Goal: Task Accomplishment & Management: Use online tool/utility

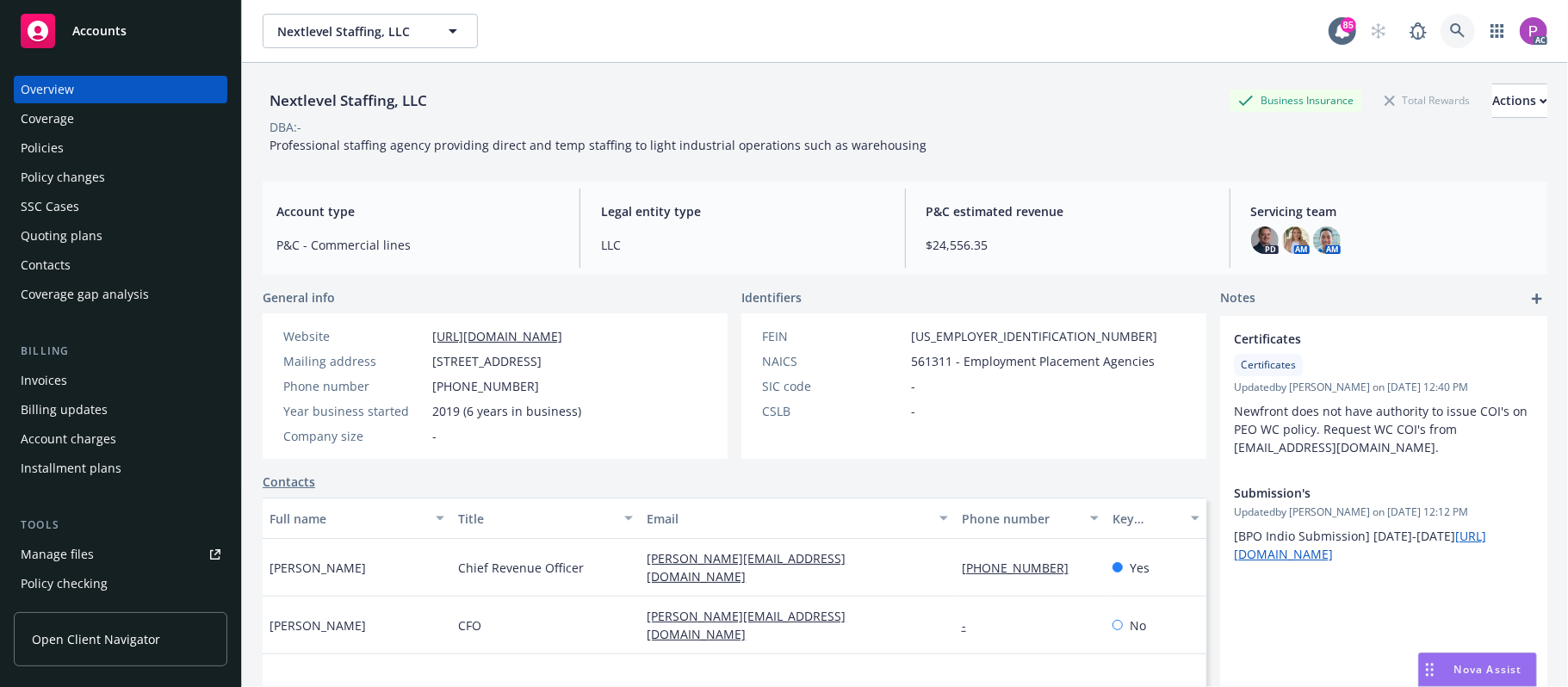
click at [1450, 25] on icon at bounding box center [1457, 30] width 15 height 15
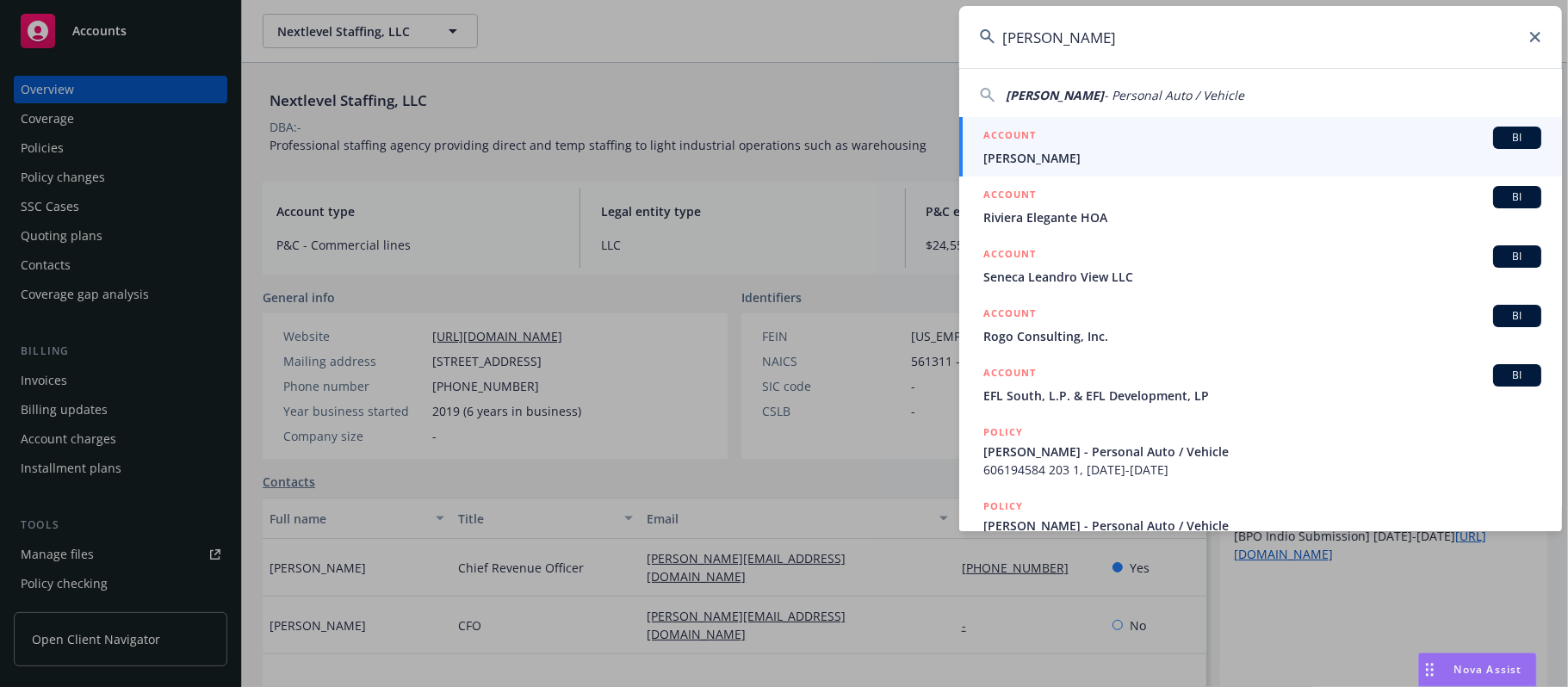
type input "[PERSON_NAME]"
click at [1144, 151] on span "Ivie Lee" at bounding box center [1262, 157] width 558 height 18
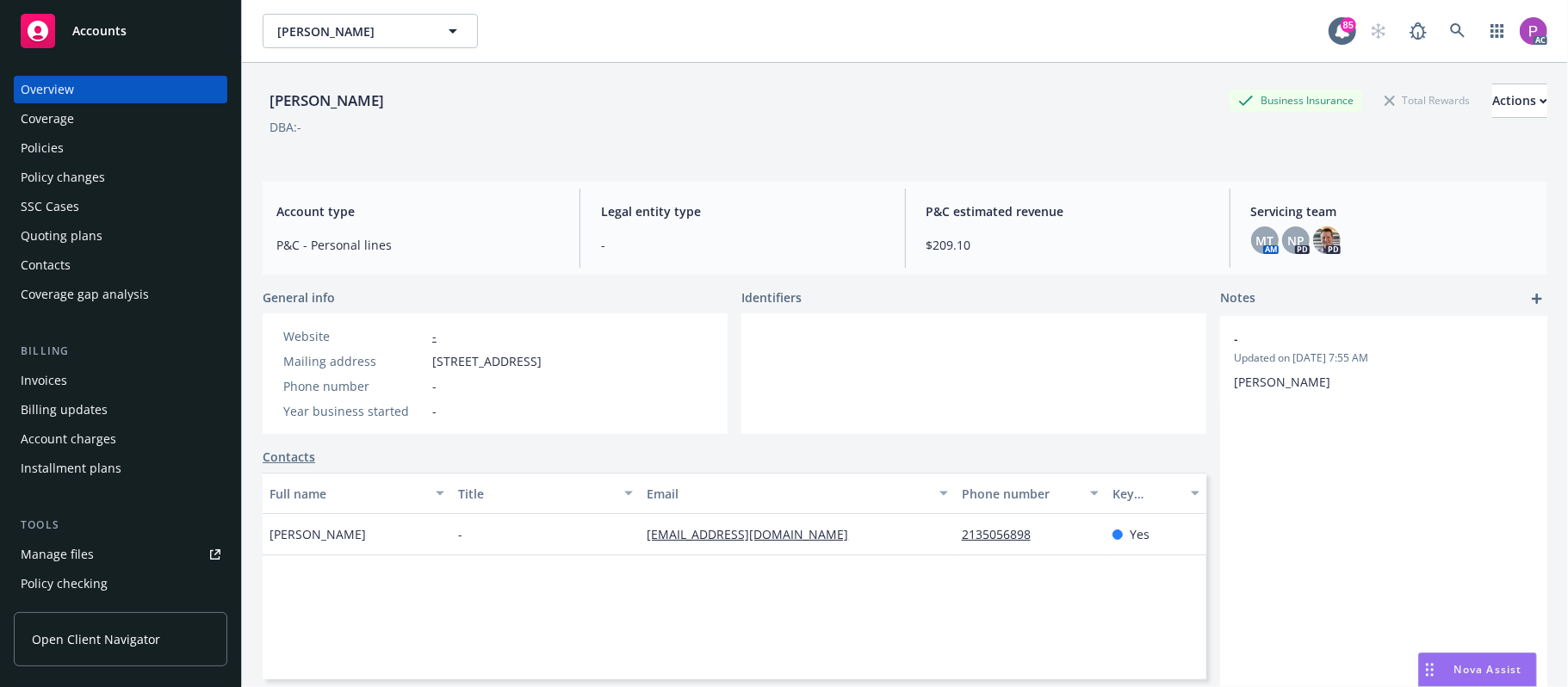
click at [72, 544] on div "Manage files" at bounding box center [57, 554] width 73 height 27
click at [1450, 26] on icon at bounding box center [1458, 31] width 16 height 16
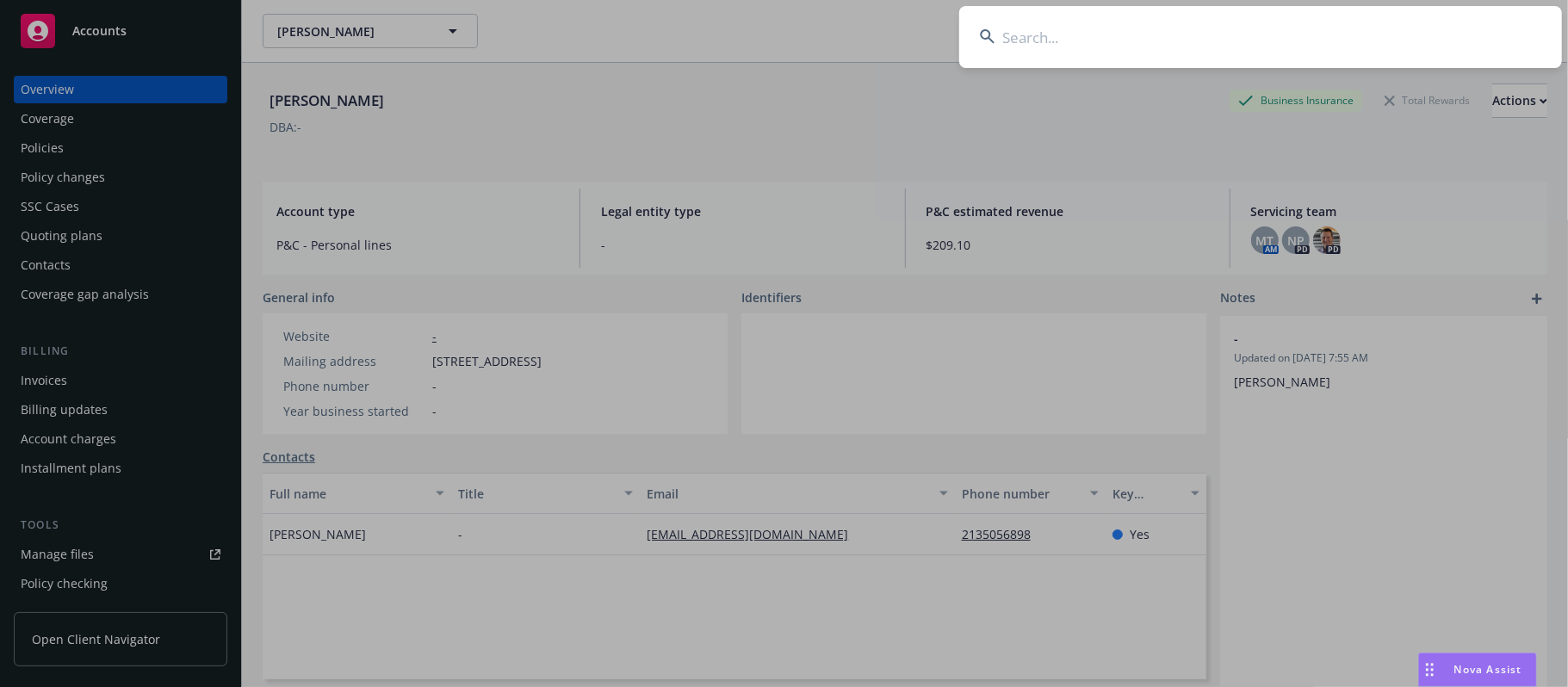
type input "605903895"
paste input "Pearson M.D., James L"
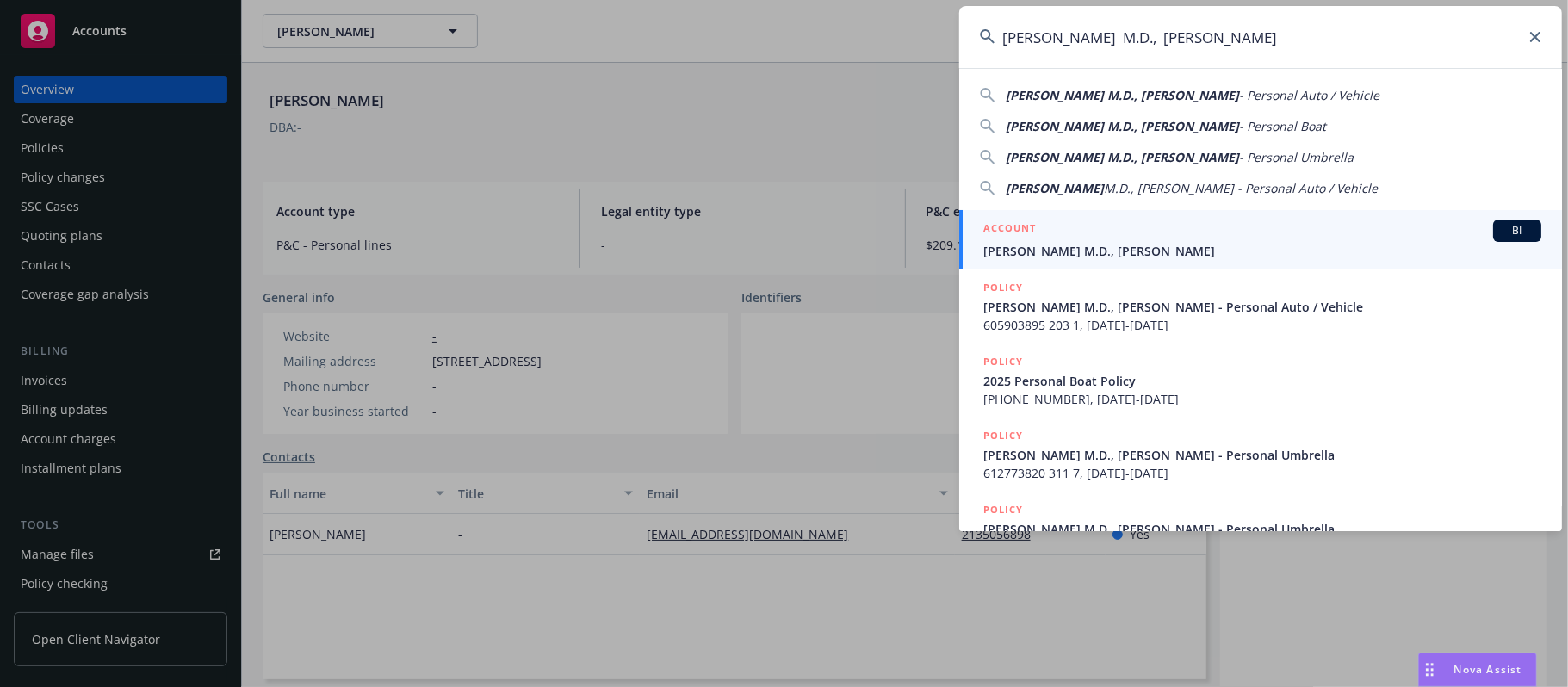
type input "Pearson M.D., James L"
click at [1172, 236] on div "ACCOUNT BI" at bounding box center [1262, 230] width 558 height 22
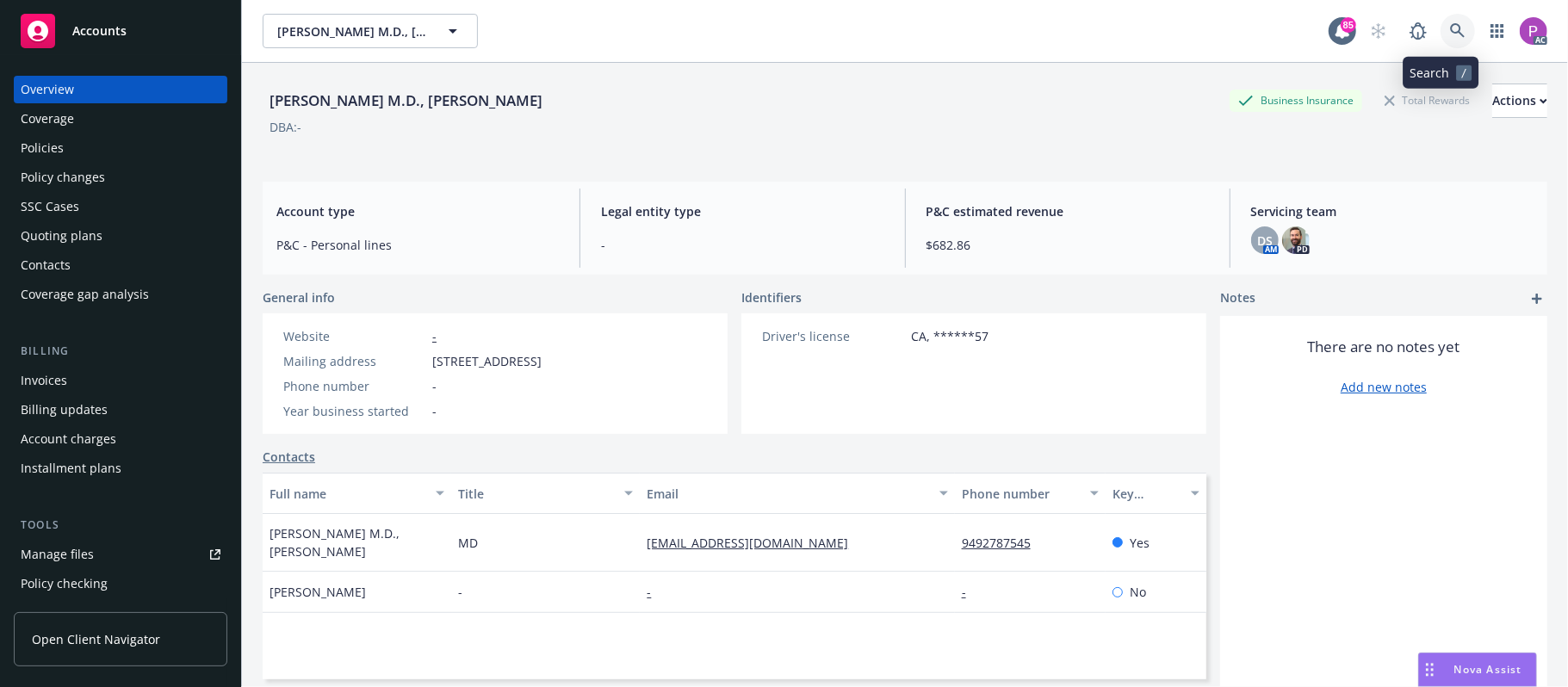
click at [1450, 26] on icon at bounding box center [1458, 31] width 16 height 16
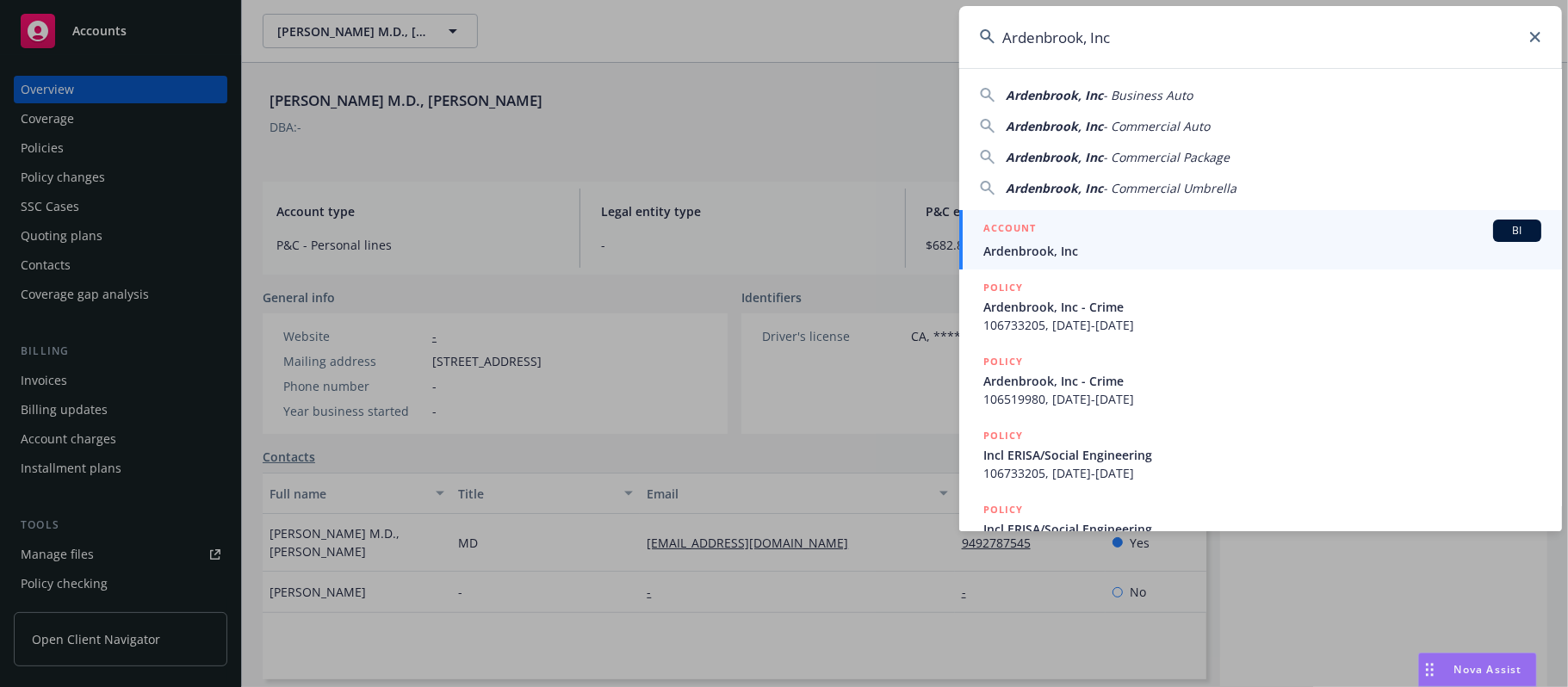
type input "Ardenbrook, Inc"
click at [1141, 230] on div "ACCOUNT BI" at bounding box center [1262, 230] width 558 height 22
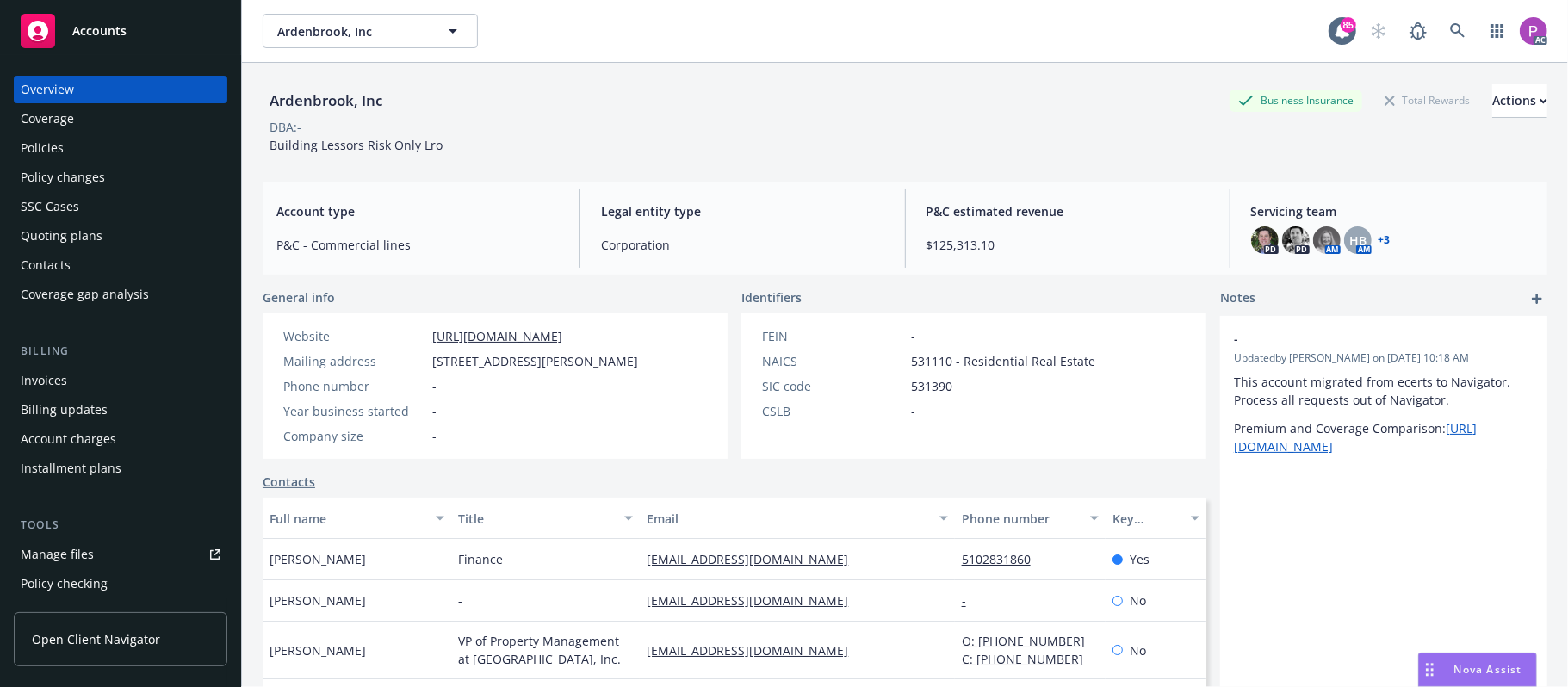
click at [42, 552] on div "Manage files" at bounding box center [57, 554] width 73 height 27
click at [1440, 27] on link at bounding box center [1457, 31] width 34 height 34
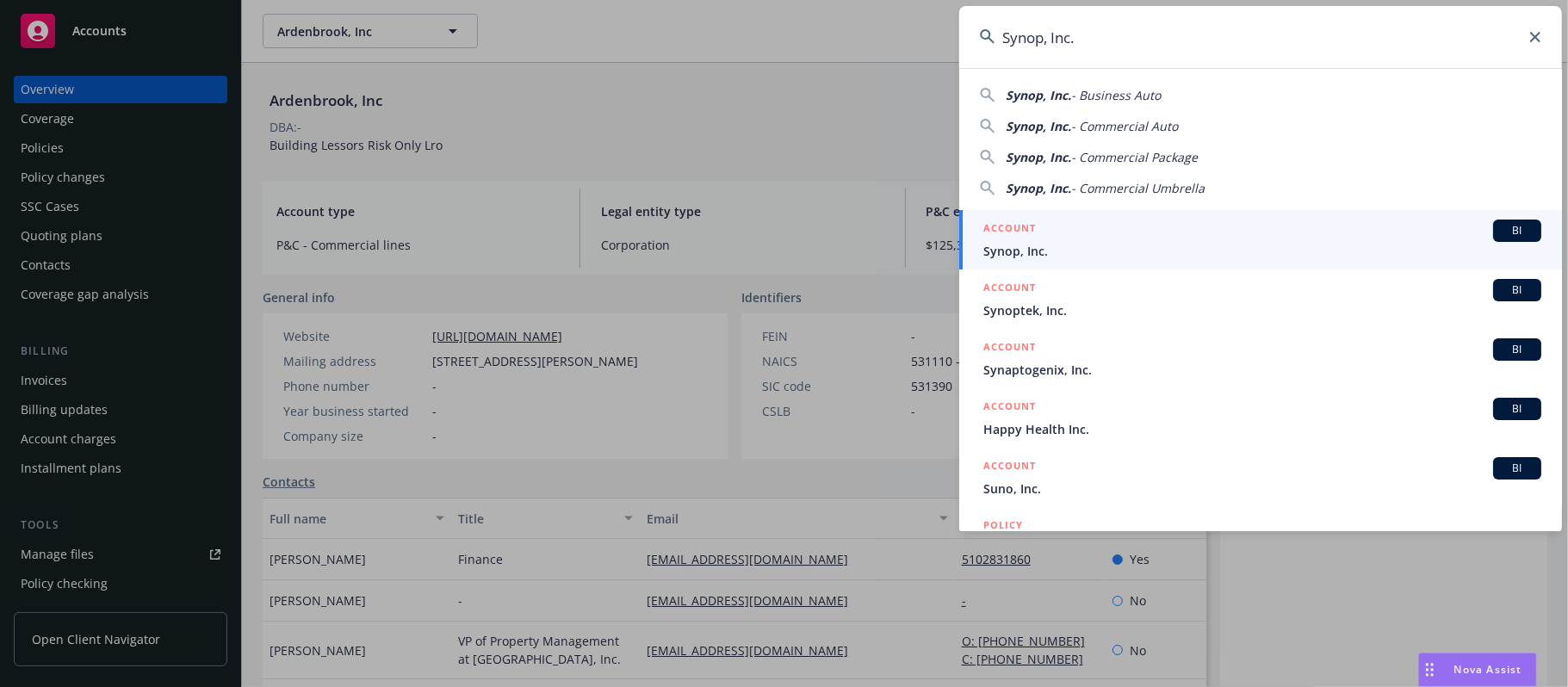
type input "Synop, Inc."
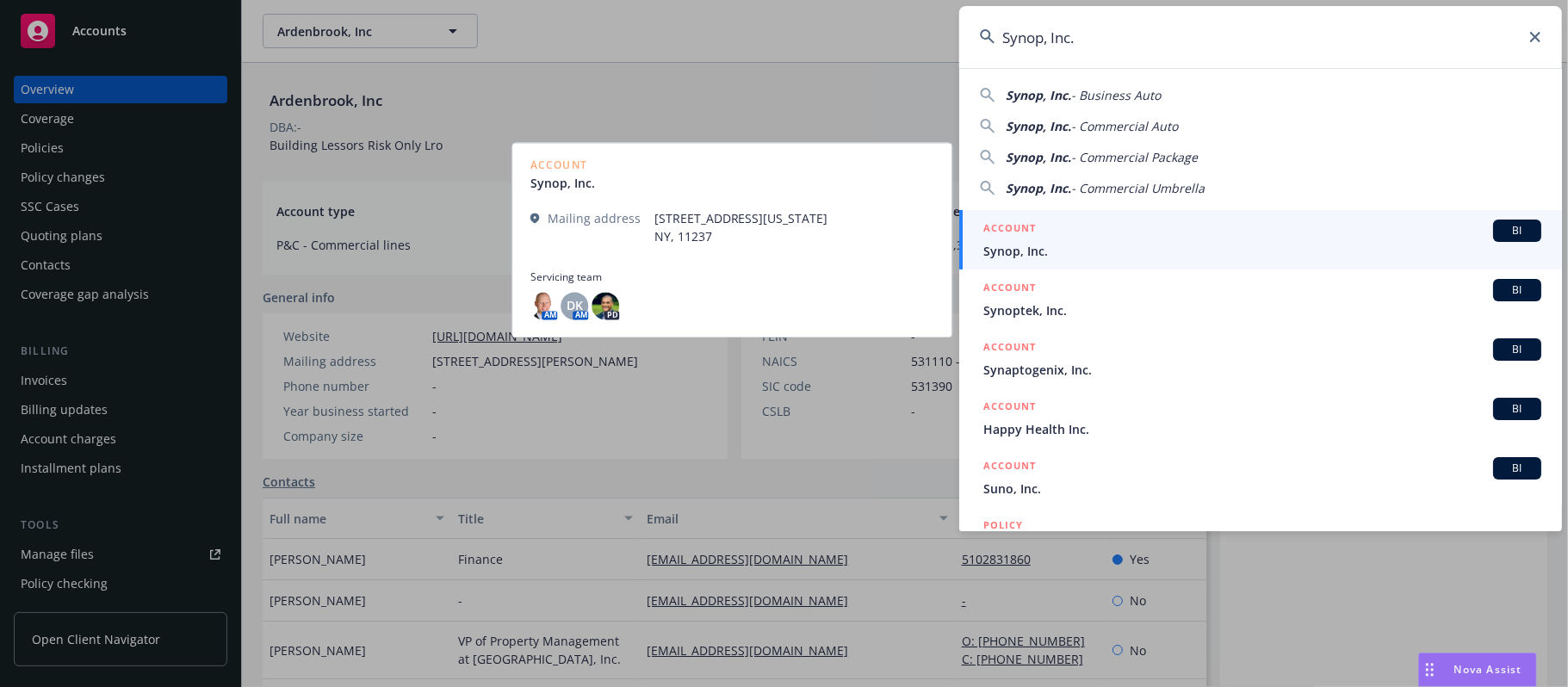
click at [1141, 241] on div "ACCOUNT BI" at bounding box center [1262, 230] width 558 height 22
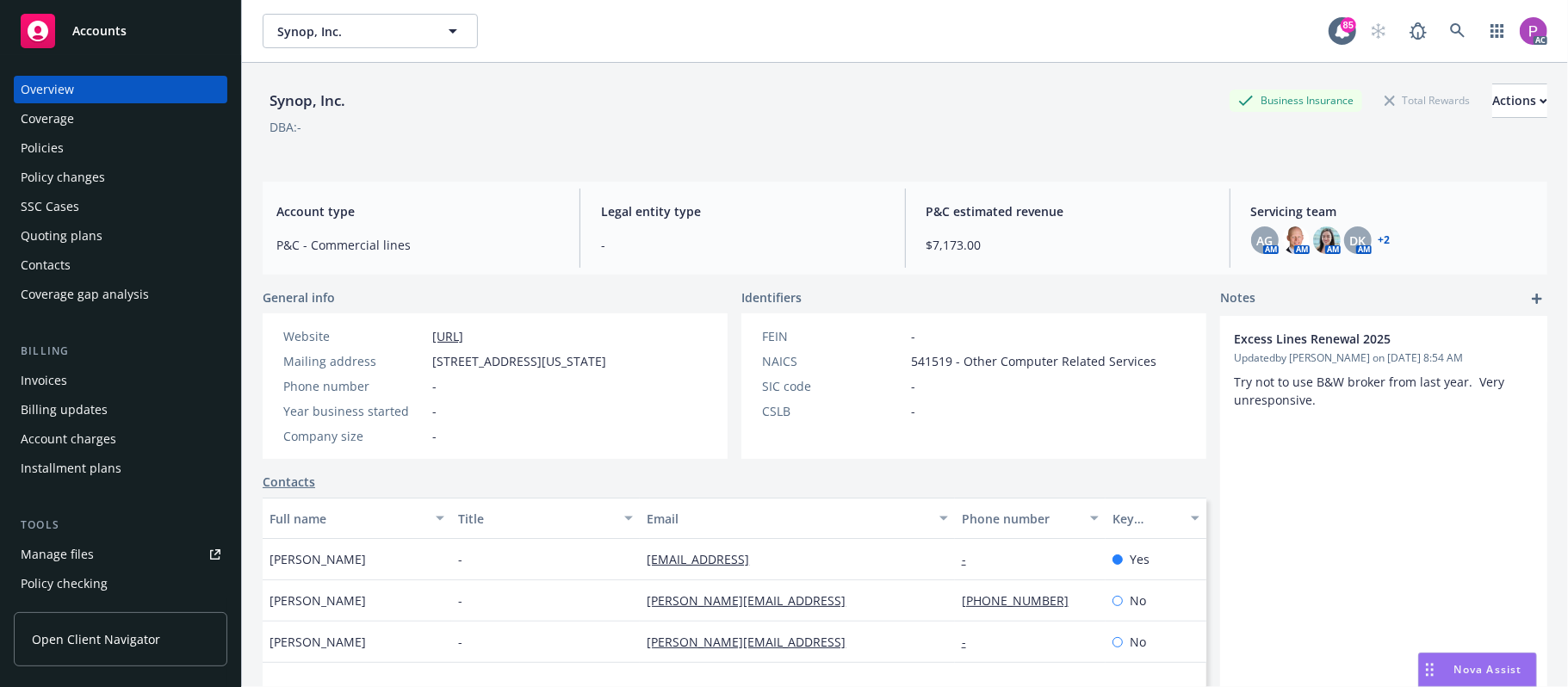
click at [122, 559] on link "Manage files" at bounding box center [120, 554] width 214 height 27
click at [1448, 25] on link at bounding box center [1457, 31] width 34 height 34
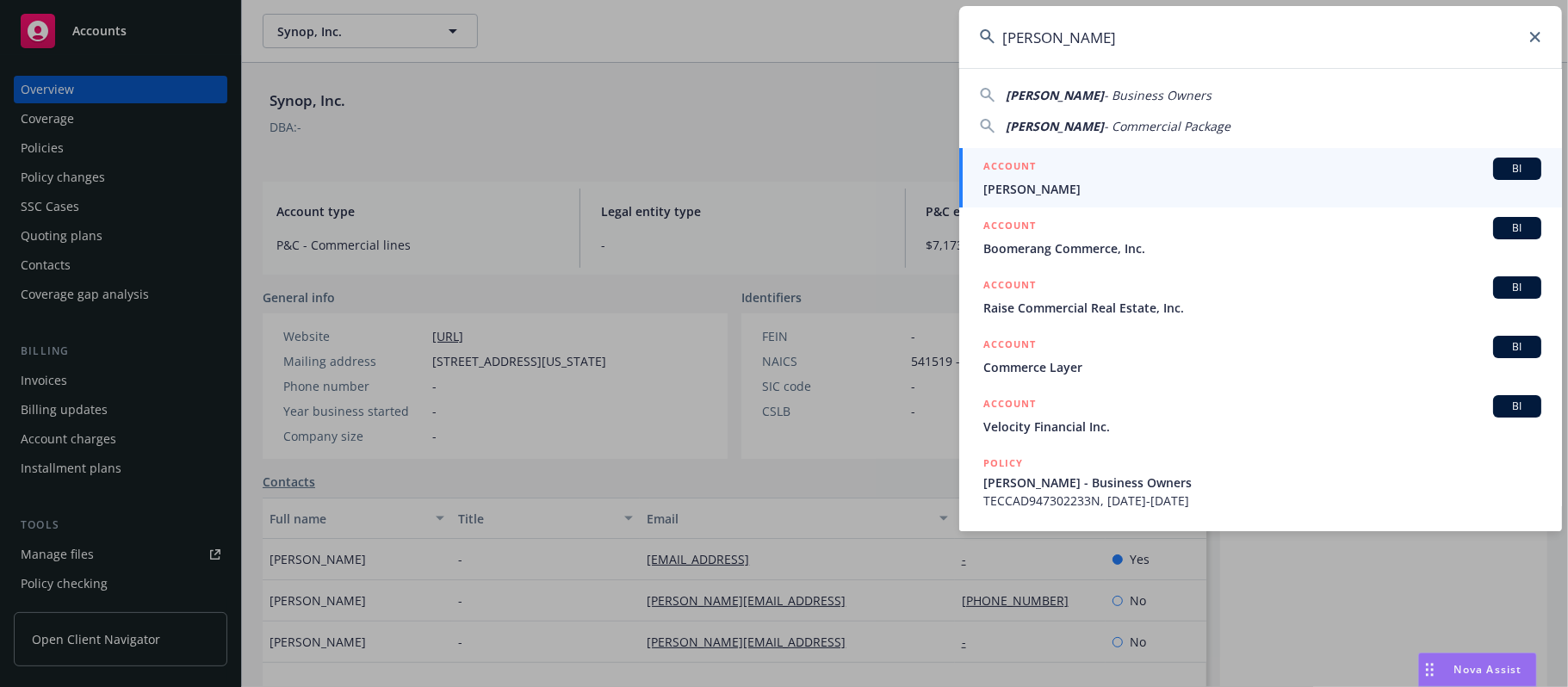
type input "Bommer"
click at [1274, 174] on div "ACCOUNT BI" at bounding box center [1262, 168] width 558 height 22
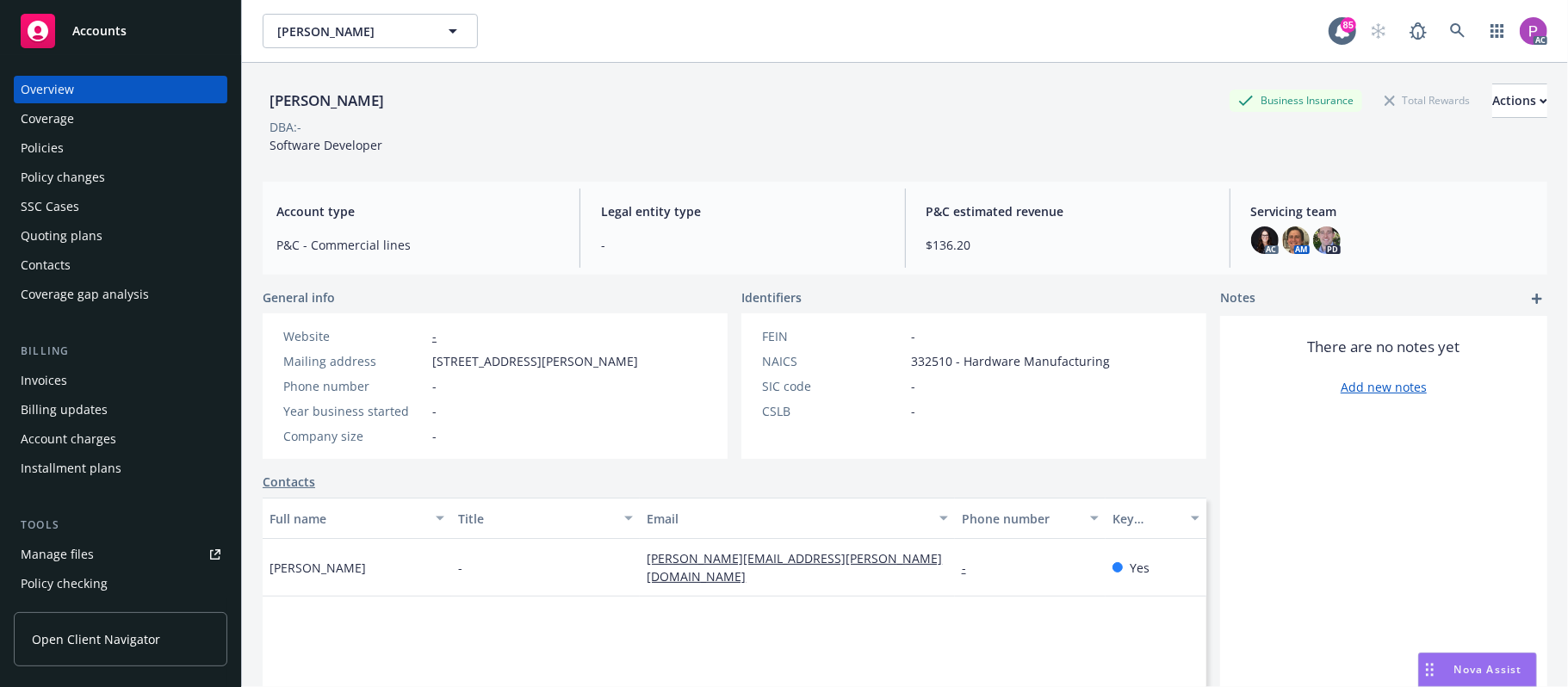
click at [65, 559] on div "Manage files" at bounding box center [57, 554] width 73 height 27
click at [1448, 29] on link at bounding box center [1457, 31] width 34 height 34
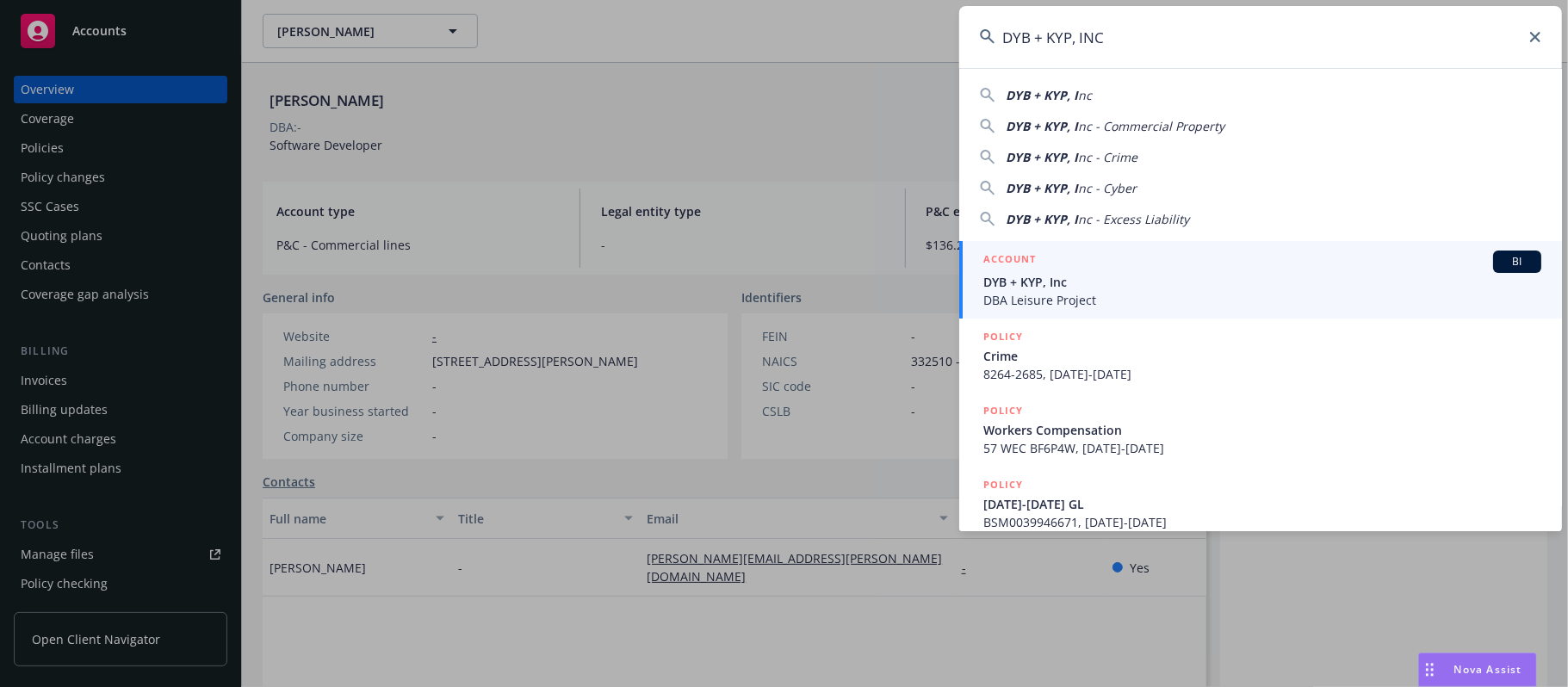
type input "DYB + KYP, INC"
click at [1058, 267] on div "ACCOUNT BI" at bounding box center [1262, 261] width 558 height 22
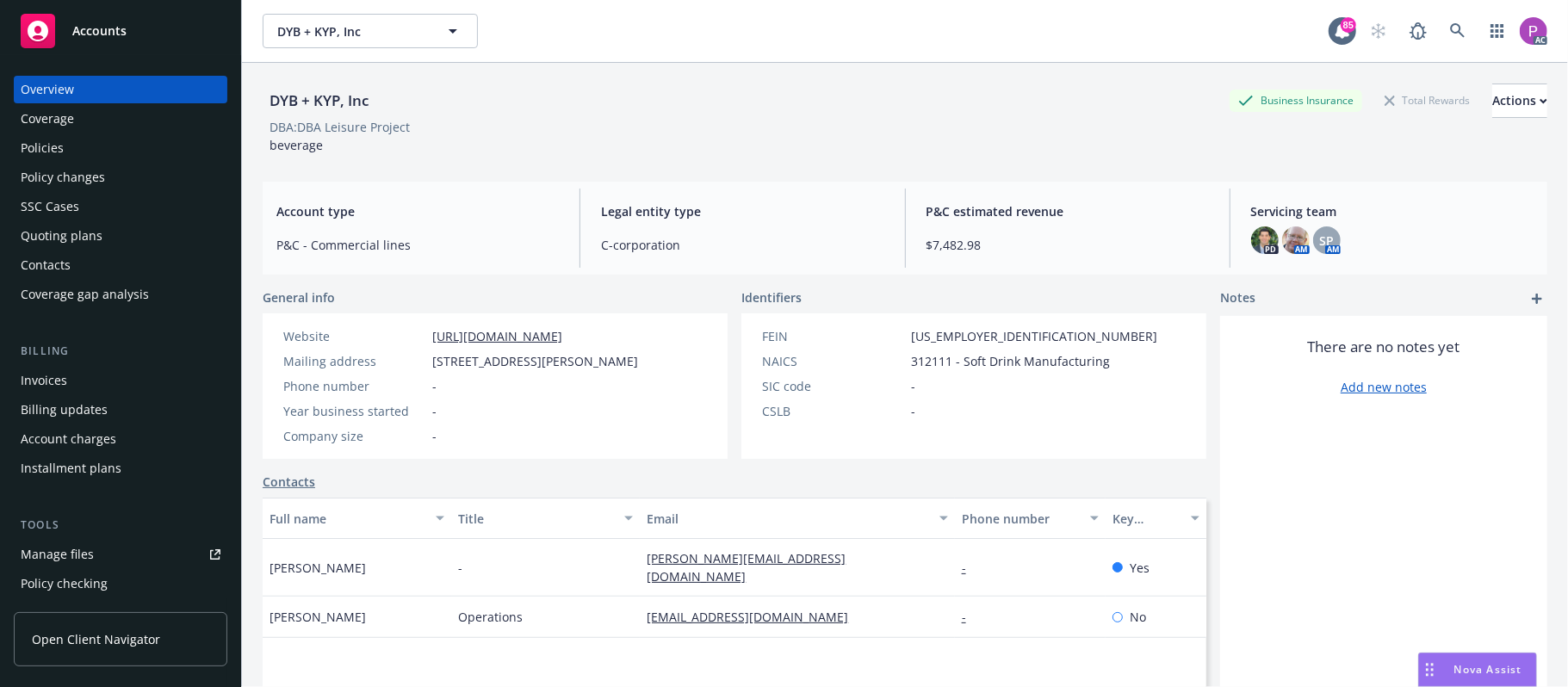
click at [40, 553] on div "Manage files" at bounding box center [57, 554] width 73 height 27
click at [1450, 31] on icon at bounding box center [1458, 31] width 16 height 16
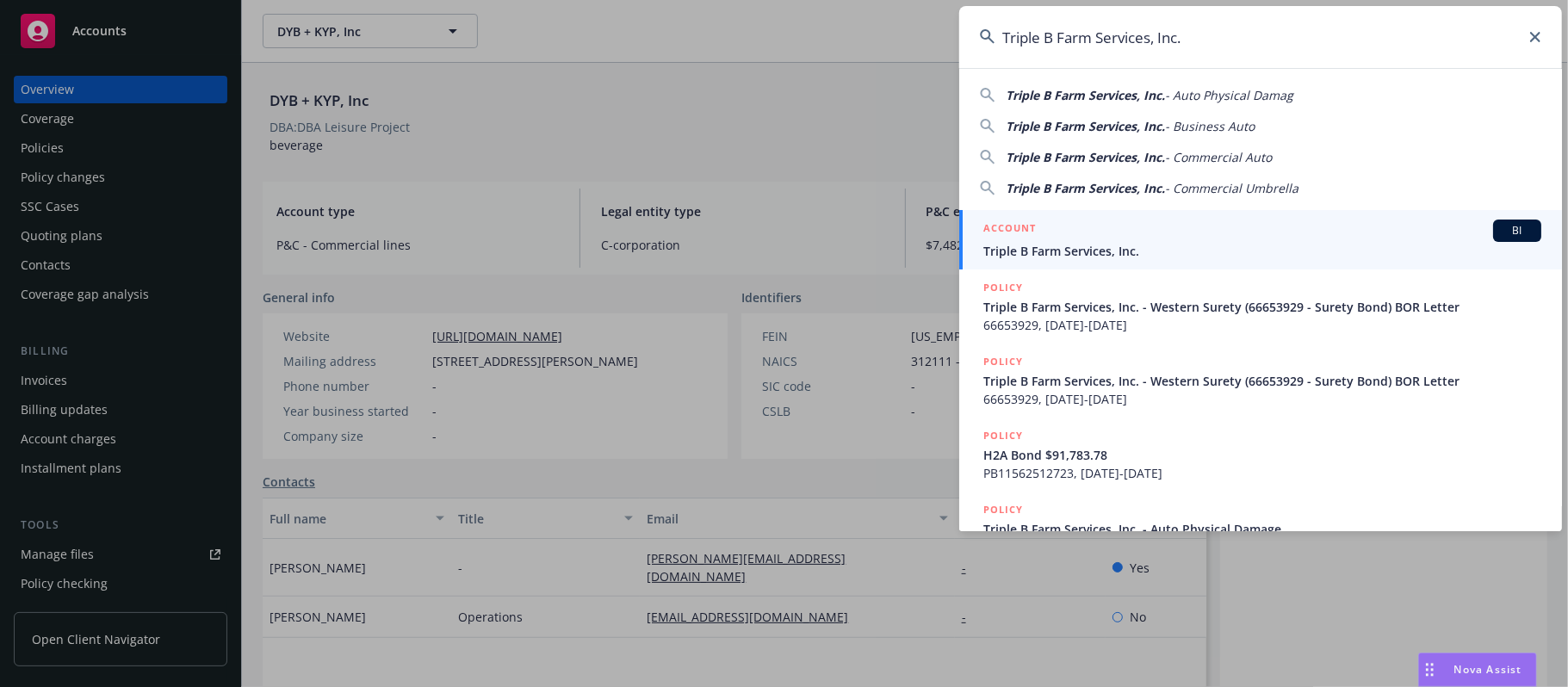
type input "Triple B Farm Services, Inc."
click at [1170, 229] on div "ACCOUNT BI" at bounding box center [1262, 230] width 558 height 22
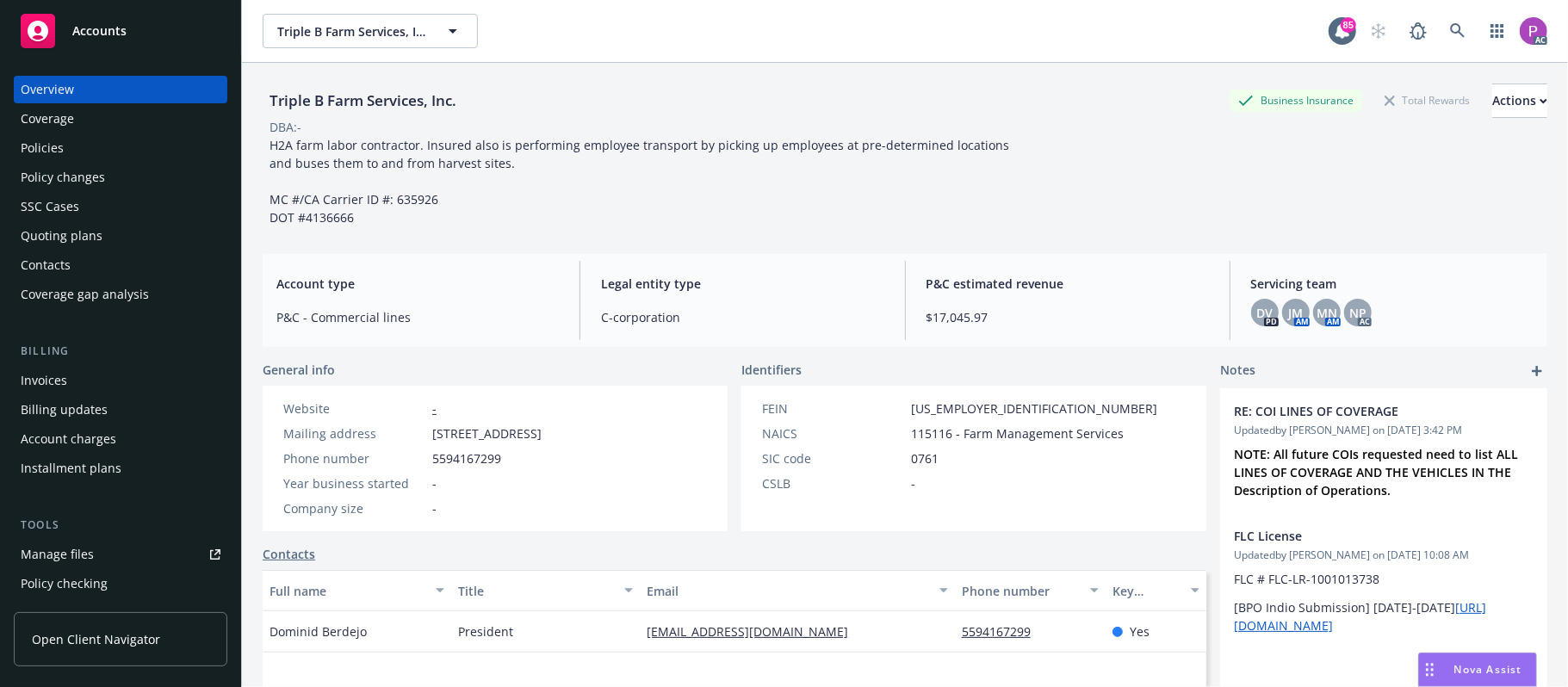
click at [46, 555] on div "Manage files" at bounding box center [57, 554] width 73 height 27
click at [1455, 41] on span at bounding box center [1457, 31] width 34 height 34
click at [1450, 34] on icon at bounding box center [1457, 30] width 15 height 15
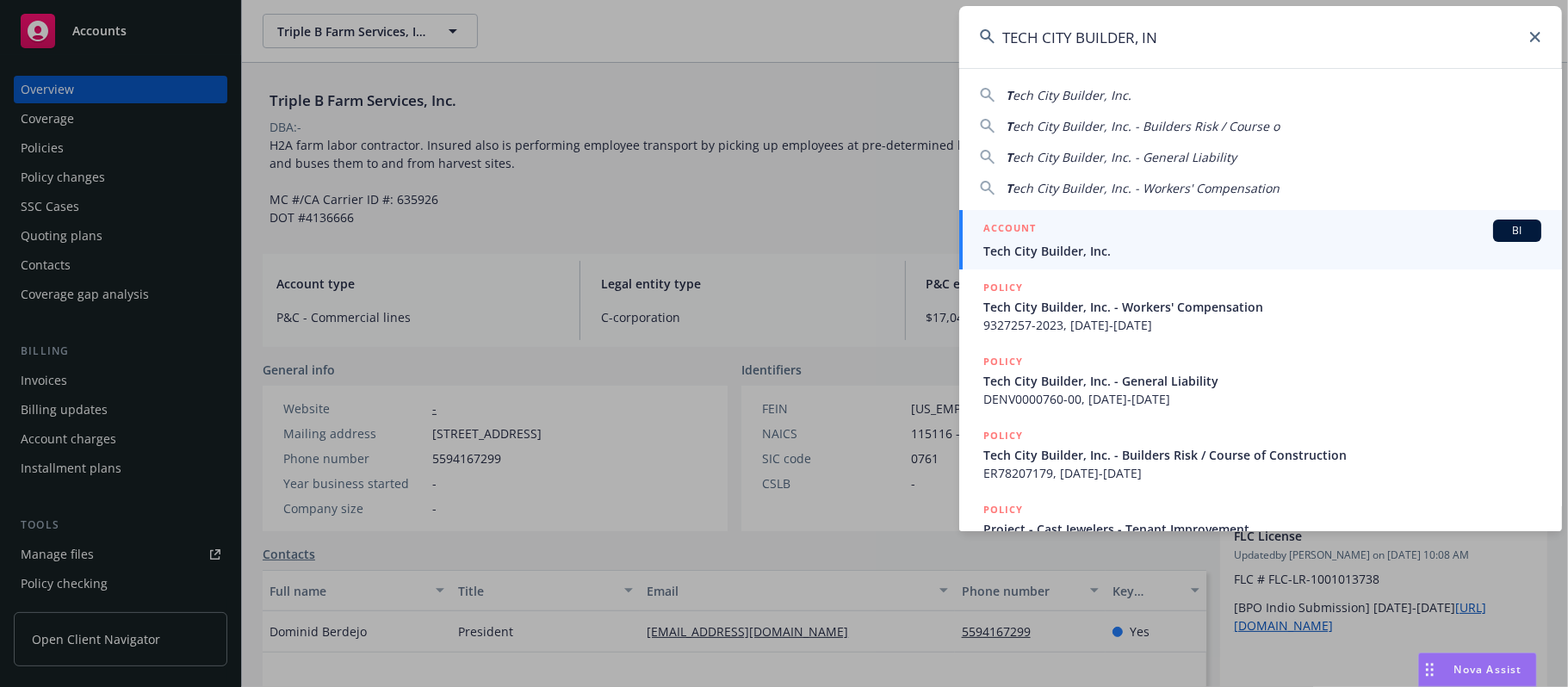
type input "TECH CITY BUILDER, IN"
click at [1121, 250] on span "Tech City Builder, Inc." at bounding box center [1262, 251] width 558 height 18
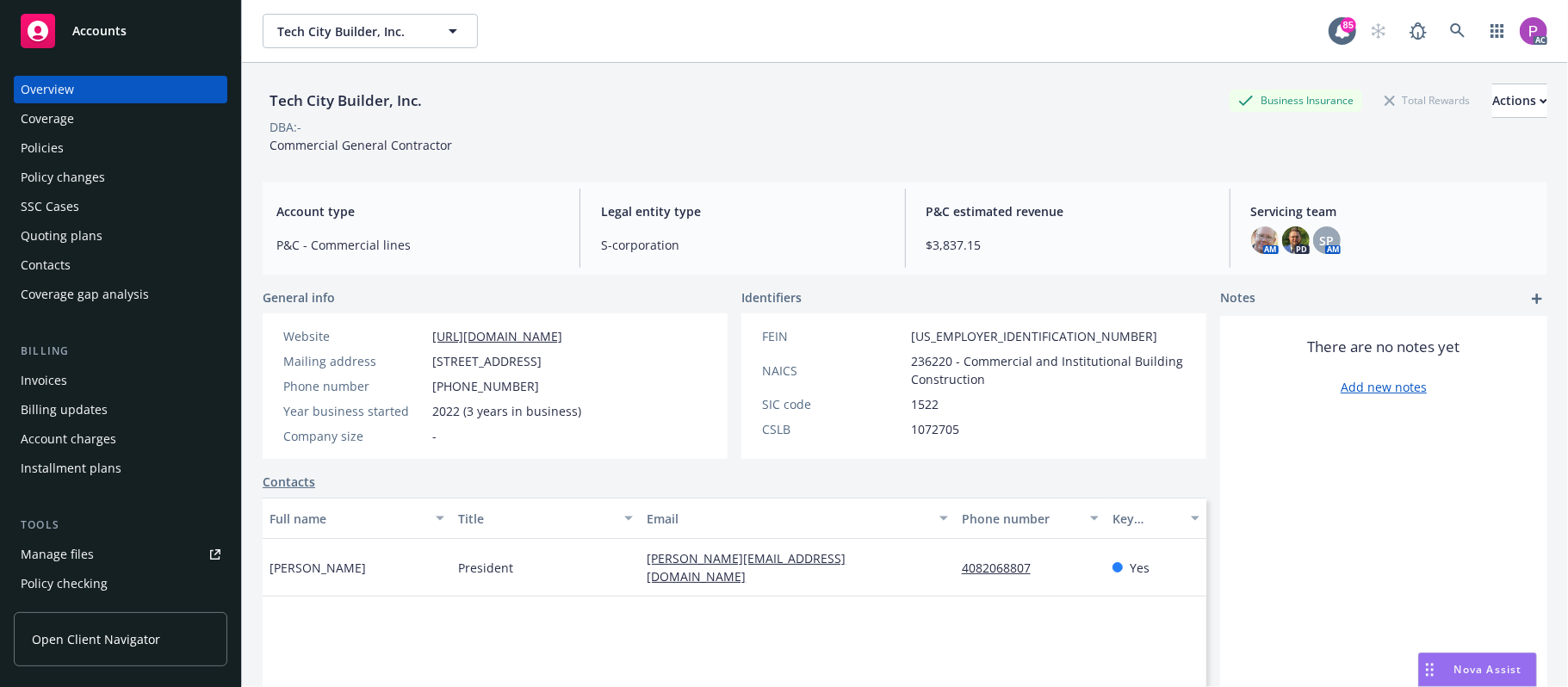
click at [69, 559] on div "Manage files" at bounding box center [57, 554] width 73 height 27
click at [1450, 23] on icon at bounding box center [1458, 31] width 16 height 16
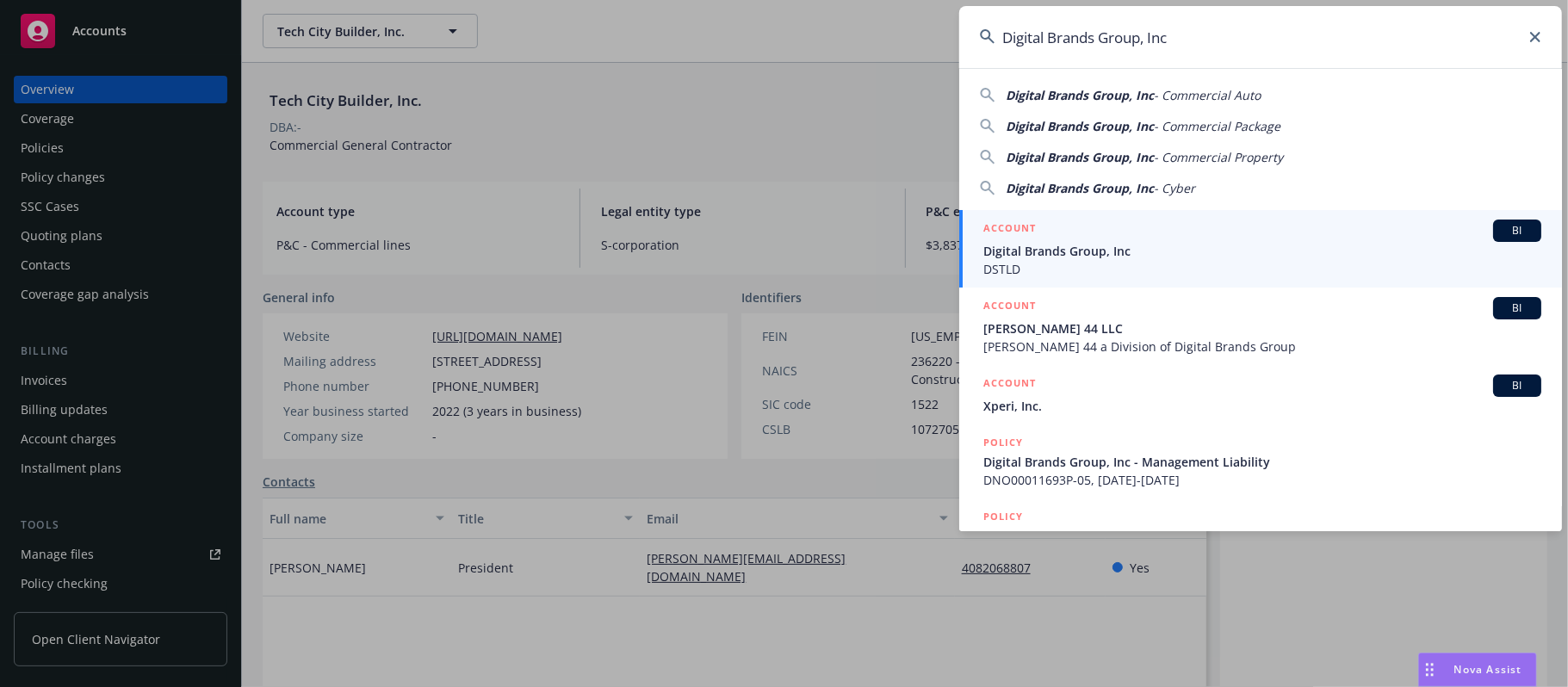
type input "Digital Brands Group, Inc"
click at [1155, 245] on span "Digital Brands Group, Inc" at bounding box center [1262, 251] width 558 height 18
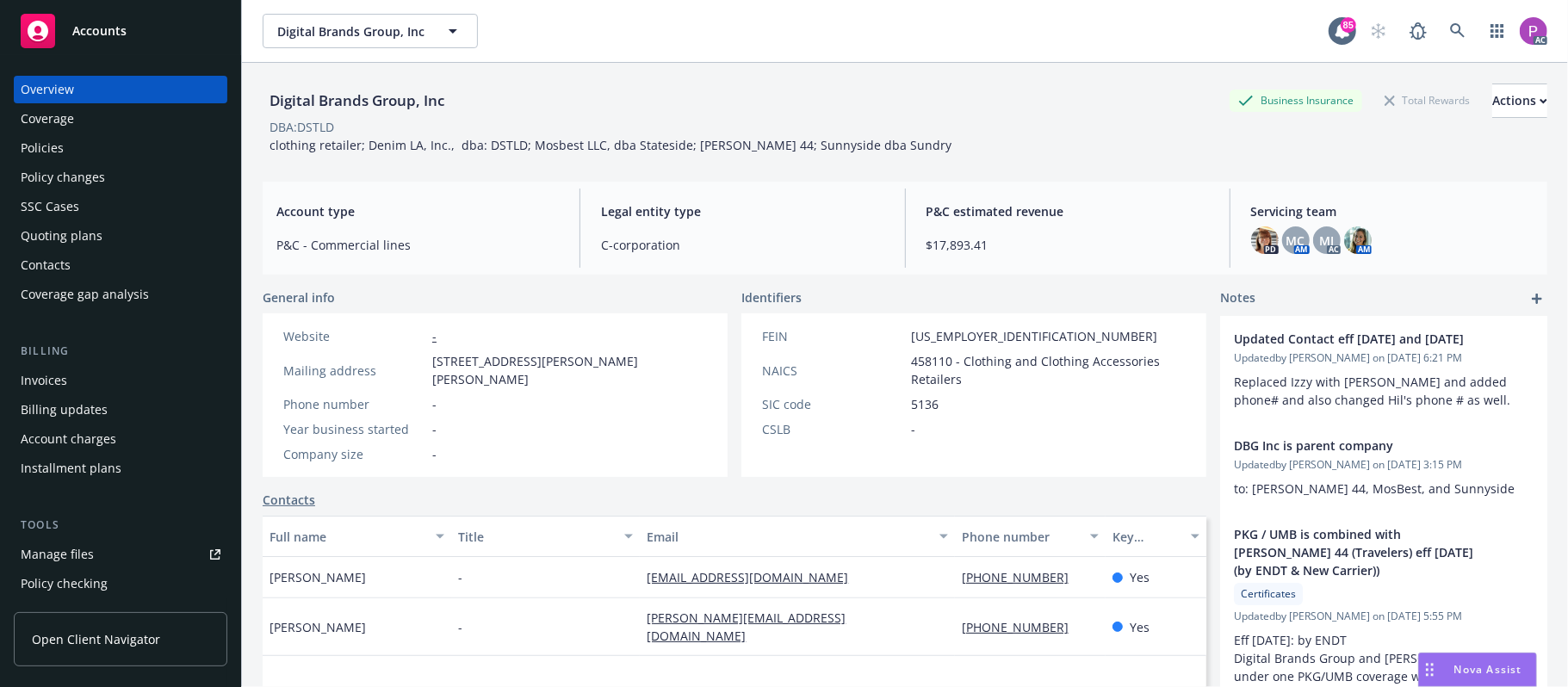
click at [98, 550] on link "Manage files" at bounding box center [120, 554] width 214 height 27
click at [1440, 36] on link at bounding box center [1457, 31] width 34 height 34
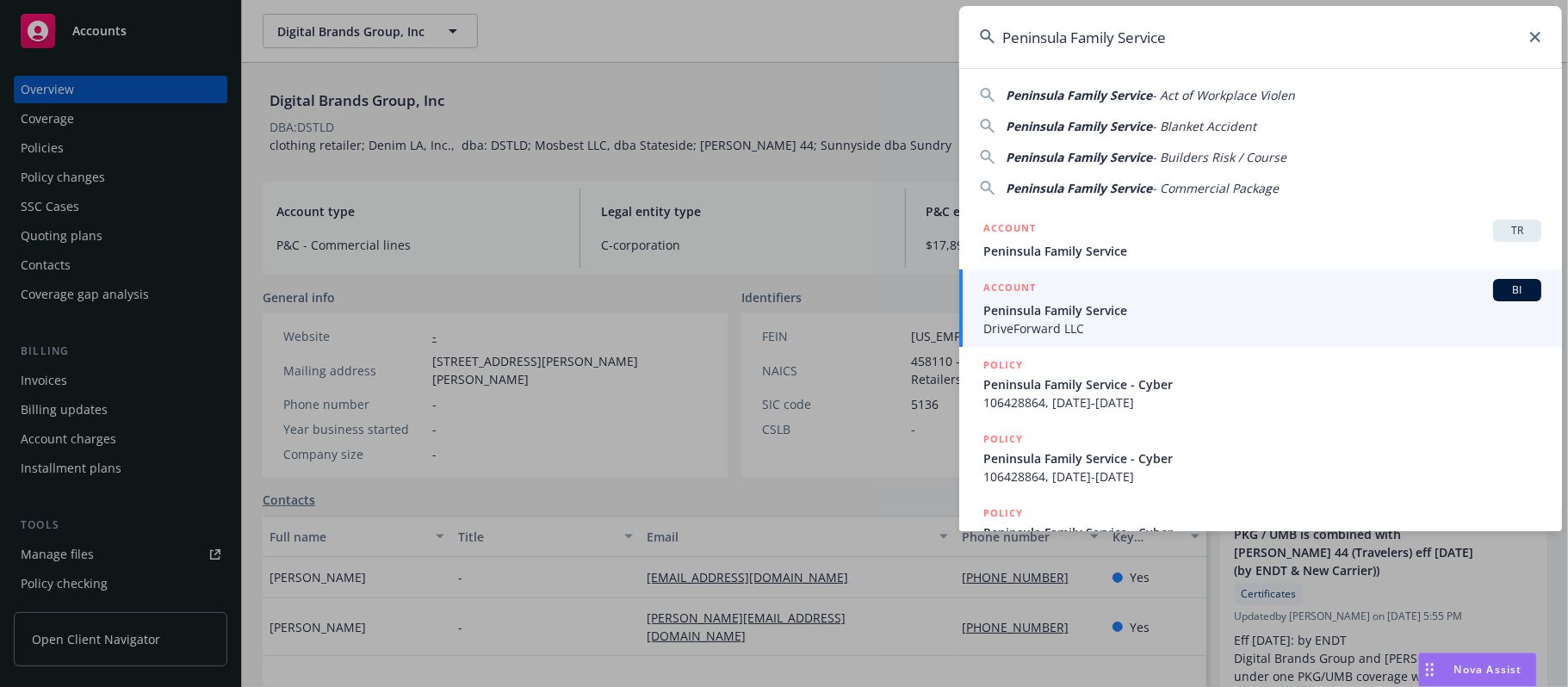
type input "Peninsula Family Service"
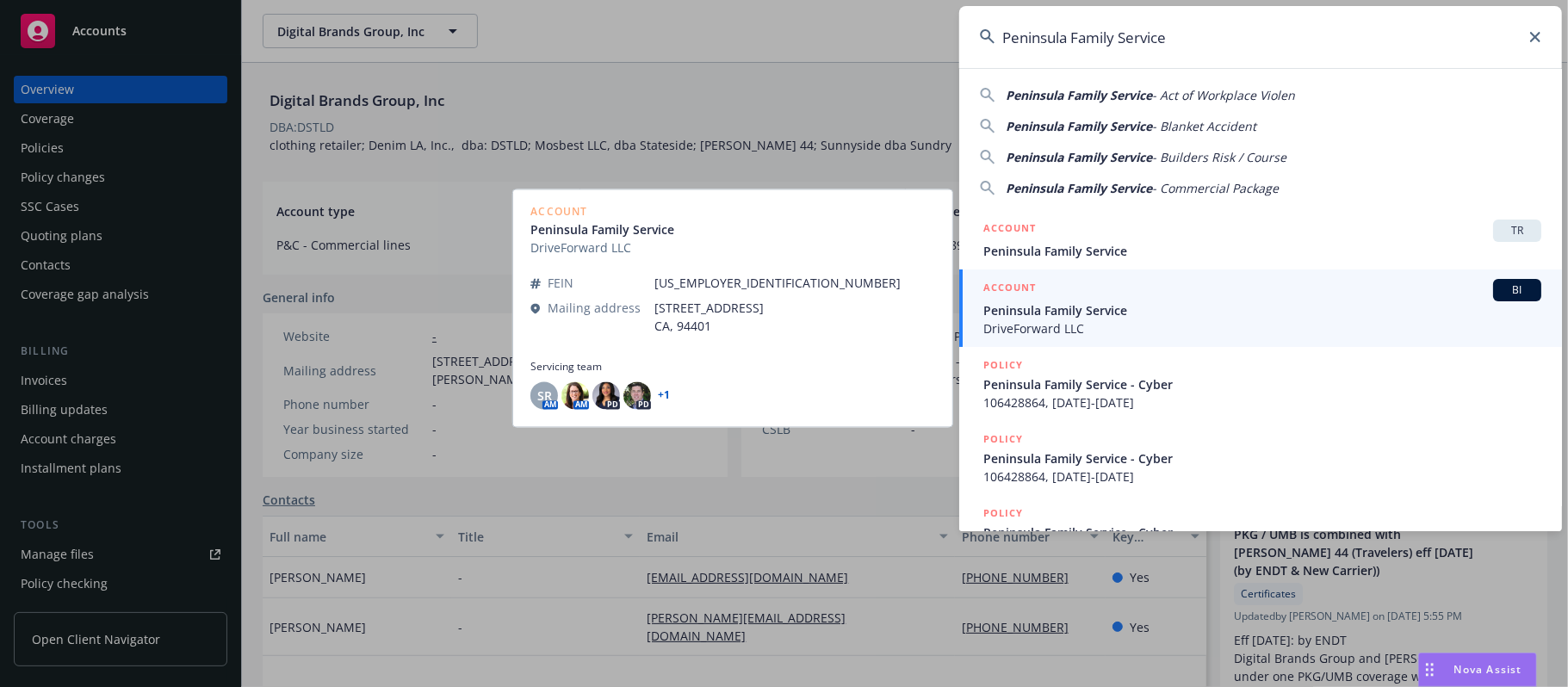
click at [1236, 303] on span "Peninsula Family Service" at bounding box center [1262, 311] width 558 height 18
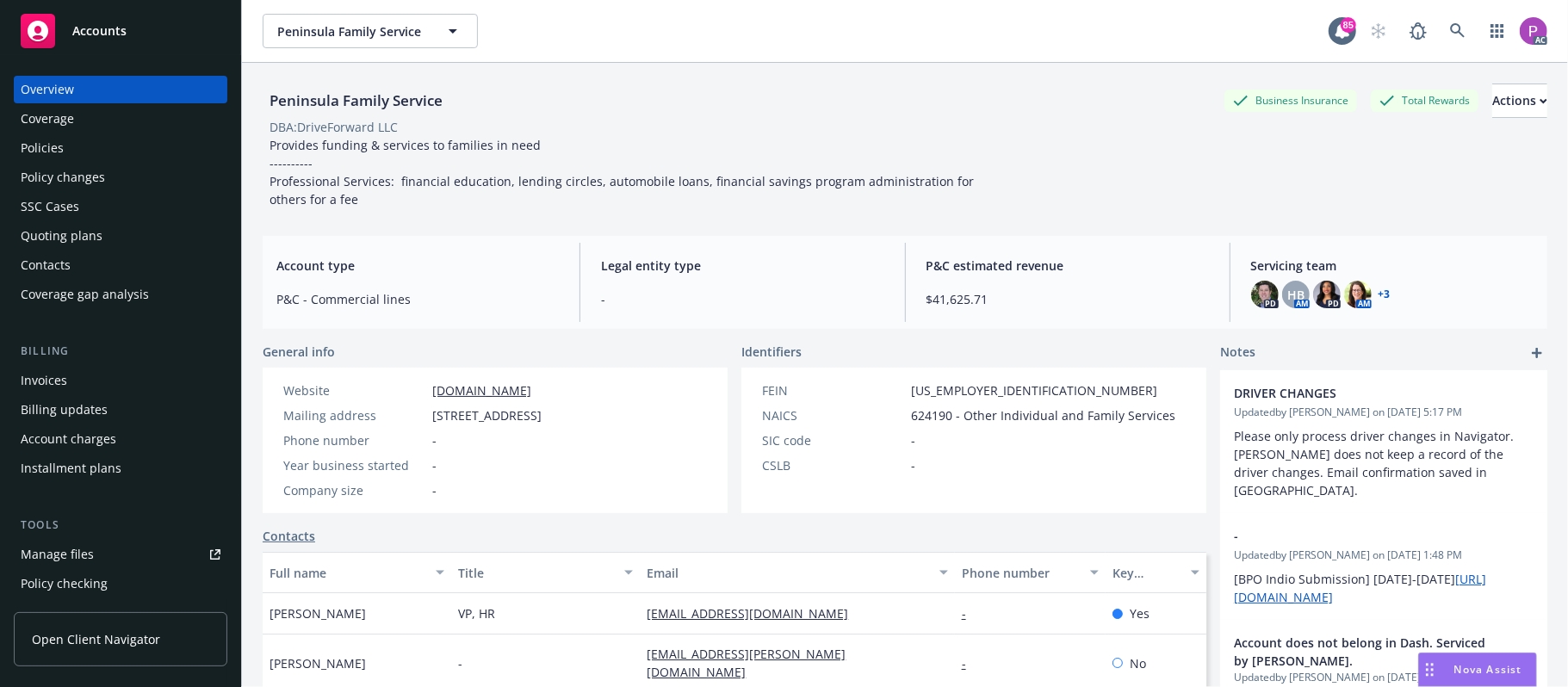
click at [104, 550] on link "Manage files" at bounding box center [120, 554] width 214 height 27
click at [1450, 25] on icon at bounding box center [1458, 31] width 16 height 16
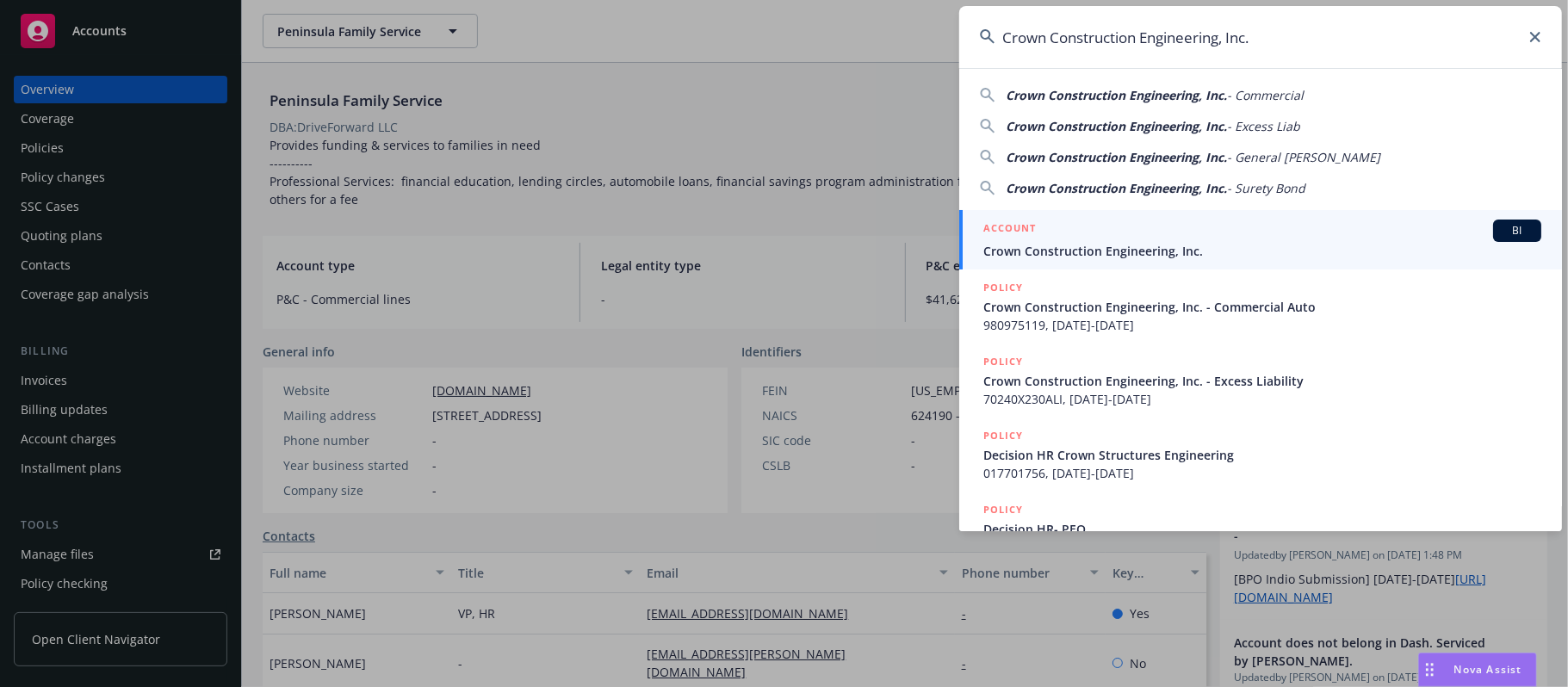
type input "Crown Construction Engineering, Inc."
click at [1094, 236] on div "ACCOUNT BI" at bounding box center [1262, 230] width 558 height 22
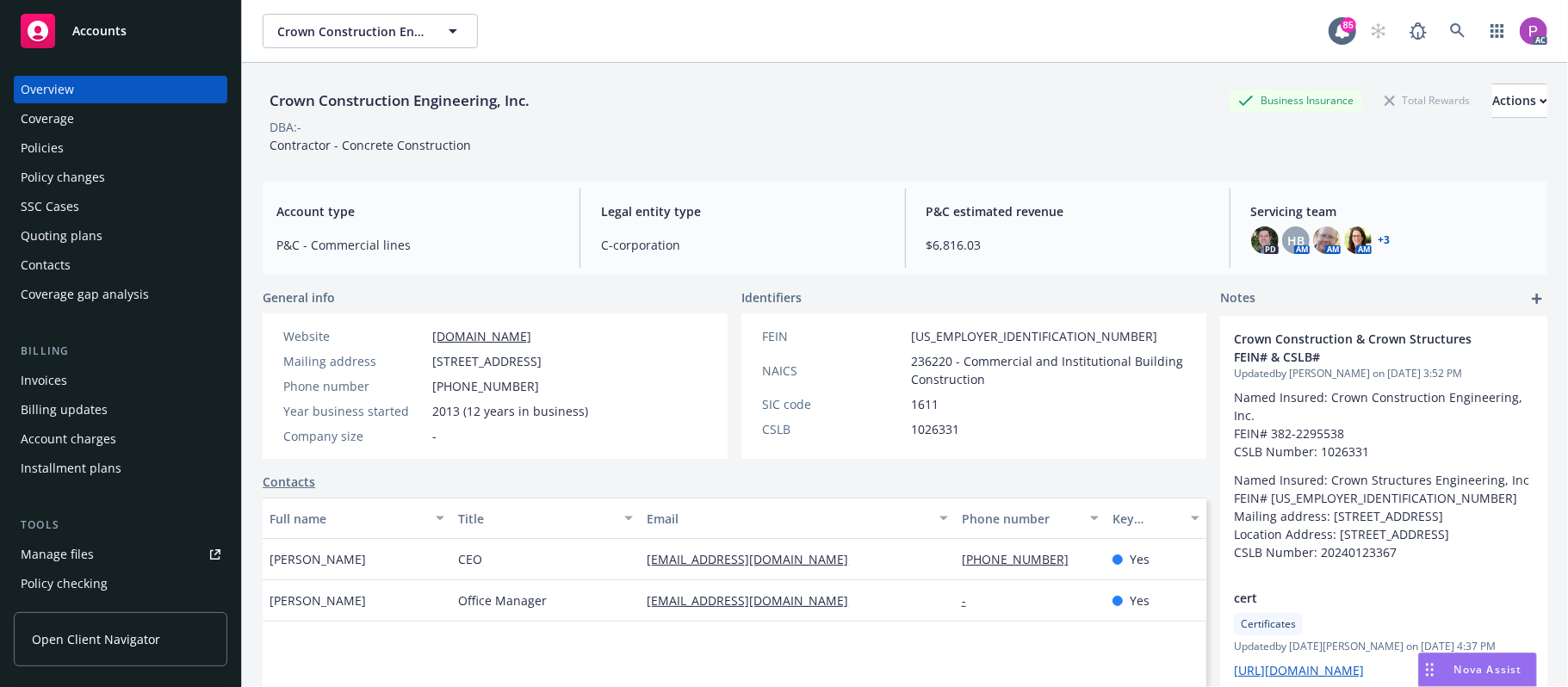
click at [102, 548] on link "Manage files" at bounding box center [120, 554] width 214 height 27
click at [1450, 27] on icon at bounding box center [1457, 30] width 15 height 15
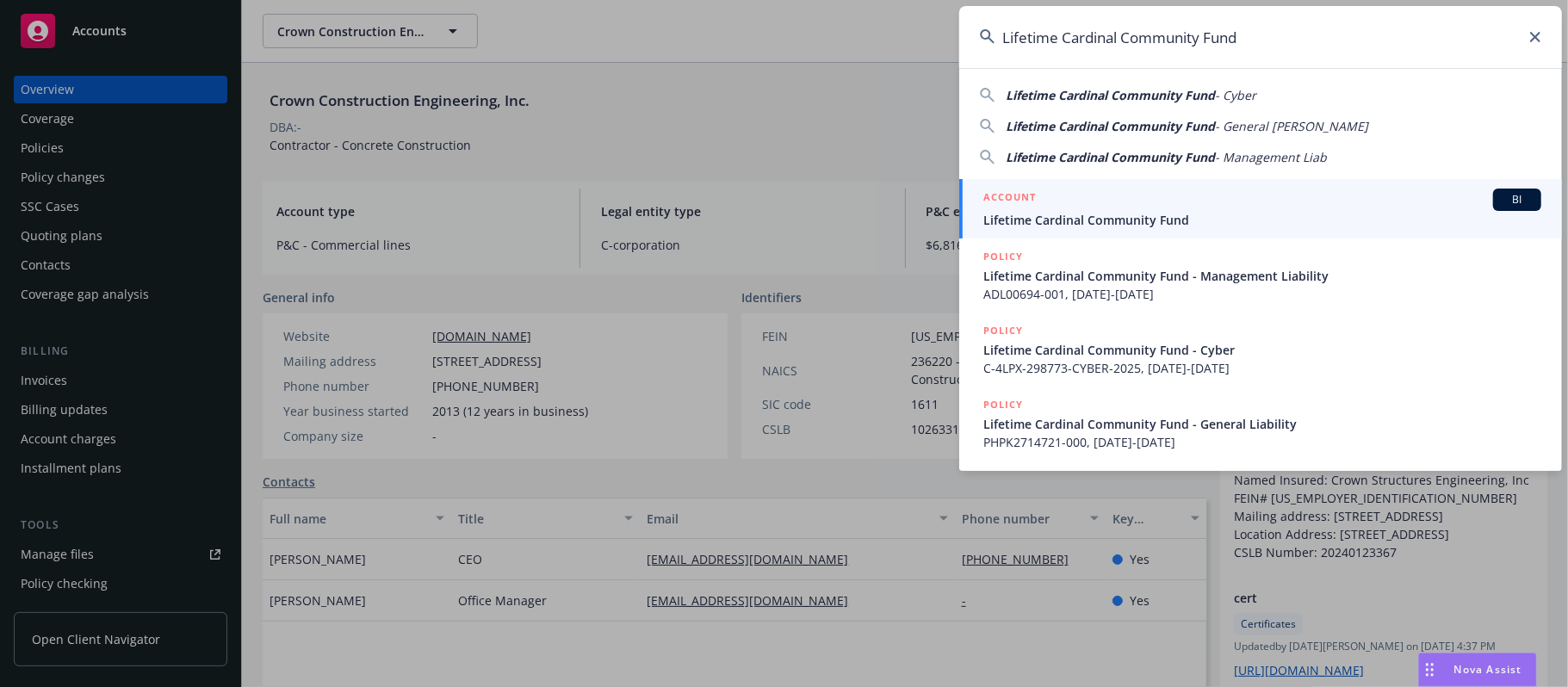
type input "Lifetime Cardinal Community Fund"
click at [1053, 194] on div "ACCOUNT BI" at bounding box center [1262, 199] width 558 height 22
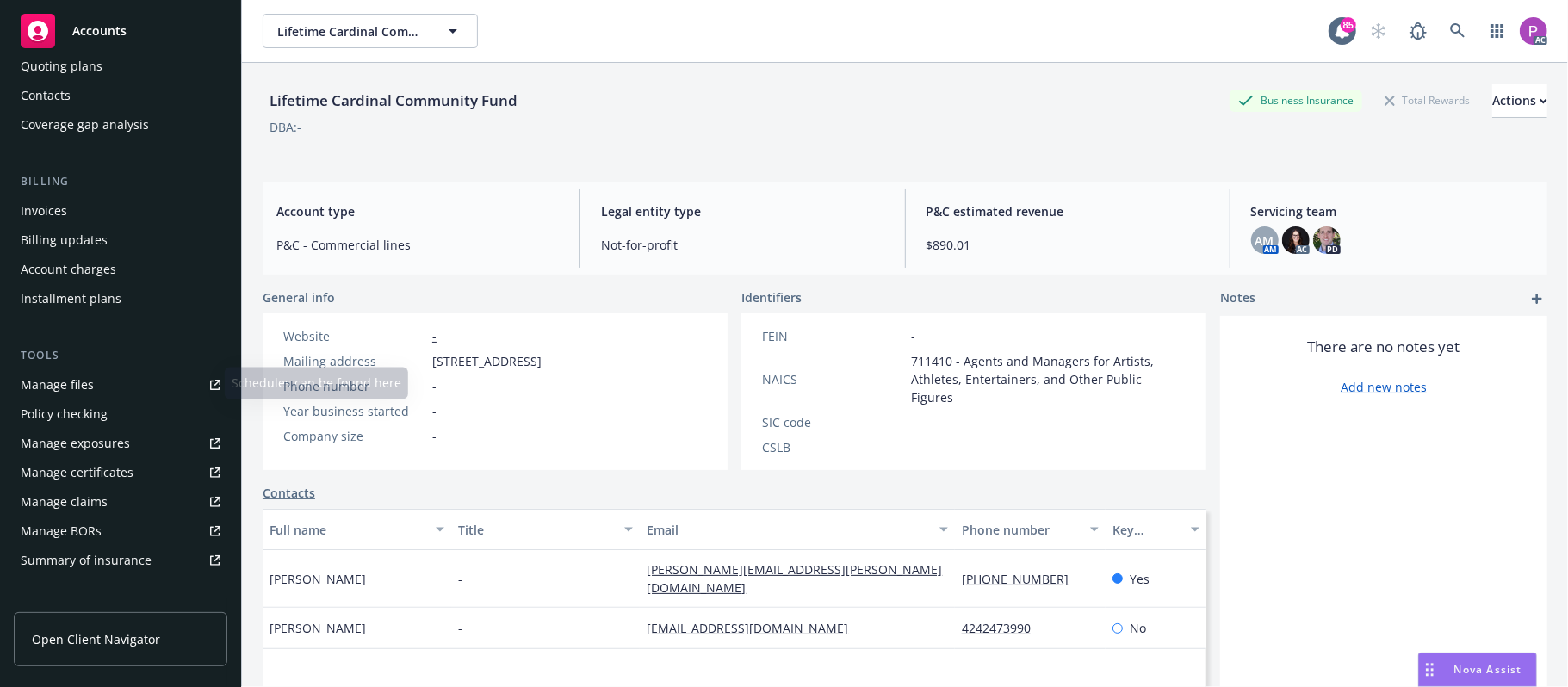
scroll to position [229, 0]
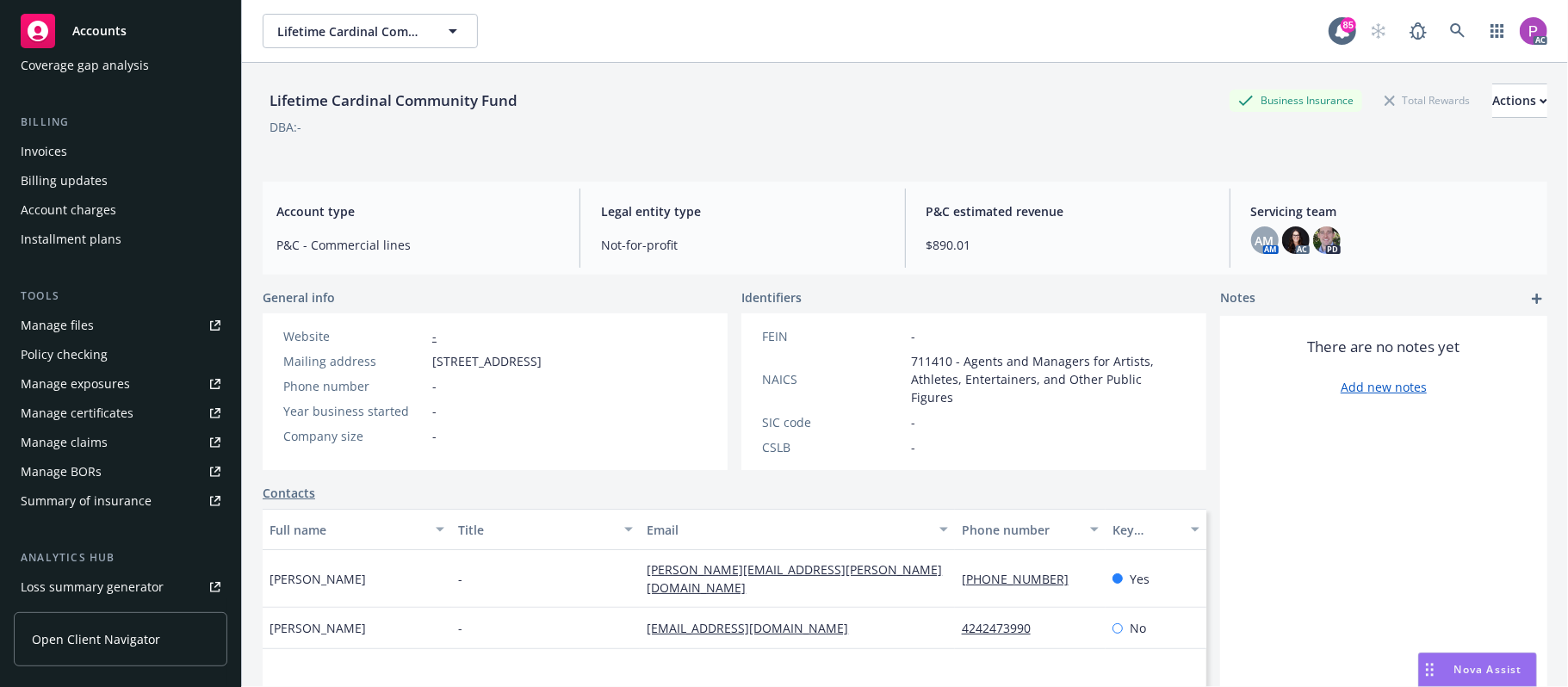
click at [112, 324] on link "Manage files" at bounding box center [120, 325] width 214 height 27
click at [1450, 28] on icon at bounding box center [1458, 31] width 16 height 16
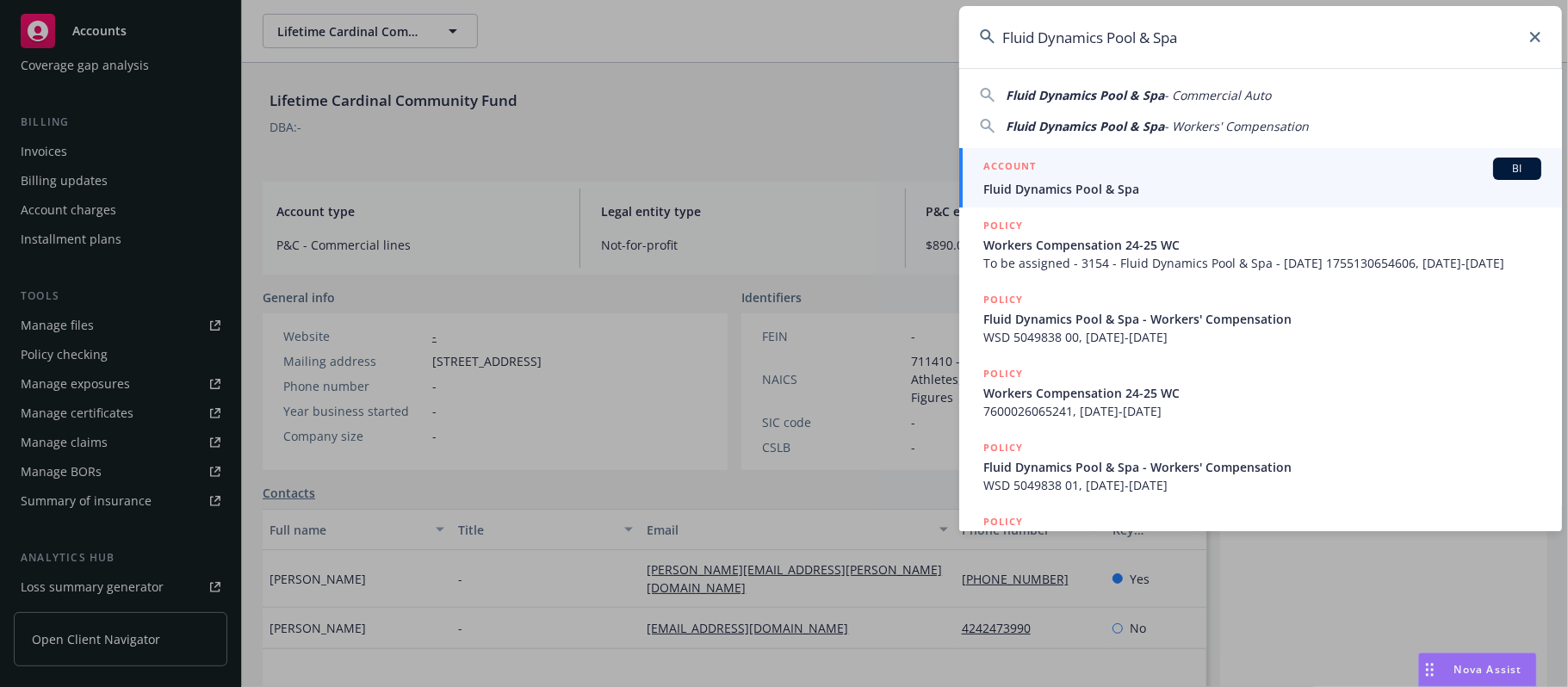
type input "Fluid Dynamics Pool & Spa"
click at [1092, 186] on span "Fluid Dynamics Pool & Spa" at bounding box center [1262, 189] width 558 height 18
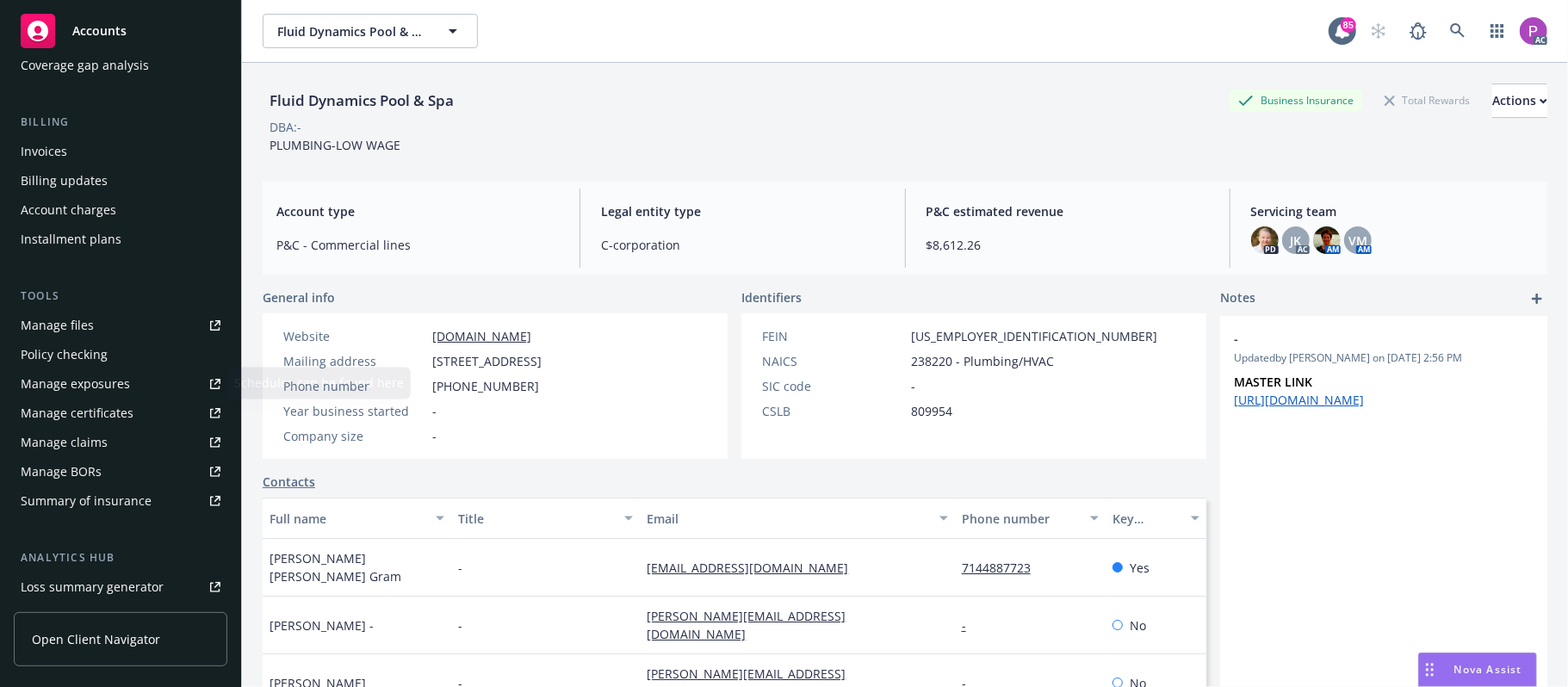
click at [98, 320] on link "Manage files" at bounding box center [120, 325] width 214 height 27
click at [1440, 19] on link at bounding box center [1457, 31] width 34 height 34
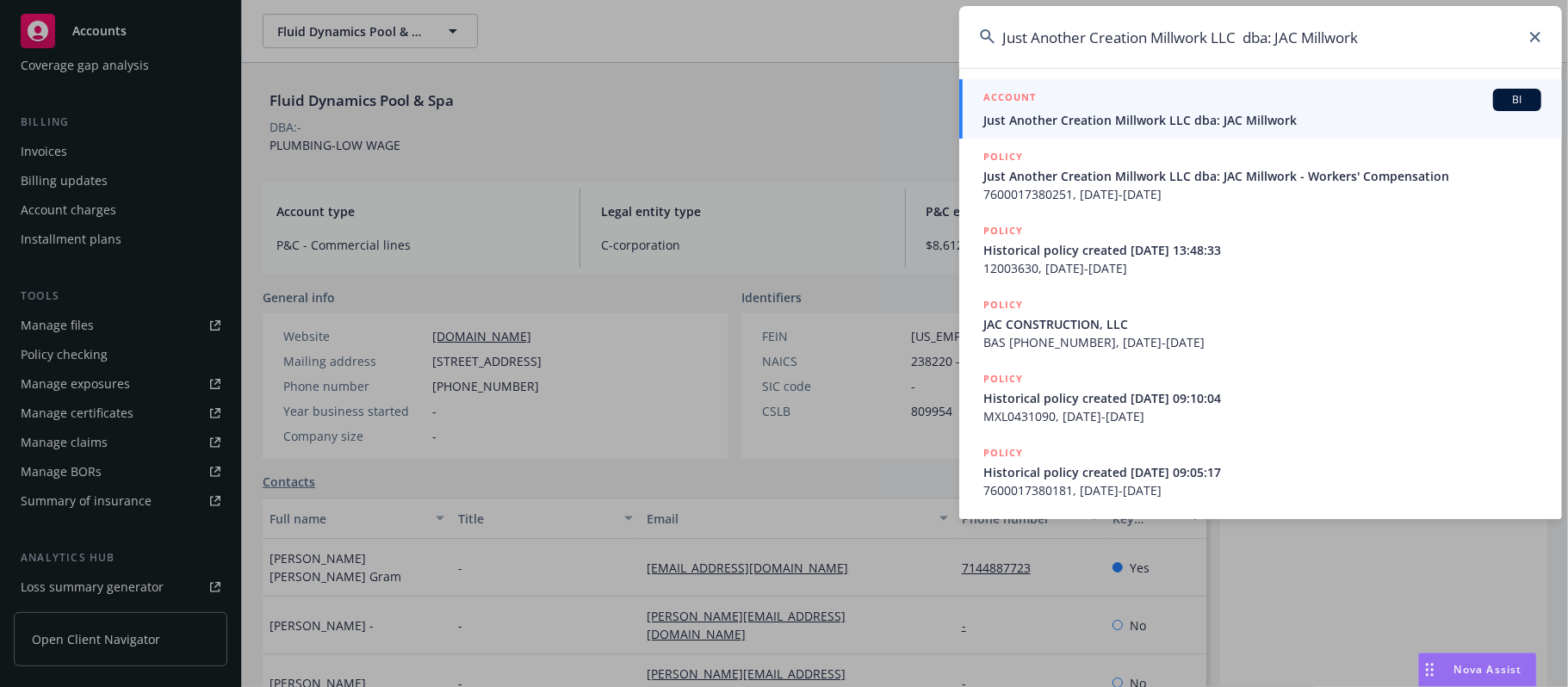
type input "Just Another Creation Millwork LLC dba: JAC Millwork"
click at [1163, 128] on span "Just Another Creation Millwork LLC dba: JAC Millwork" at bounding box center [1262, 120] width 558 height 18
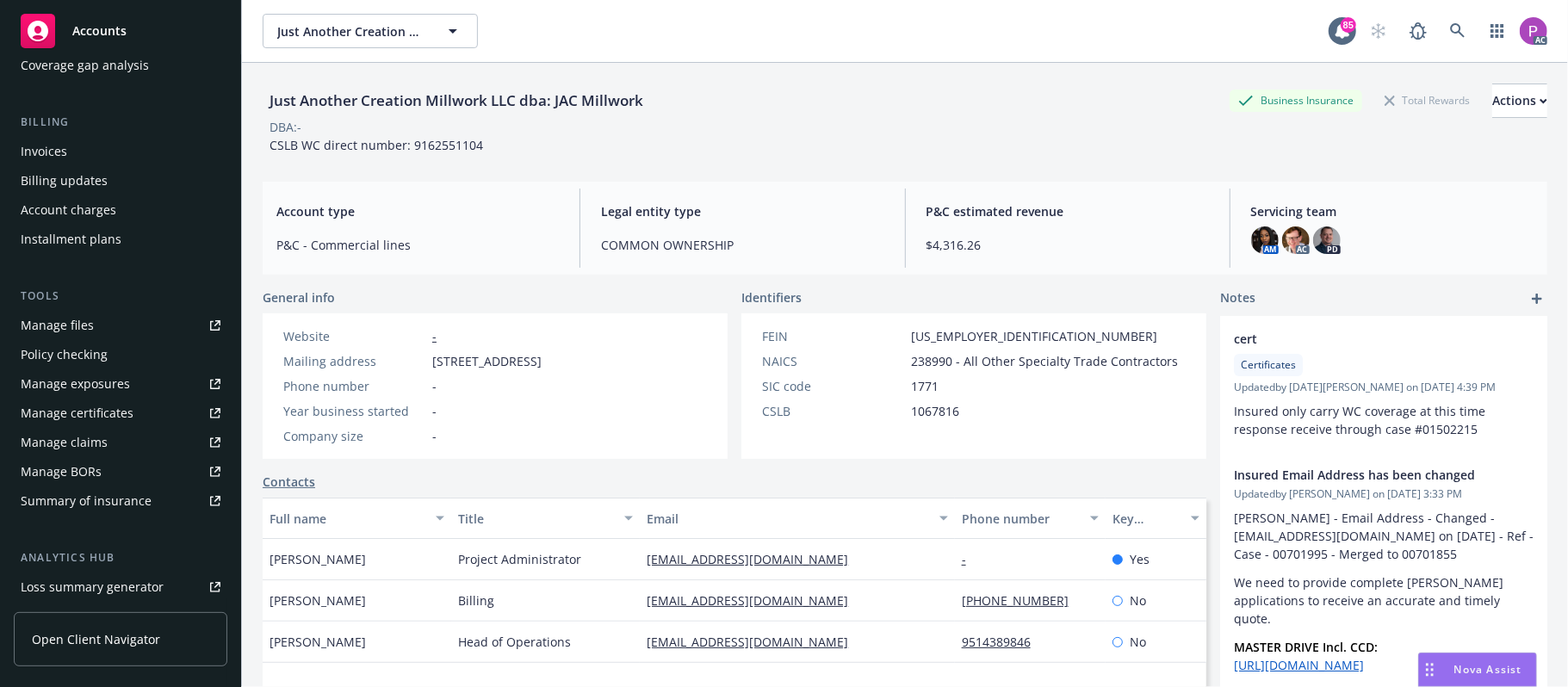
click at [88, 322] on div "Manage files" at bounding box center [57, 325] width 73 height 27
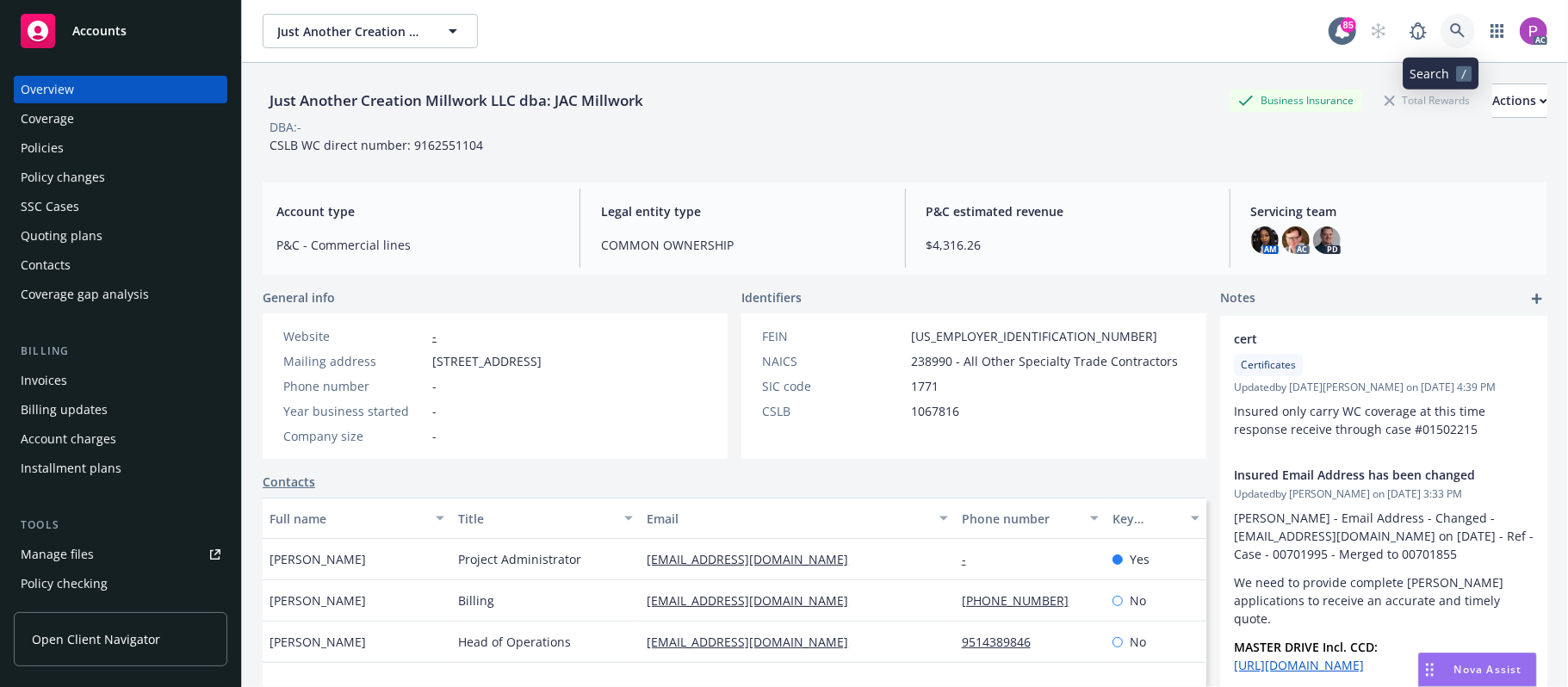
click at [1450, 25] on icon at bounding box center [1458, 31] width 16 height 16
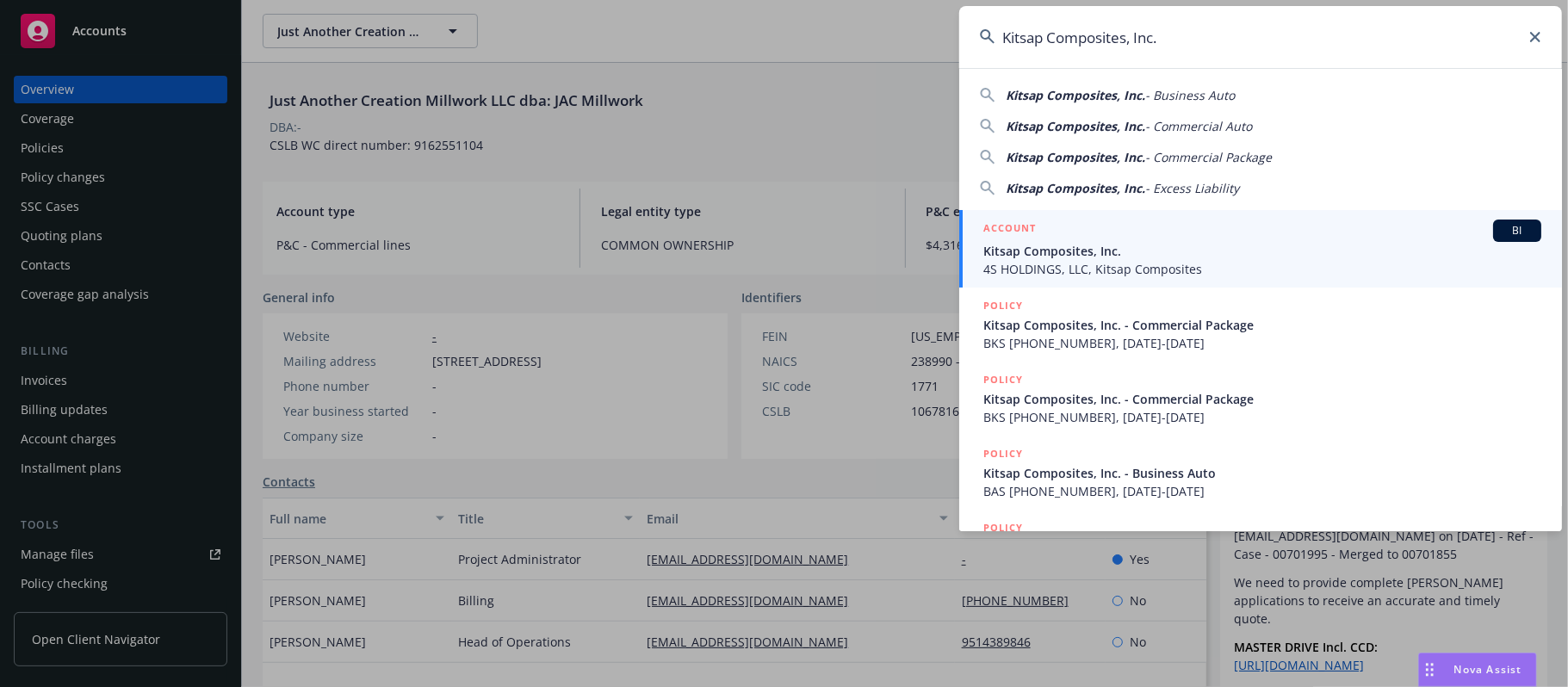
type input "Kitsap Composites, Inc."
click at [1079, 238] on div "ACCOUNT BI" at bounding box center [1262, 230] width 558 height 22
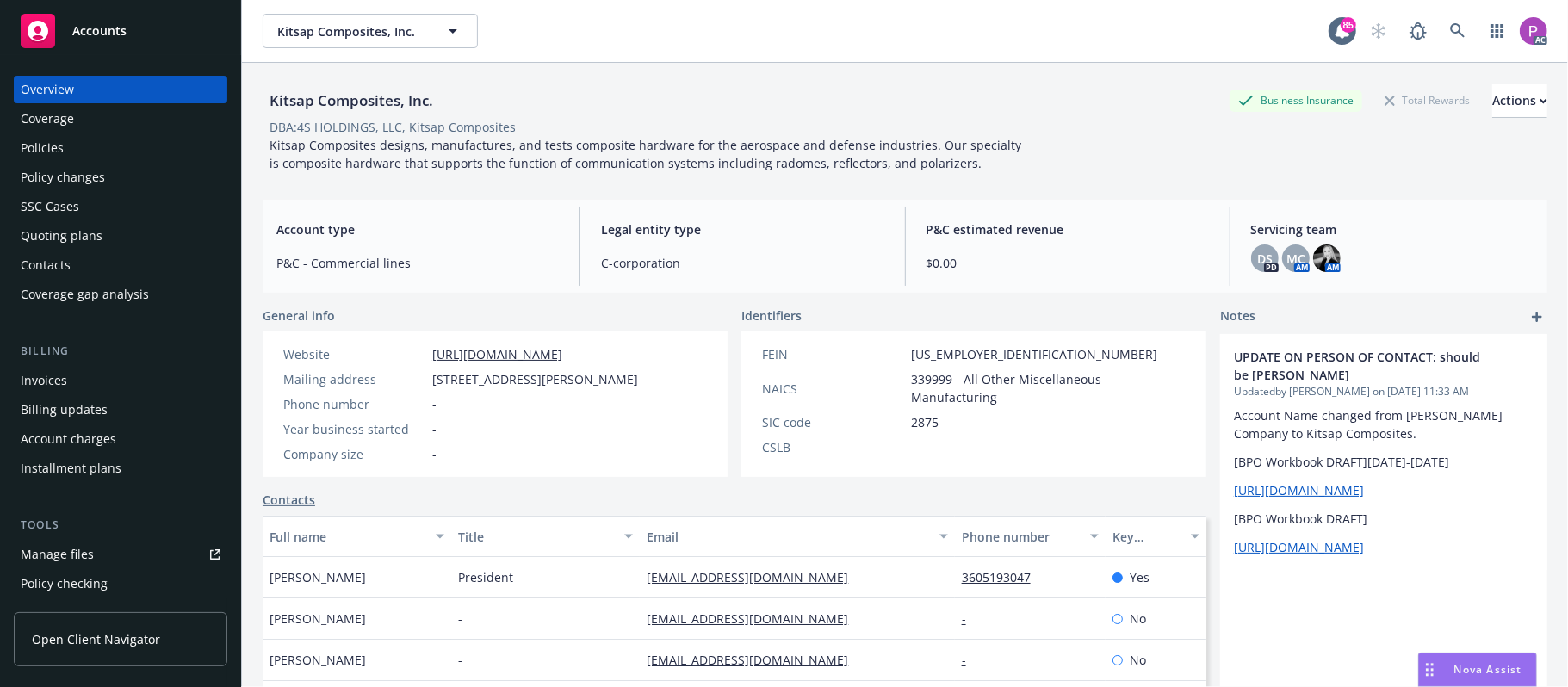
click at [67, 561] on div "Manage files" at bounding box center [57, 554] width 73 height 27
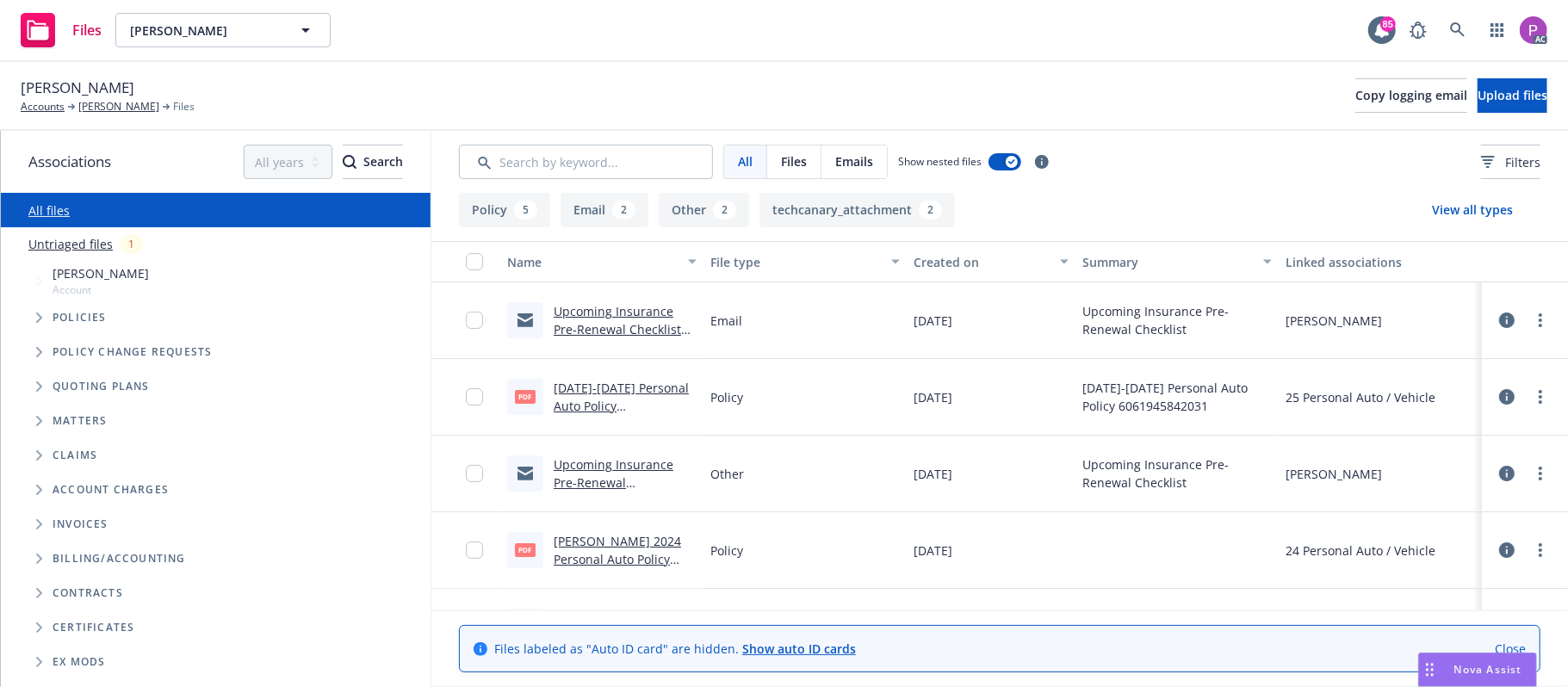
click at [95, 245] on link "Untriaged files" at bounding box center [70, 244] width 84 height 18
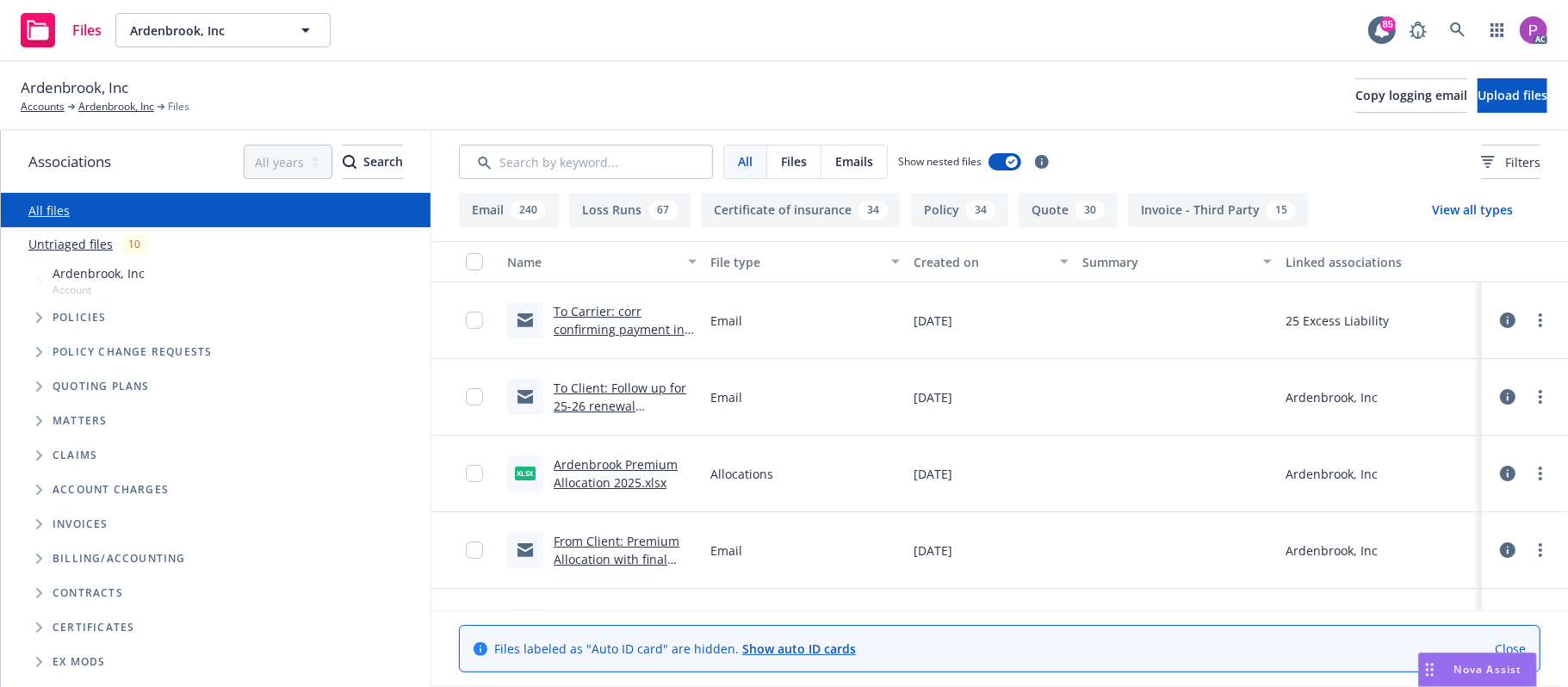
click at [70, 241] on link "Untriaged files" at bounding box center [70, 244] width 84 height 18
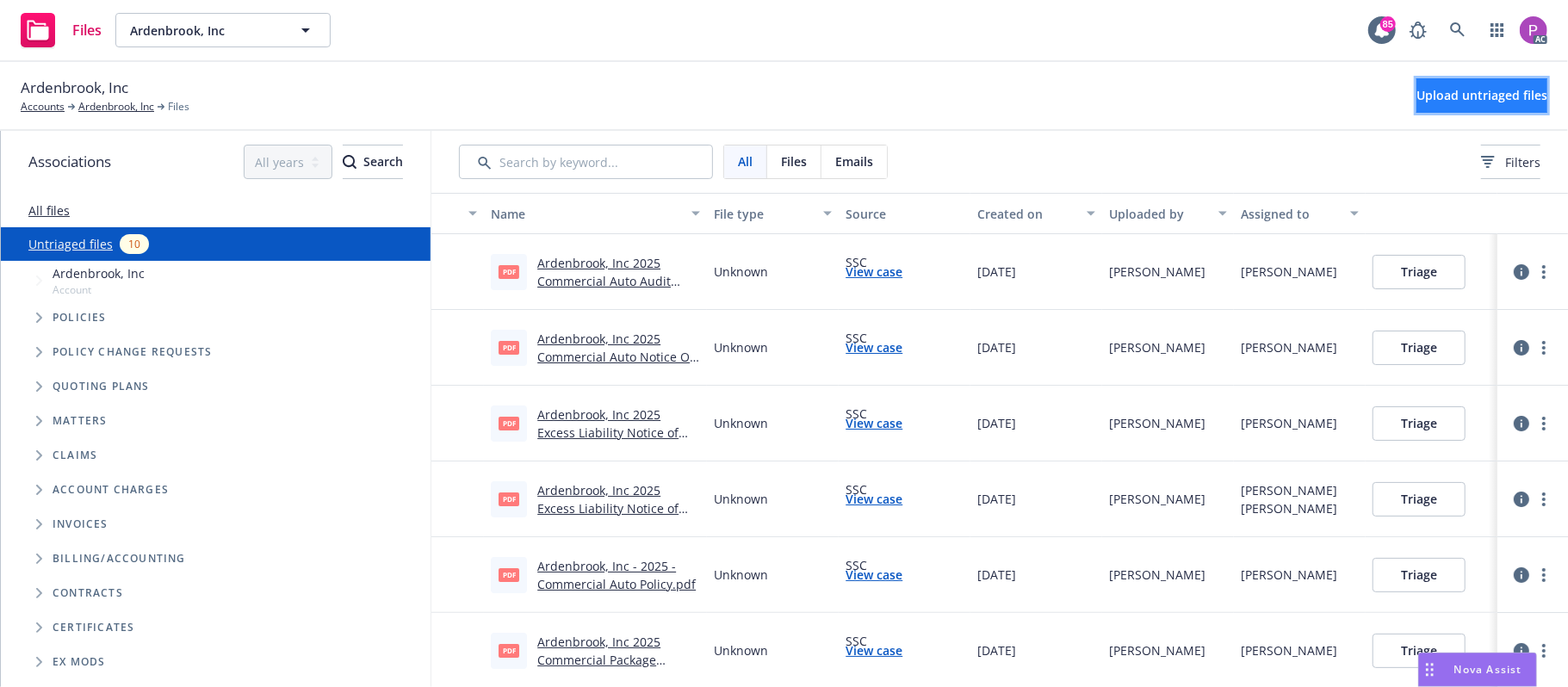
click at [1437, 86] on button "Upload untriaged files" at bounding box center [1482, 95] width 131 height 34
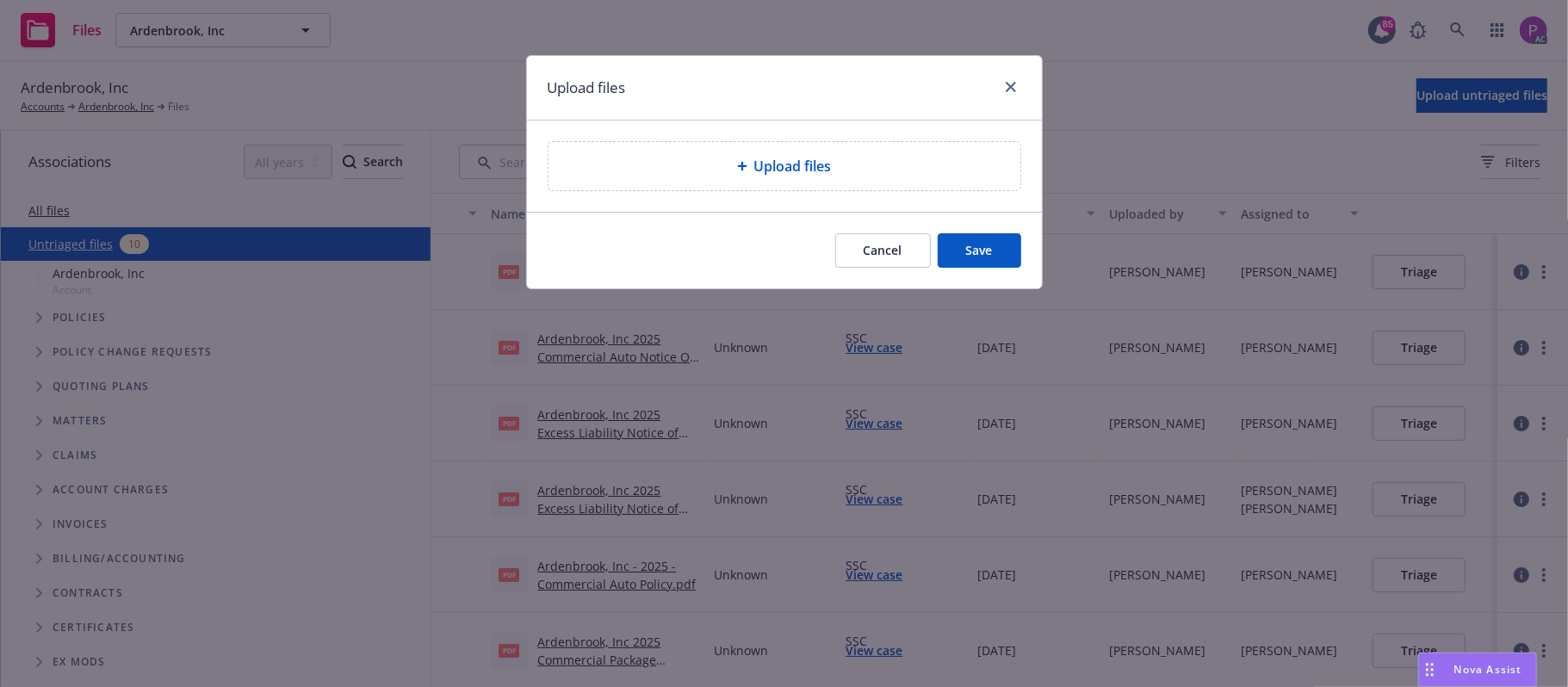
click at [827, 169] on span "Upload files" at bounding box center [793, 166] width 77 height 21
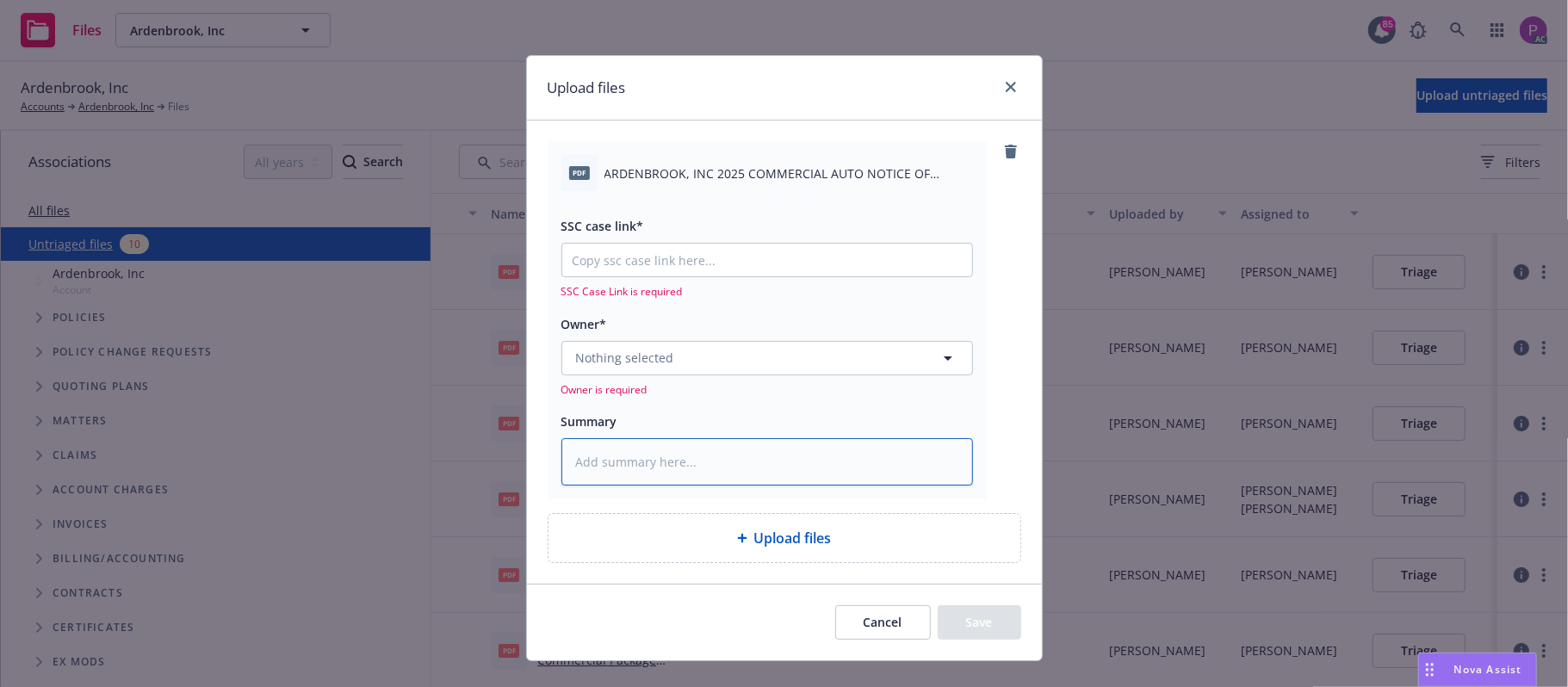
click at [784, 451] on textarea at bounding box center [767, 462] width 412 height 48
paste textarea "ARDENBROOK, INC 2025 COMMERCIAL AUTO NOTICE OF REINSTATEMENT EFF. 09-02-2025"
type textarea "x"
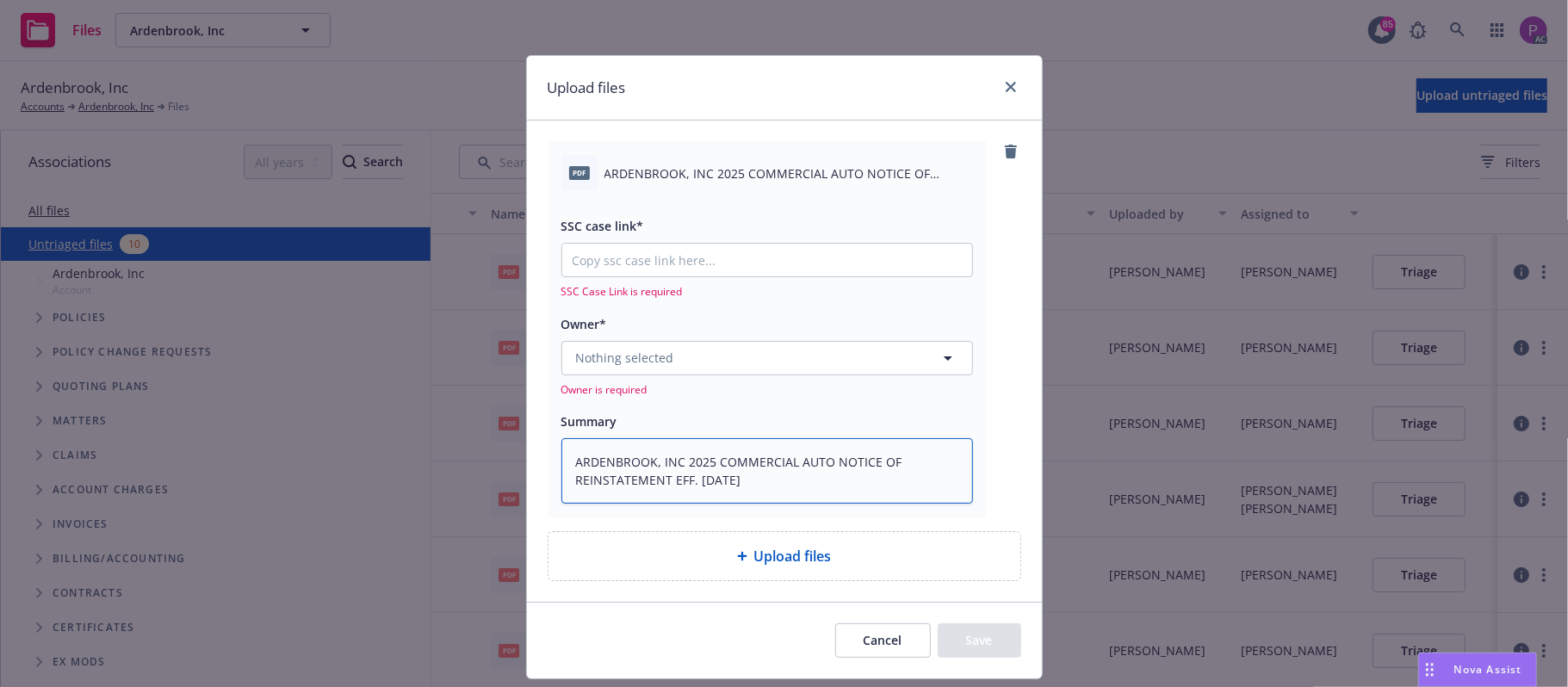
type textarea "ARDENBROOK, INC 2025 COMMERCIAL AUTO NOTICE OF REINSTATEMENT EFF. 09-02-2025"
click at [726, 262] on input "SSC case link*" at bounding box center [767, 259] width 410 height 33
paste input "https://newfront-ssc.lightning.force.com/lightning/r/Case/500Vz00000RIEctIAH/vi…"
type textarea "x"
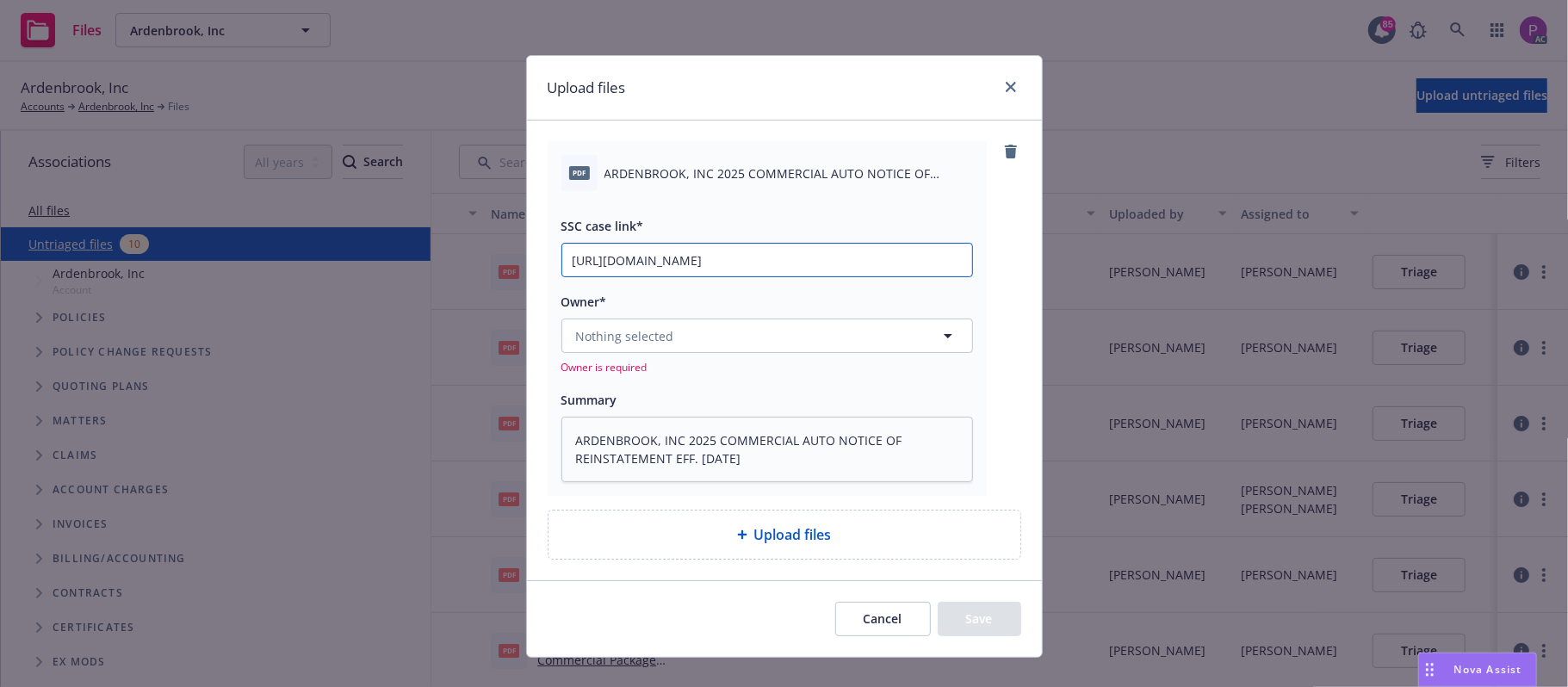
scroll to position [0, 234]
type input "https://newfront-ssc.lightning.force.com/lightning/r/Case/500Vz00000RIEctIAH/vi…"
click at [673, 342] on button "Nothing selected" at bounding box center [767, 335] width 412 height 34
click at [718, 339] on button "Nothing selected" at bounding box center [767, 335] width 412 height 34
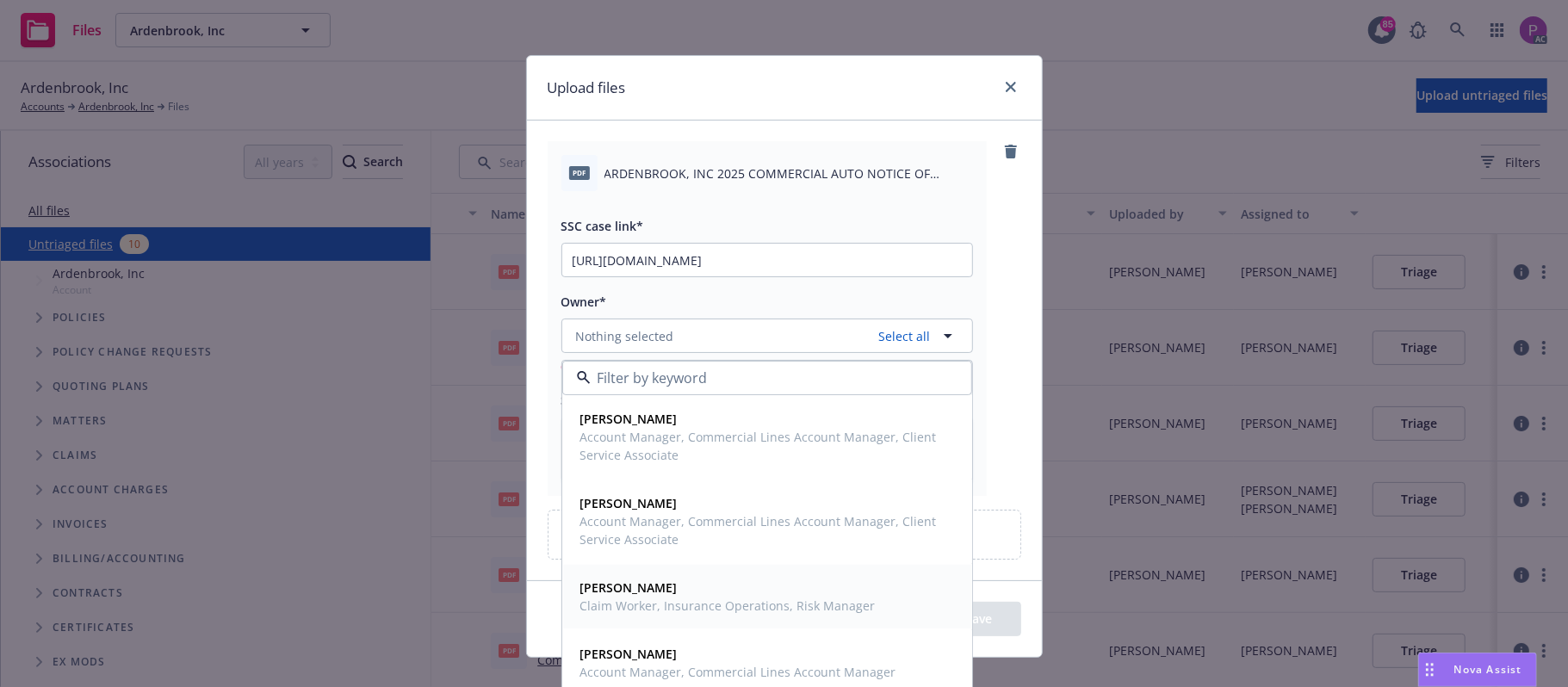
scroll to position [95, 0]
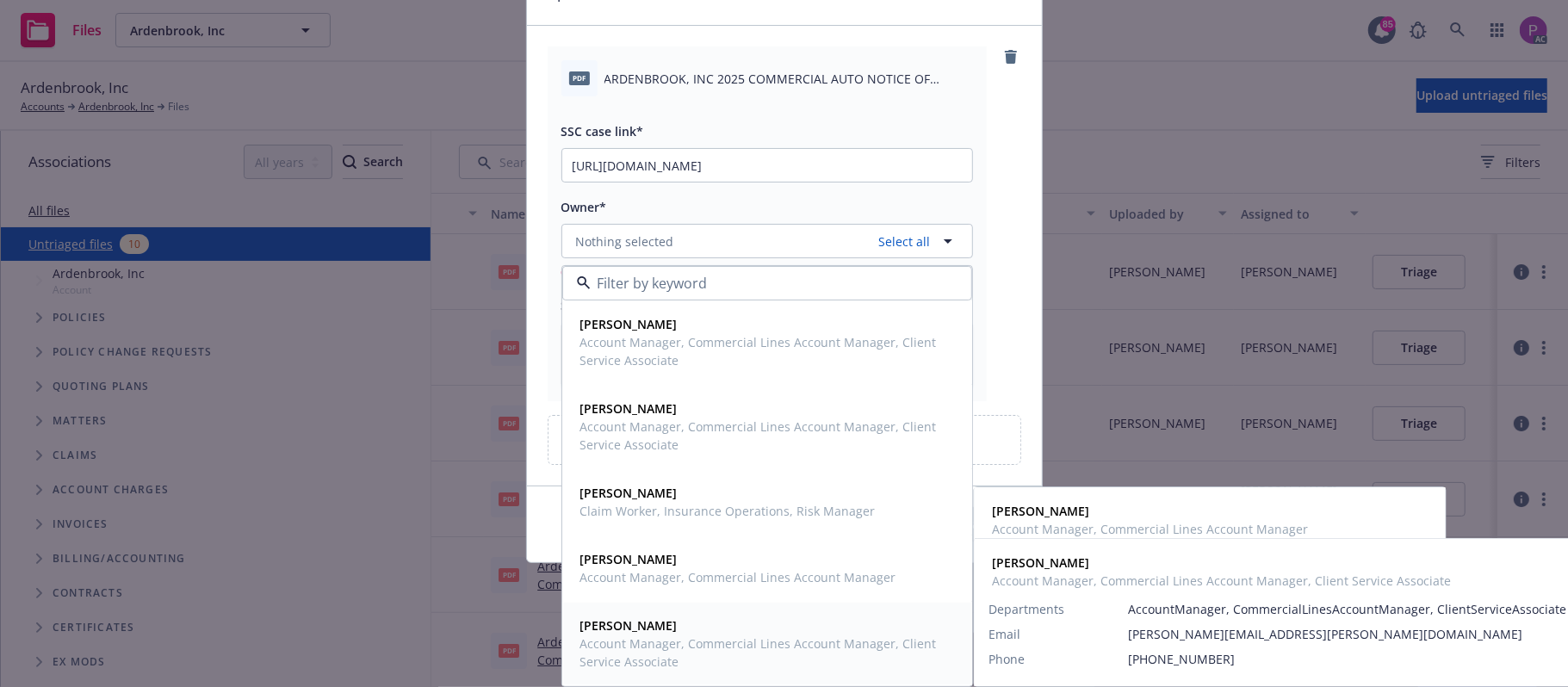
click at [685, 636] on span "Account Manager, Commercial Lines Account Manager, Client Service Associate" at bounding box center [765, 653] width 370 height 36
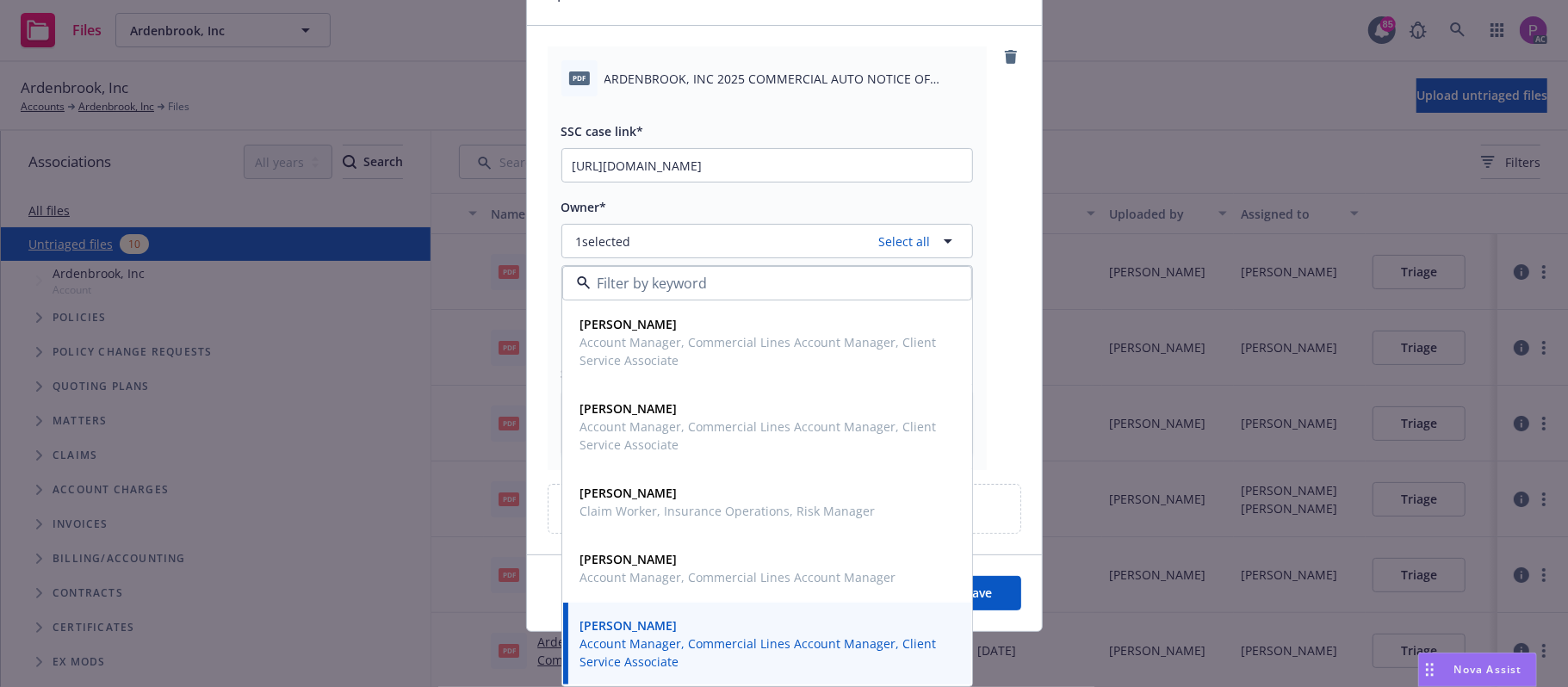
click at [988, 198] on div "pdf ARDENBROOK, INC 2025 COMMERCIAL AUTO NOTICE OF REINSTATEMENT EFF. 09-02-202…" at bounding box center [784, 259] width 474 height 424
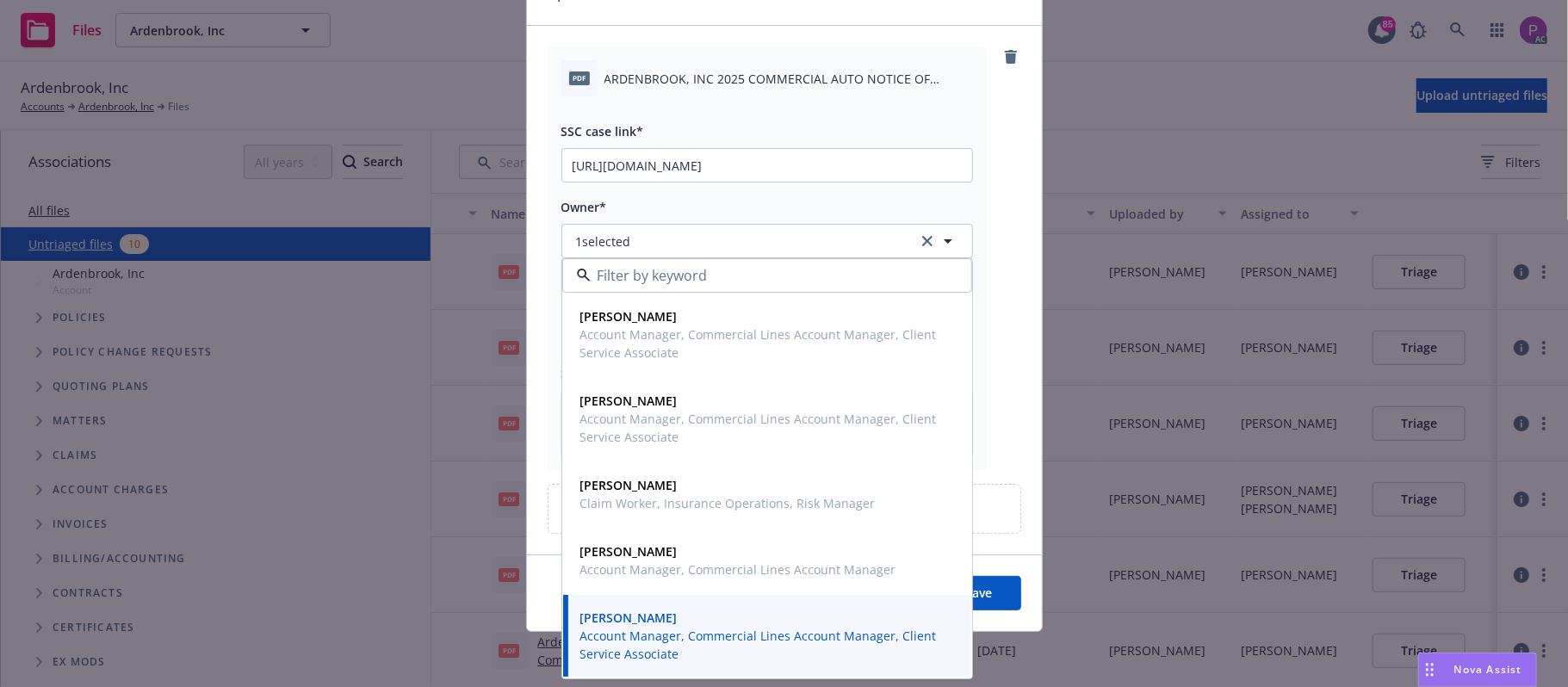
scroll to position [97, 0]
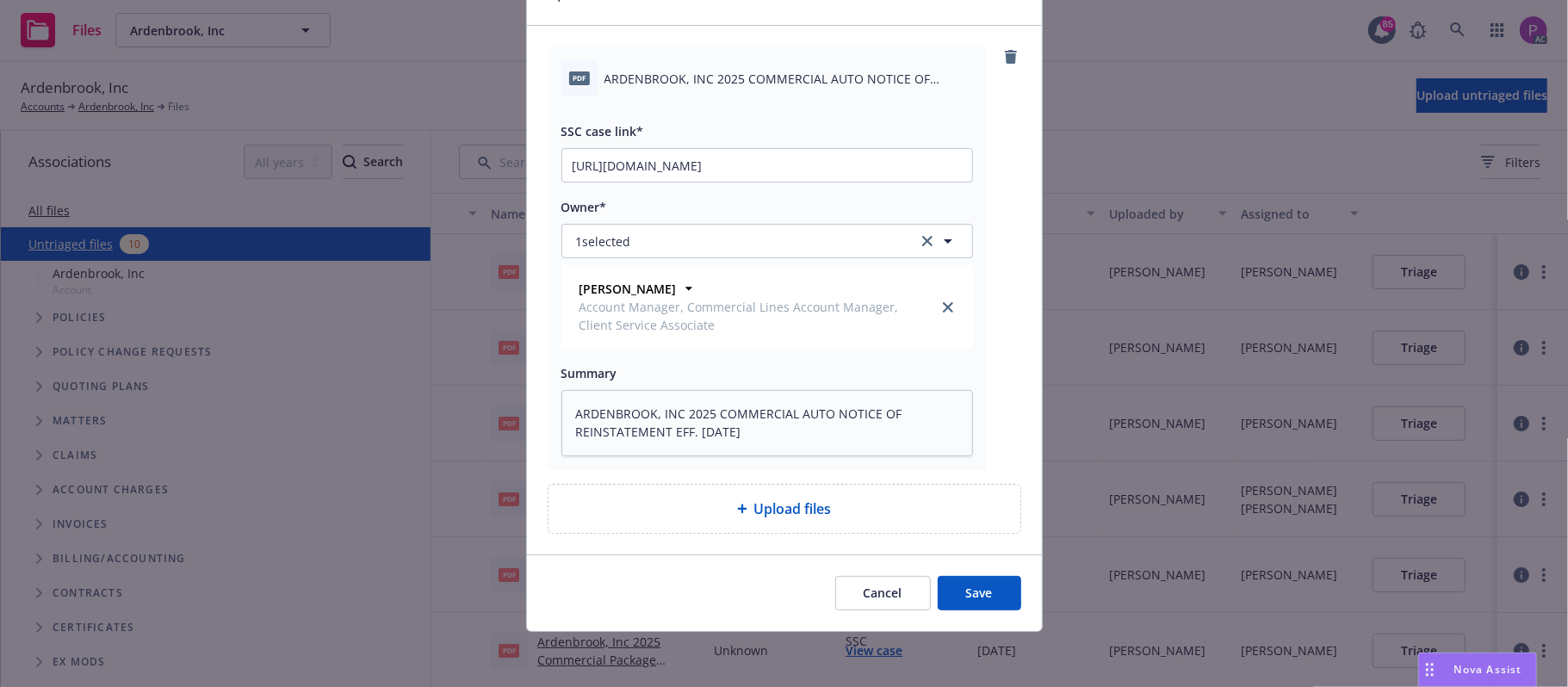
click at [972, 584] on button "Save" at bounding box center [979, 593] width 84 height 34
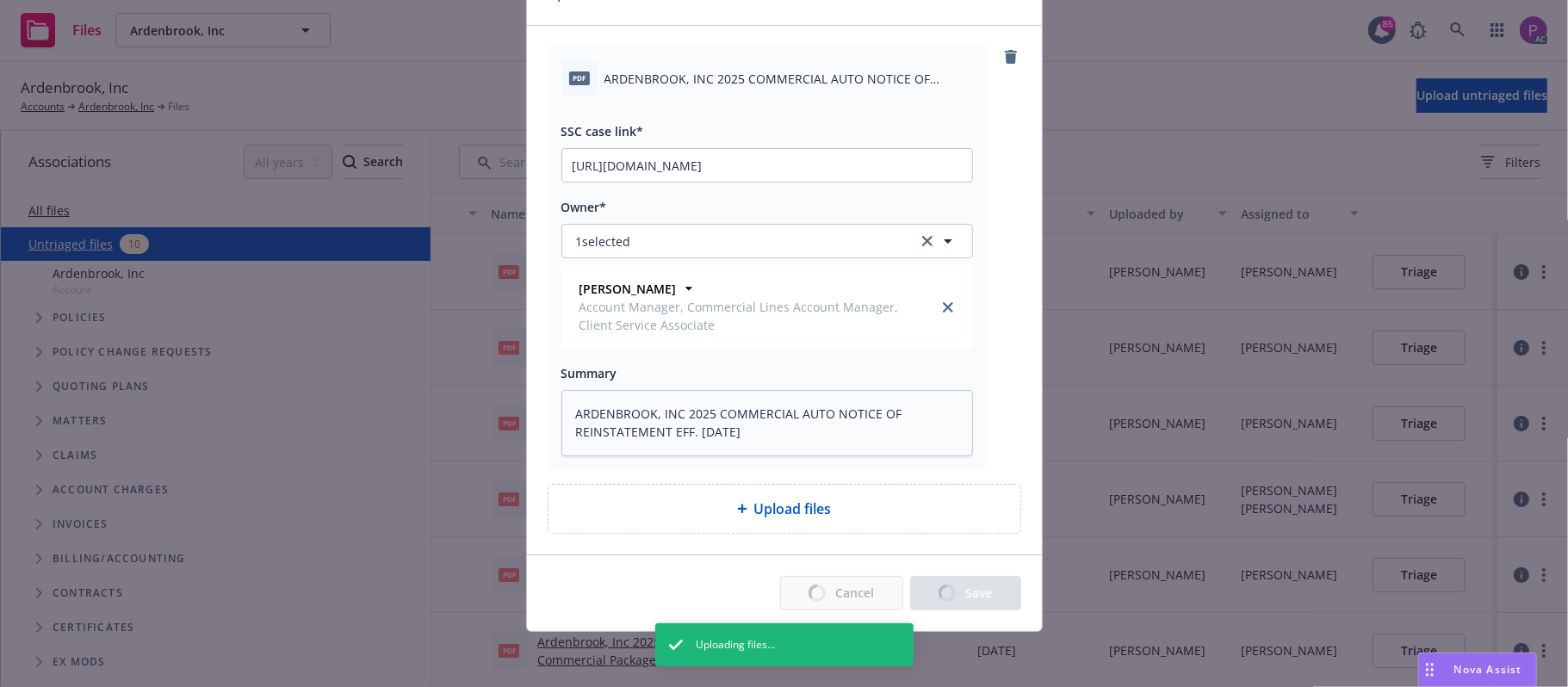
type textarea "x"
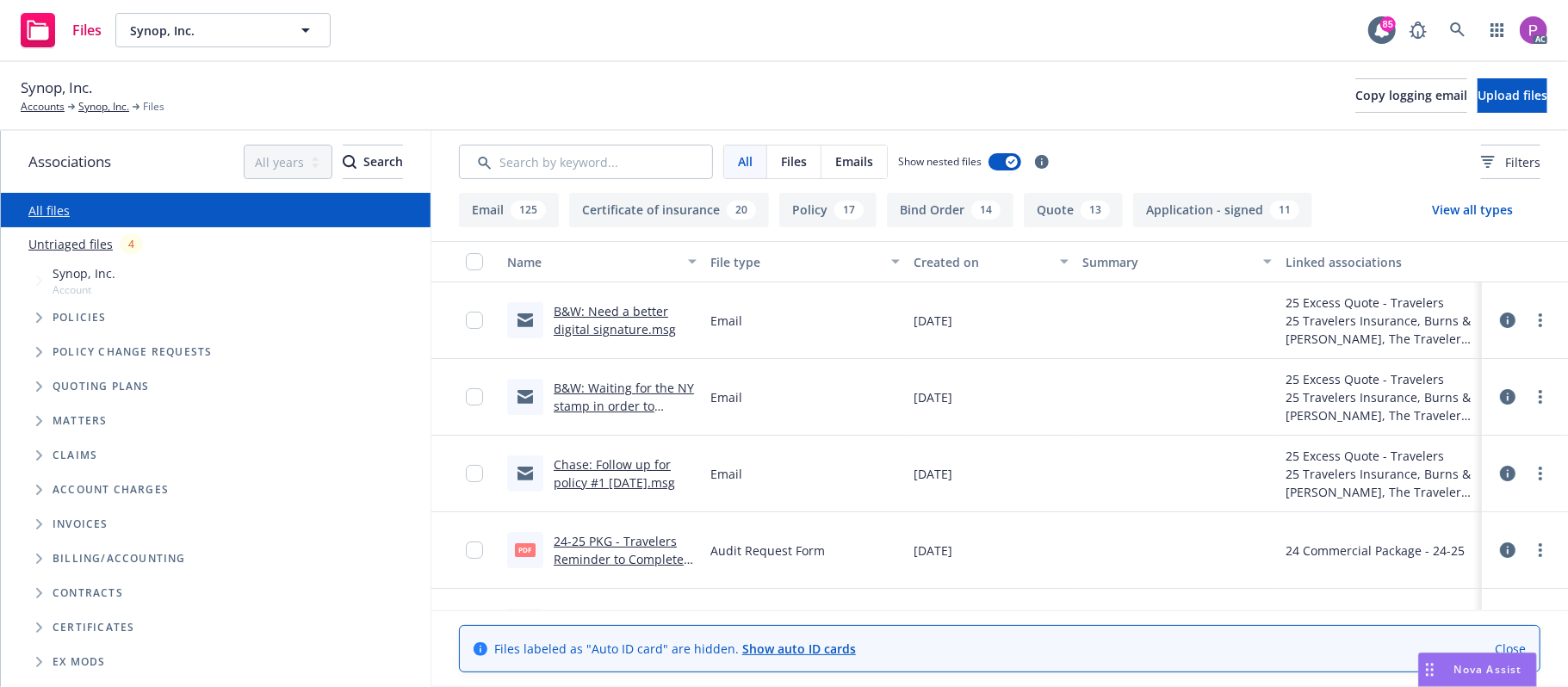
click at [61, 239] on link "Untriaged files" at bounding box center [70, 244] width 84 height 18
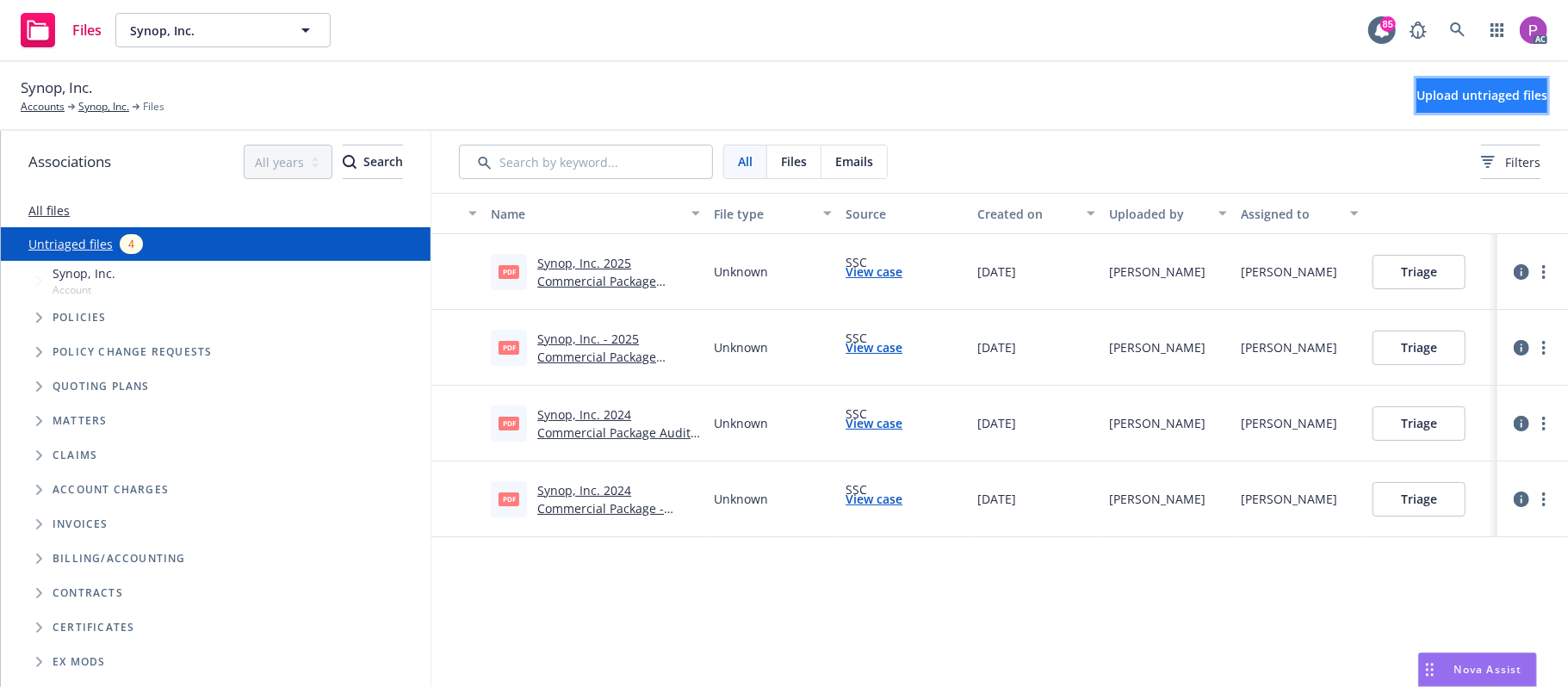
click at [1418, 91] on span "Upload untriaged files" at bounding box center [1482, 95] width 131 height 17
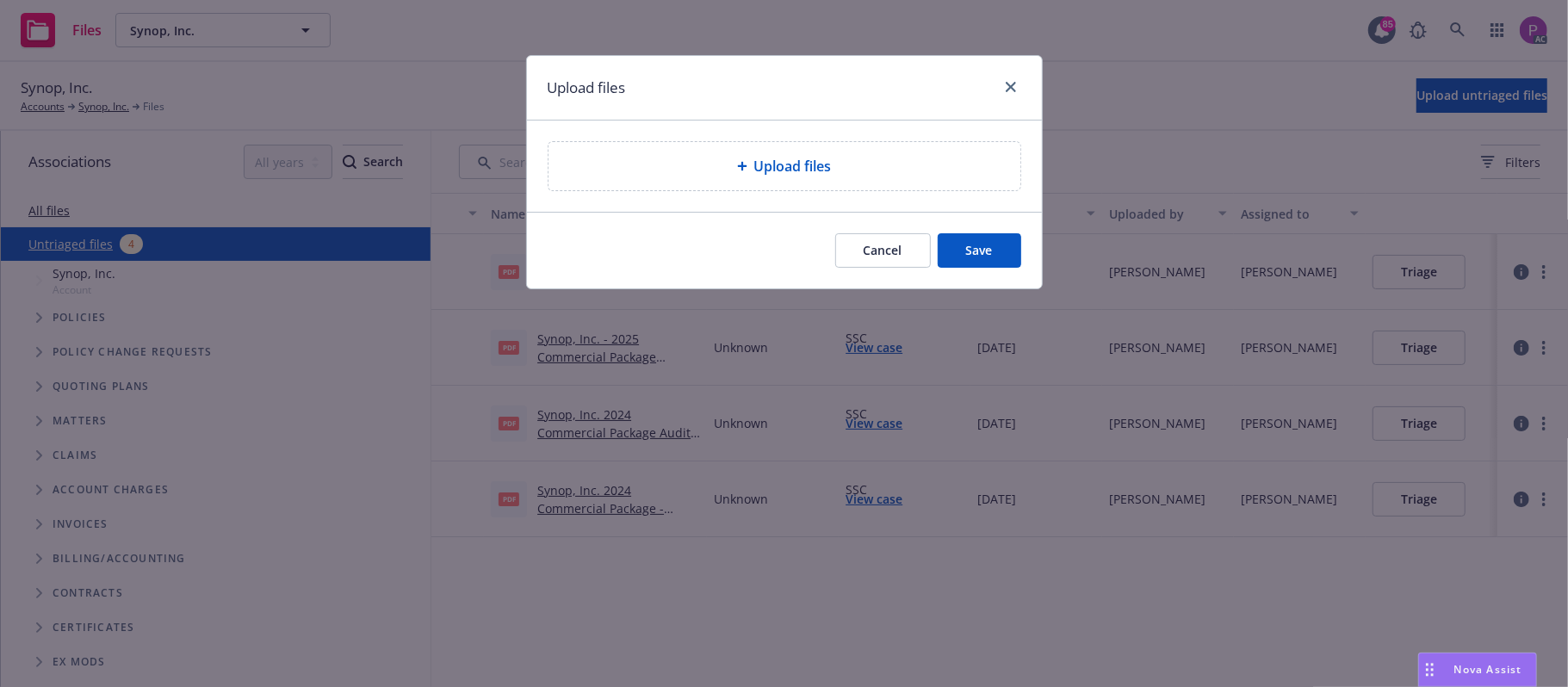
click at [890, 174] on div "Upload files" at bounding box center [784, 166] width 444 height 21
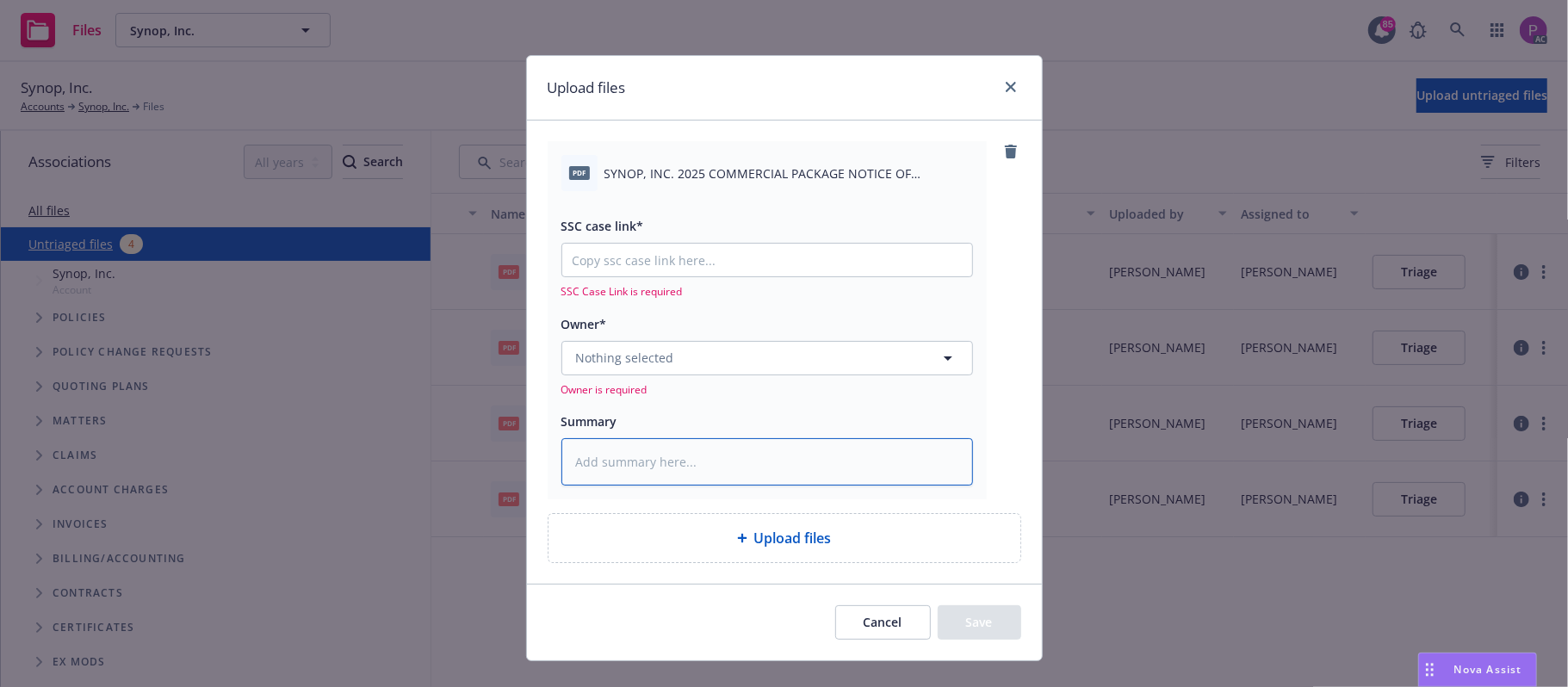
click at [720, 469] on textarea at bounding box center [767, 462] width 412 height 48
paste textarea "SYNOP, INC. 2025 COMMERCIAL PACKAGE NOTICE OF CANCELLATION EFF. 09-14-2025"
type textarea "x"
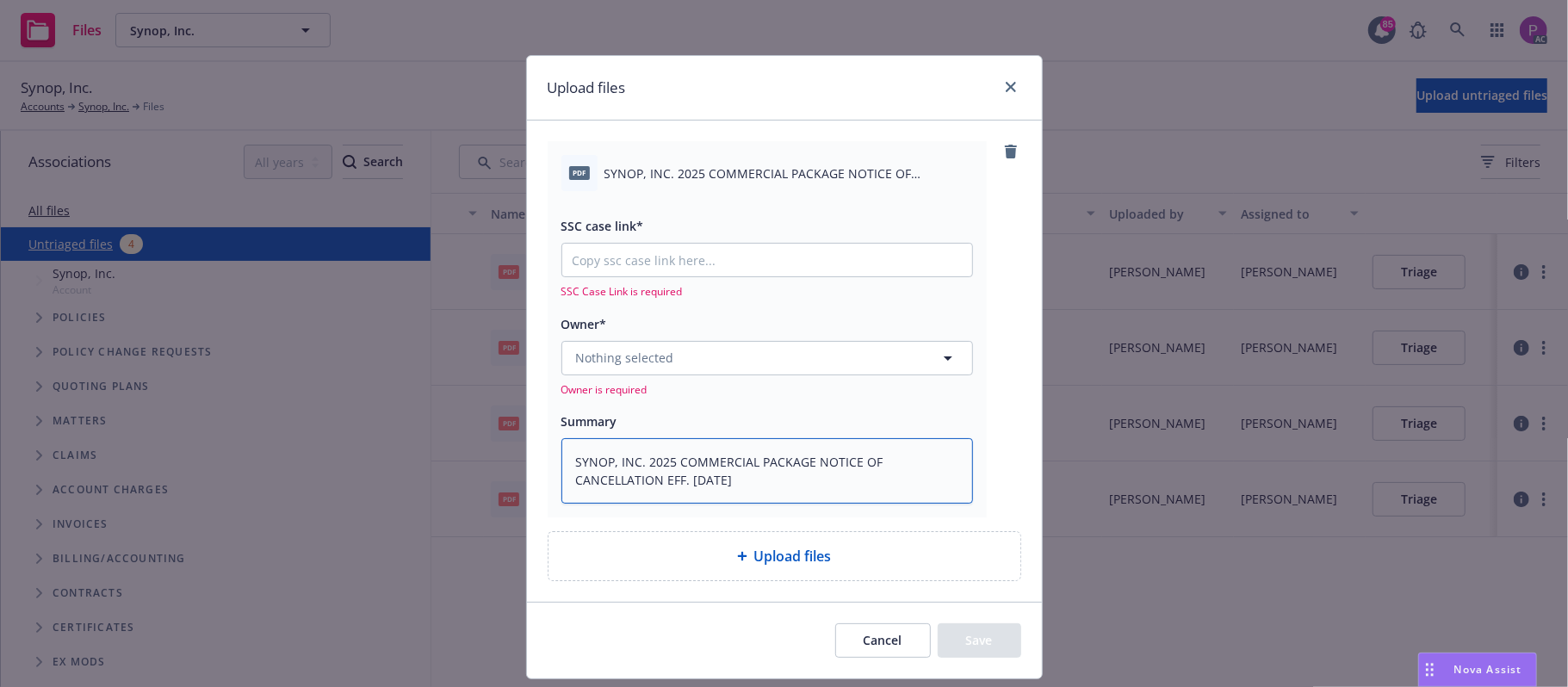
type textarea "SYNOP, INC. 2025 COMMERCIAL PACKAGE NOTICE OF CANCELLATION EFF. 09-14-2025"
click at [728, 249] on input "SSC case link*" at bounding box center [767, 259] width 410 height 33
paste input "https://newfront-ssc.lightning.force.com/lightning/r/Case/500Vz00000RI8FiIAL/vi…"
type textarea "x"
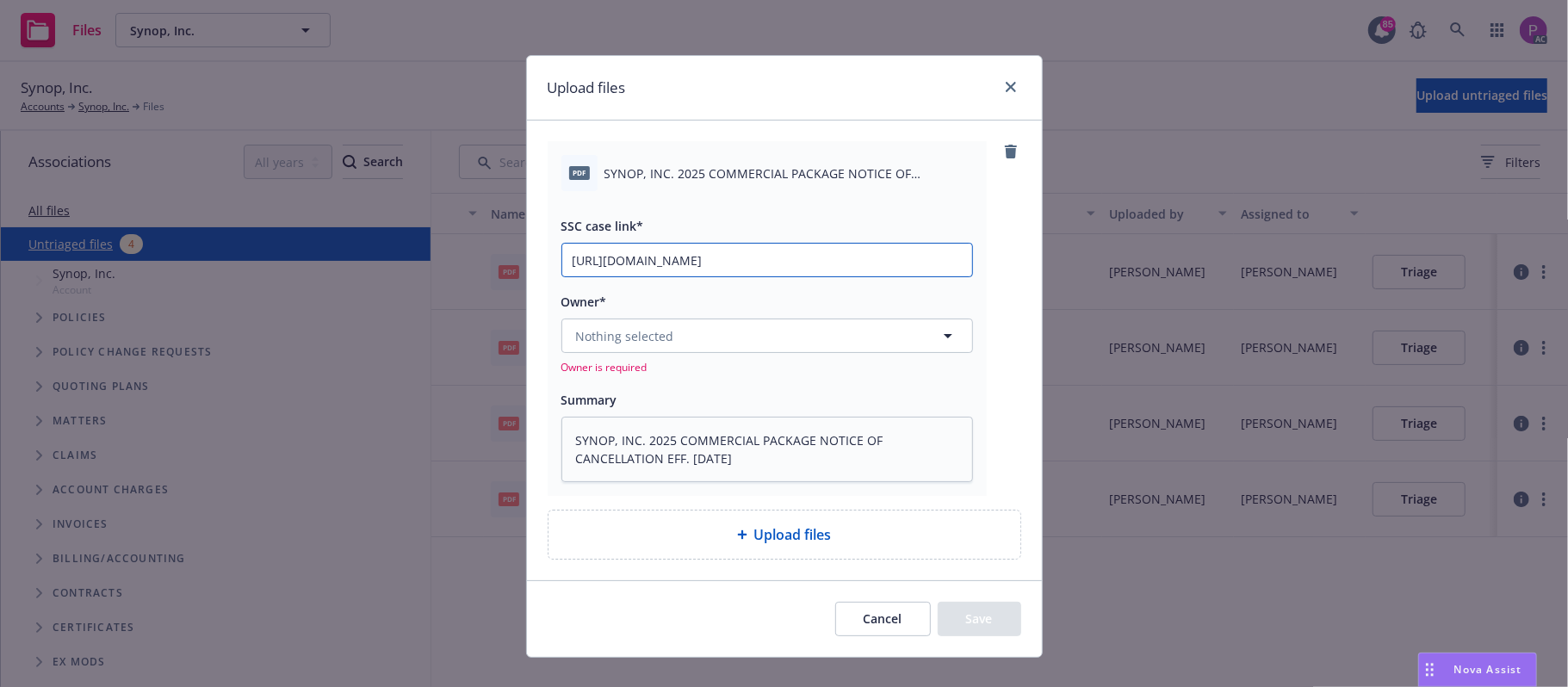
type input "https://newfront-ssc.lightning.force.com/lightning/r/Case/500Vz00000RI8FiIAL/vi…"
click at [696, 331] on button "Nothing selected" at bounding box center [767, 335] width 412 height 34
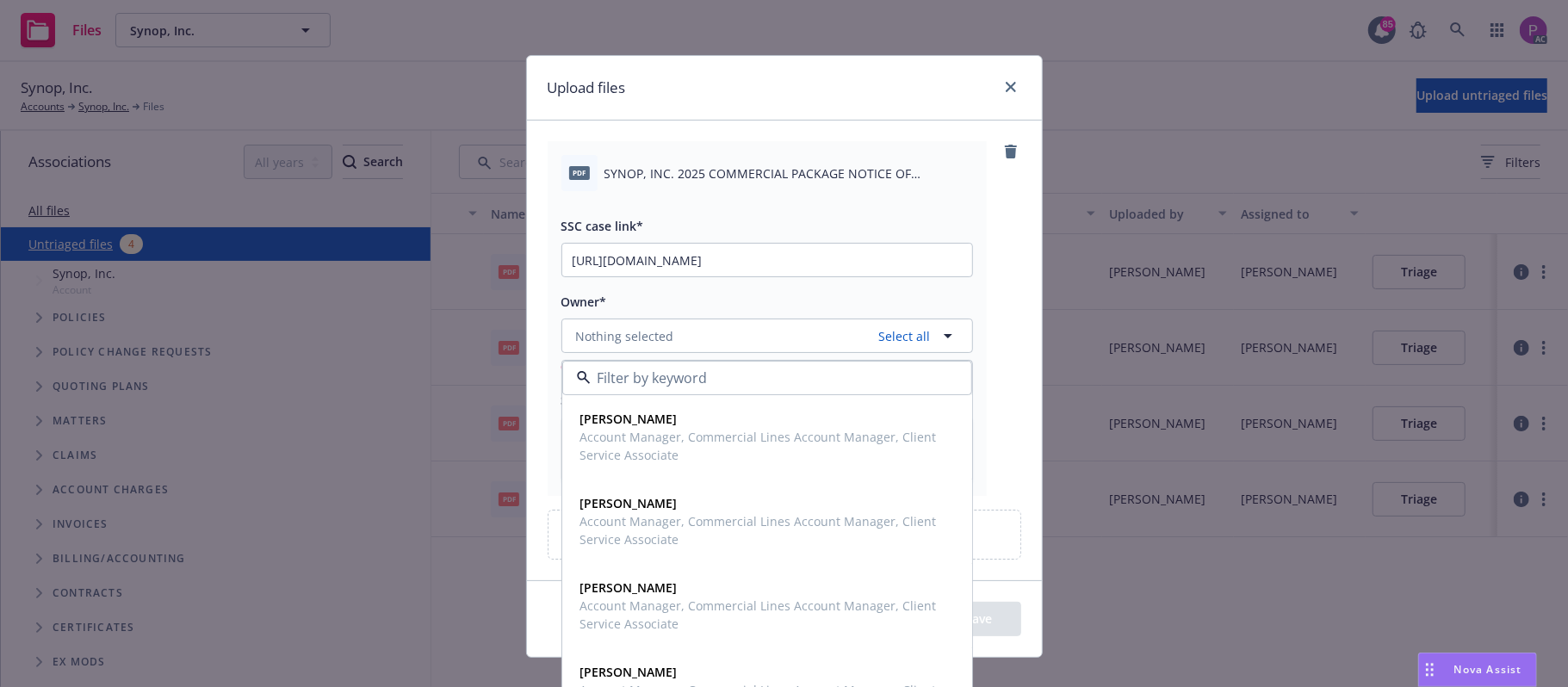
click at [696, 290] on div "SSC case link* https://newfront-ssc.lightning.force.com/lightning/r/Case/500Vz0…" at bounding box center [767, 336] width 412 height 291
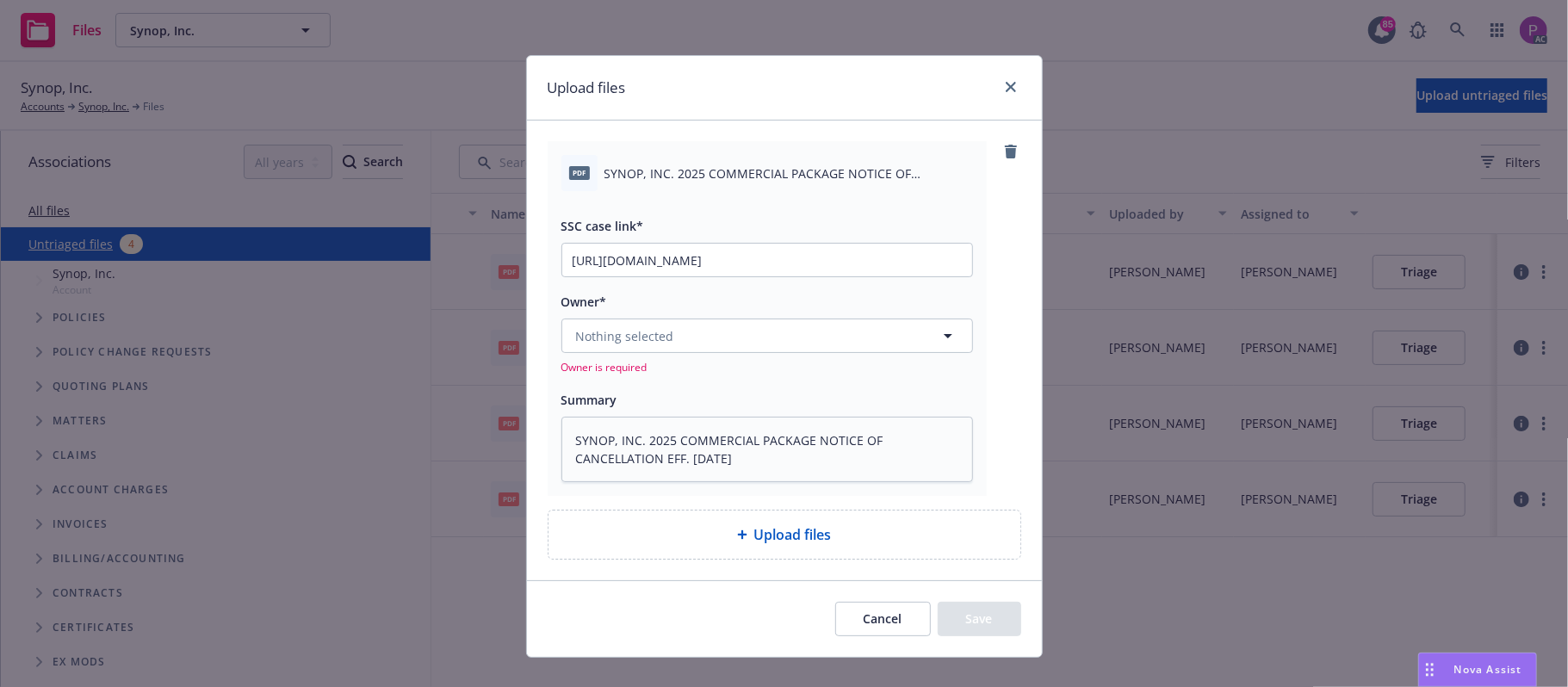
click at [816, 545] on span "Upload files" at bounding box center [793, 535] width 77 height 21
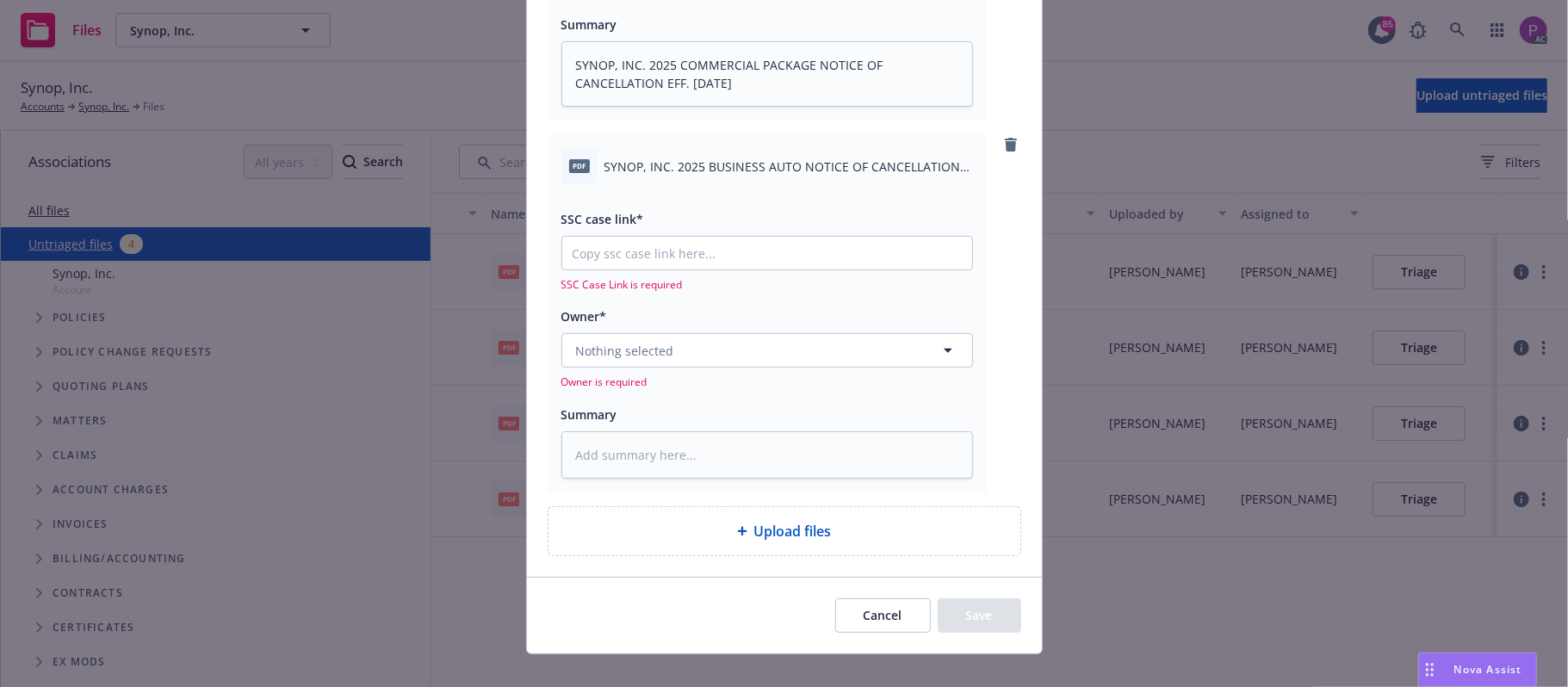
scroll to position [399, 0]
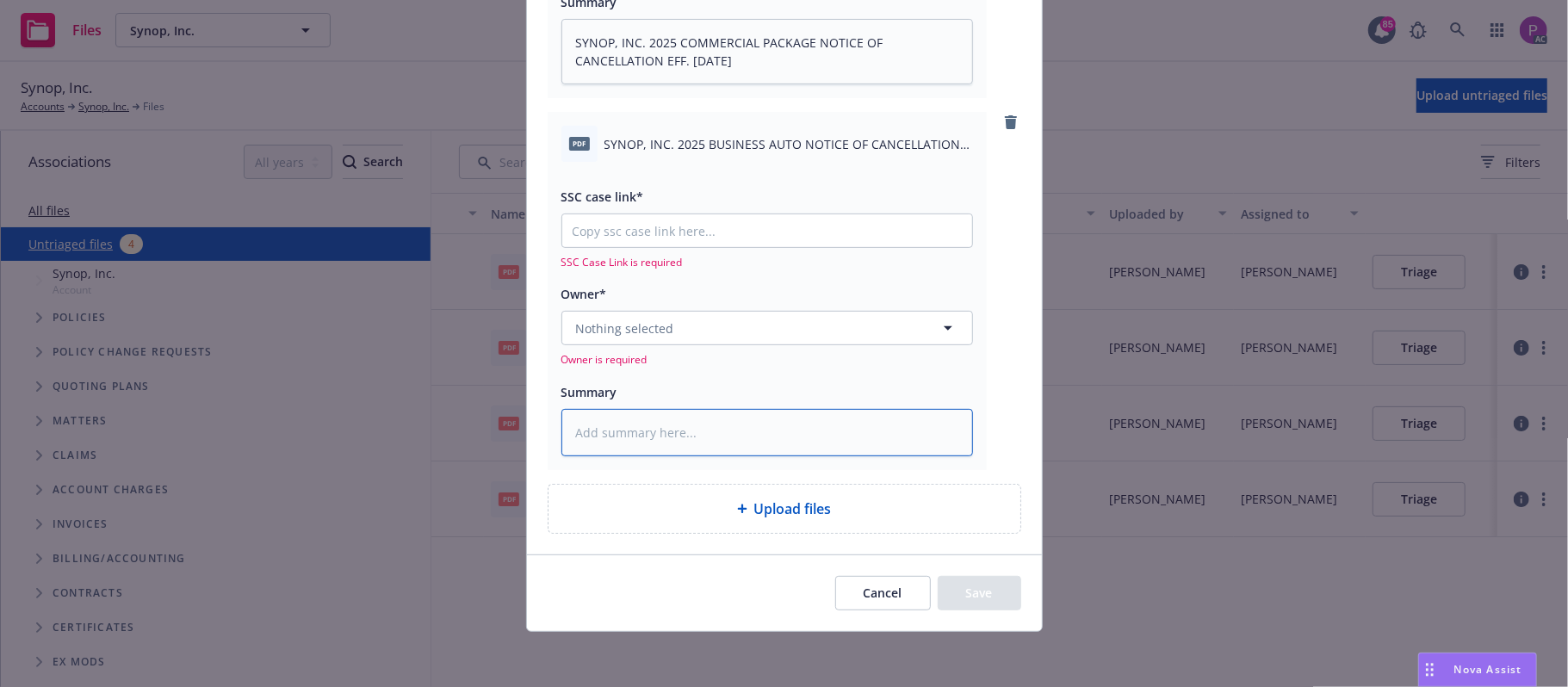
click at [704, 432] on textarea at bounding box center [767, 433] width 412 height 48
paste textarea "SYNOP, INC. 2025 BUSINESS AUTO NOTICE OF CANCELLATION EFF. 09-14-2025"
type textarea "x"
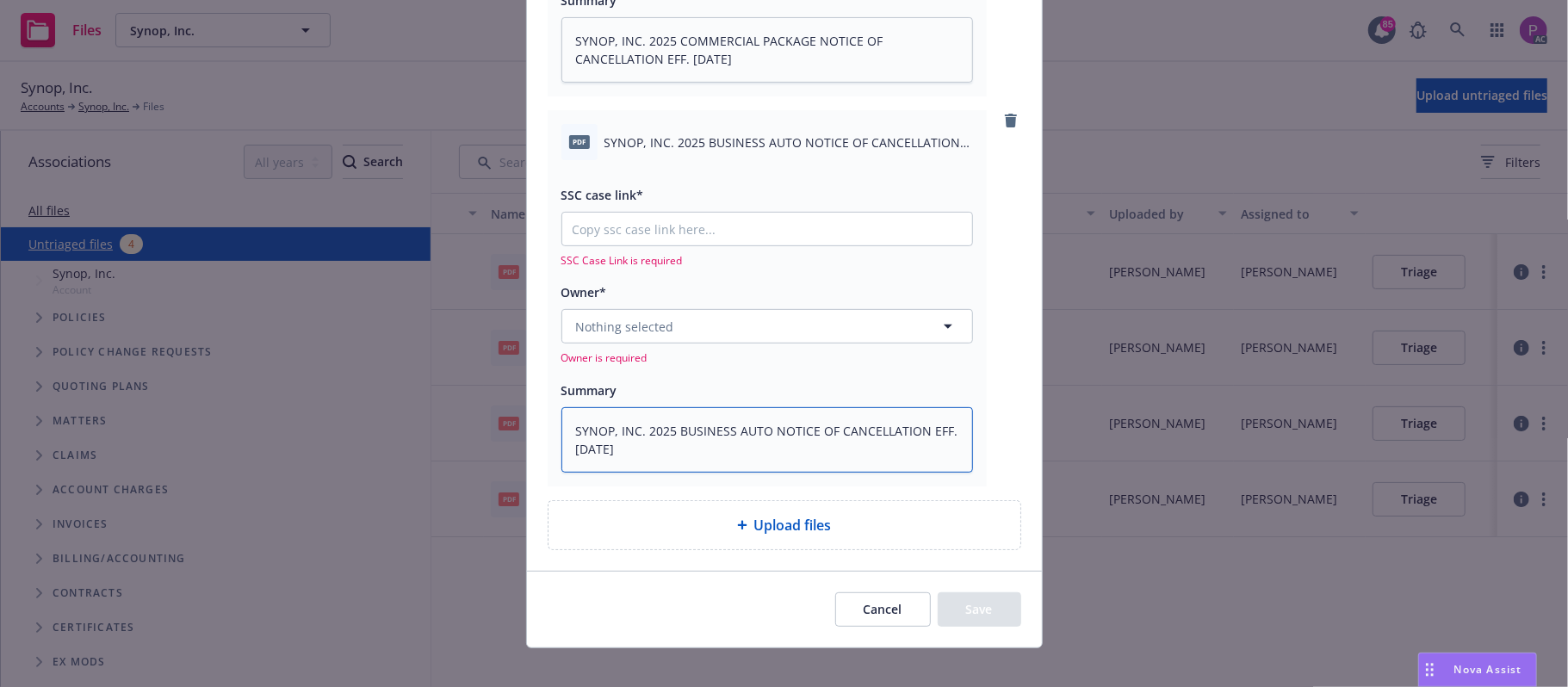
type textarea "SYNOP, INC. 2025 BUSINESS AUTO NOTICE OF CANCELLATION EFF. 09-14-2025"
paste input "https://newfront-ssc.lightning.force.com/lightning/r/Case/500Vz00000RIBwmIAH/vi…"
type textarea "x"
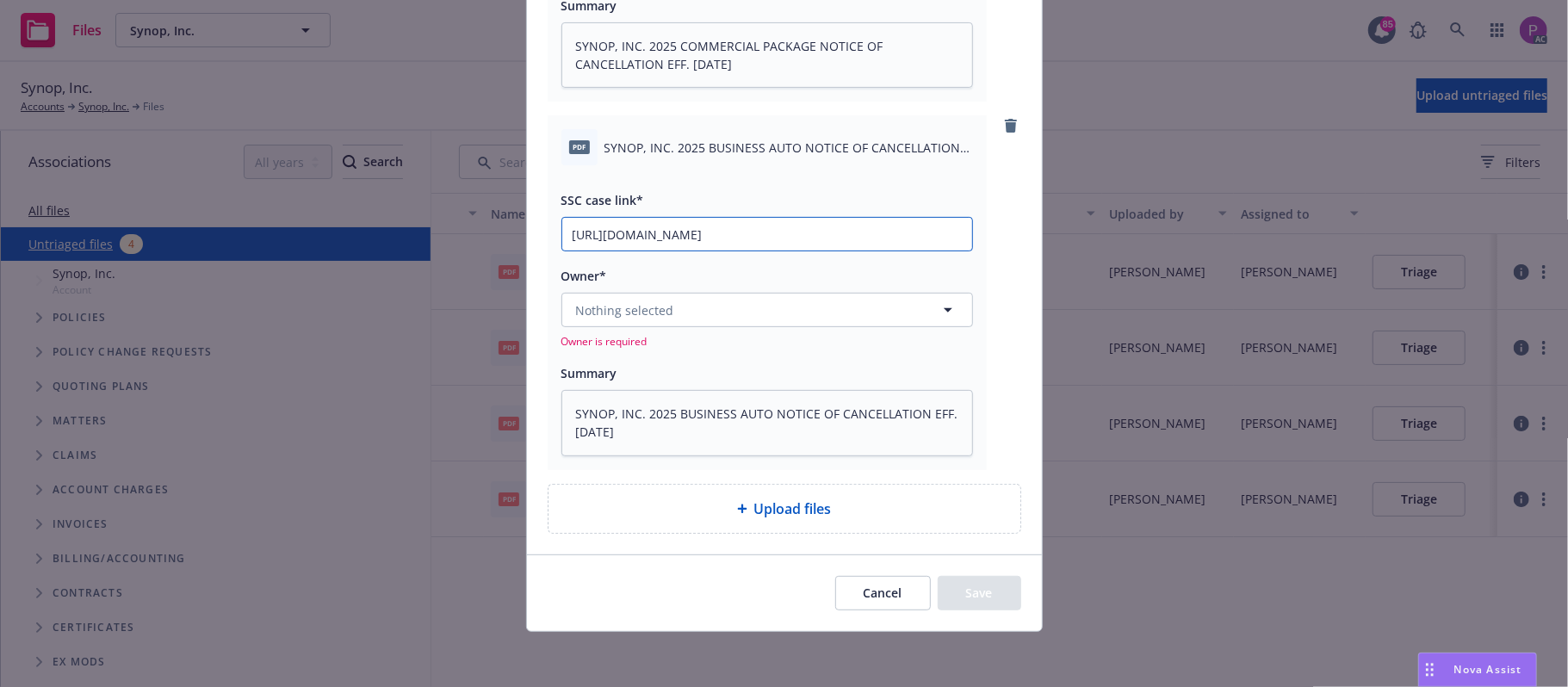
type input "https://newfront-ssc.lightning.force.com/lightning/r/Case/500Vz00000RIBwmIAH/vi…"
click at [797, 521] on div "Upload files" at bounding box center [784, 508] width 472 height 48
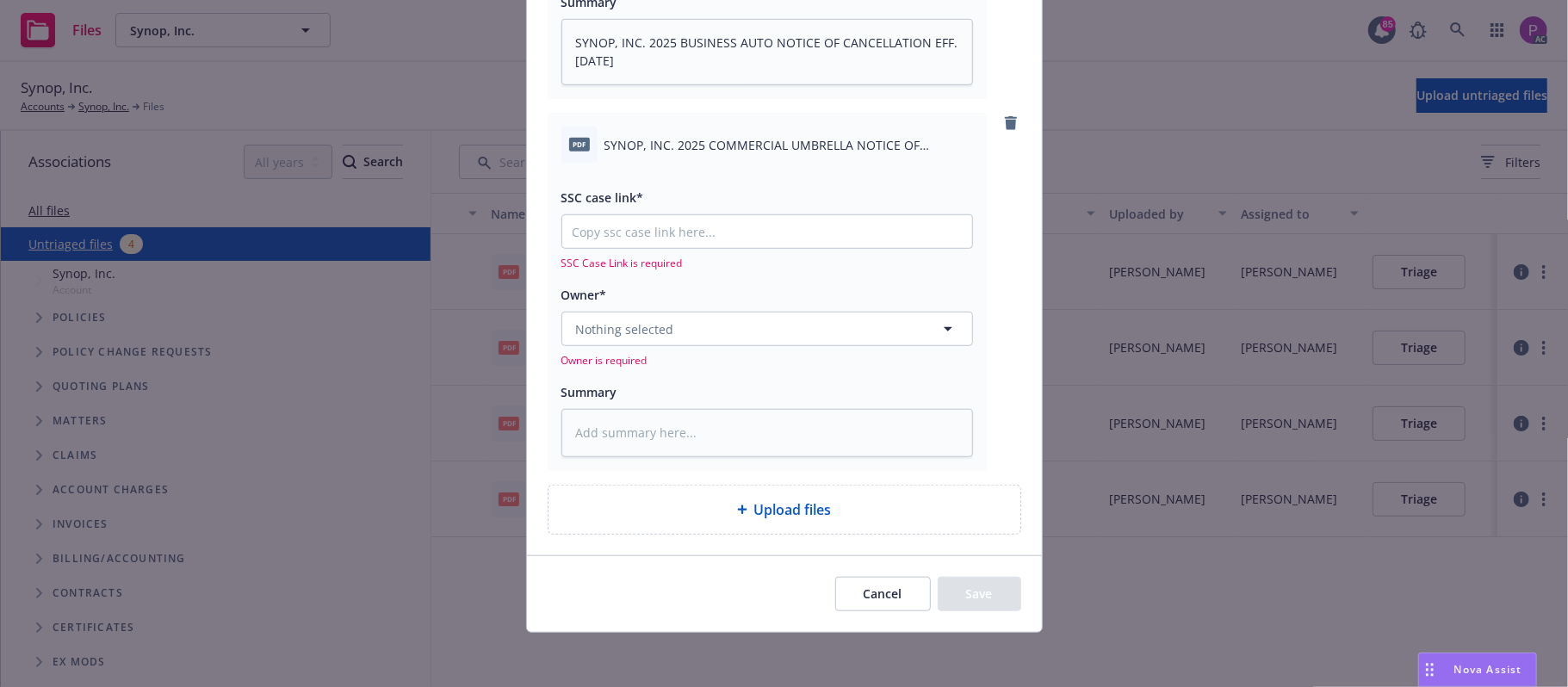
scroll to position [766, 0]
click at [655, 432] on textarea at bounding box center [767, 432] width 412 height 48
paste textarea "SYNOP, INC. 2025 COMMERCIAL UMBRELLA NOTICE OF CANCELLATION EFF. 09-14-2025"
type textarea "x"
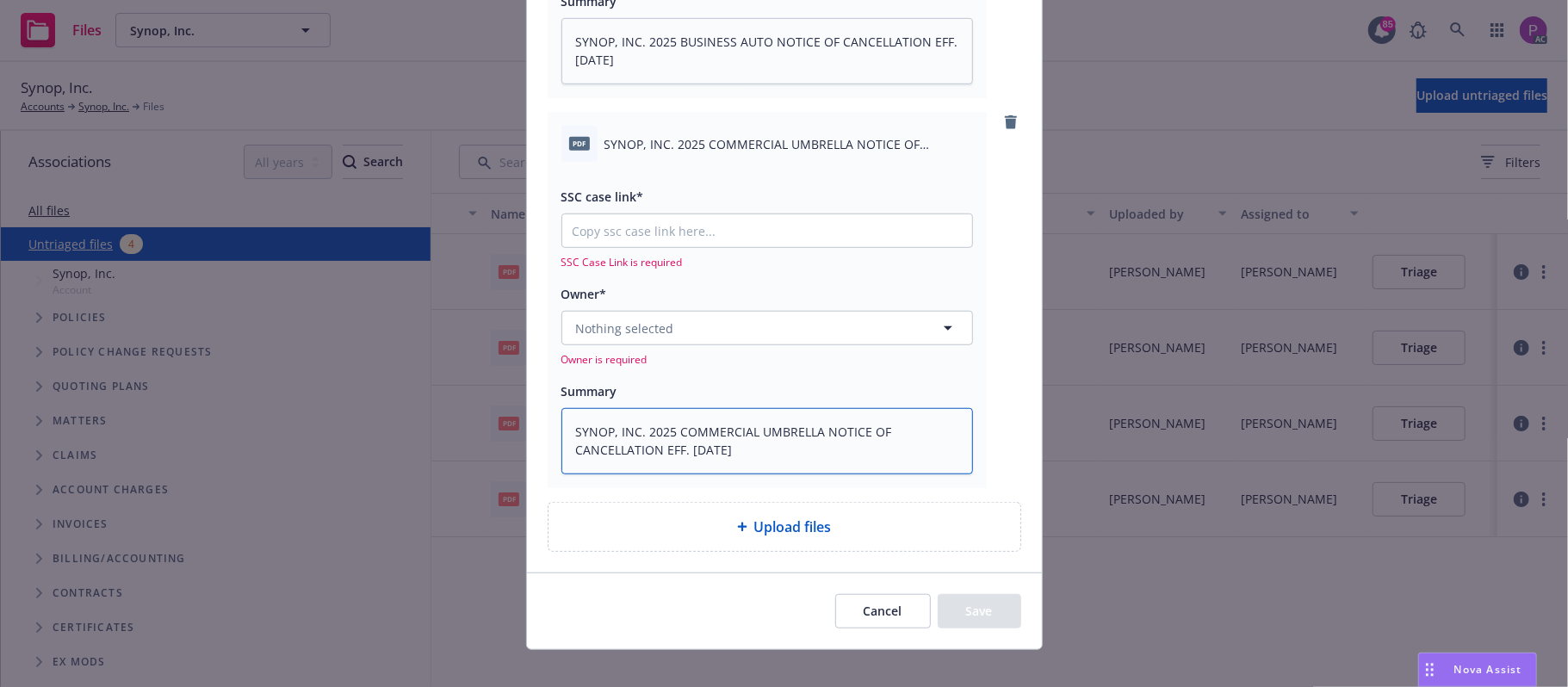
type textarea "SYNOP, INC. 2025 COMMERCIAL UMBRELLA NOTICE OF CANCELLATION EFF. 09-14-2025"
paste input "https://newfront-ssc.lightning.force.com/lightning/r/Case/500Vz00000RIH1GIAX/vi…"
type textarea "x"
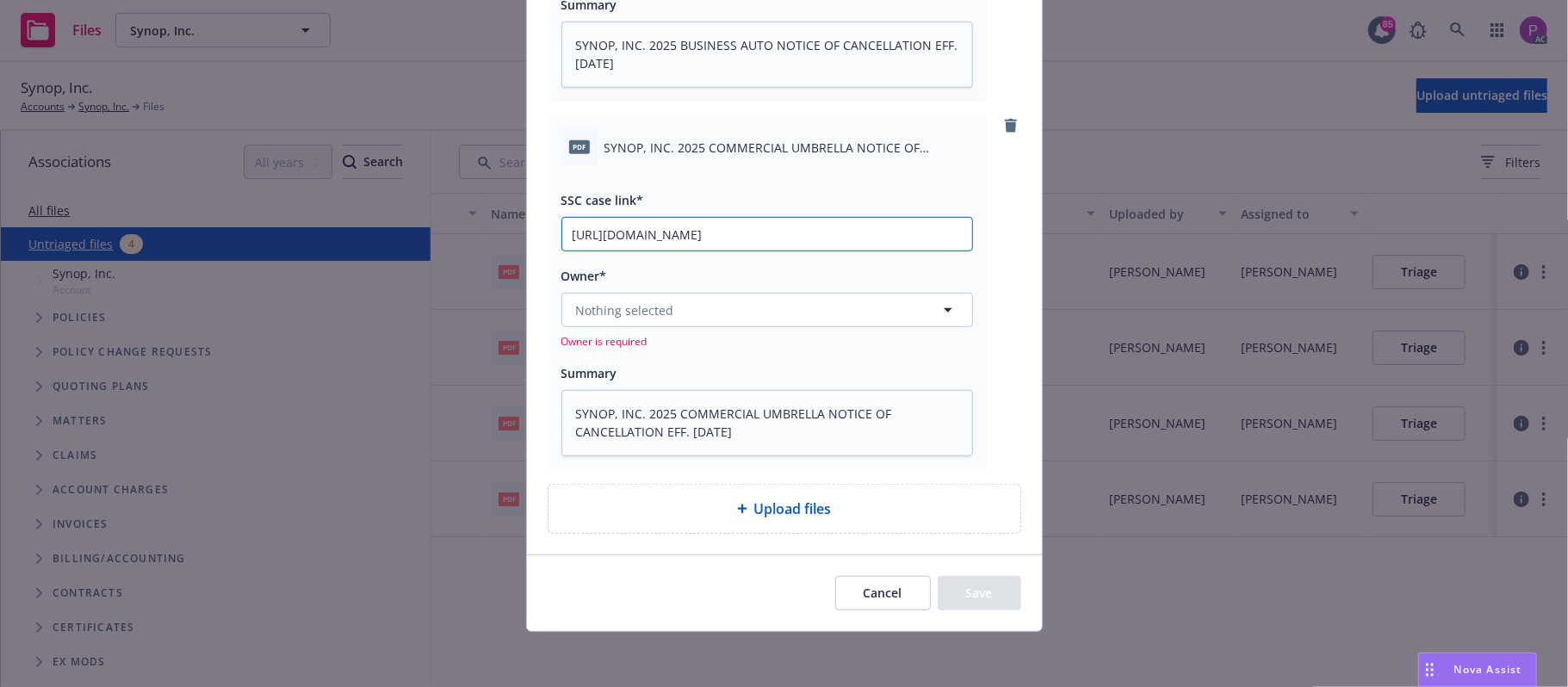
scroll to position [764, 0]
type input "https://newfront-ssc.lightning.force.com/lightning/r/Case/500Vz00000RIH1GIAX/vi…"
click at [848, 514] on div "Upload files" at bounding box center [784, 509] width 444 height 21
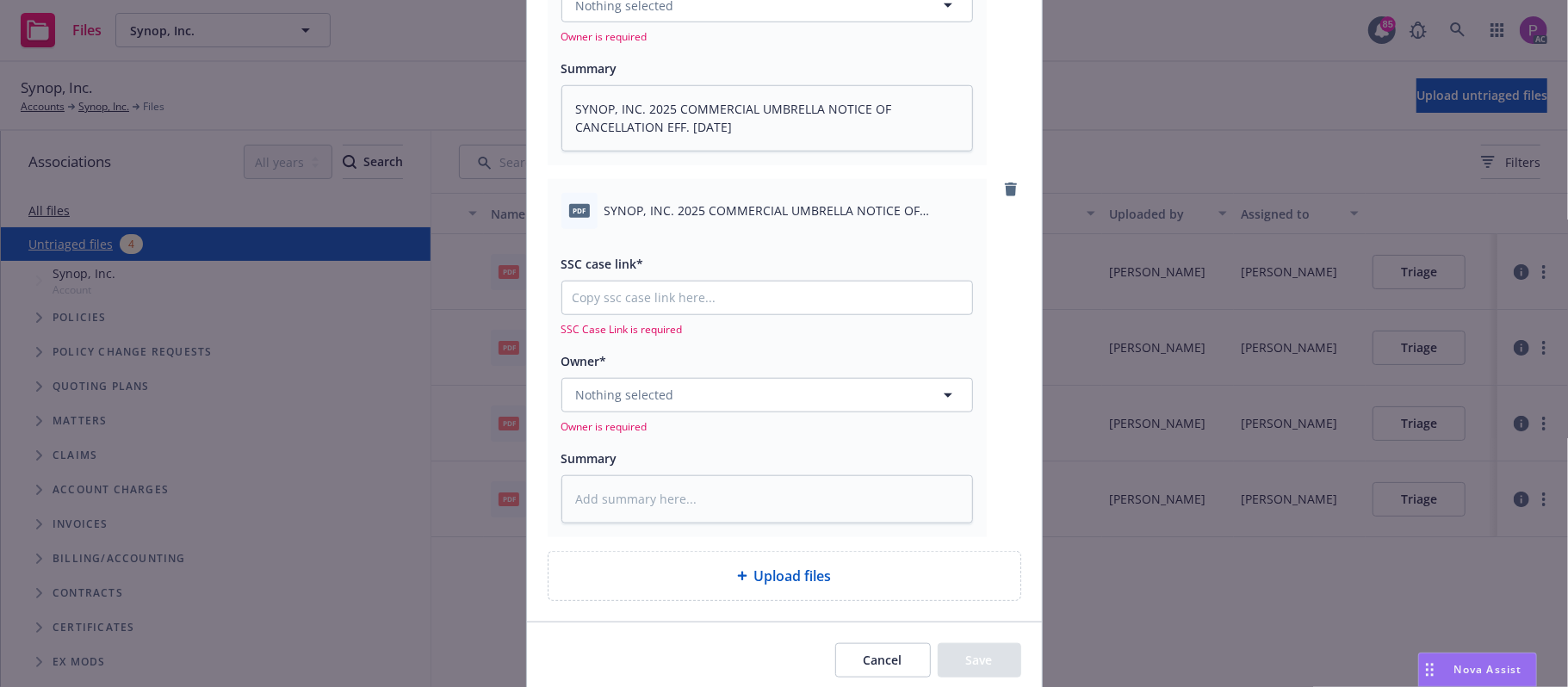
scroll to position [1107, 0]
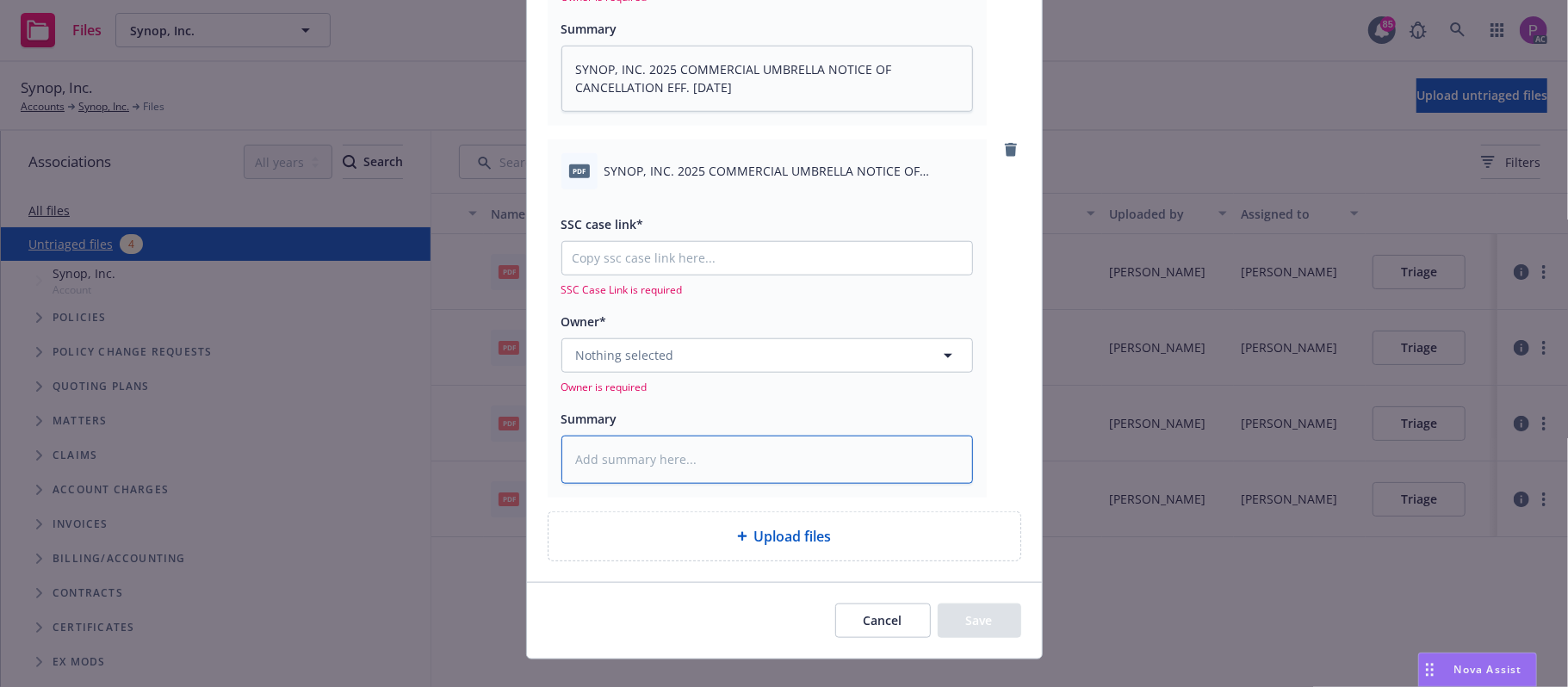
click at [694, 463] on textarea at bounding box center [767, 459] width 412 height 48
paste textarea "SYNOP, INC. 2025 COMMERCIAL UMBRELLA NOTICE OF CANCELLATION EFF. 09-14-2025"
type textarea "x"
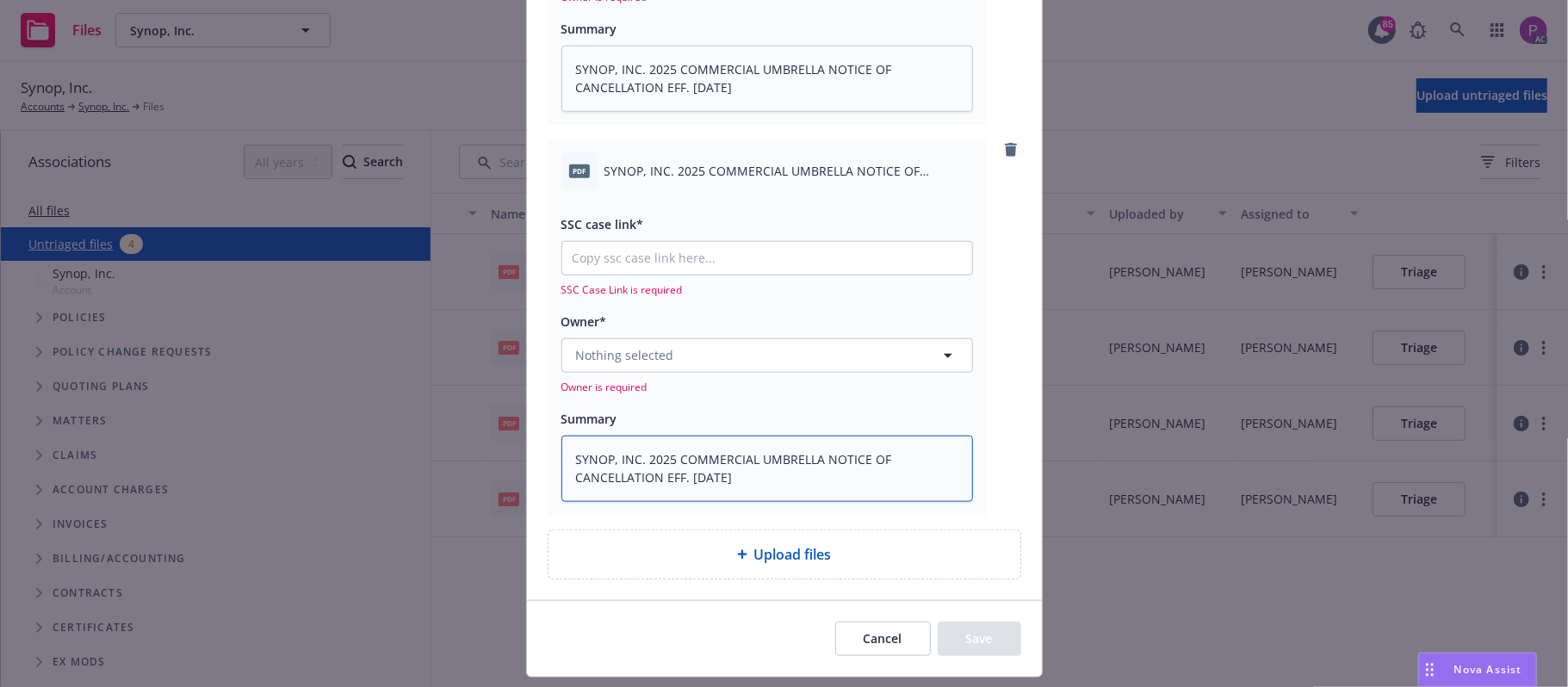
type textarea "SYNOP, INC. 2025 COMMERCIAL UMBRELLA NOTICE OF CANCELLATION EFF. 09-14-2025"
paste input "https://newfront-ssc.lightning.force.com/lightning/r/Case/500Vz00000RIH1GIAX/vi…"
type textarea "x"
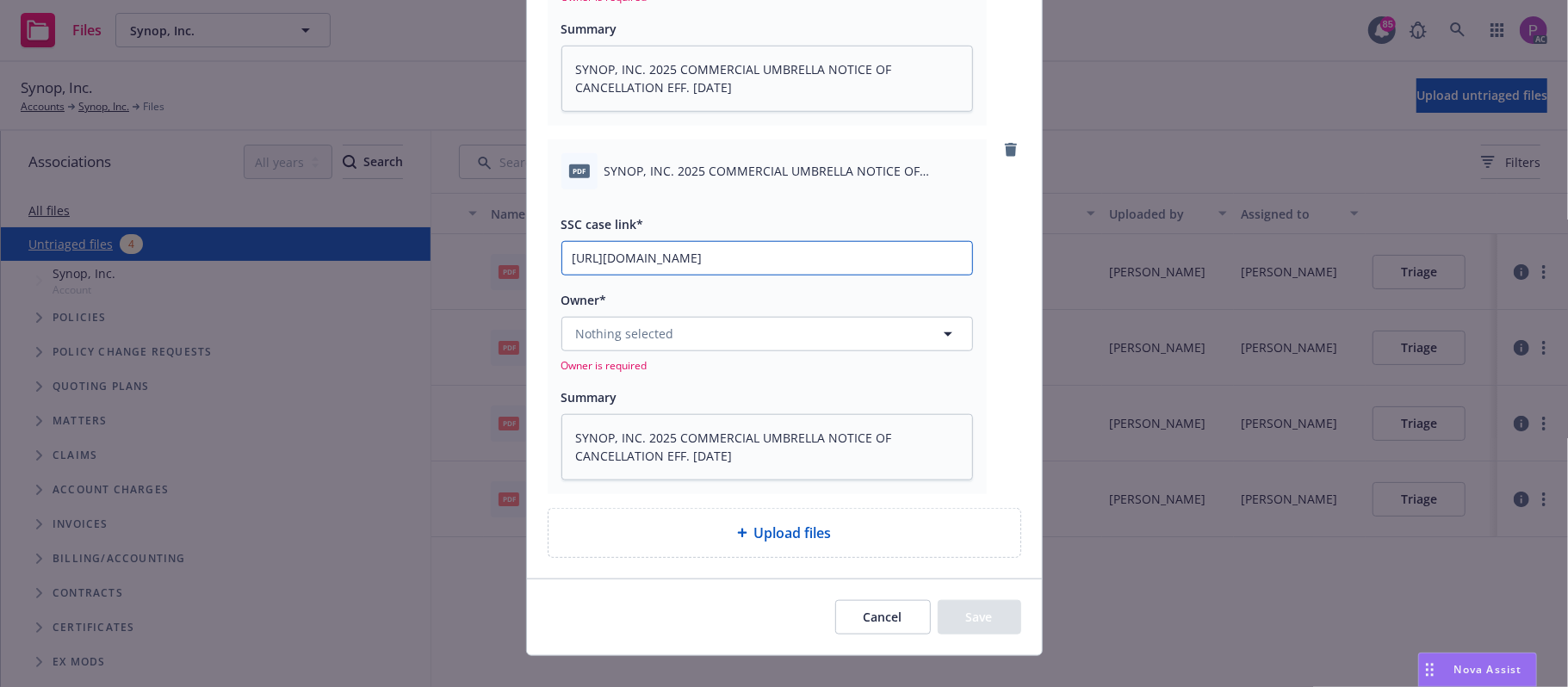
scroll to position [0, 239]
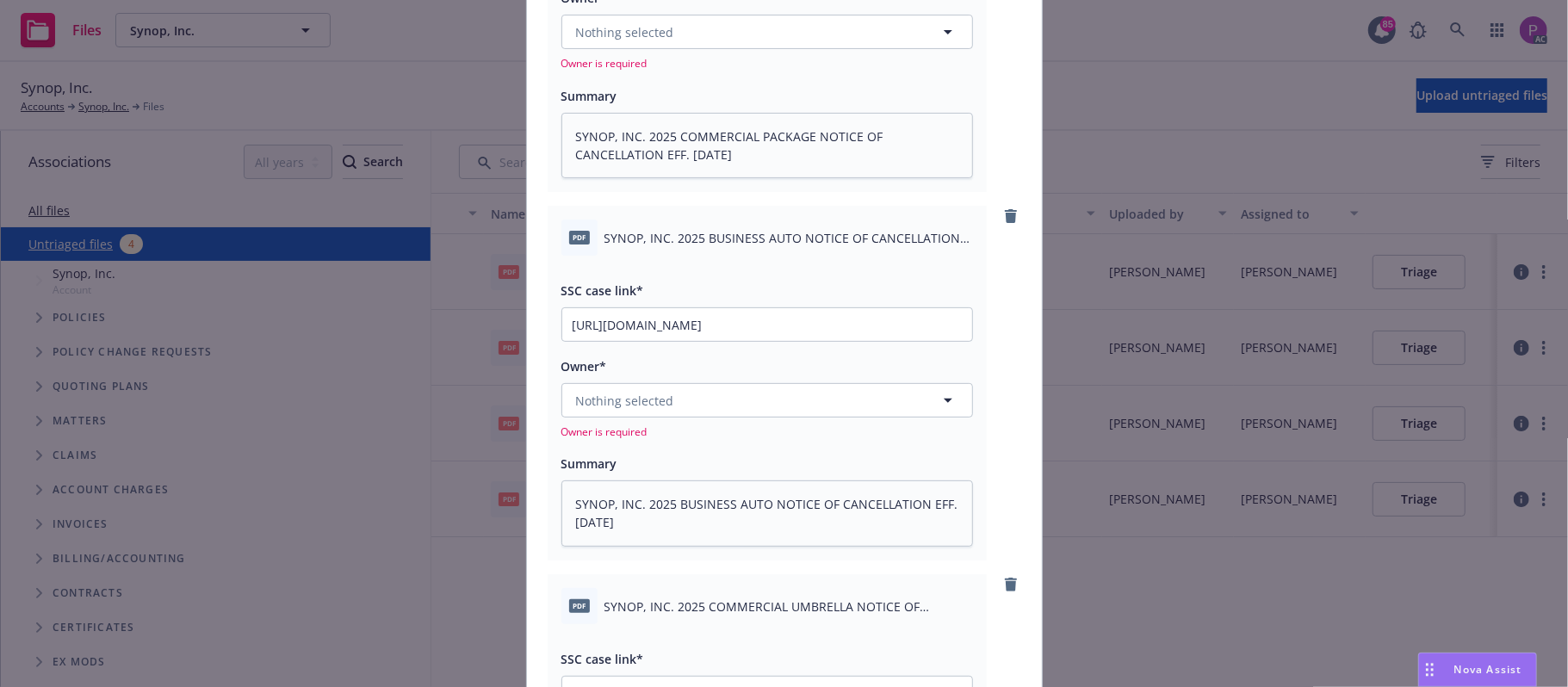
type input "https://newfront-ssc.lightning.force.com/lightning/r/Case/500Vz00000RIH1GIAX/vi…"
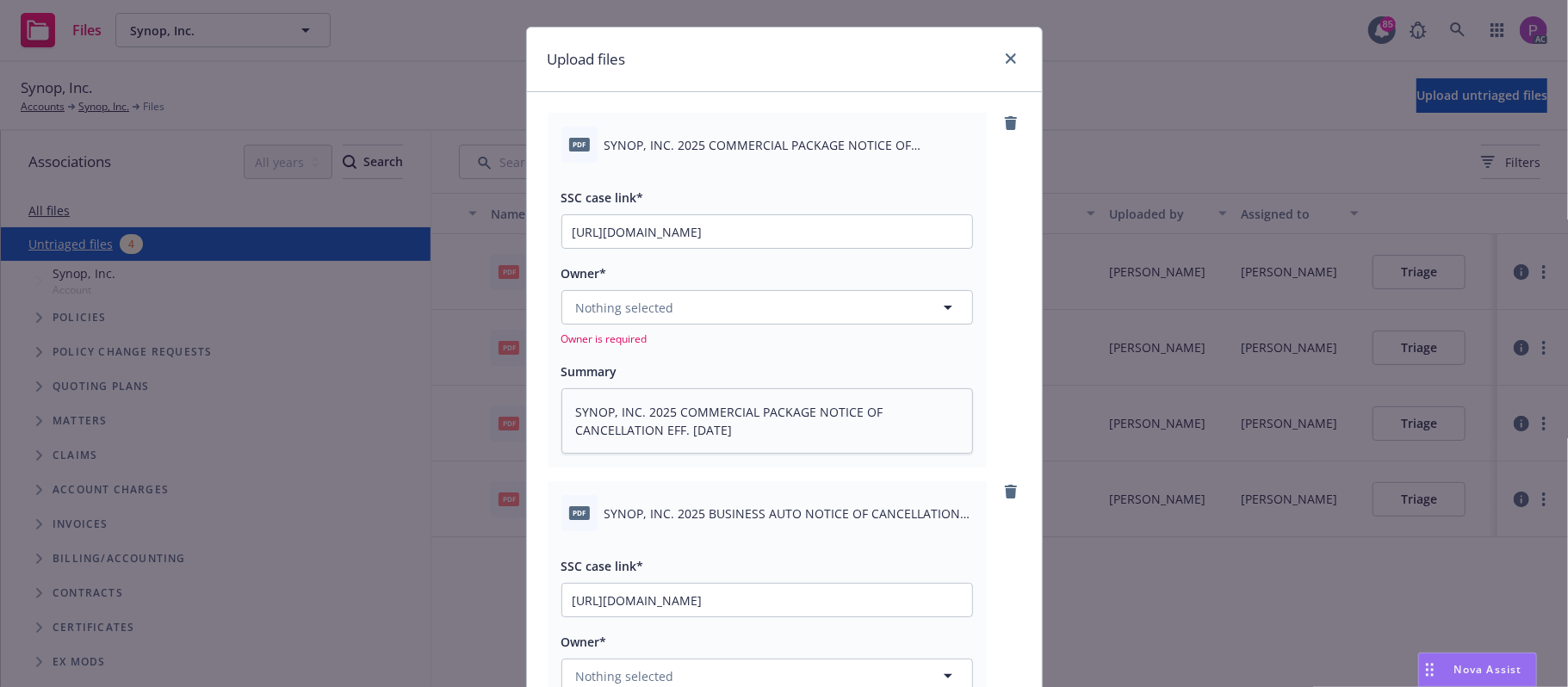
scroll to position [0, 0]
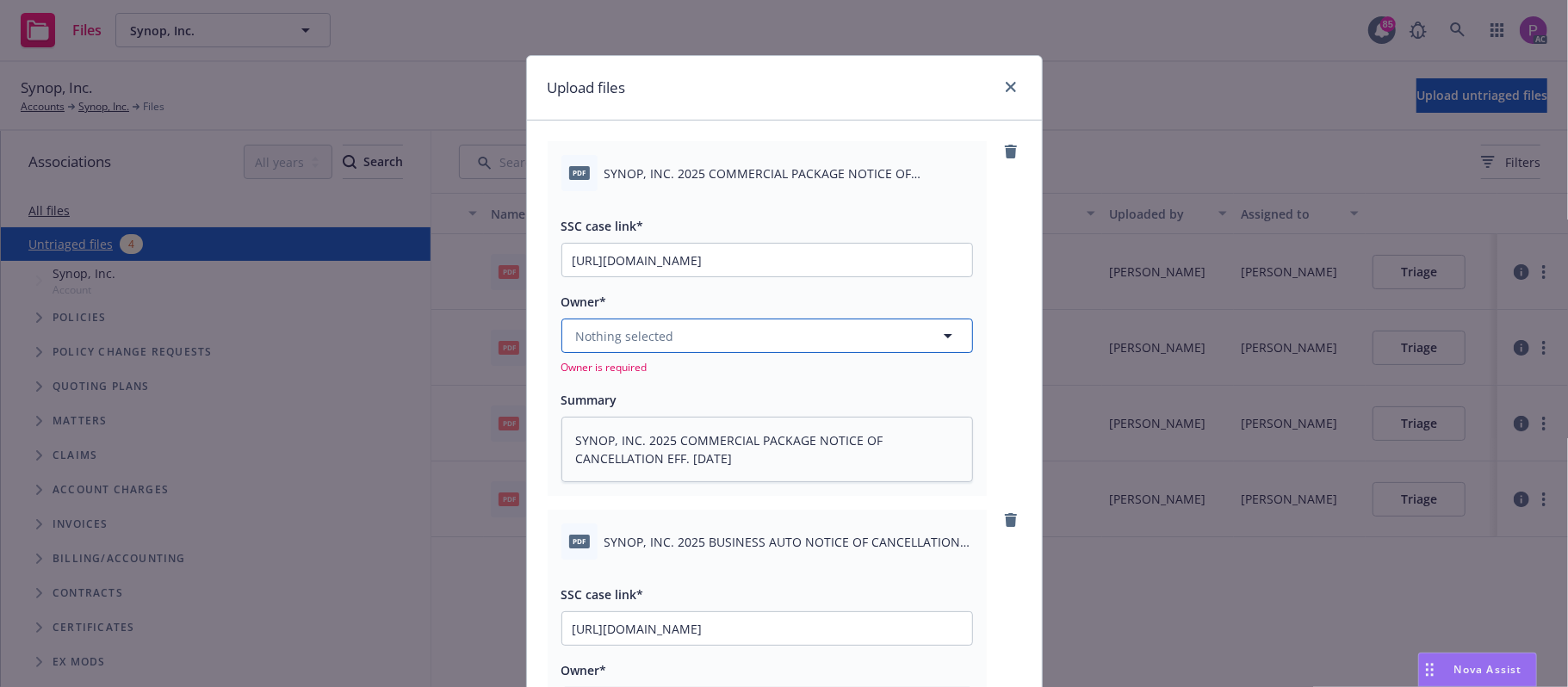
click at [652, 333] on span "Nothing selected" at bounding box center [625, 336] width 98 height 18
drag, startPoint x: 787, startPoint y: 314, endPoint x: 782, endPoint y: 324, distance: 11.2
click at [785, 315] on div "Owner* Nothing selected Owner is required" at bounding box center [767, 333] width 412 height 84
click at [782, 325] on button "Nothing selected" at bounding box center [767, 335] width 412 height 34
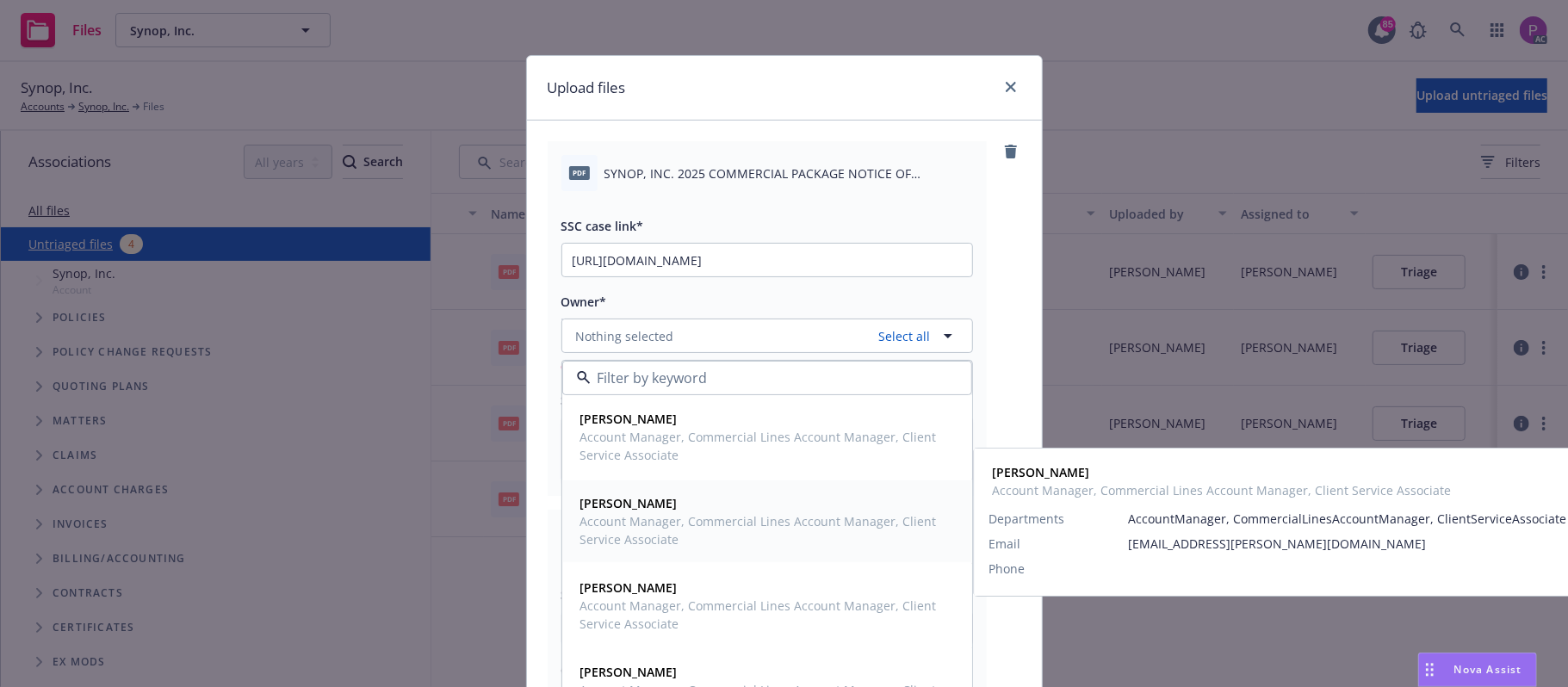
click at [737, 517] on span "Account Manager, Commercial Lines Account Manager, Client Service Associate" at bounding box center [765, 530] width 370 height 36
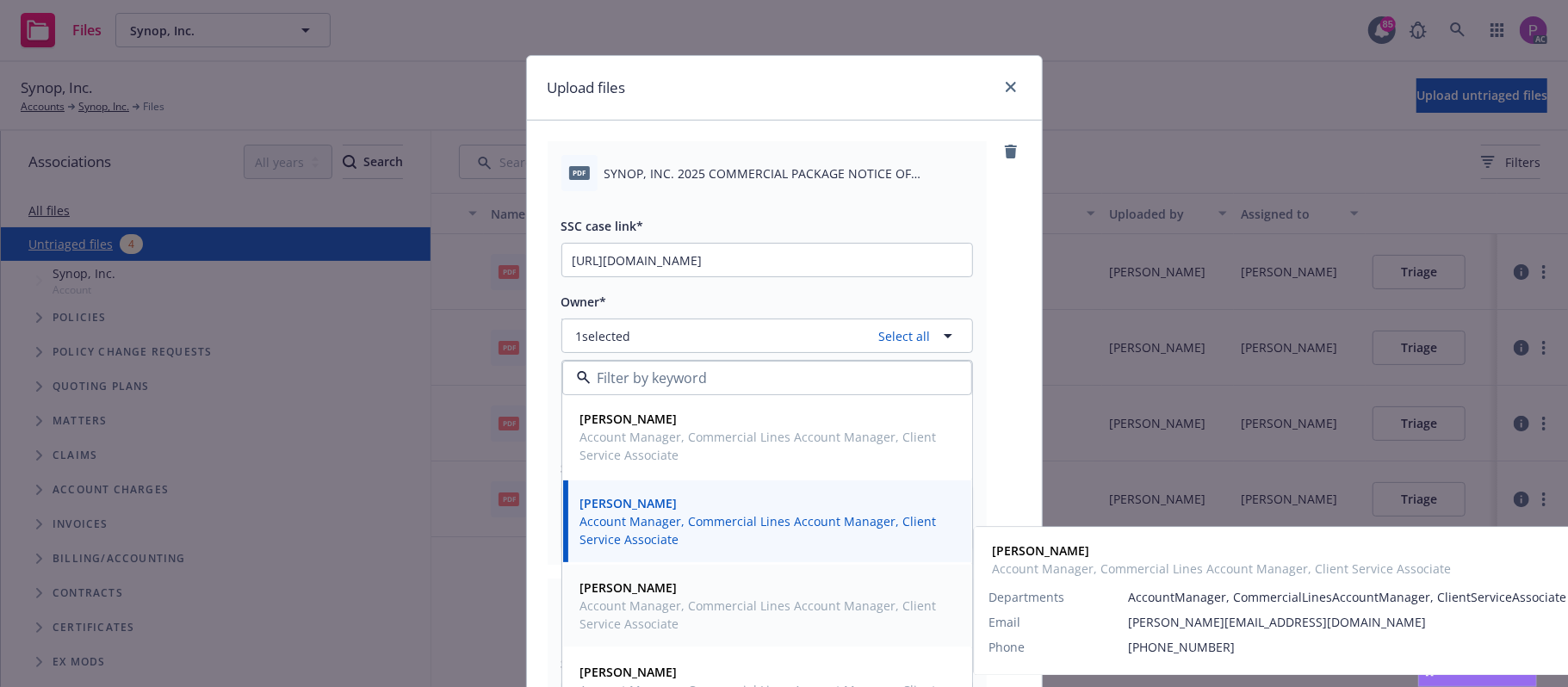
click at [689, 615] on span "Account Manager, Commercial Lines Account Manager, Client Service Associate" at bounding box center [765, 615] width 370 height 36
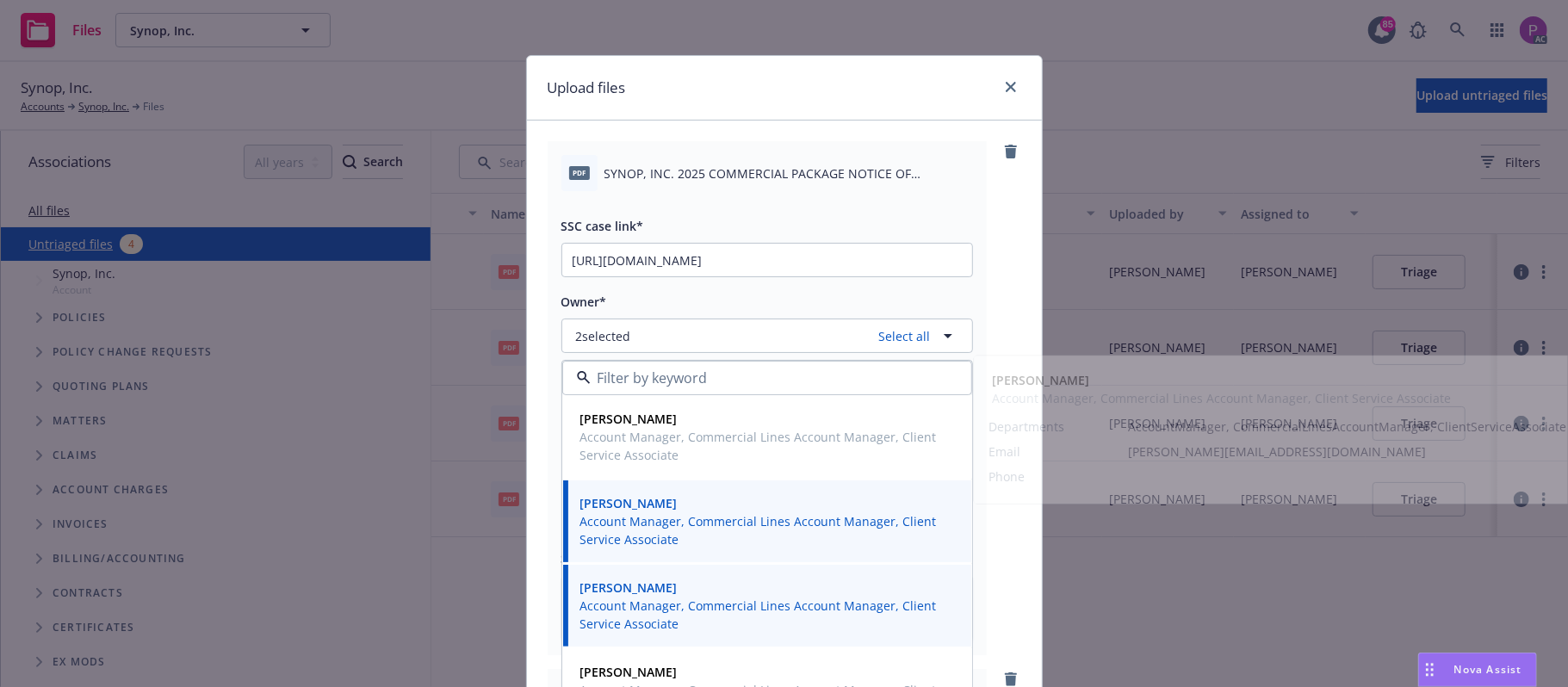
click at [777, 289] on div "SSC case link* https://newfront-ssc.lightning.force.com/lightning/r/Case/500Vz0…" at bounding box center [767, 416] width 412 height 450
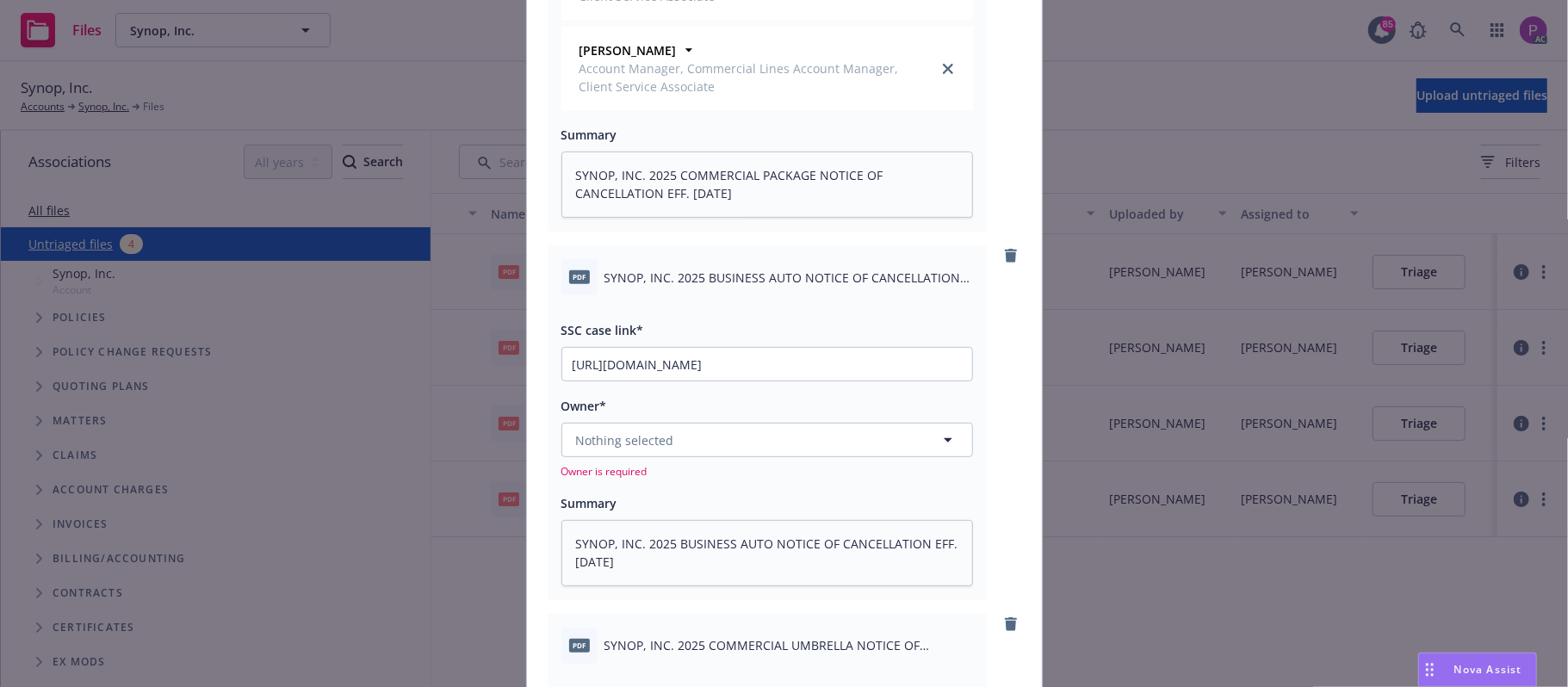
scroll to position [459, 0]
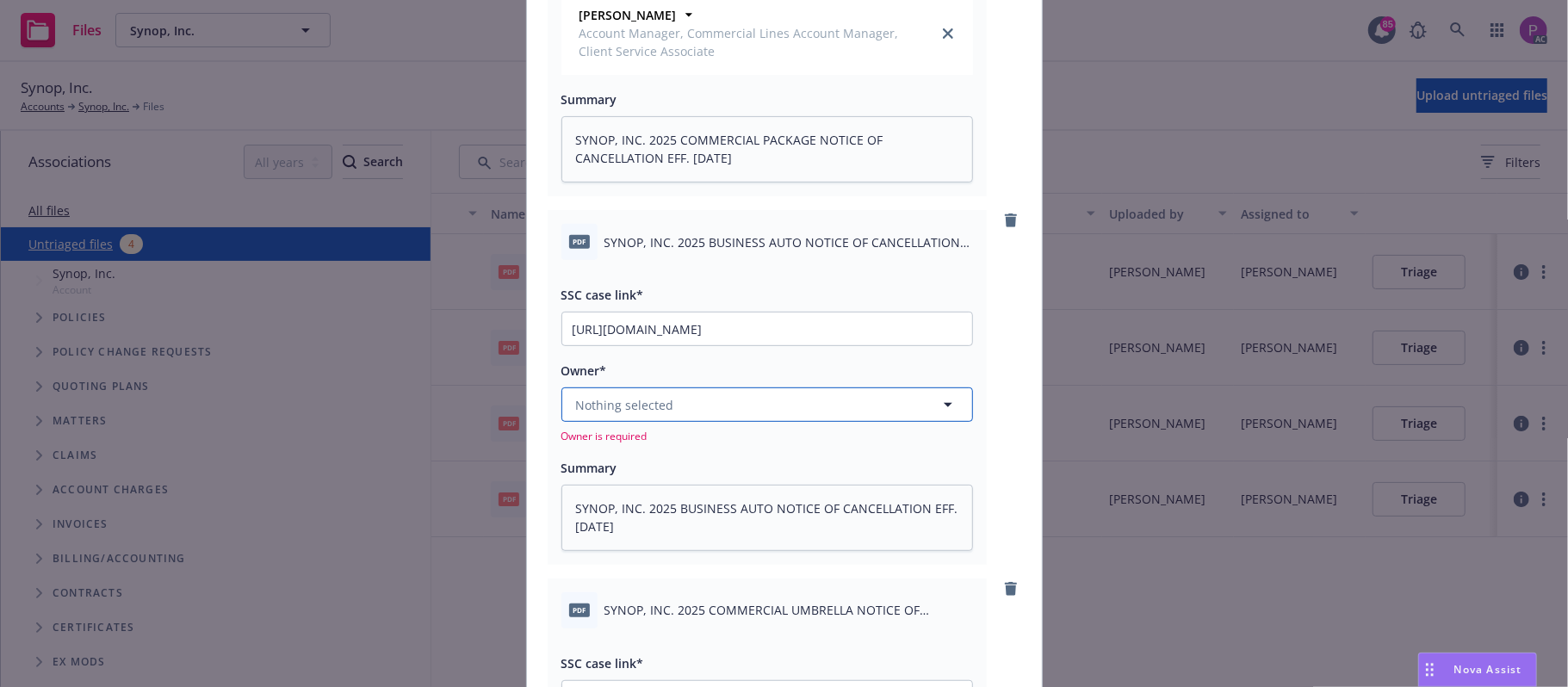
click at [696, 390] on button "Nothing selected" at bounding box center [767, 405] width 412 height 34
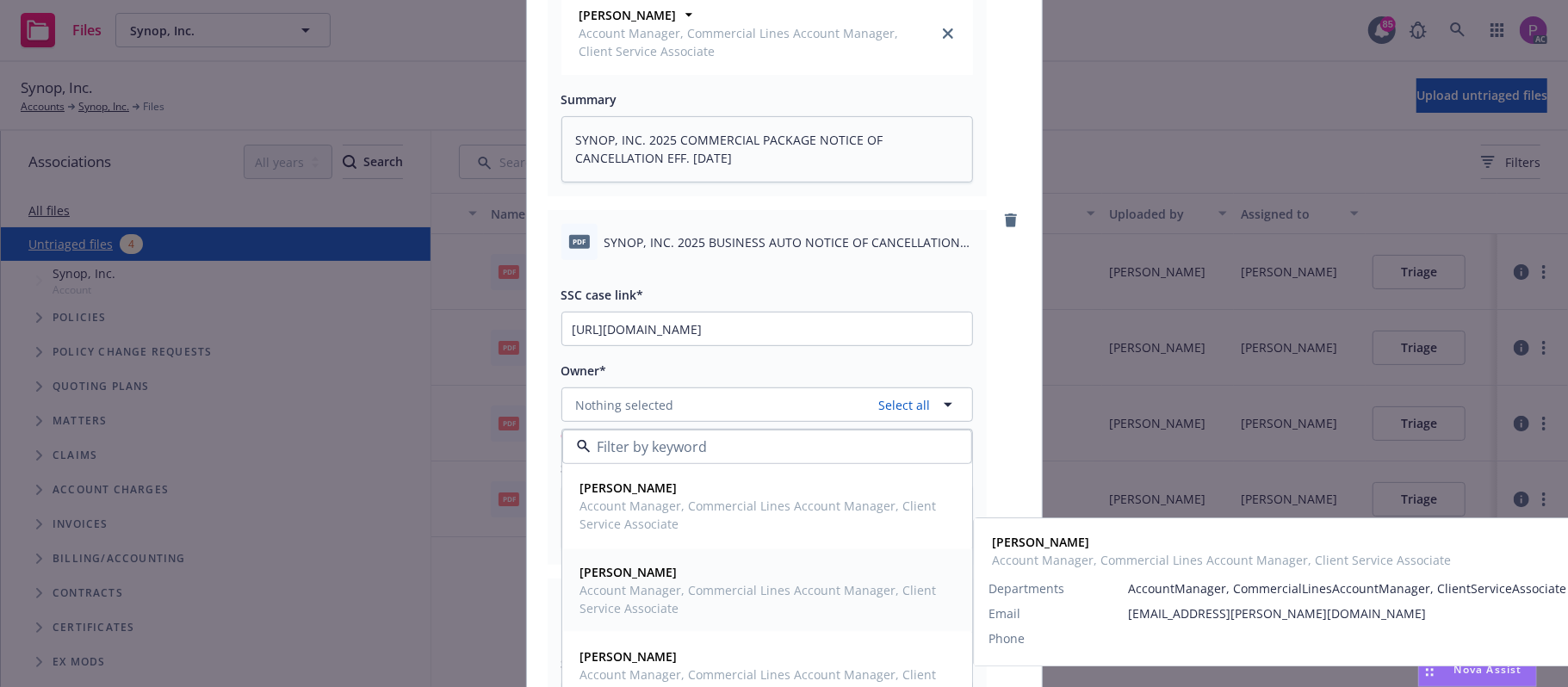
click at [645, 593] on span "Account Manager, Commercial Lines Account Manager, Client Service Associate" at bounding box center [765, 599] width 370 height 36
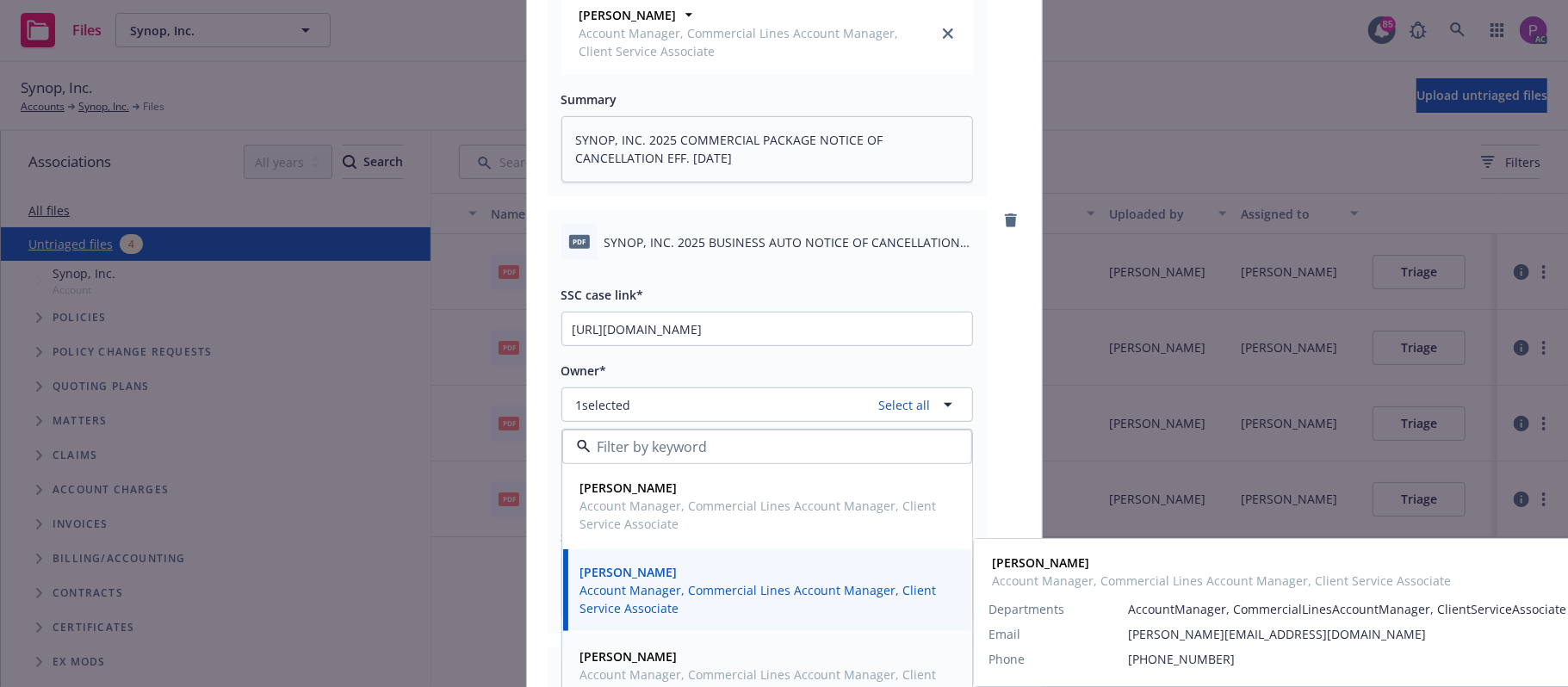
click at [618, 670] on span "Account Manager, Commercial Lines Account Manager, Client Service Associate" at bounding box center [765, 683] width 370 height 36
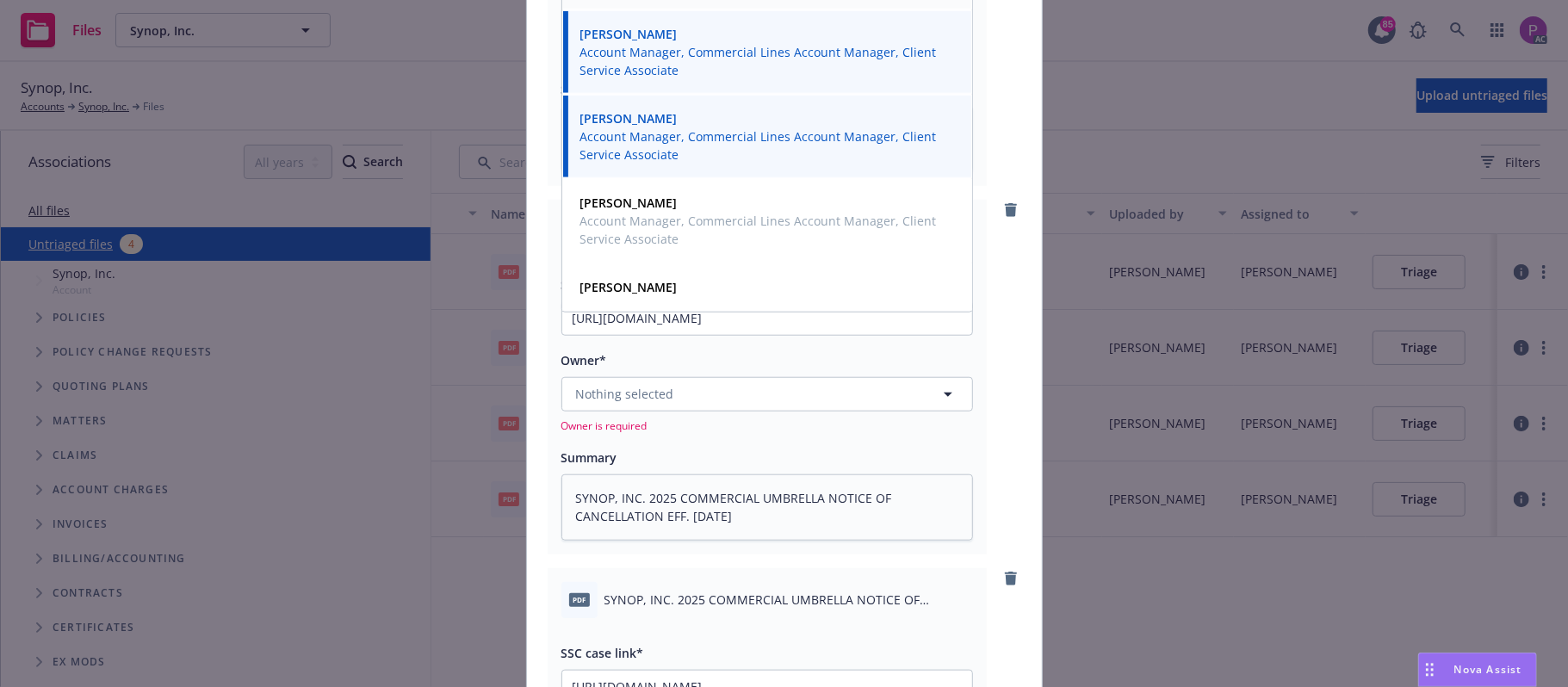
scroll to position [1034, 0]
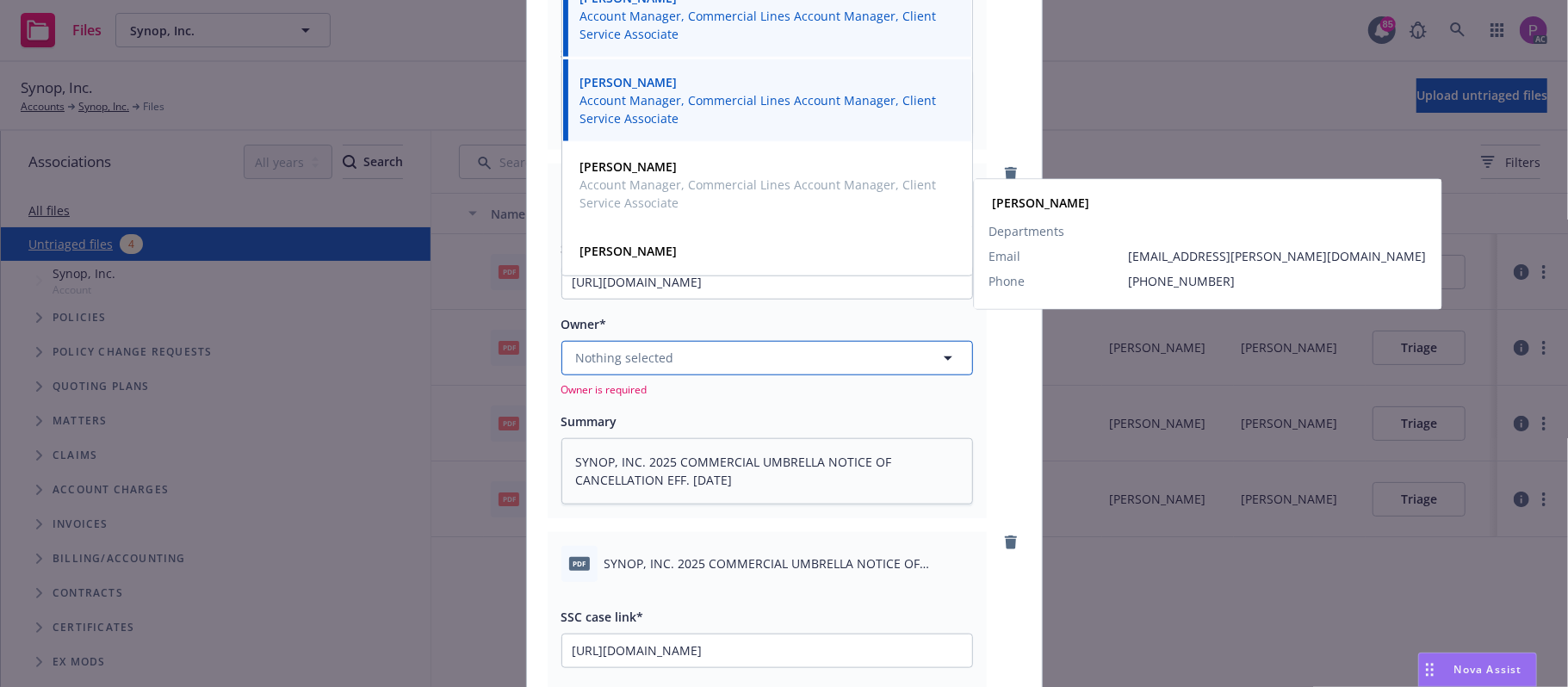
click at [686, 370] on button "Nothing selected" at bounding box center [767, 358] width 412 height 34
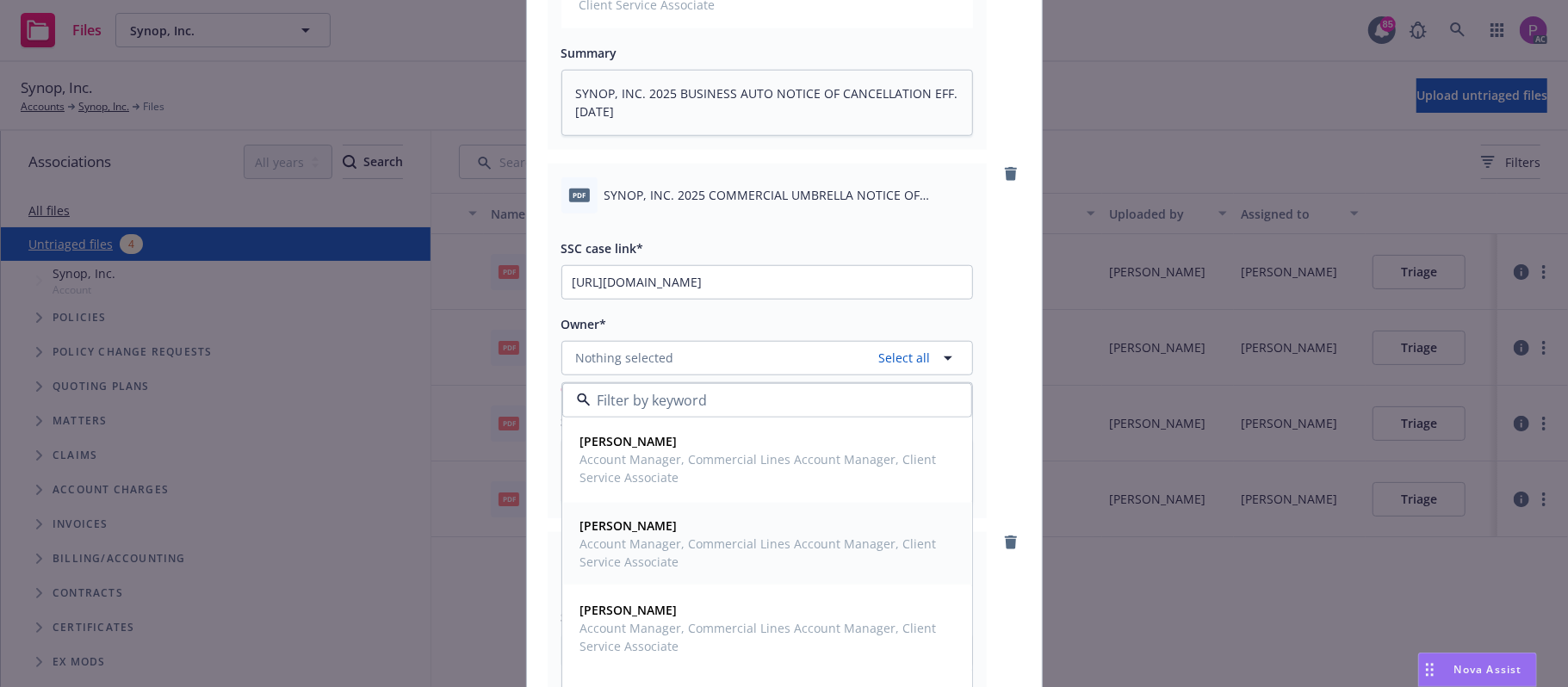
click at [634, 562] on span "Account Manager, Commercial Lines Account Manager, Client Service Associate" at bounding box center [765, 552] width 370 height 36
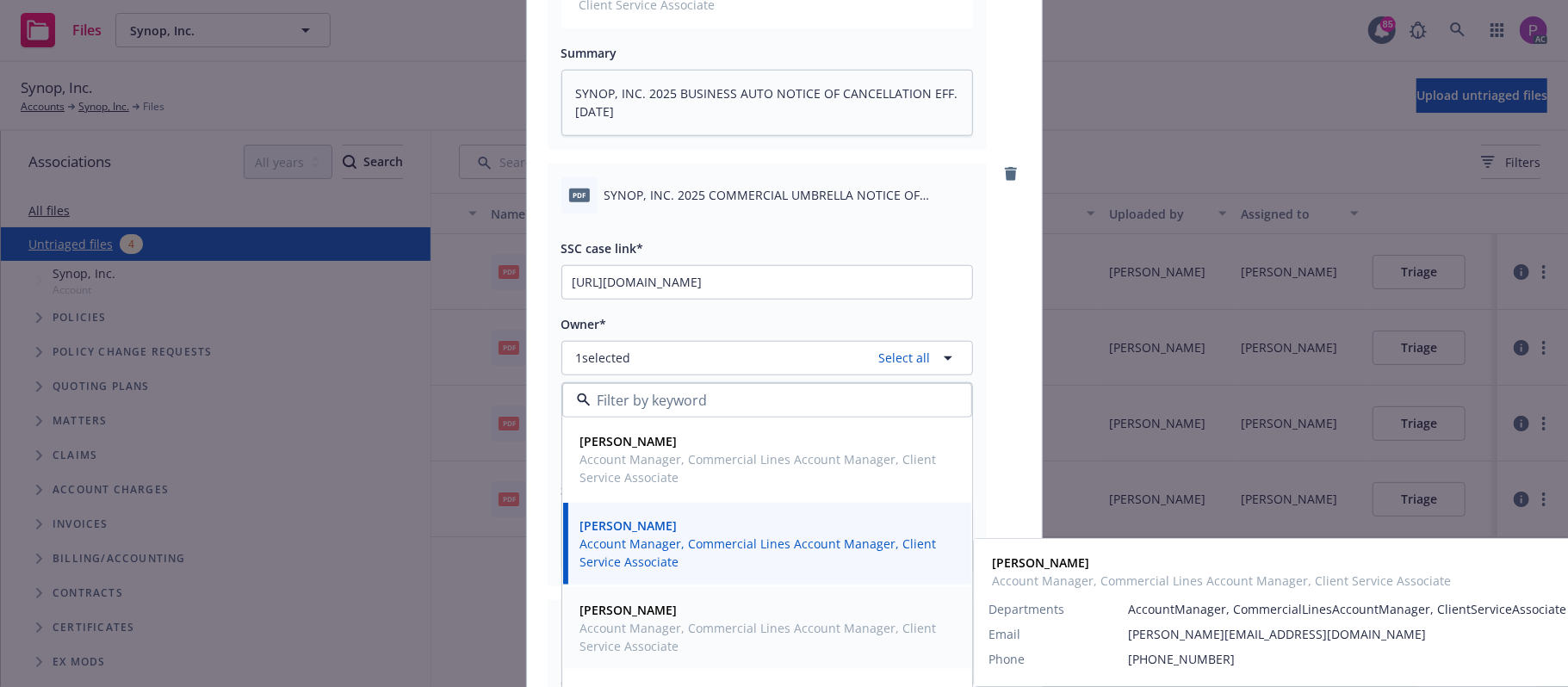
click at [634, 619] on span "Chelsea Chalhoub" at bounding box center [765, 610] width 370 height 18
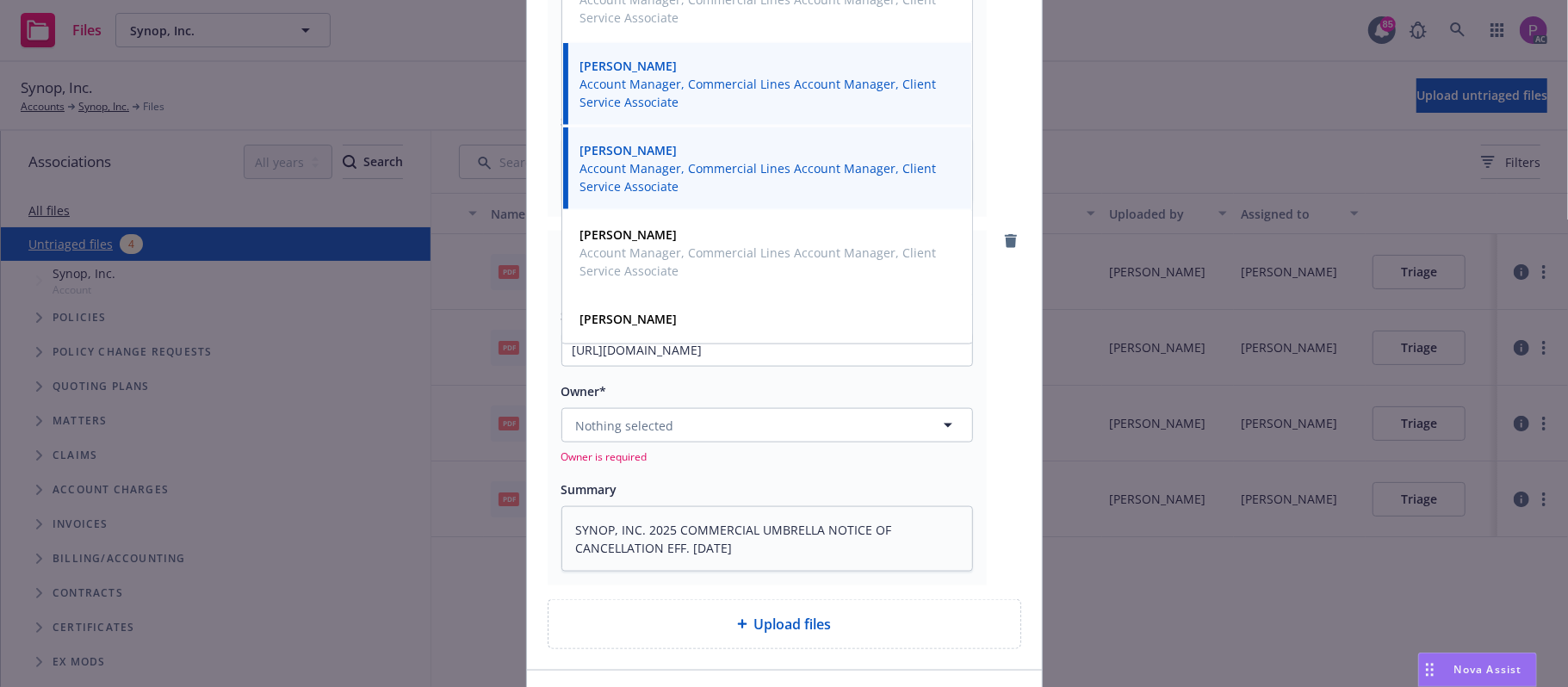
scroll to position [1613, 0]
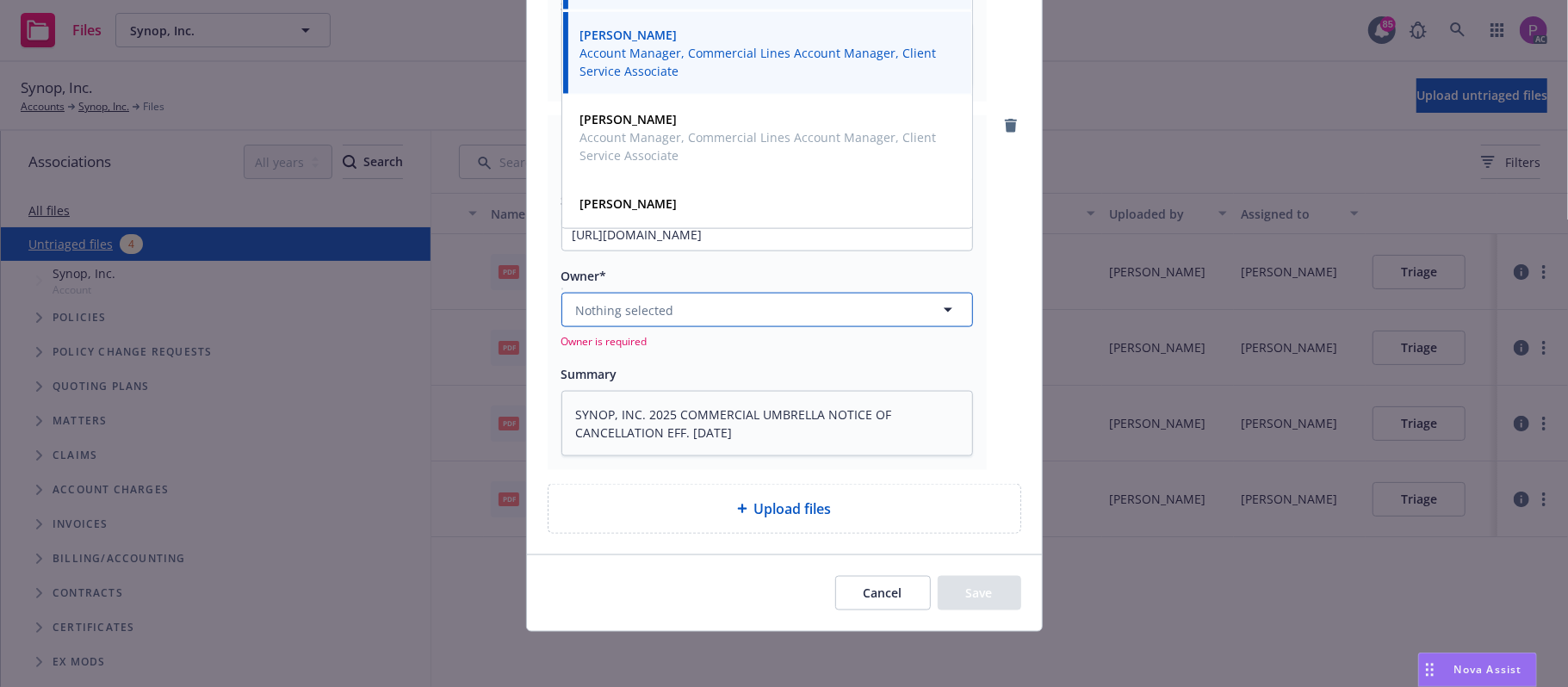
click at [724, 325] on button "Nothing selected" at bounding box center [767, 310] width 412 height 34
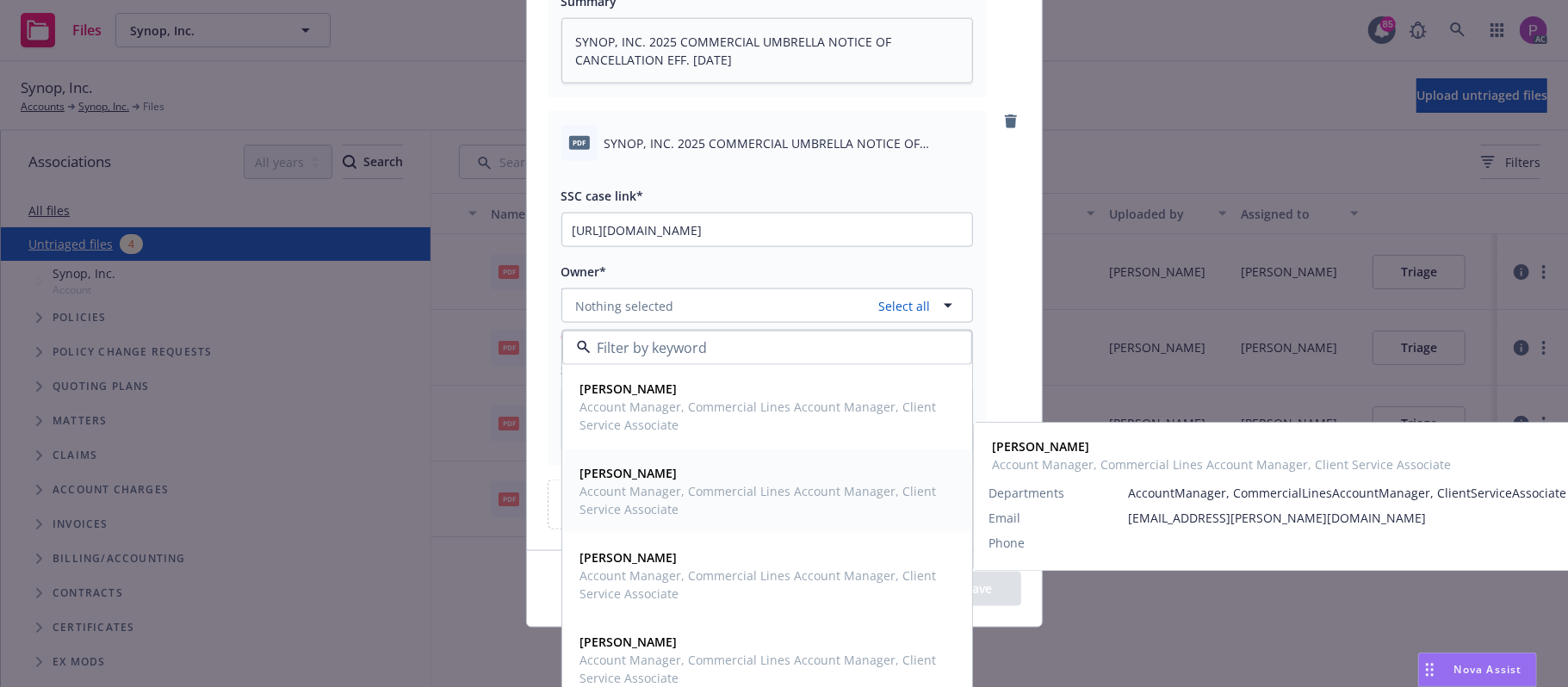
click at [651, 510] on span "Account Manager, Commercial Lines Account Manager, Client Service Associate" at bounding box center [765, 500] width 370 height 36
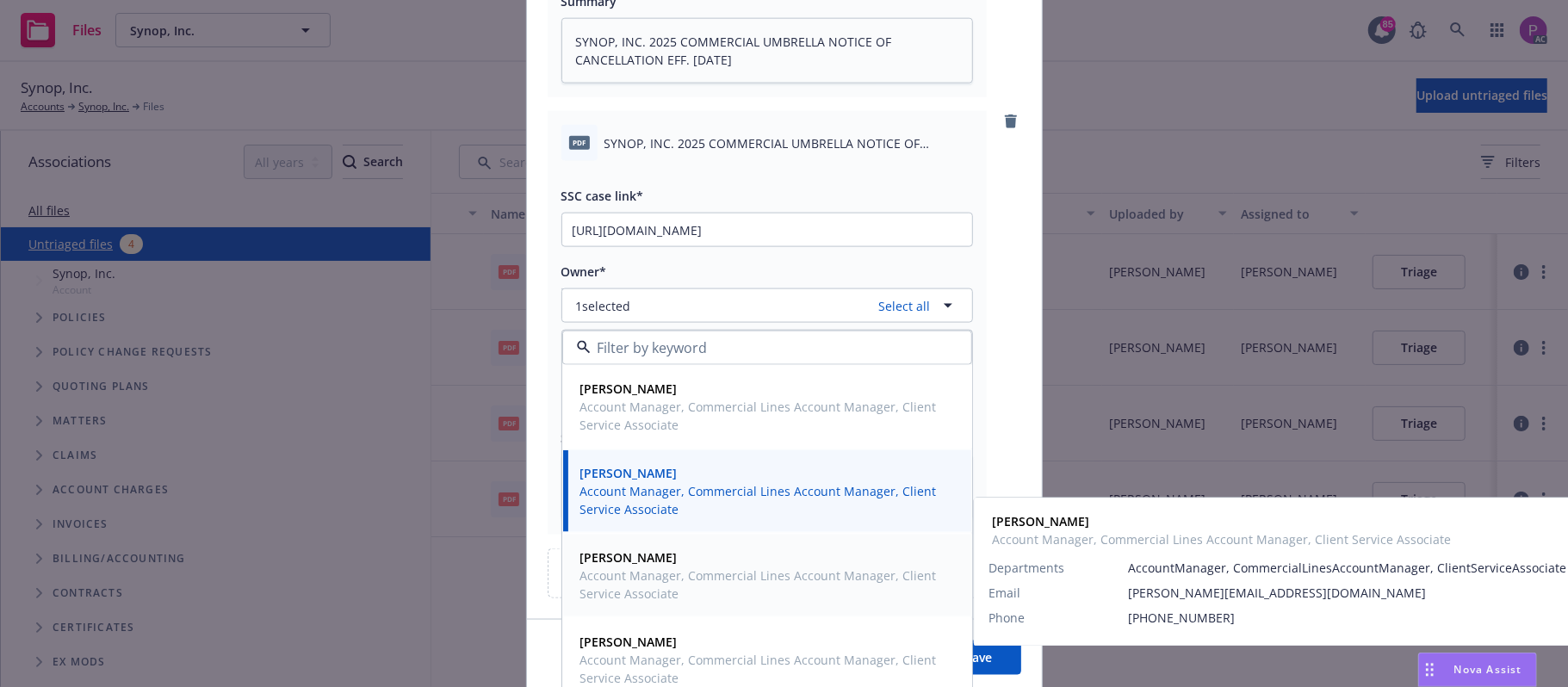
click at [642, 566] on strong "Chelsea Chalhoub" at bounding box center [629, 558] width 98 height 17
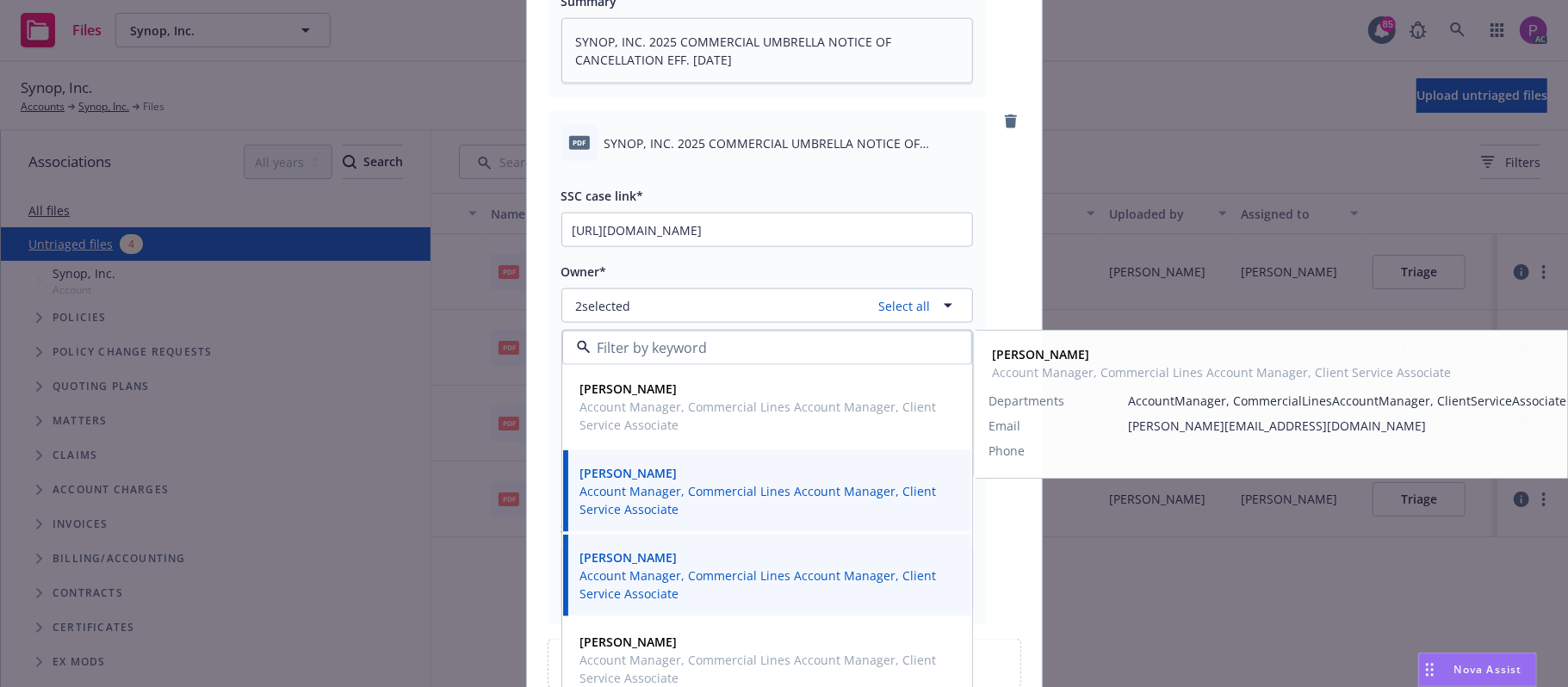
click at [981, 257] on div "pdf SYNOP, INC. 2025 COMMERCIAL UMBRELLA NOTICE OF CANCELLATION EFF. 09-14-2025…" at bounding box center [784, 368] width 474 height 515
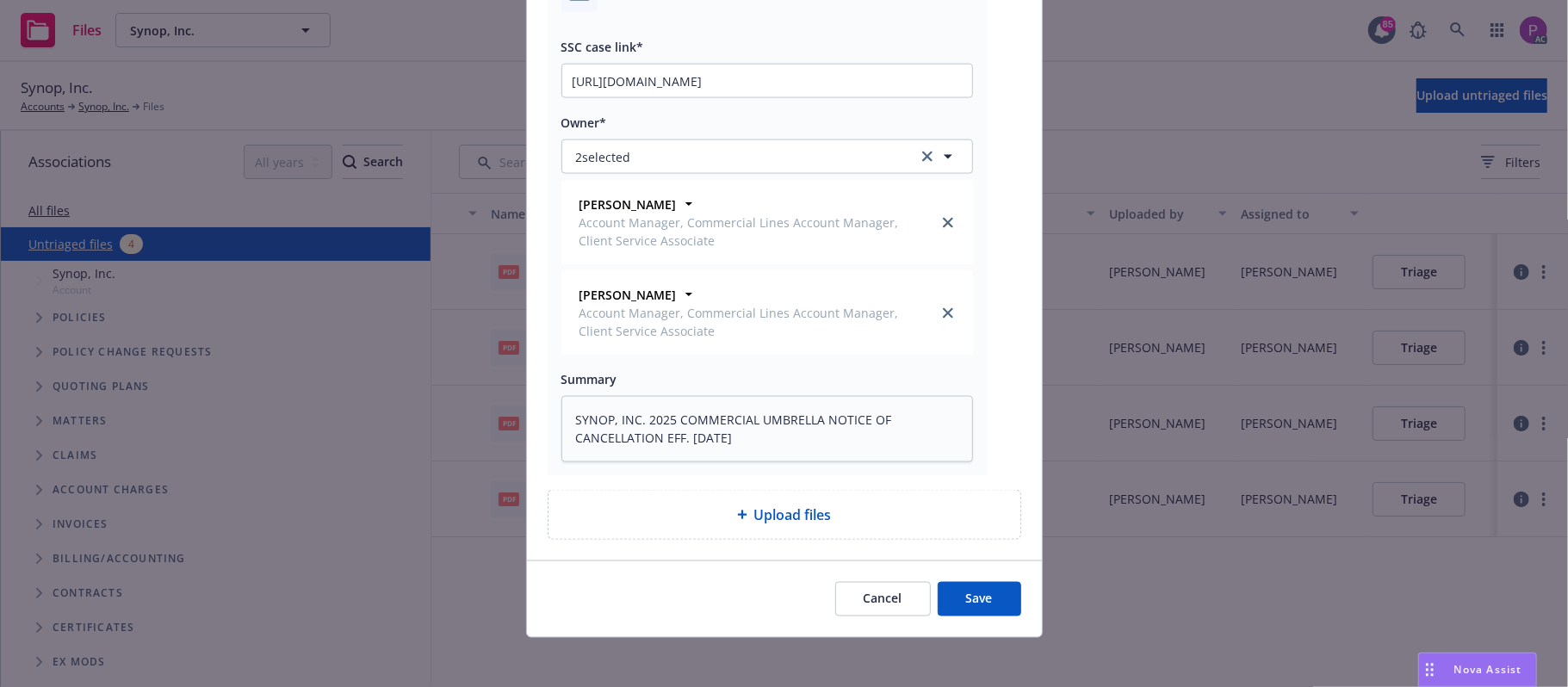
scroll to position [1774, 0]
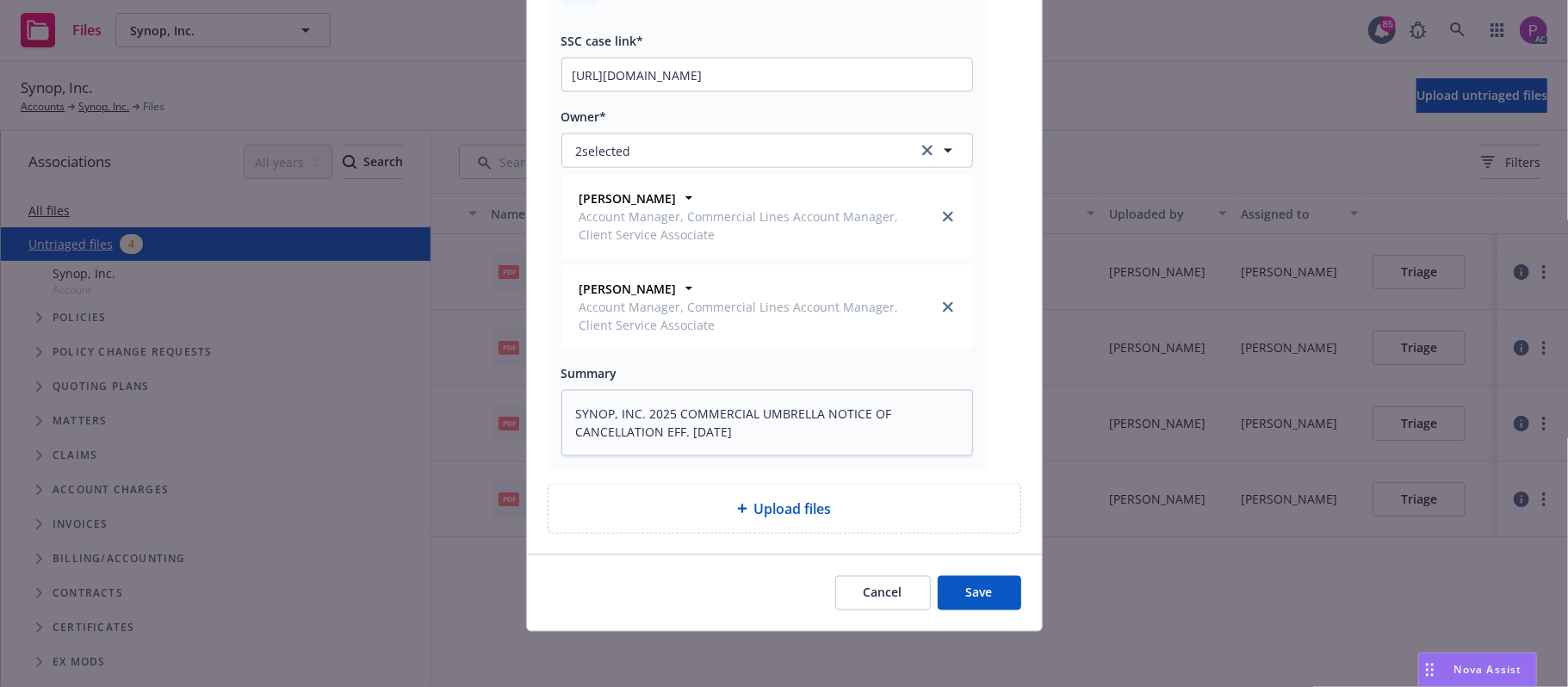
click at [966, 584] on button "Save" at bounding box center [979, 593] width 84 height 34
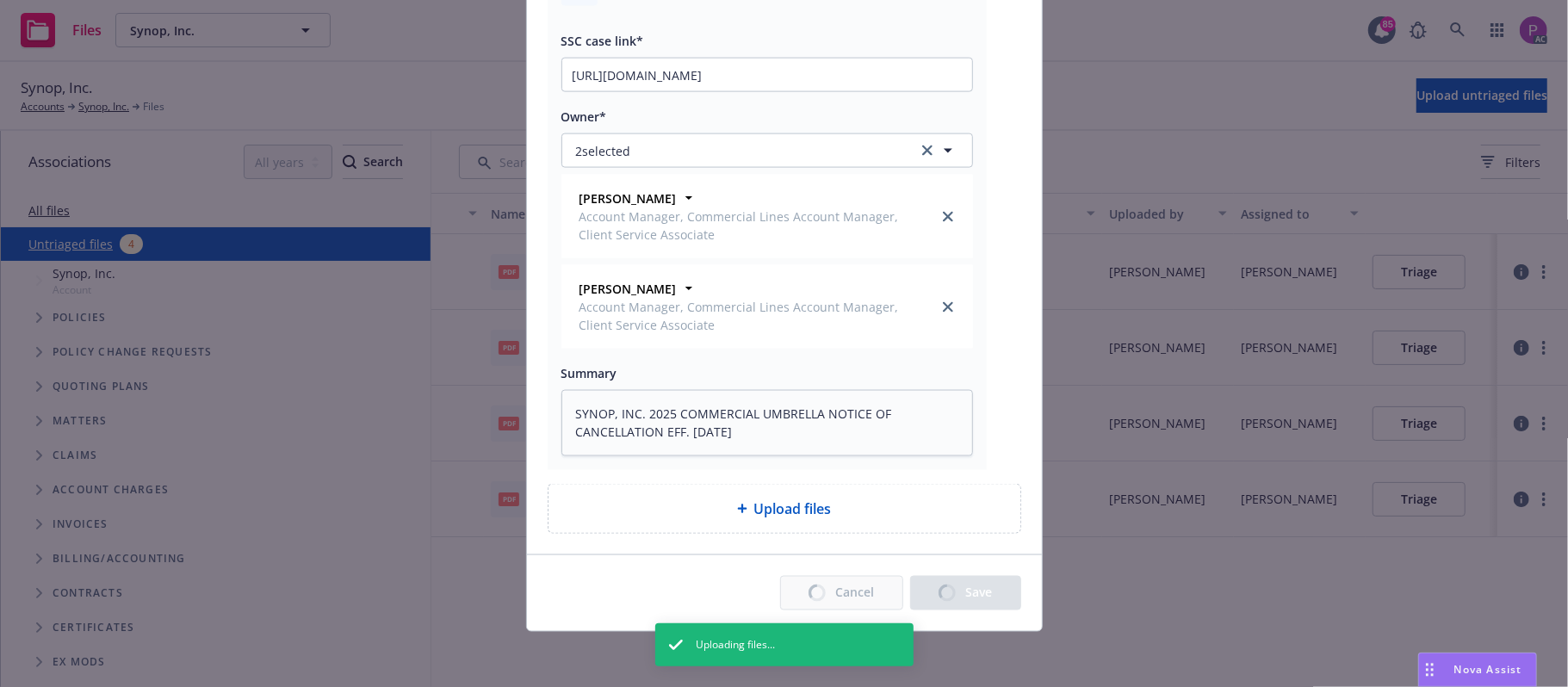
type textarea "x"
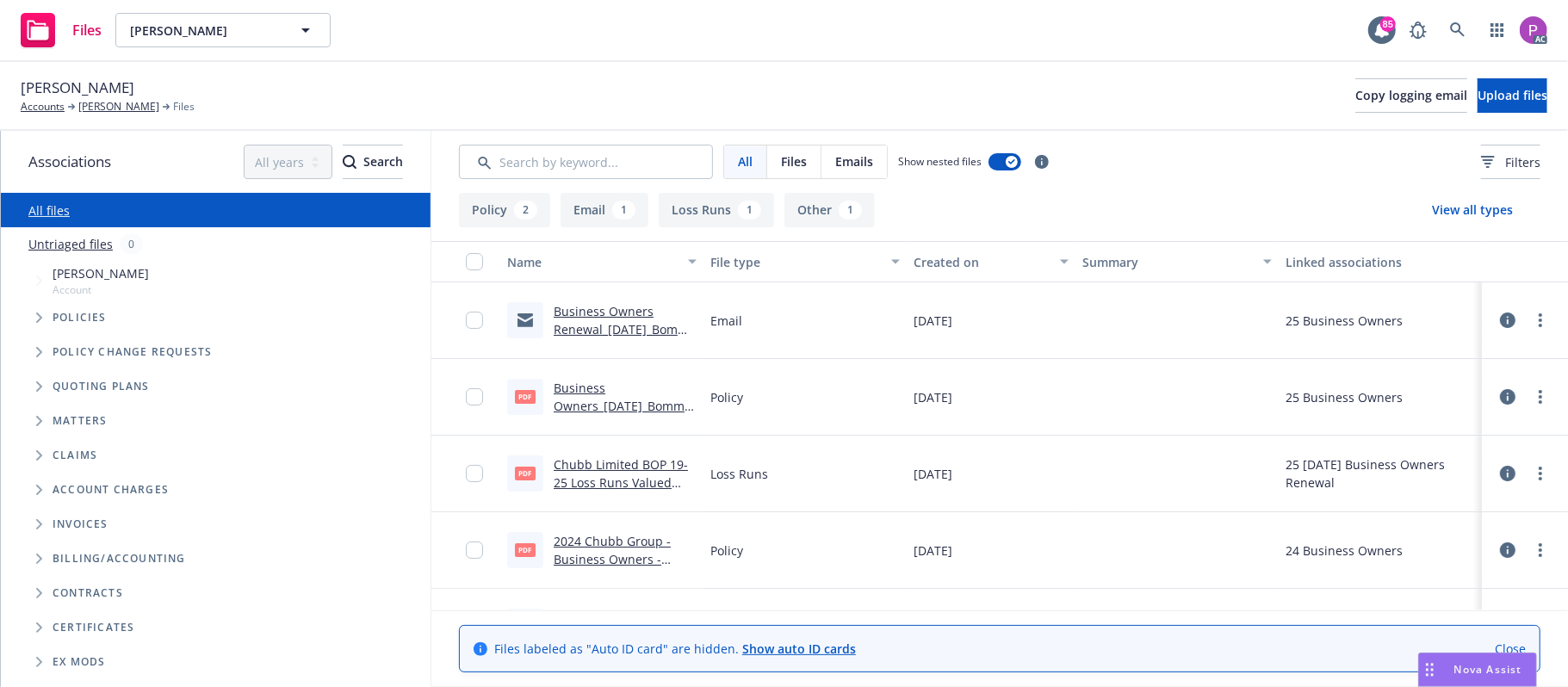
click at [65, 252] on link "Untriaged files" at bounding box center [70, 244] width 84 height 18
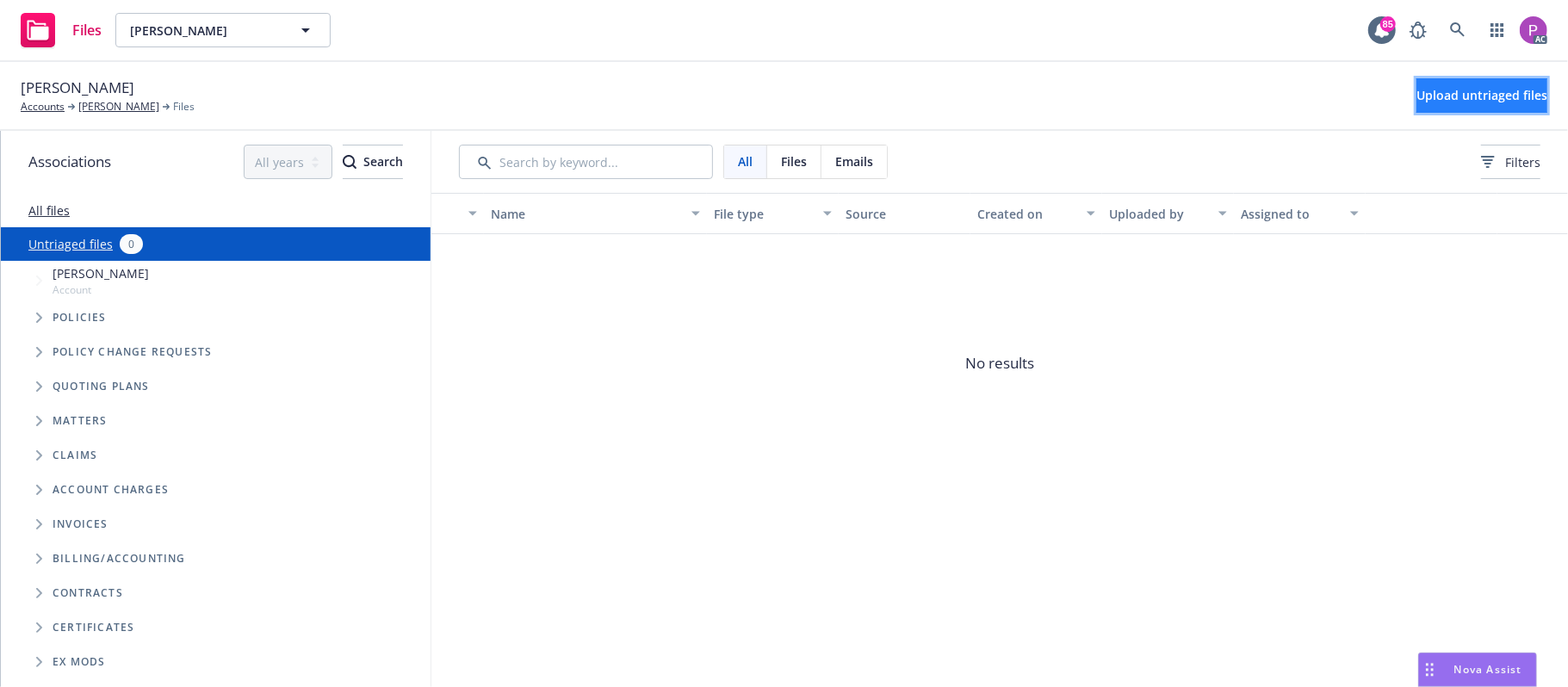
click at [1417, 97] on span "Upload untriaged files" at bounding box center [1482, 95] width 131 height 17
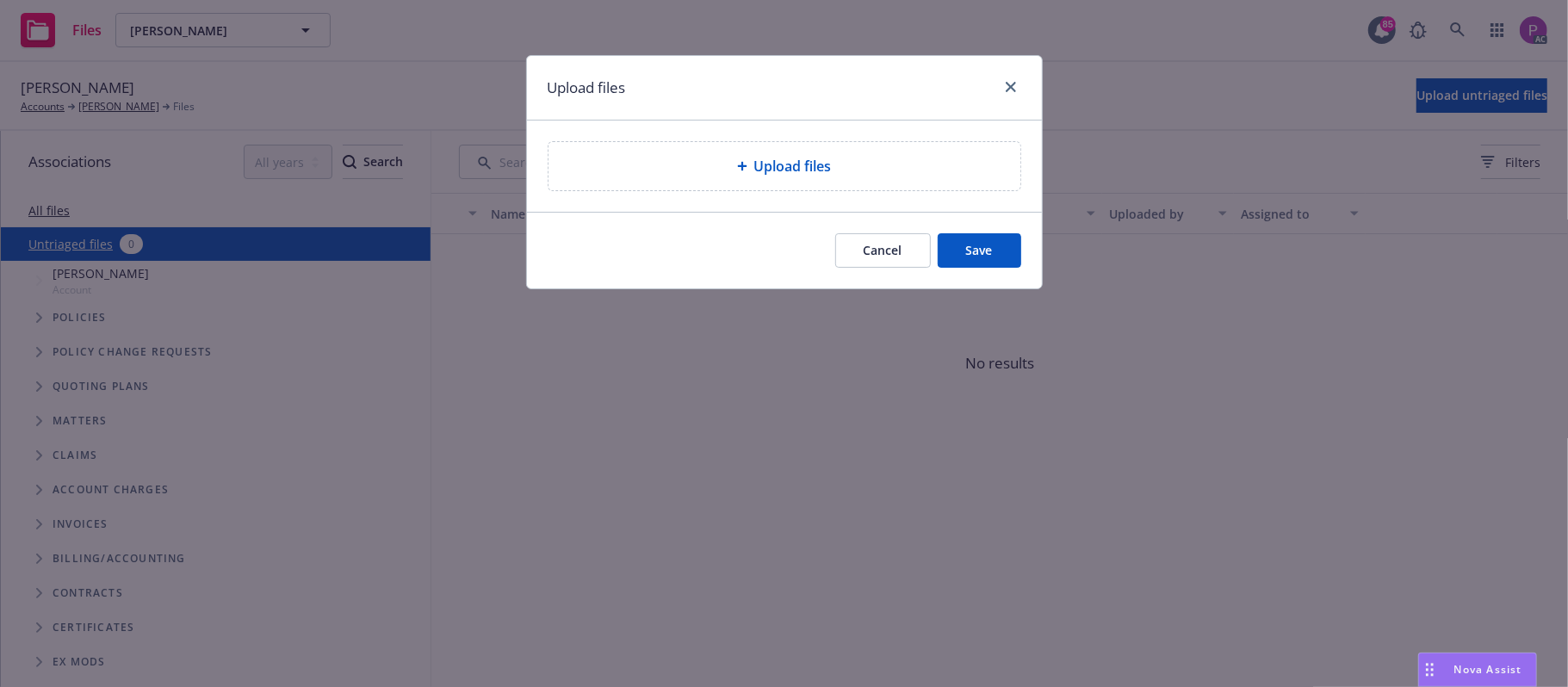
click at [775, 177] on div "Upload files" at bounding box center [784, 166] width 472 height 48
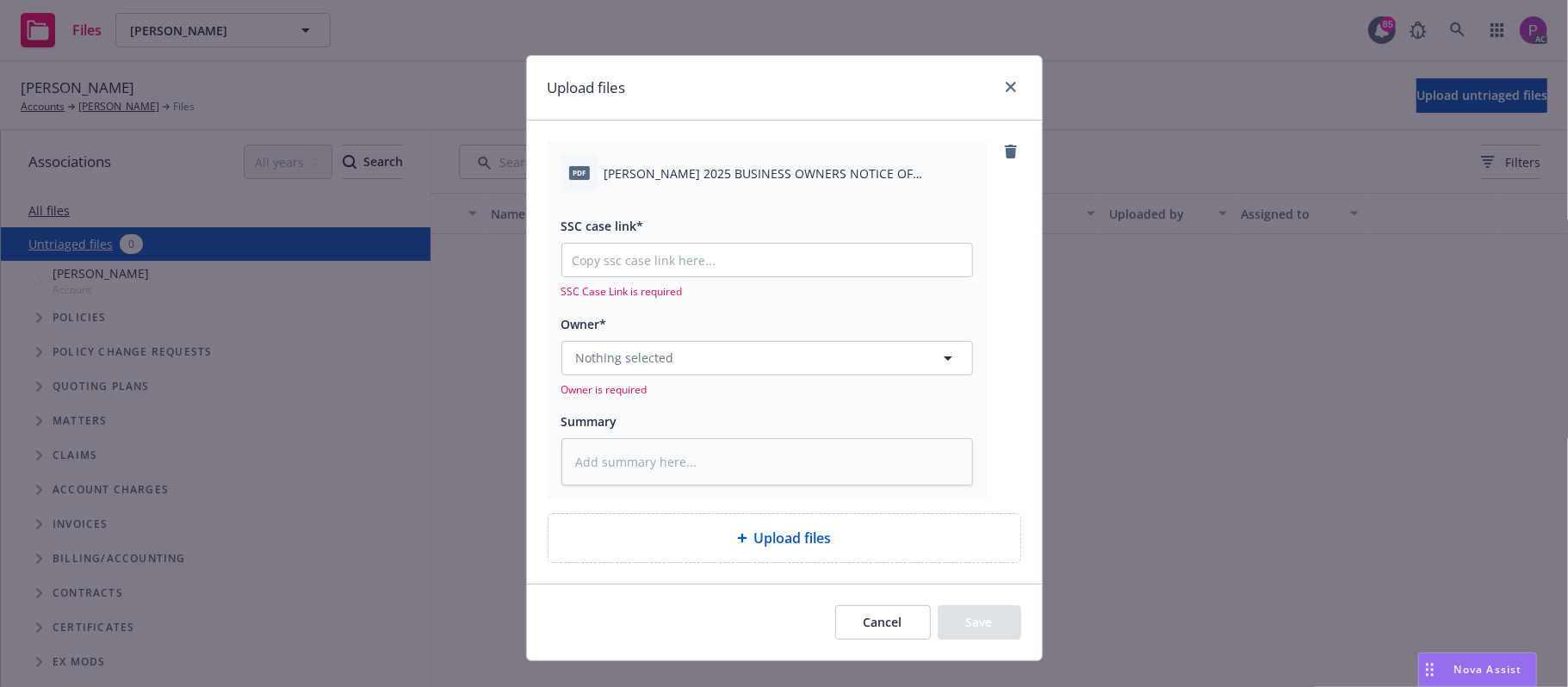
click at [725, 489] on div "pdf [PERSON_NAME] 2025 BUSINESS OWNERS NOTICE OF CANCELLATION EFF. [DATE].pdf S…" at bounding box center [767, 320] width 439 height 358
click at [730, 473] on textarea at bounding box center [767, 462] width 412 height 48
paste textarea "[PERSON_NAME] 2025 BUSINESS OWNERS NOTICE OF CANCELLATION EFF. [DATE]"
type textarea "x"
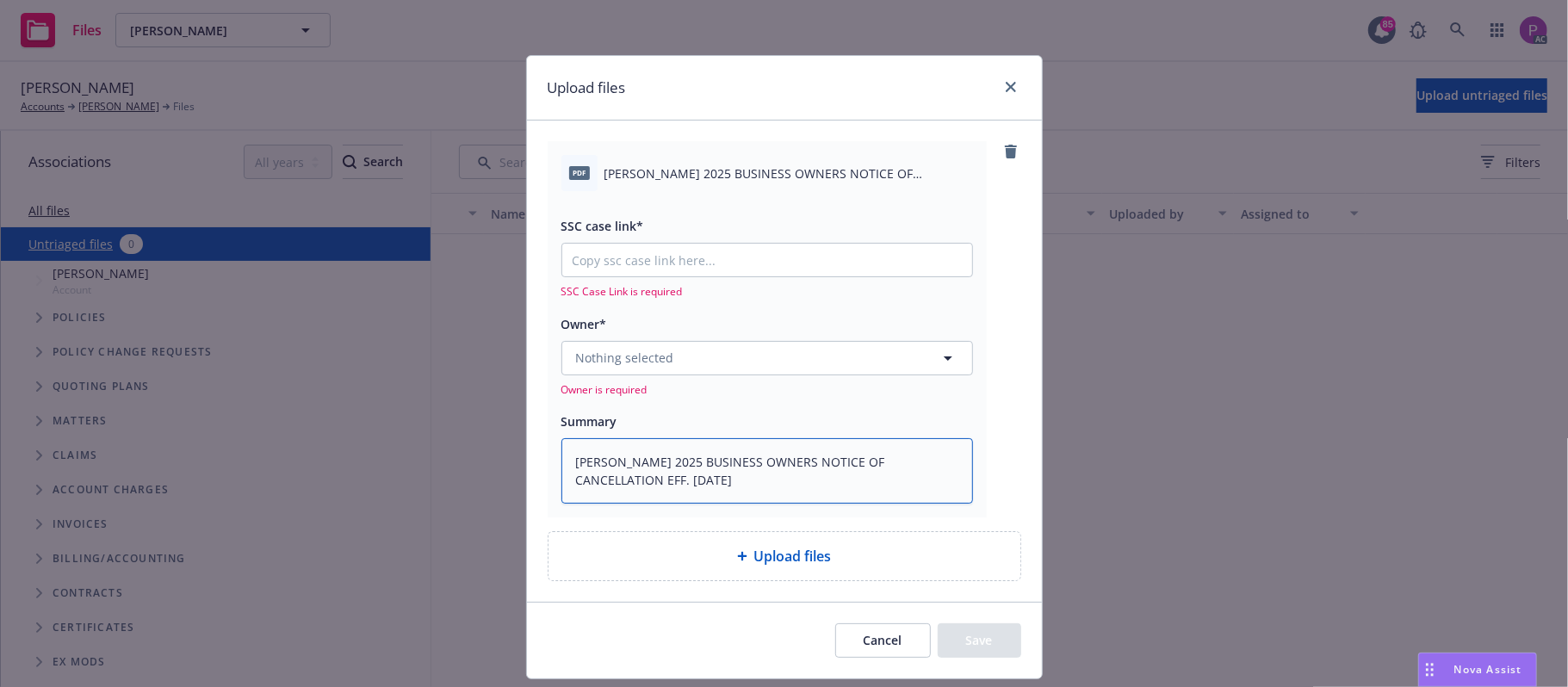
type textarea "[PERSON_NAME] 2025 BUSINESS OWNERS NOTICE OF CANCELLATION EFF. [DATE]"
click at [776, 269] on input "SSC case link*" at bounding box center [767, 259] width 410 height 33
paste input "[URL][DOMAIN_NAME]"
type textarea "x"
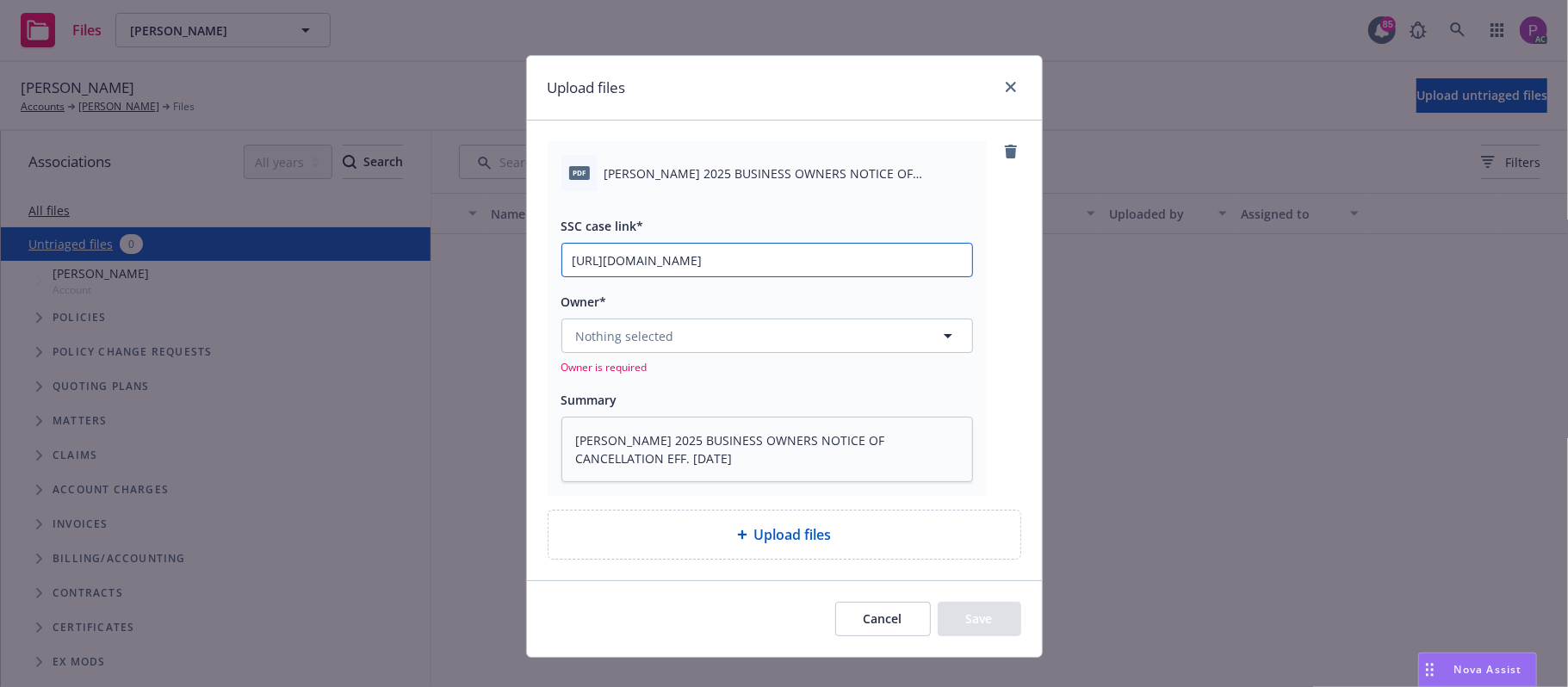
scroll to position [0, 81]
type input "[URL][DOMAIN_NAME]"
click at [694, 324] on button "Nothing selected" at bounding box center [767, 335] width 412 height 34
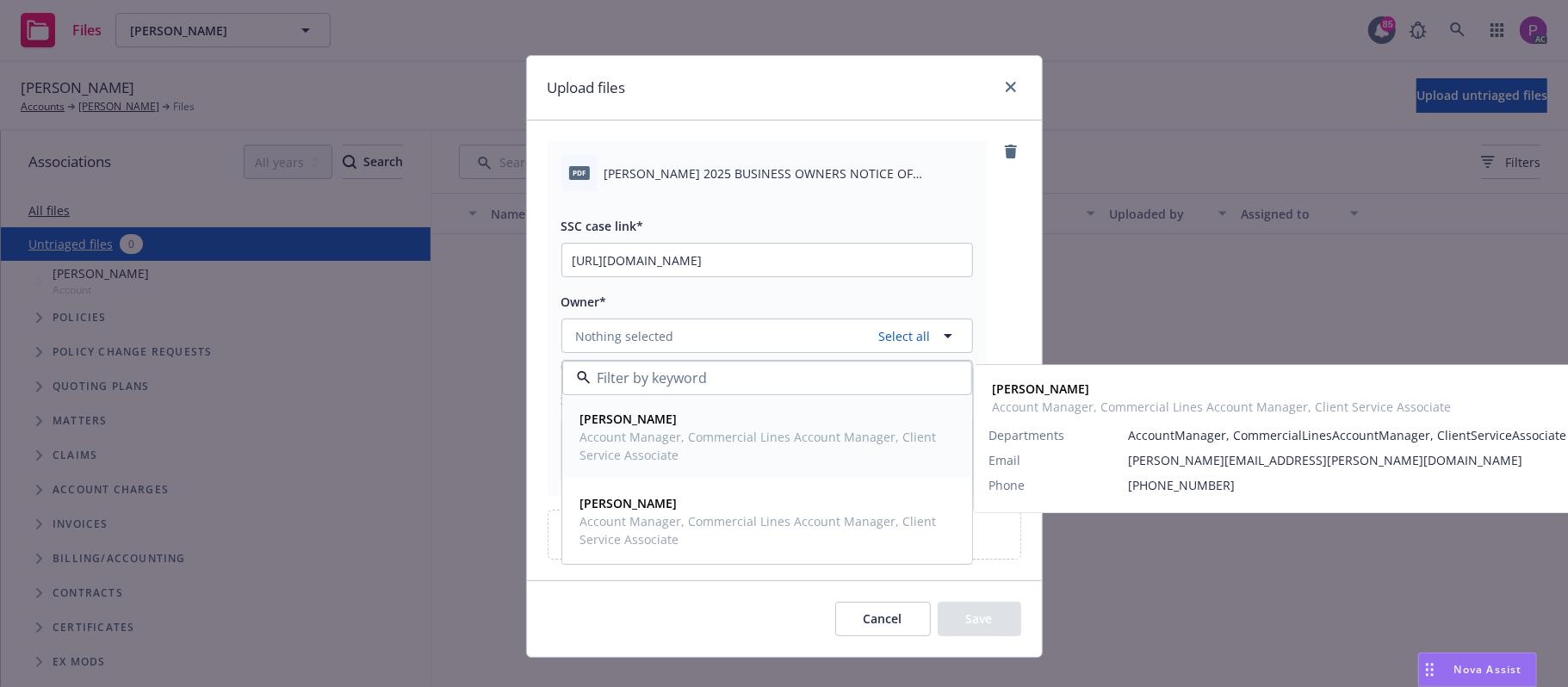
click at [683, 437] on span "Account Manager, Commercial Lines Account Manager, Client Service Associate" at bounding box center [765, 446] width 370 height 36
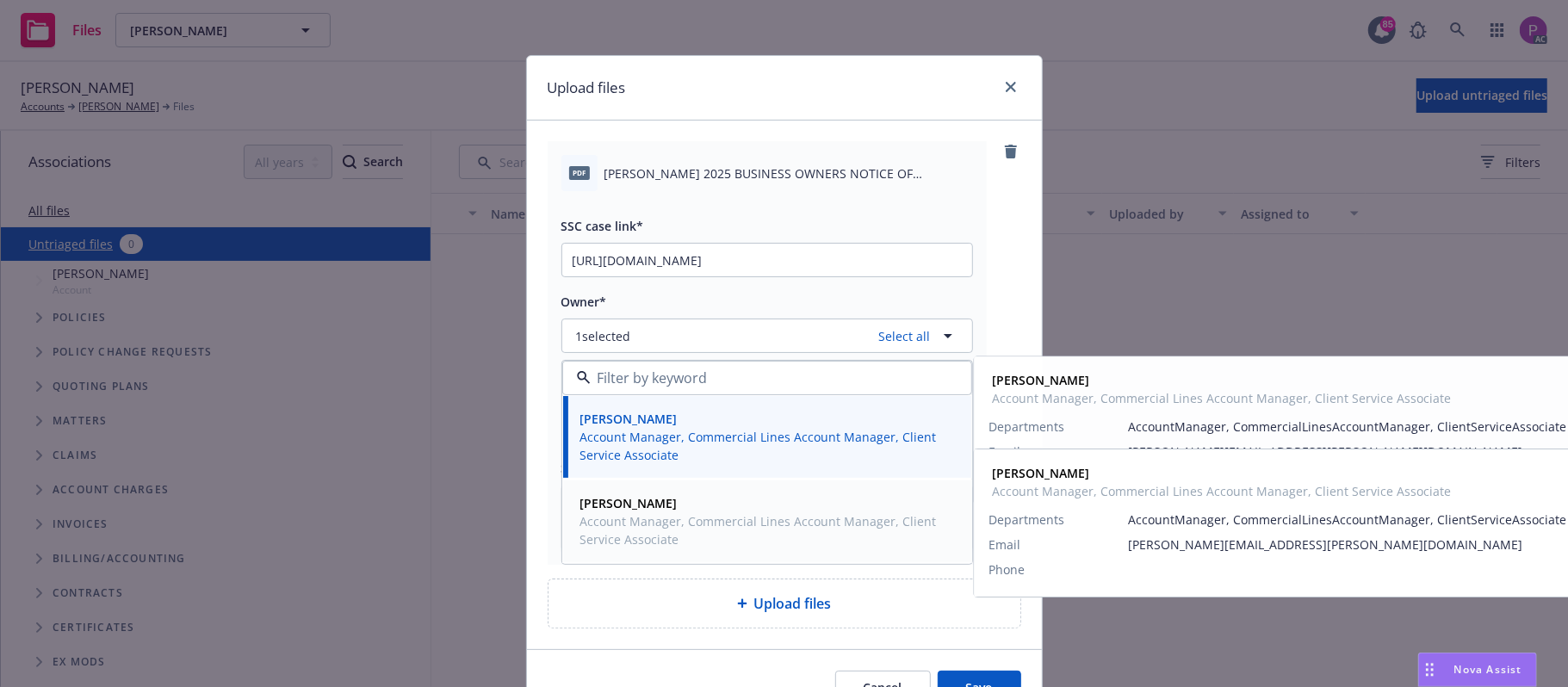
click at [679, 518] on span "Account Manager, Commercial Lines Account Manager, Client Service Associate" at bounding box center [765, 530] width 370 height 36
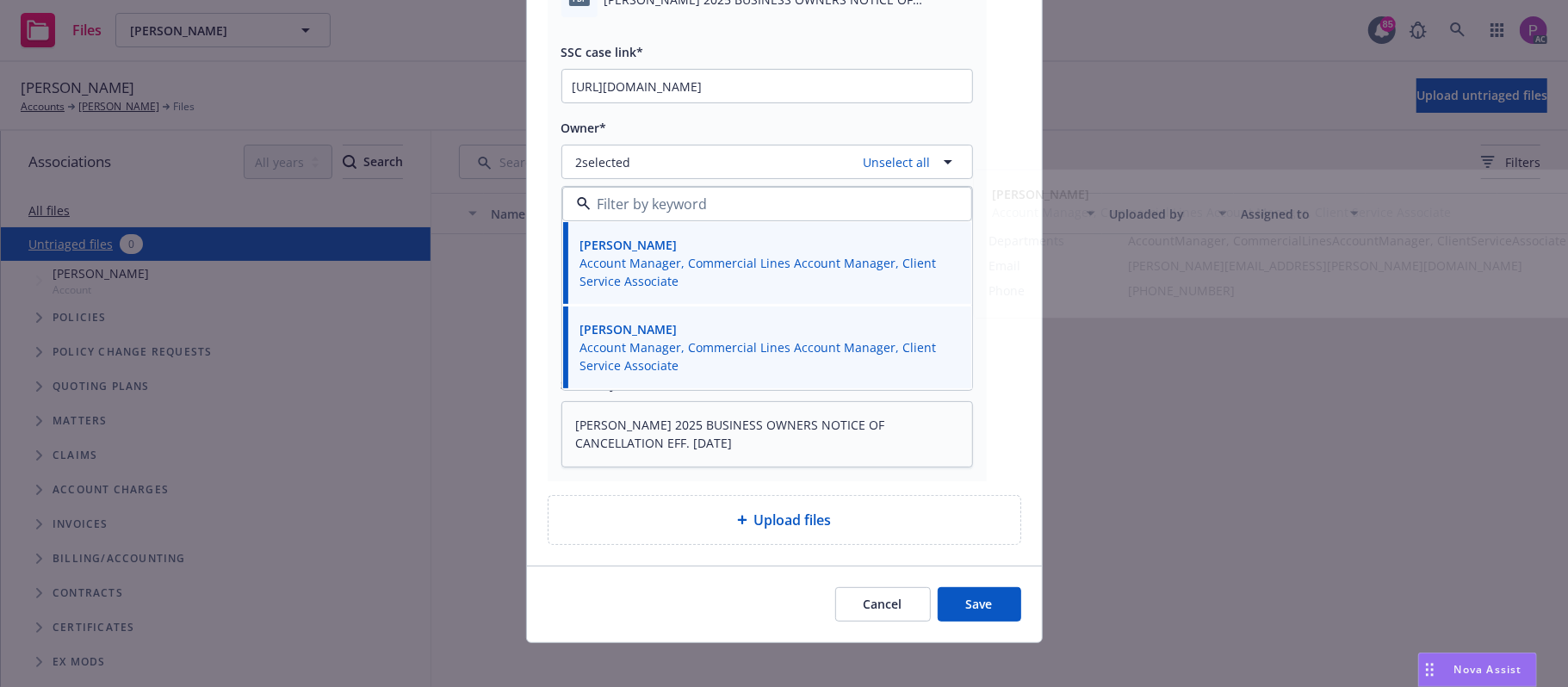
scroll to position [186, 0]
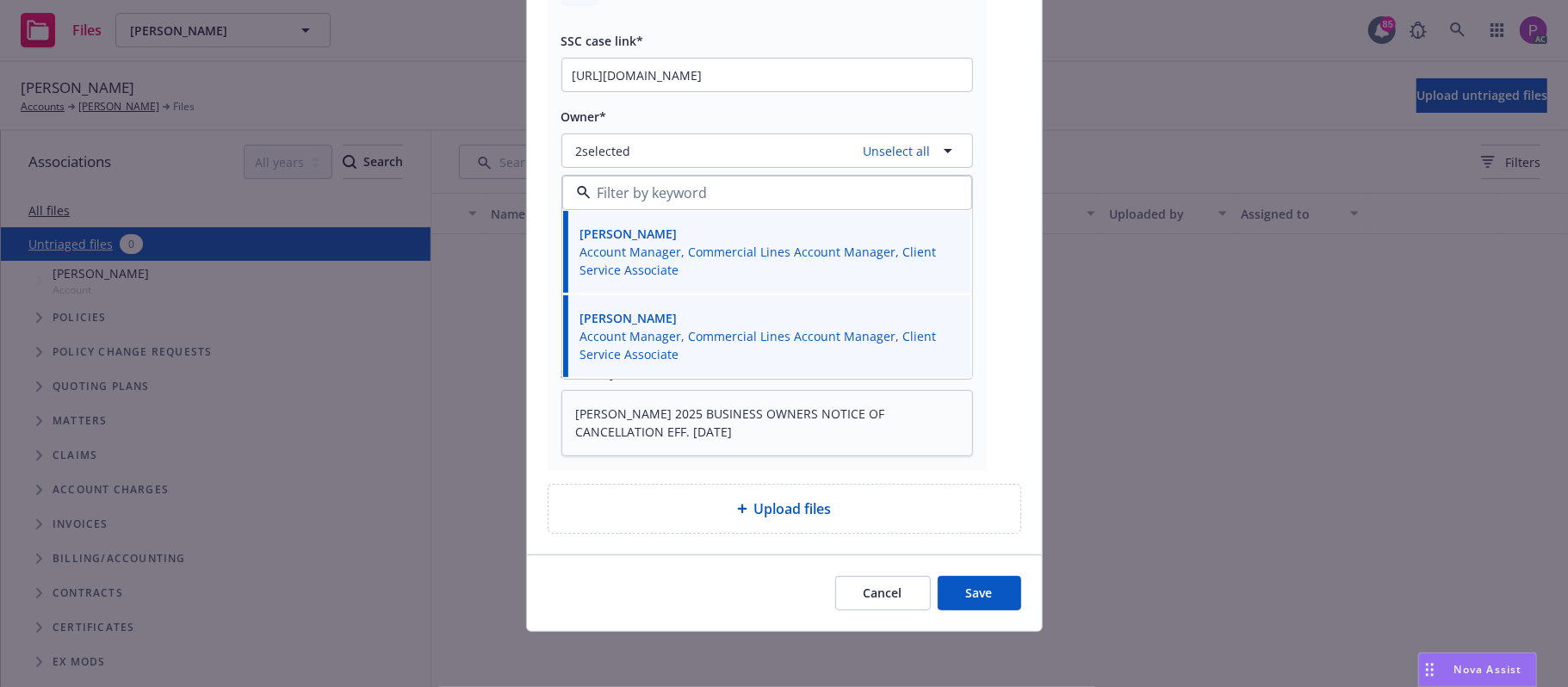
click at [962, 583] on button "Save" at bounding box center [979, 593] width 84 height 34
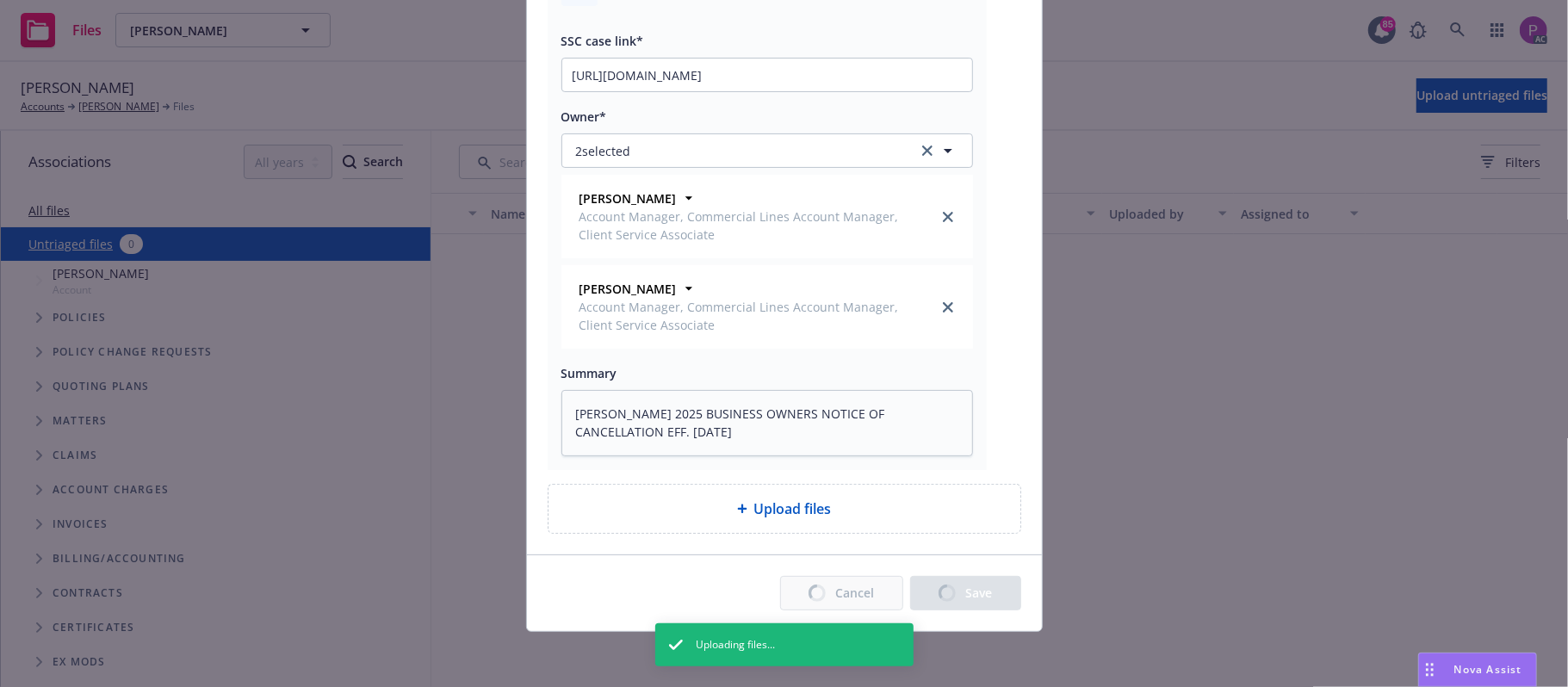
type textarea "x"
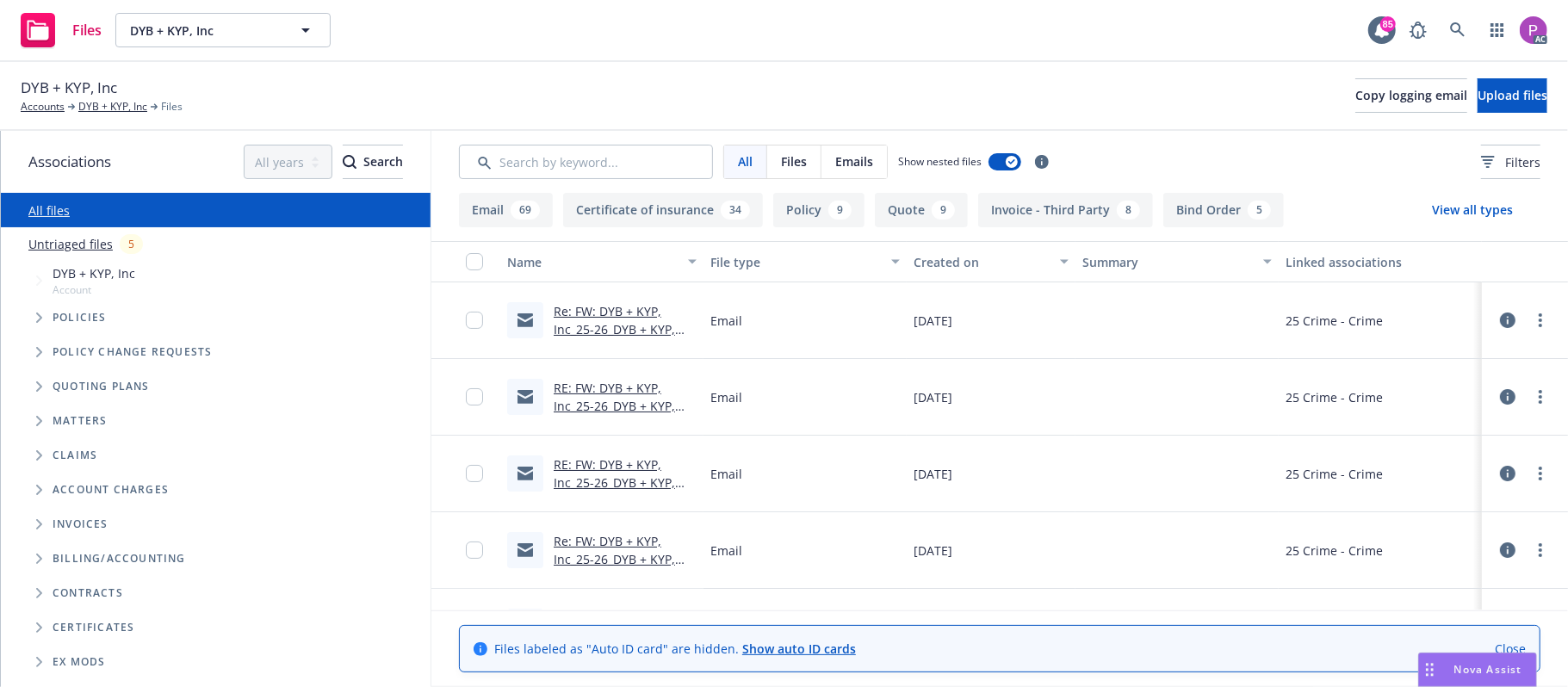
click at [84, 241] on link "Untriaged files" at bounding box center [70, 244] width 84 height 18
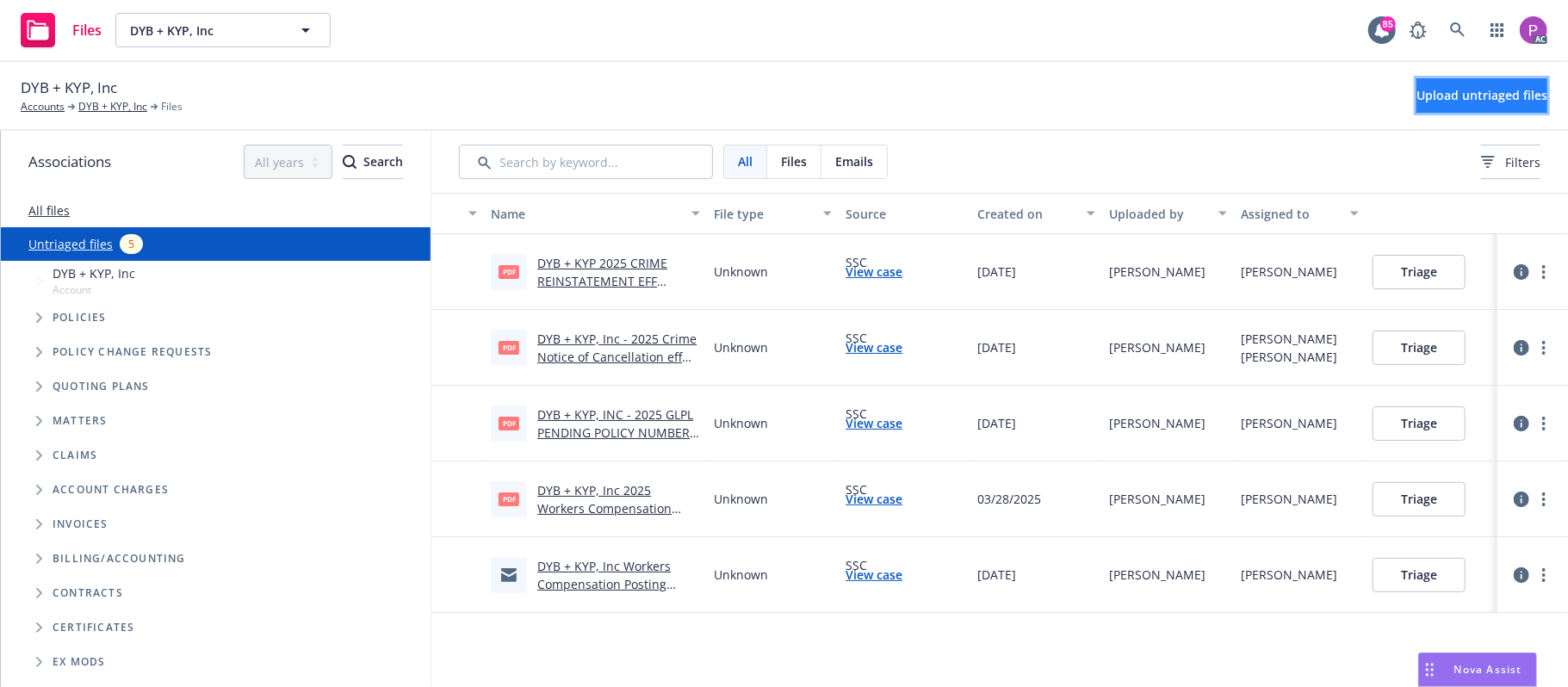
click at [1418, 93] on span "Upload untriaged files" at bounding box center [1482, 95] width 131 height 17
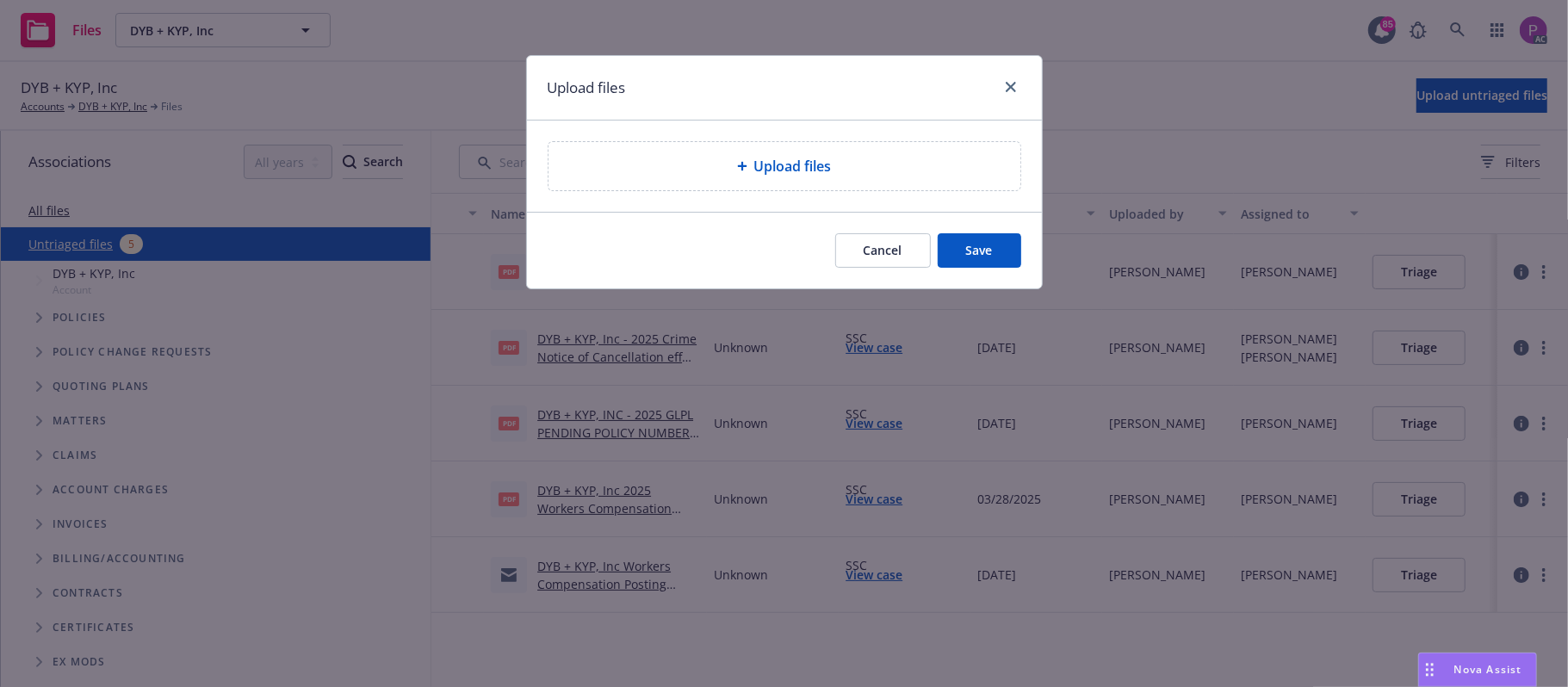
click at [879, 165] on div "Upload files" at bounding box center [784, 166] width 444 height 21
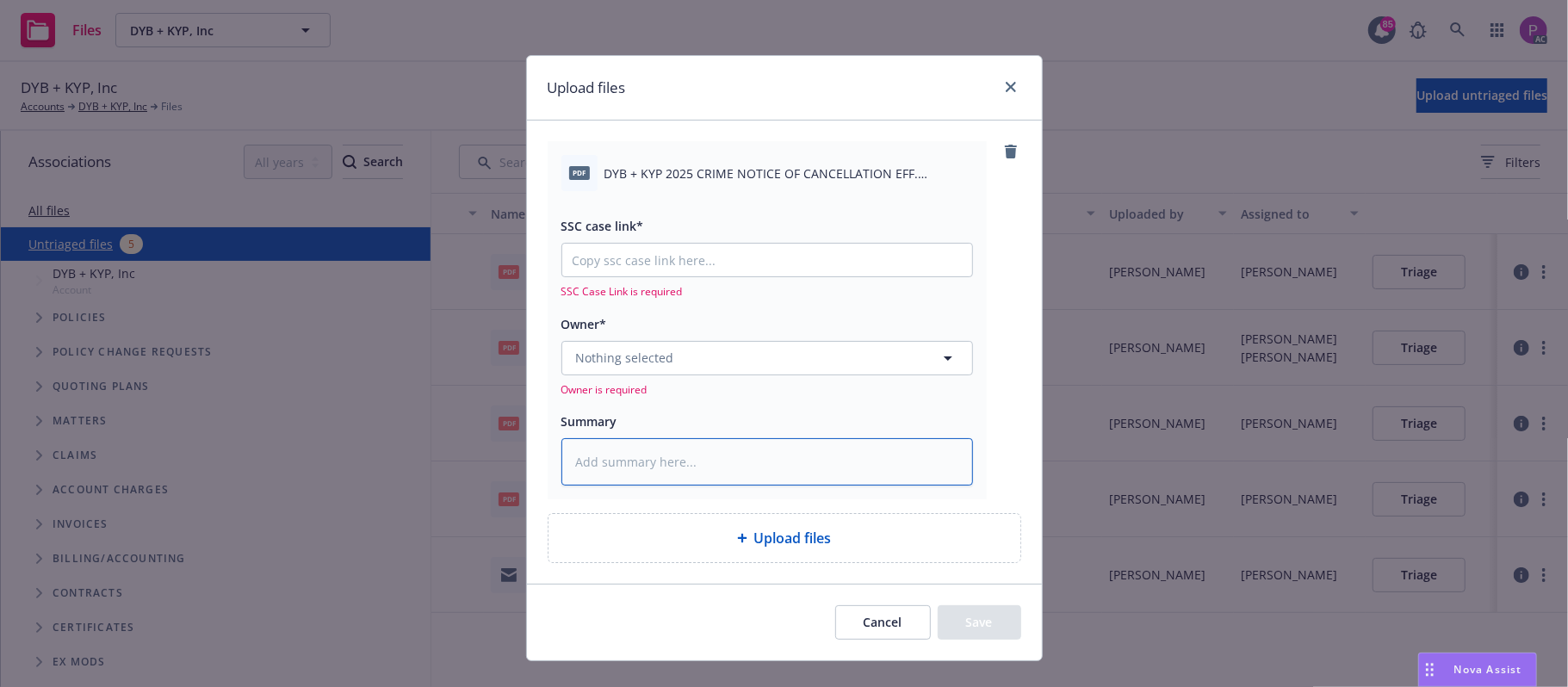
click at [675, 455] on textarea at bounding box center [767, 462] width 412 height 48
paste textarea "DYB + KYP 2025 CRIME NOTICE OF CANCELLATION EFF. [DATE]"
type textarea "x"
type textarea "DYB + KYP 2025 CRIME NOTICE OF CANCELLATION EFF. [DATE]"
click at [734, 267] on input "SSC case link*" at bounding box center [767, 259] width 410 height 33
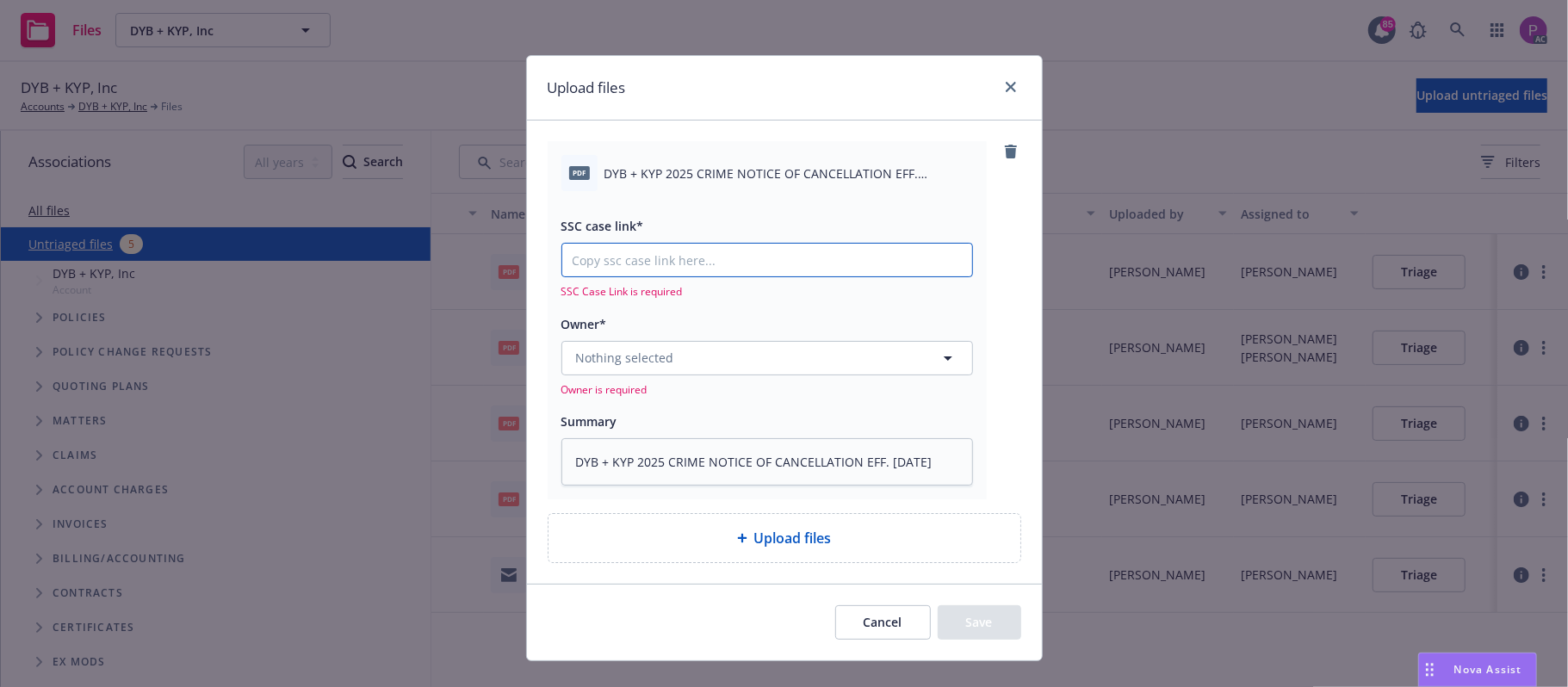
paste input "[URL][DOMAIN_NAME]"
type textarea "x"
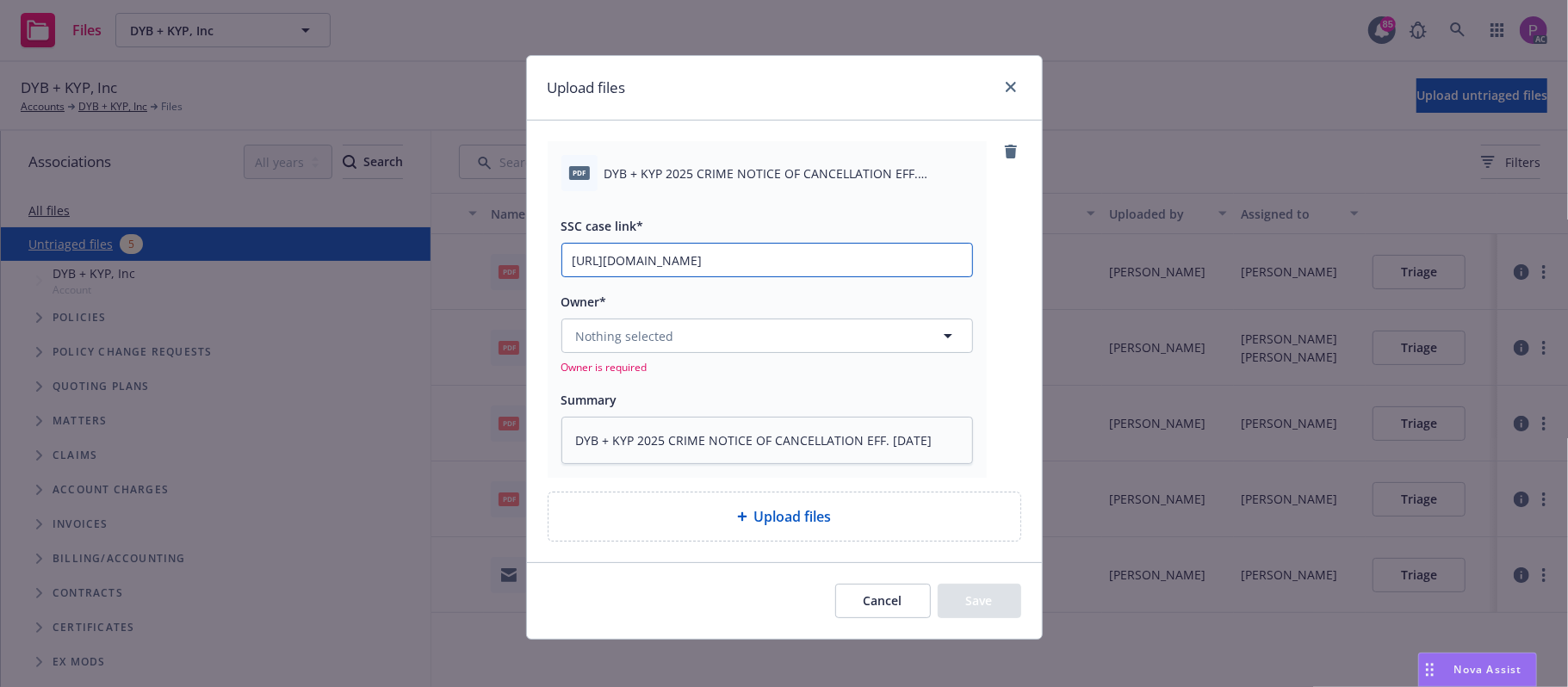
scroll to position [0, 237]
type input "[URL][DOMAIN_NAME]"
click at [703, 338] on button "Nothing selected" at bounding box center [767, 335] width 412 height 34
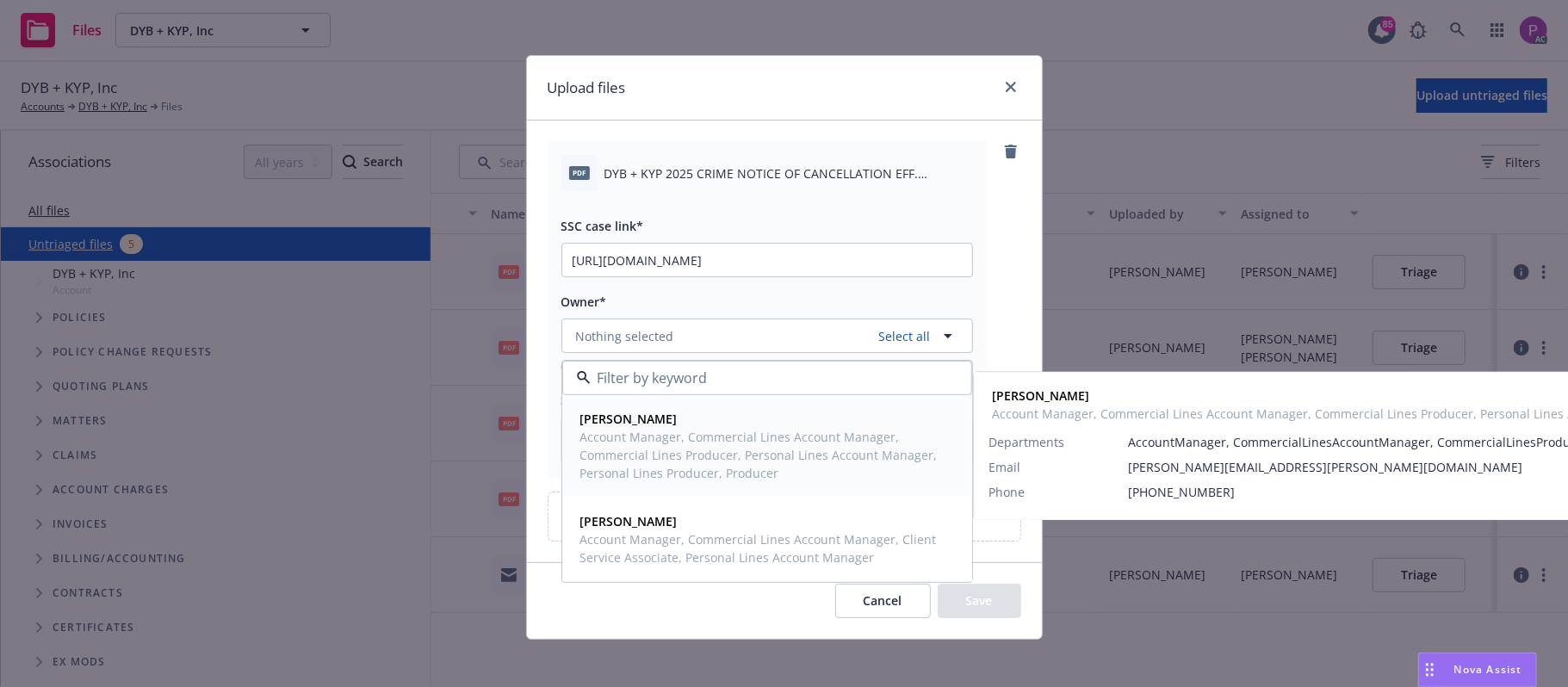
click at [649, 446] on span "Account Manager, Commercial Lines Account Manager, Commercial Lines Producer, P…" at bounding box center [765, 456] width 370 height 55
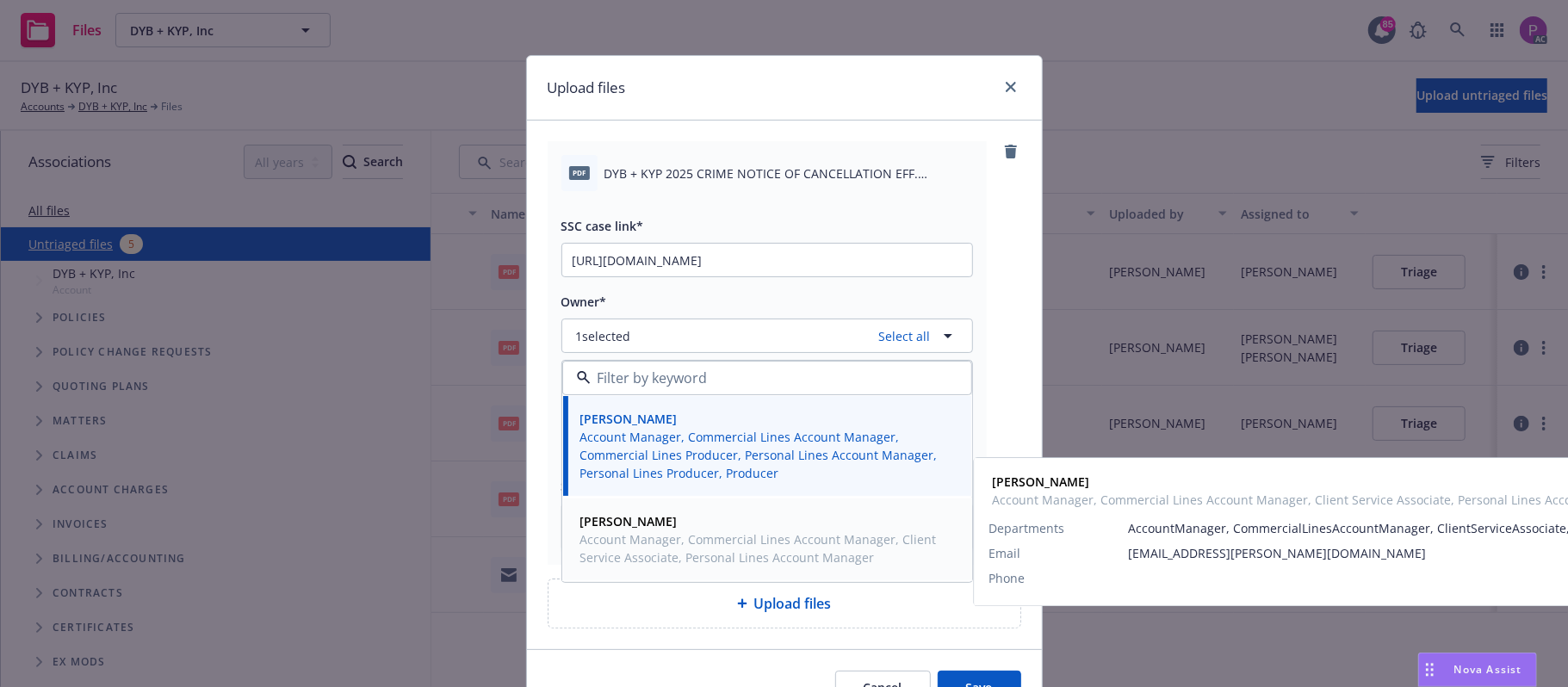
click at [634, 532] on span "Account Manager, Commercial Lines Account Manager, Client Service Associate, Pe…" at bounding box center [765, 548] width 370 height 36
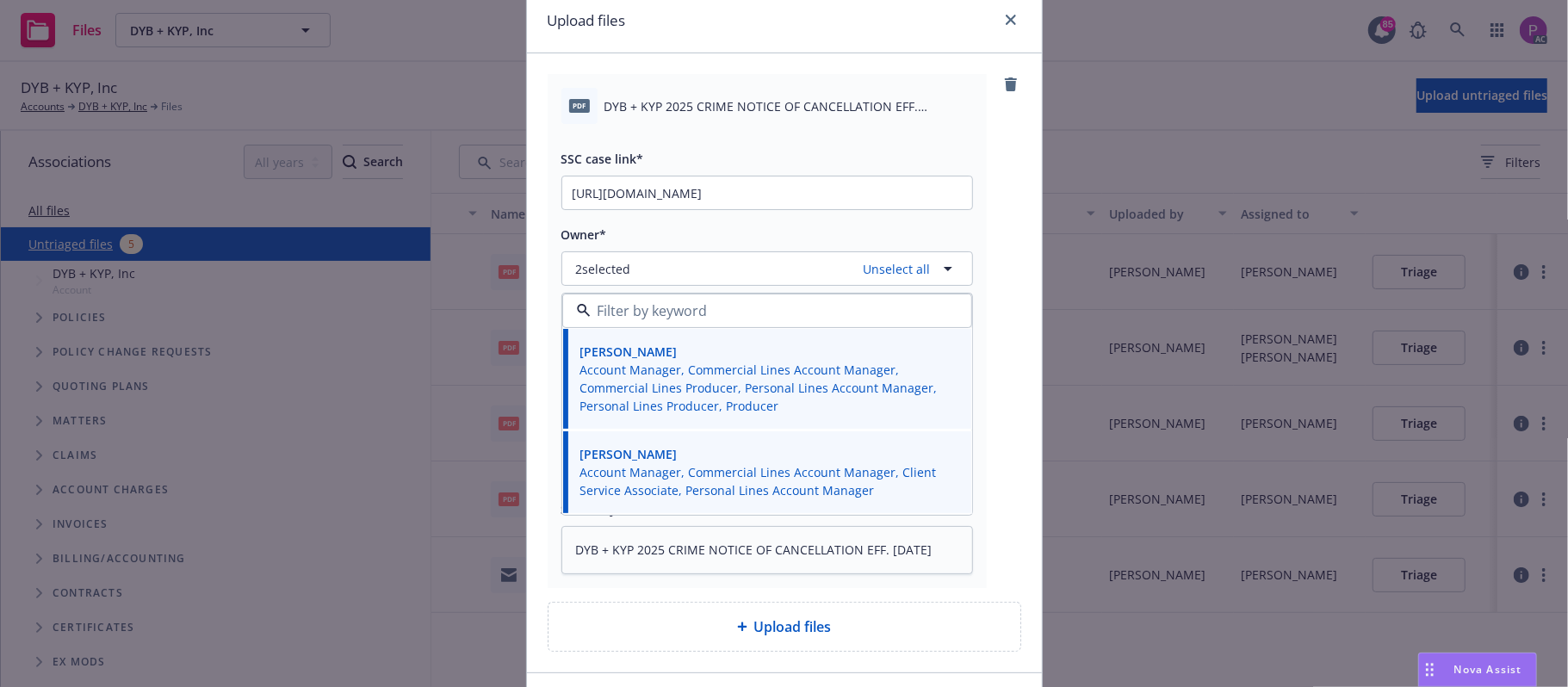
scroll to position [186, 0]
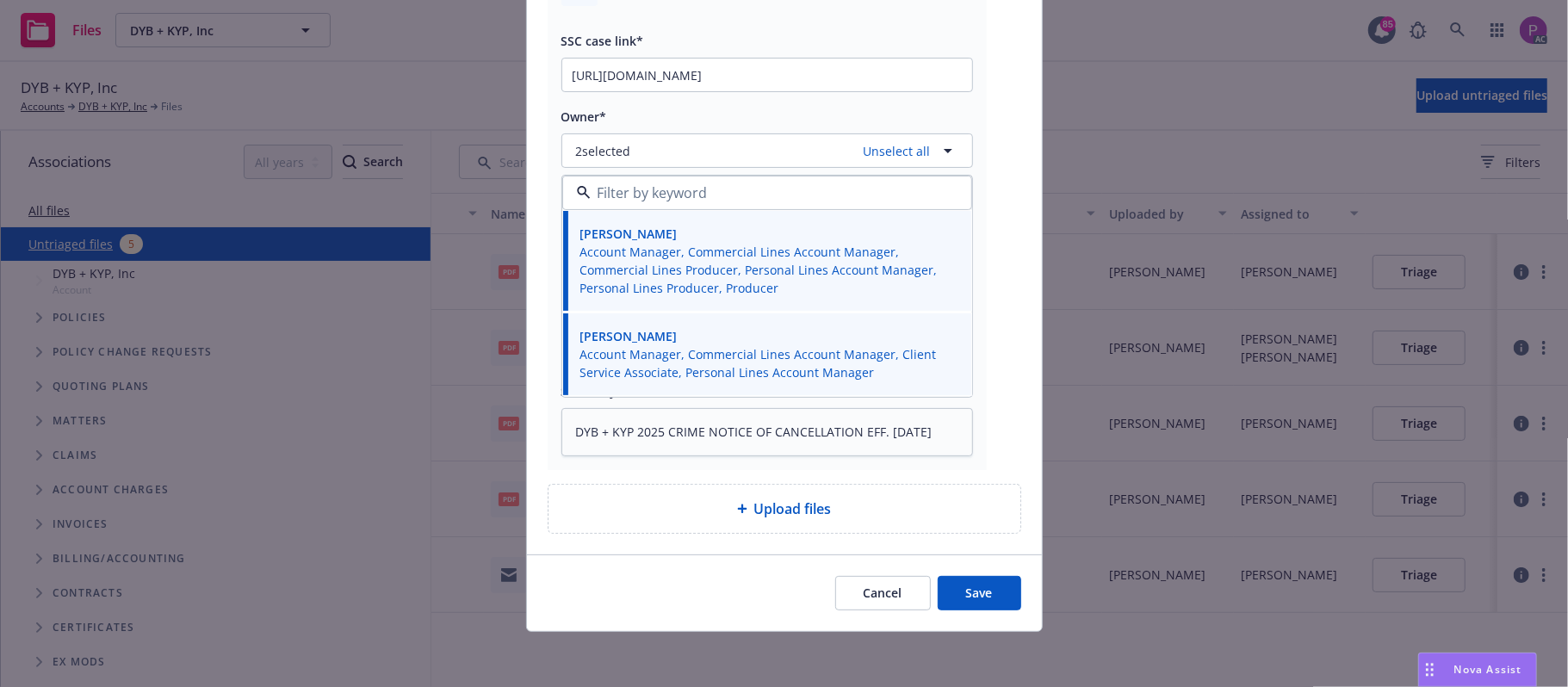
click at [961, 583] on button "Save" at bounding box center [979, 593] width 84 height 34
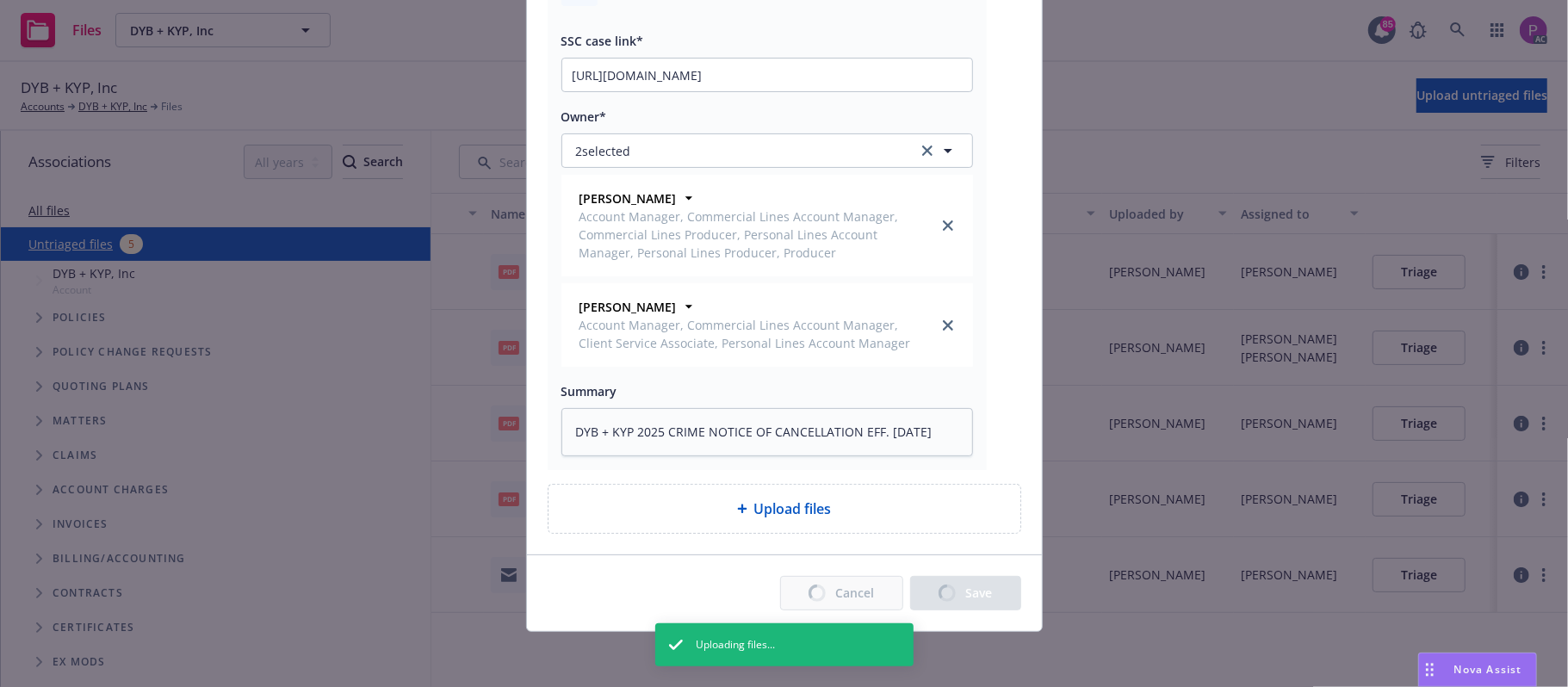
type textarea "x"
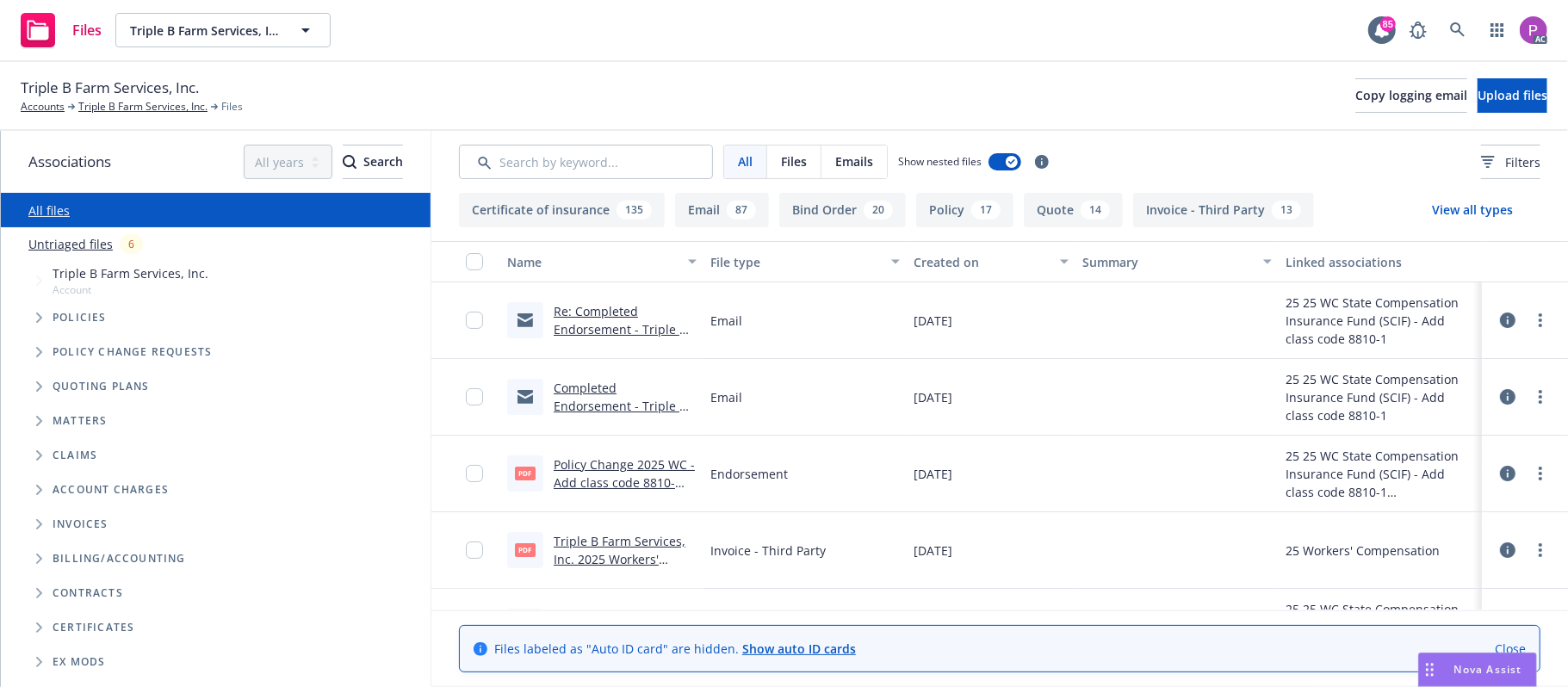
click at [76, 243] on link "Untriaged files" at bounding box center [70, 244] width 84 height 18
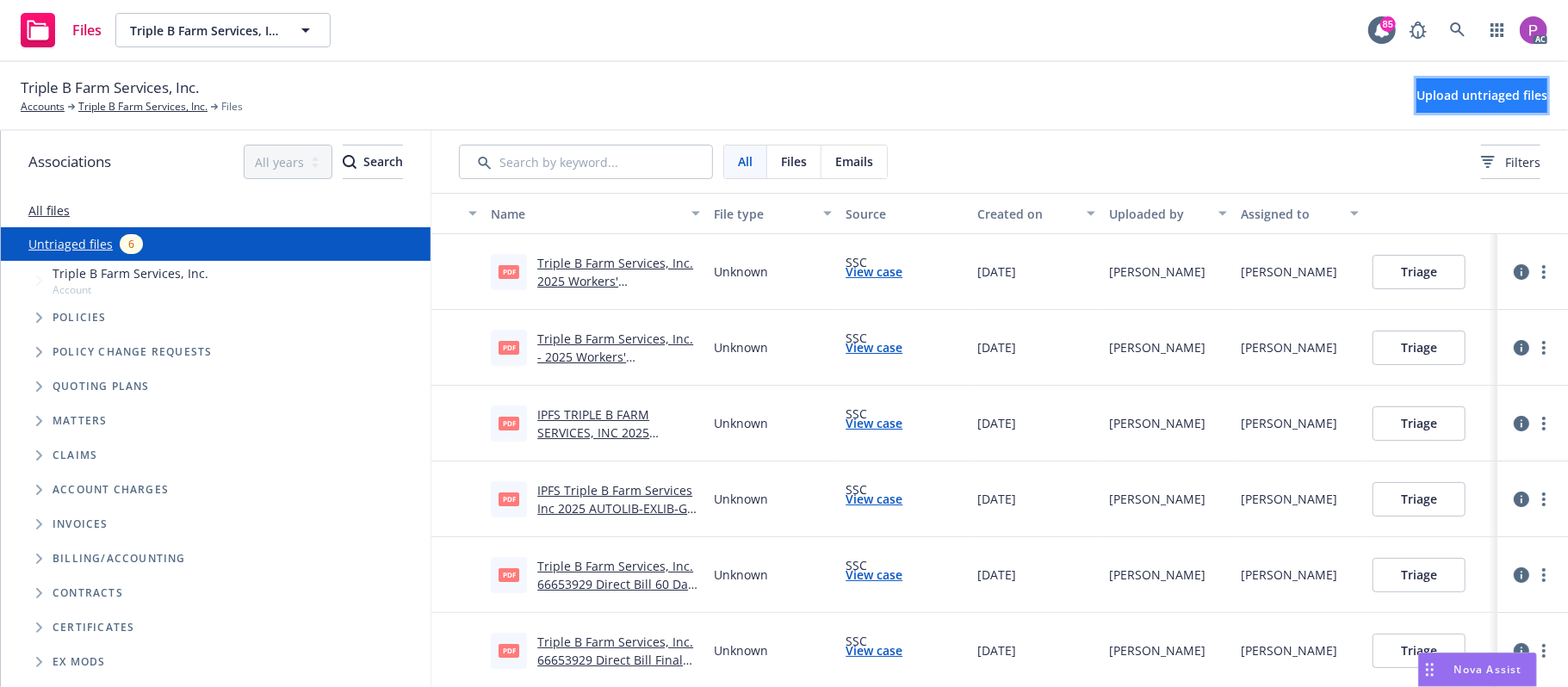
click at [1417, 104] on button "Upload untriaged files" at bounding box center [1482, 95] width 131 height 34
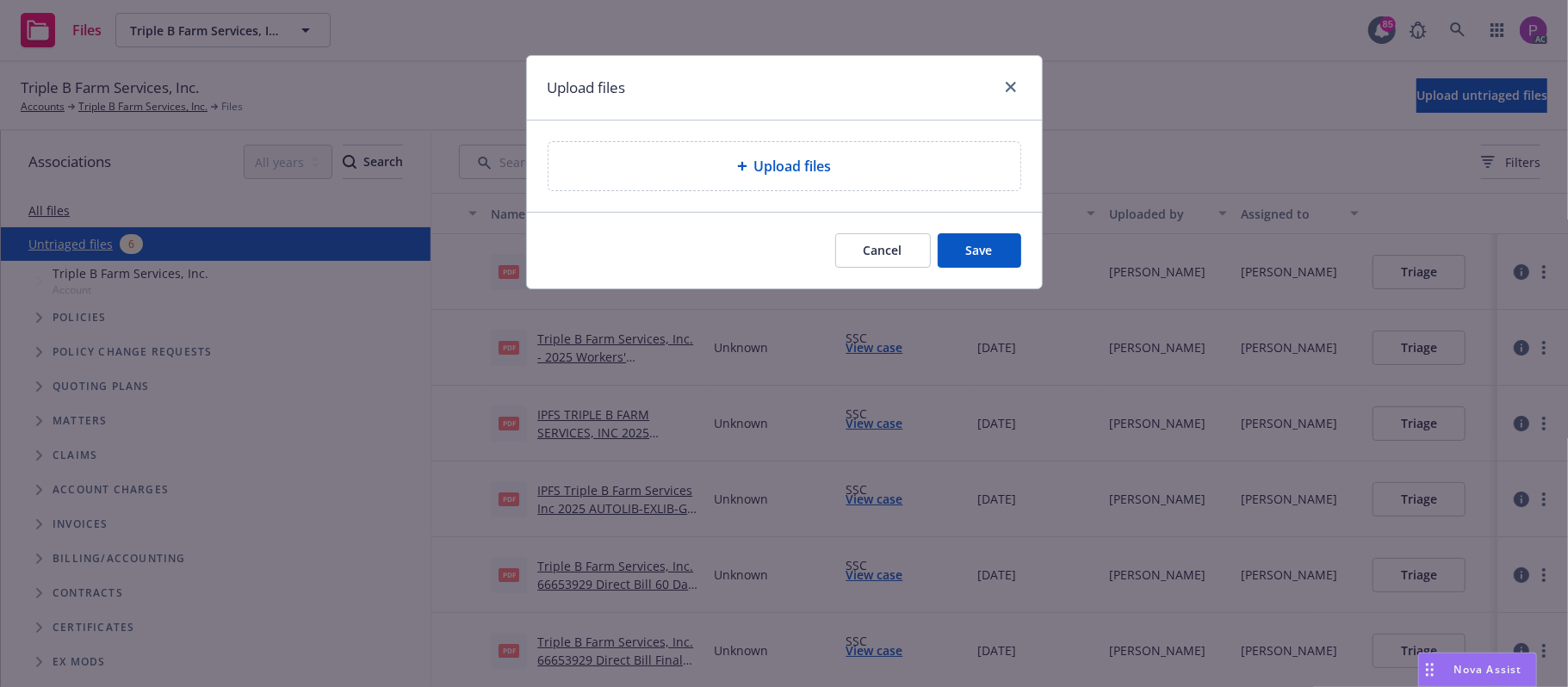
click at [769, 159] on span "Upload files" at bounding box center [793, 166] width 77 height 21
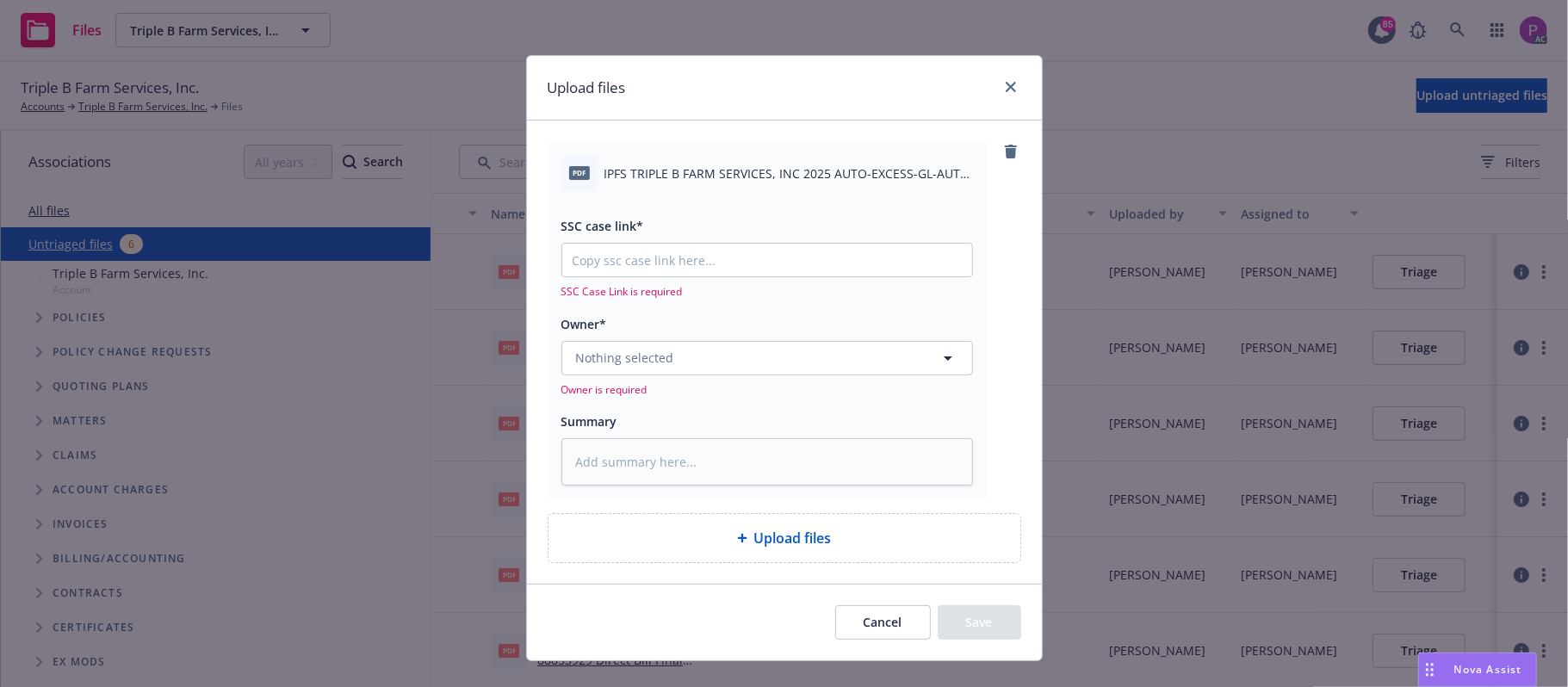
click at [725, 166] on span "IPFS TRIPLE B FARM SERVICES, INC 2025 AUTO-EXCESS-GL-AUTO PHYSICAL NOTICE OF IN…" at bounding box center [788, 173] width 368 height 18
copy div "IPFS TRIPLE B FARM SERVICES, INC 2025 AUTO-EXCESS-GL-AUTO PHYSICAL NOTICE OF IN…"
click at [672, 482] on textarea at bounding box center [767, 462] width 412 height 48
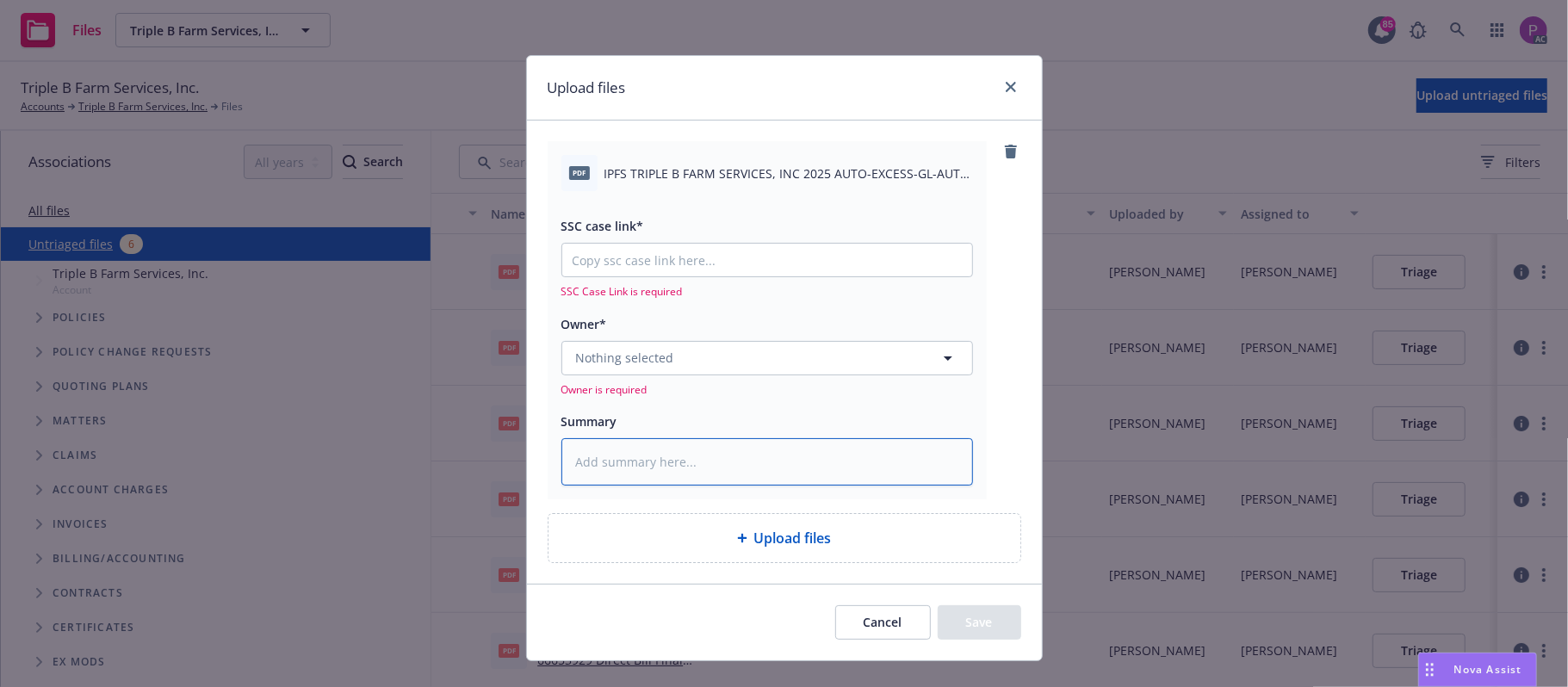
paste textarea "IPFS TRIPLE B FARM SERVICES, INC 2025 AUTO-EXCESS-GL-AUTO PHYSICAL NOTICE OF IN…"
type textarea "x"
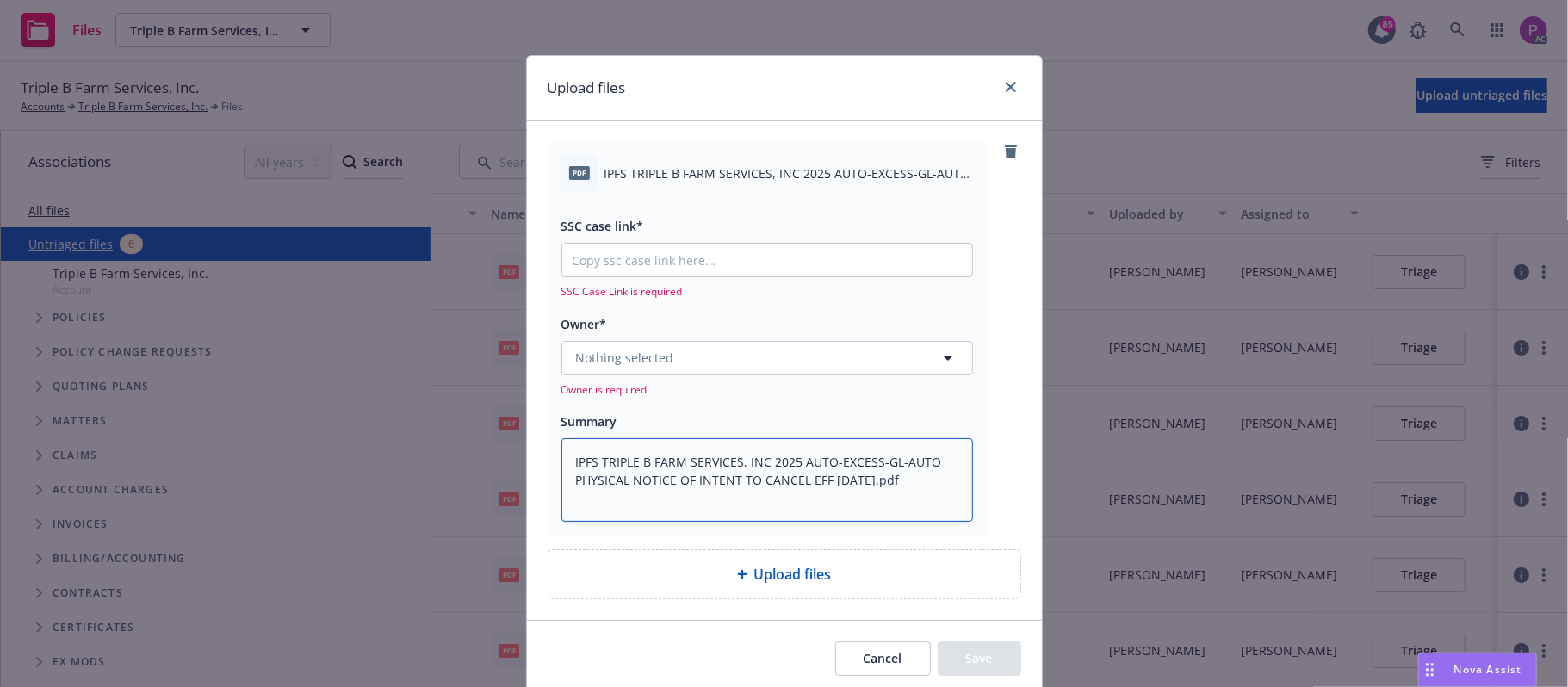
type textarea "IPFS TRIPLE B FARM SERVICES, INC 2025 AUTO-EXCESS-GL-AUTO PHYSICAL NOTICE OF IN…"
click at [673, 267] on input "SSC case link*" at bounding box center [767, 259] width 410 height 33
paste input "https://newfront-ssc.lightning.force.com/lightning/r/Case/500Vz00000RJCNiIAP/vi…"
type textarea "x"
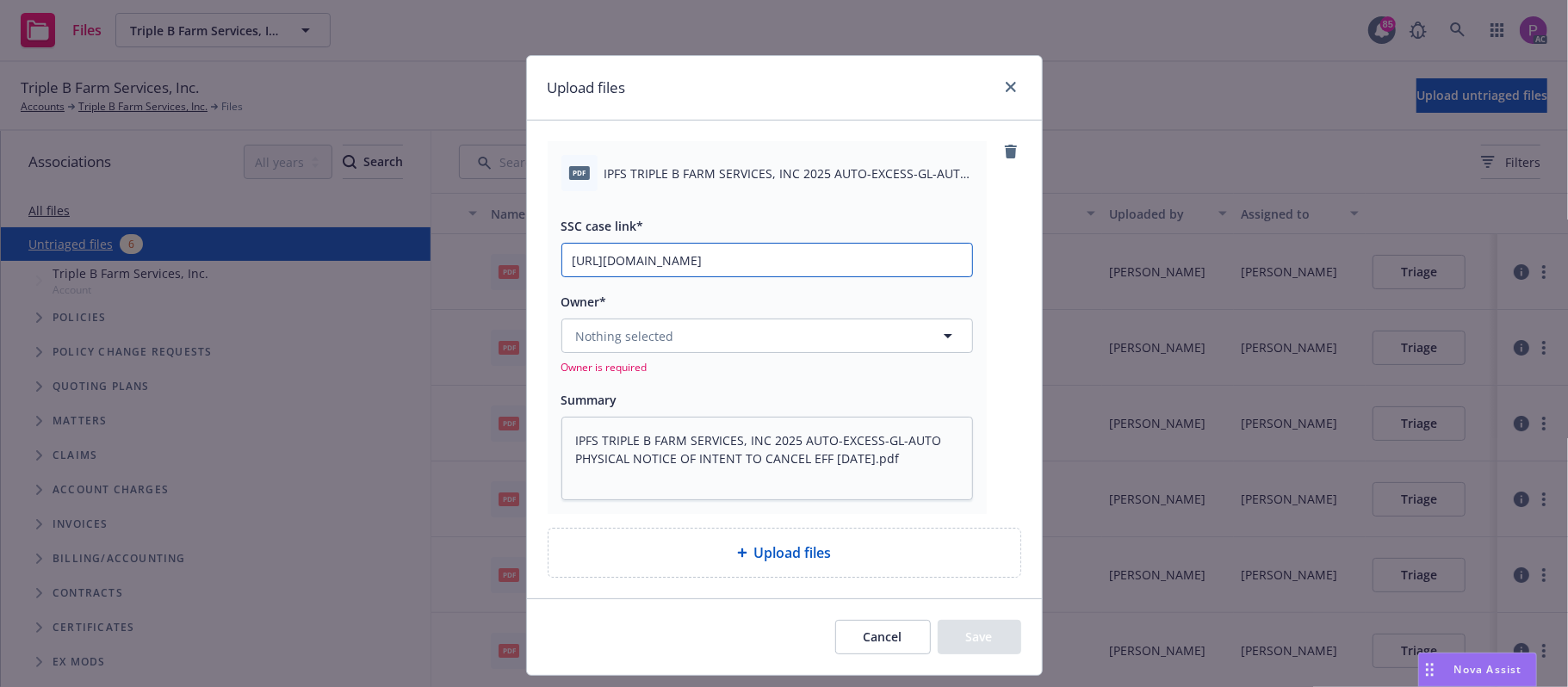
type input "https://newfront-ssc.lightning.force.com/lightning/r/Case/500Vz00000RJCNiIAP/vi…"
click at [663, 327] on button "Nothing selected" at bounding box center [767, 335] width 412 height 34
click at [613, 345] on span "Nothing selected" at bounding box center [625, 336] width 98 height 18
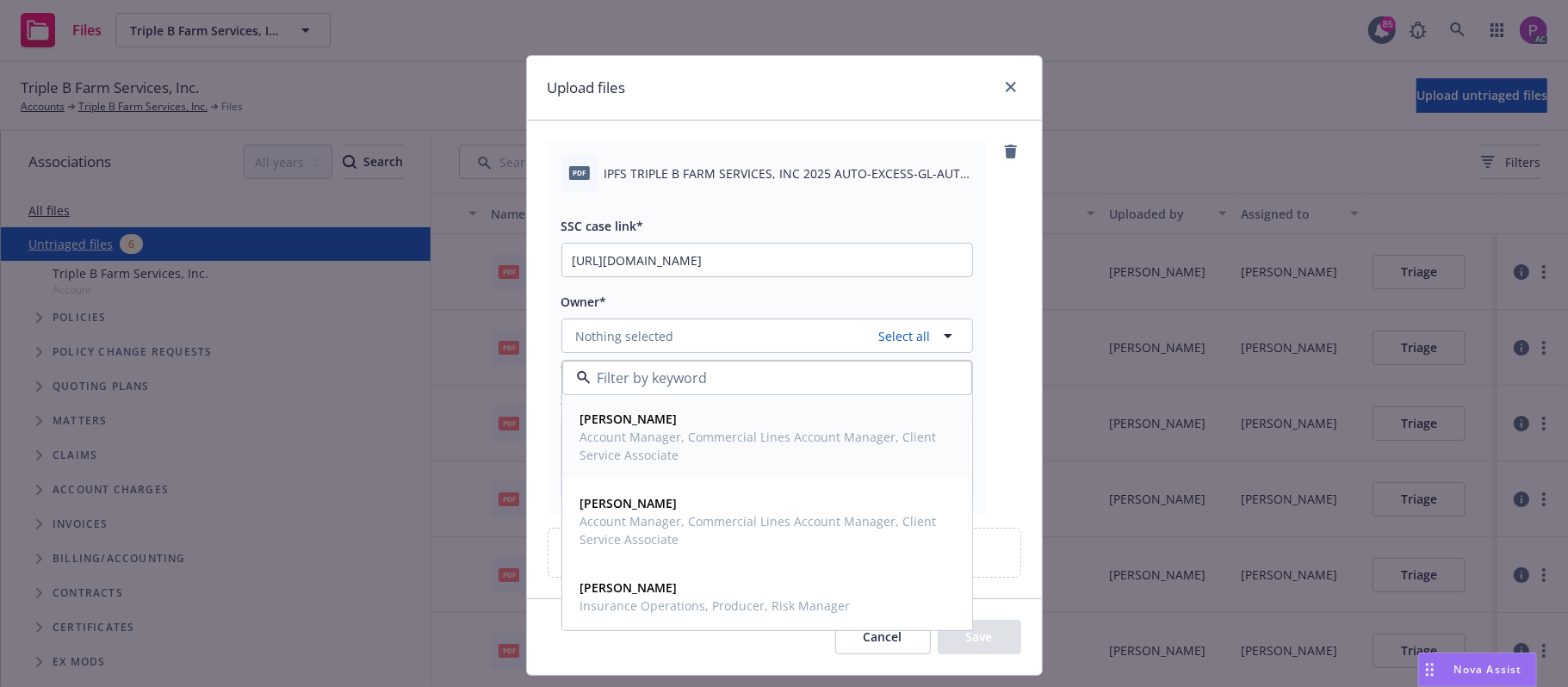
click at [652, 445] on span "Account Manager, Commercial Lines Account Manager, Client Service Associate" at bounding box center [765, 446] width 370 height 36
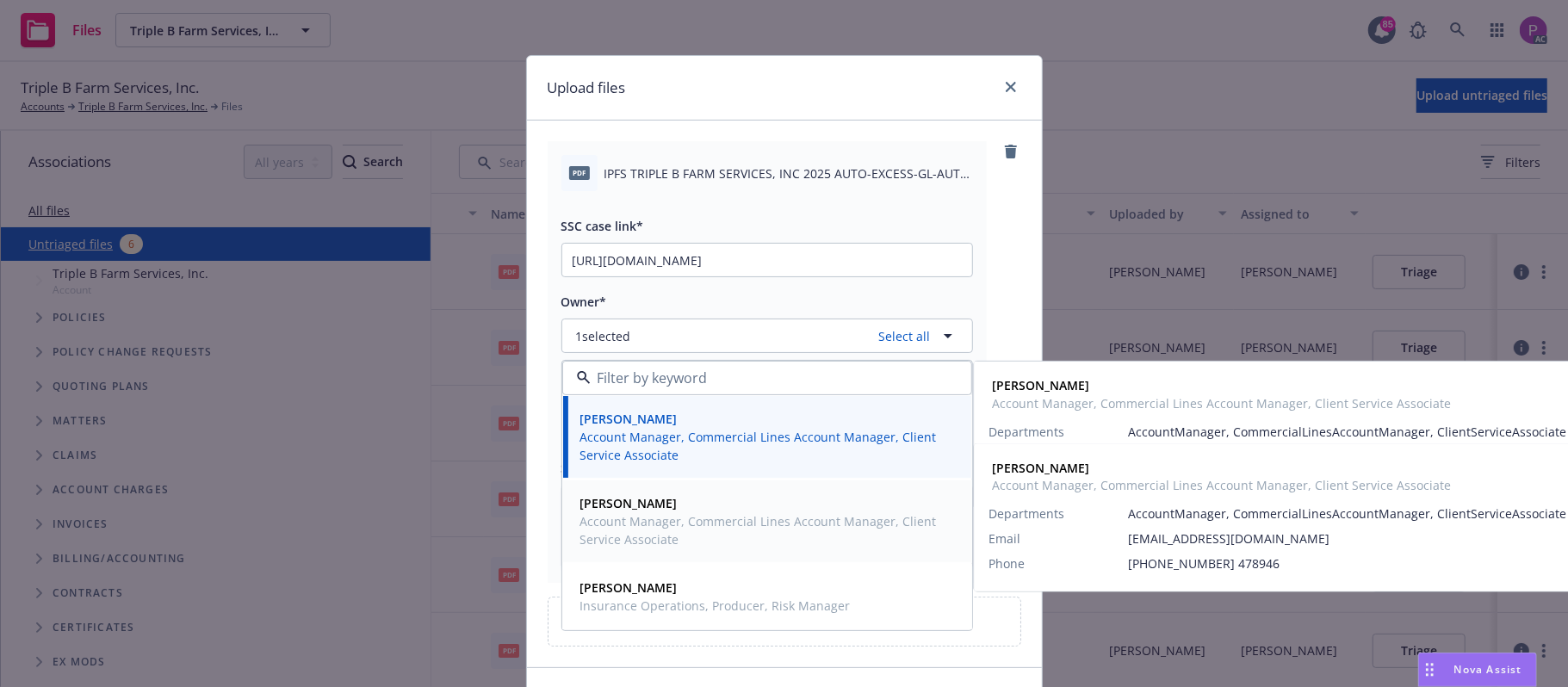
click at [654, 527] on span "Account Manager, Commercial Lines Account Manager, Client Service Associate" at bounding box center [765, 530] width 370 height 36
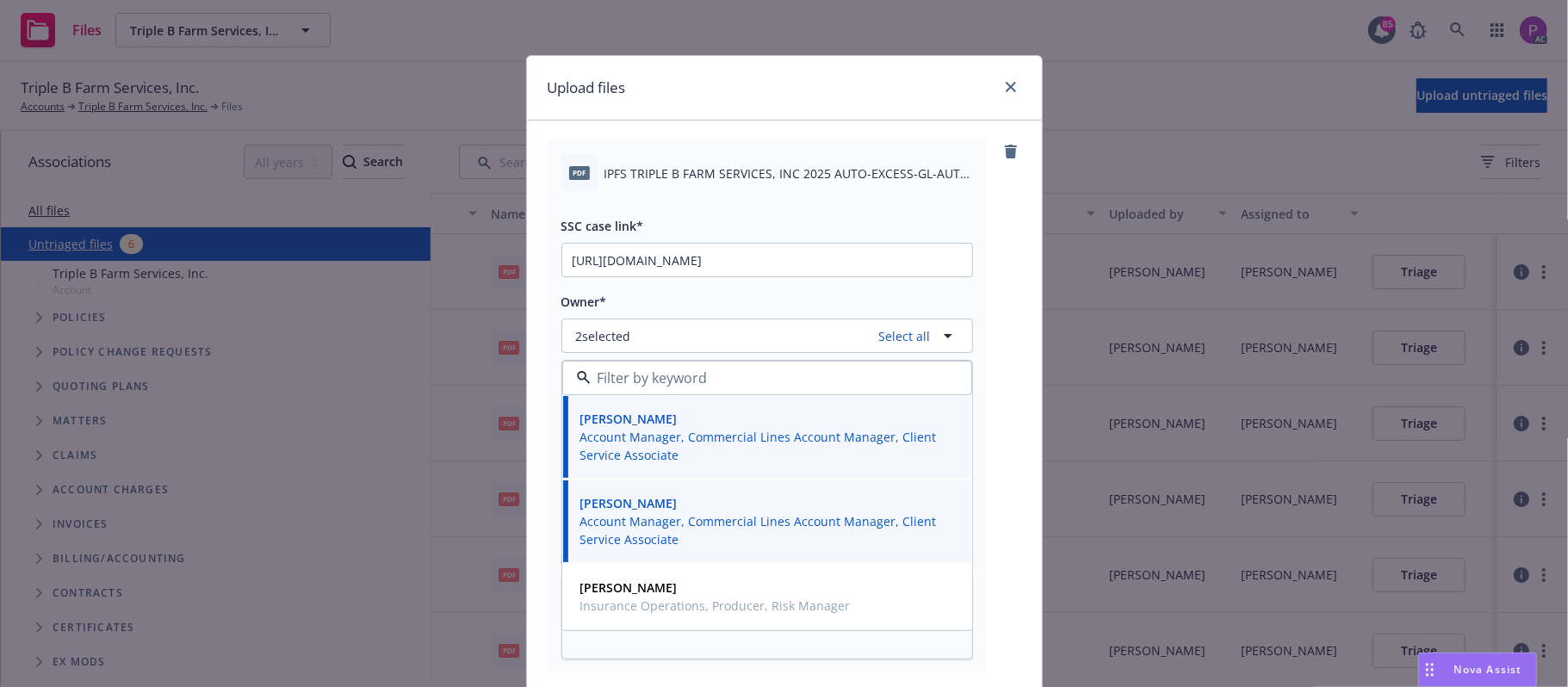
scroll to position [205, 0]
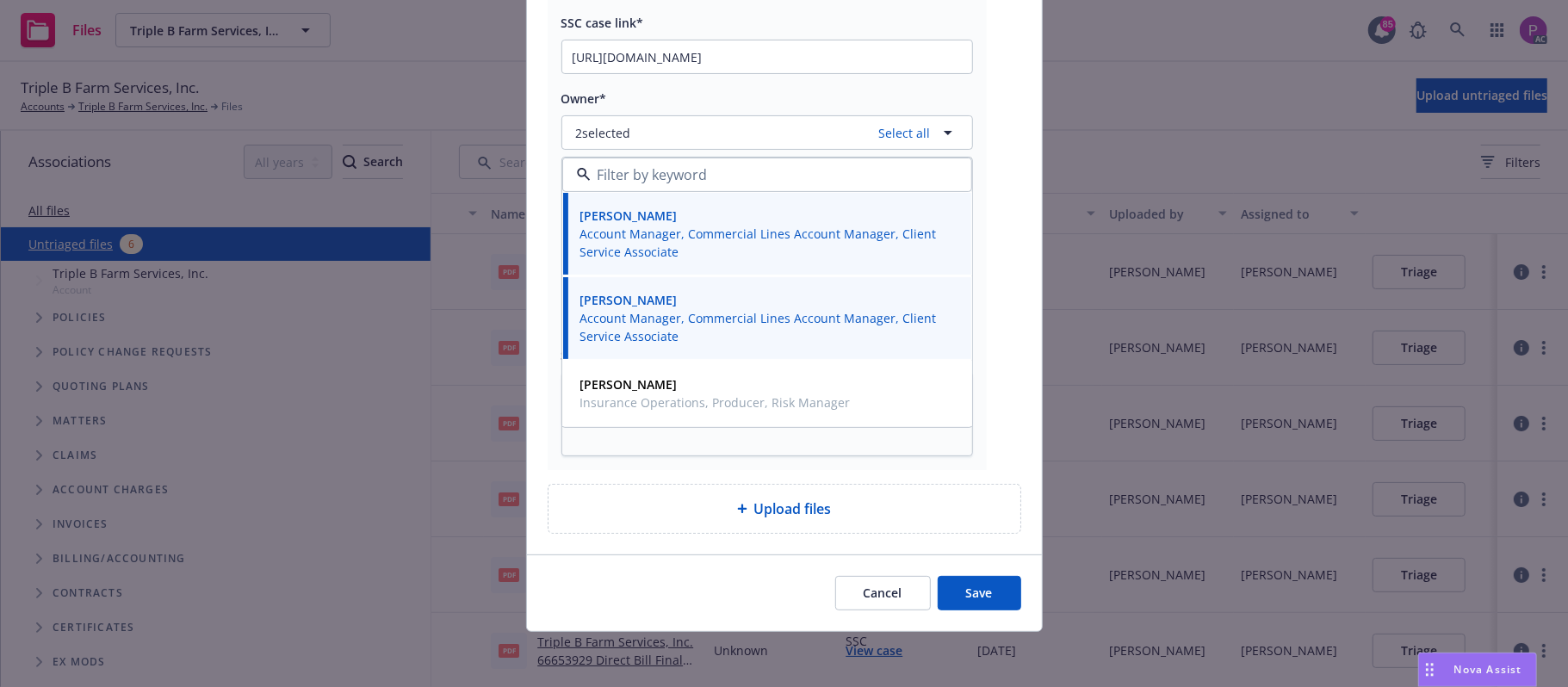
click at [955, 586] on button "Save" at bounding box center [979, 593] width 84 height 34
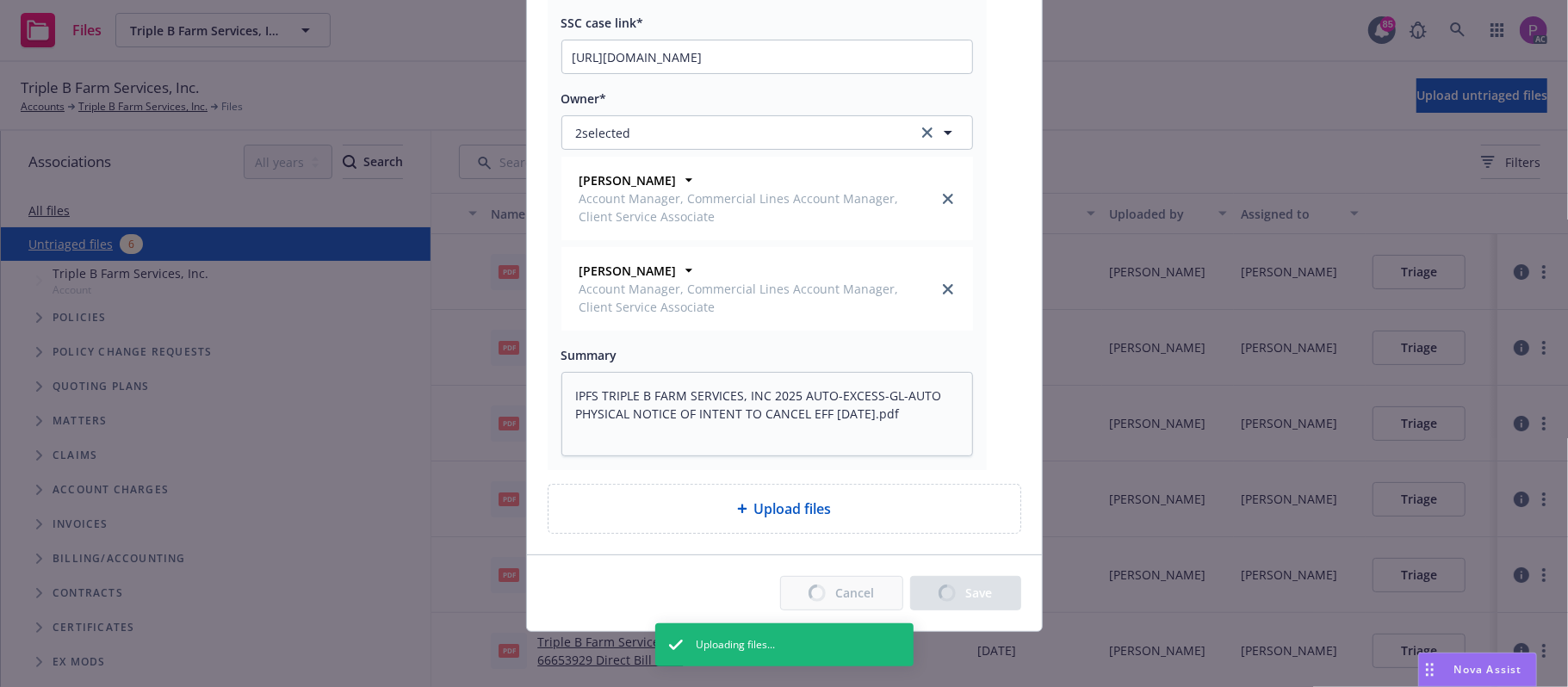
type textarea "x"
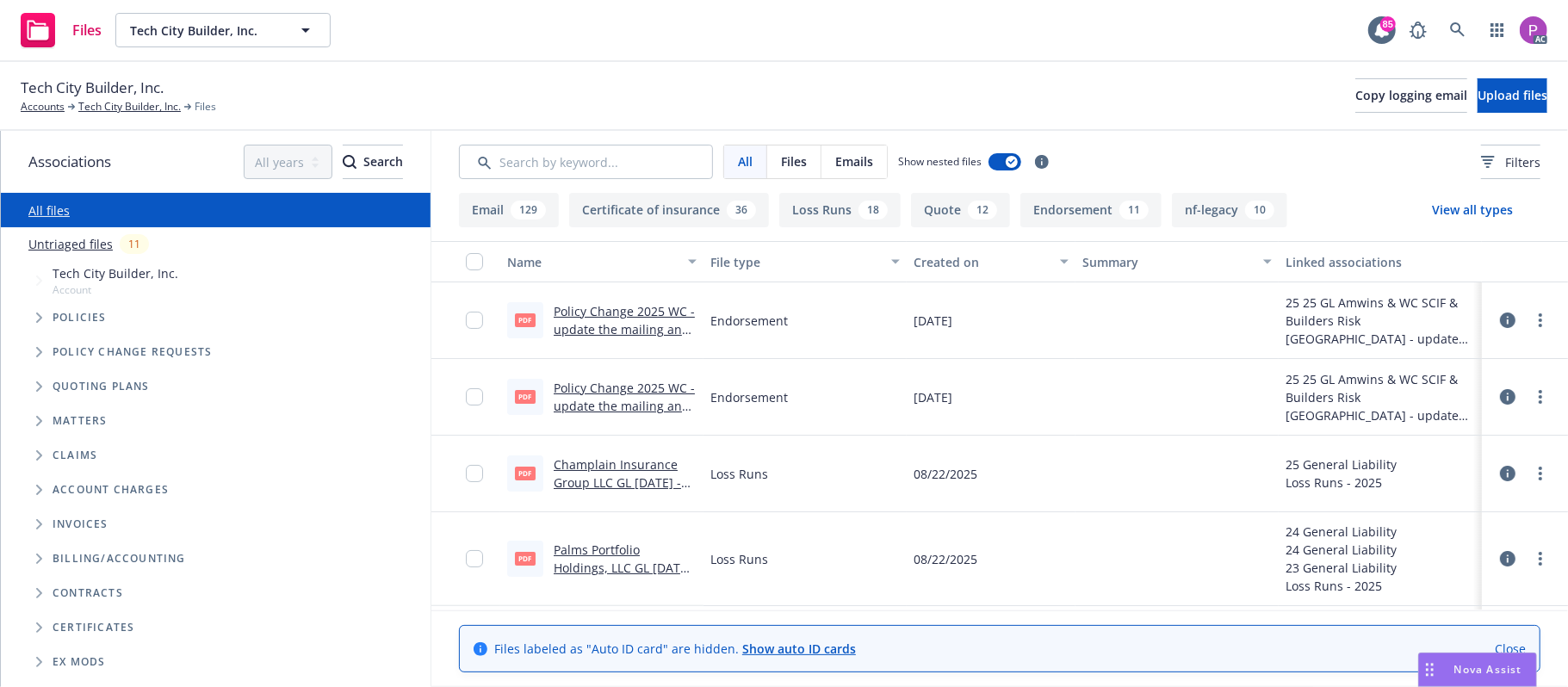
click at [65, 245] on link "Untriaged files" at bounding box center [70, 244] width 84 height 18
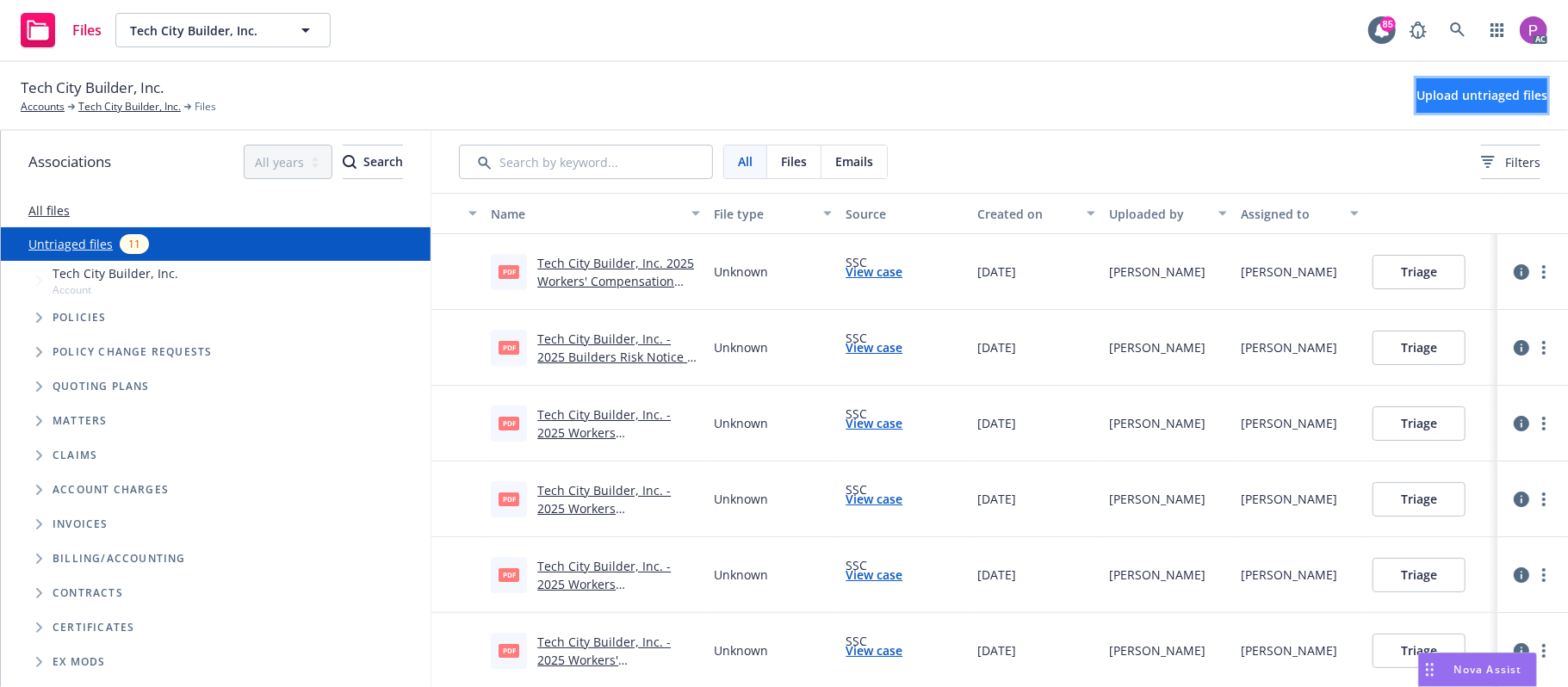
click at [1417, 94] on span "Upload untriaged files" at bounding box center [1482, 95] width 131 height 17
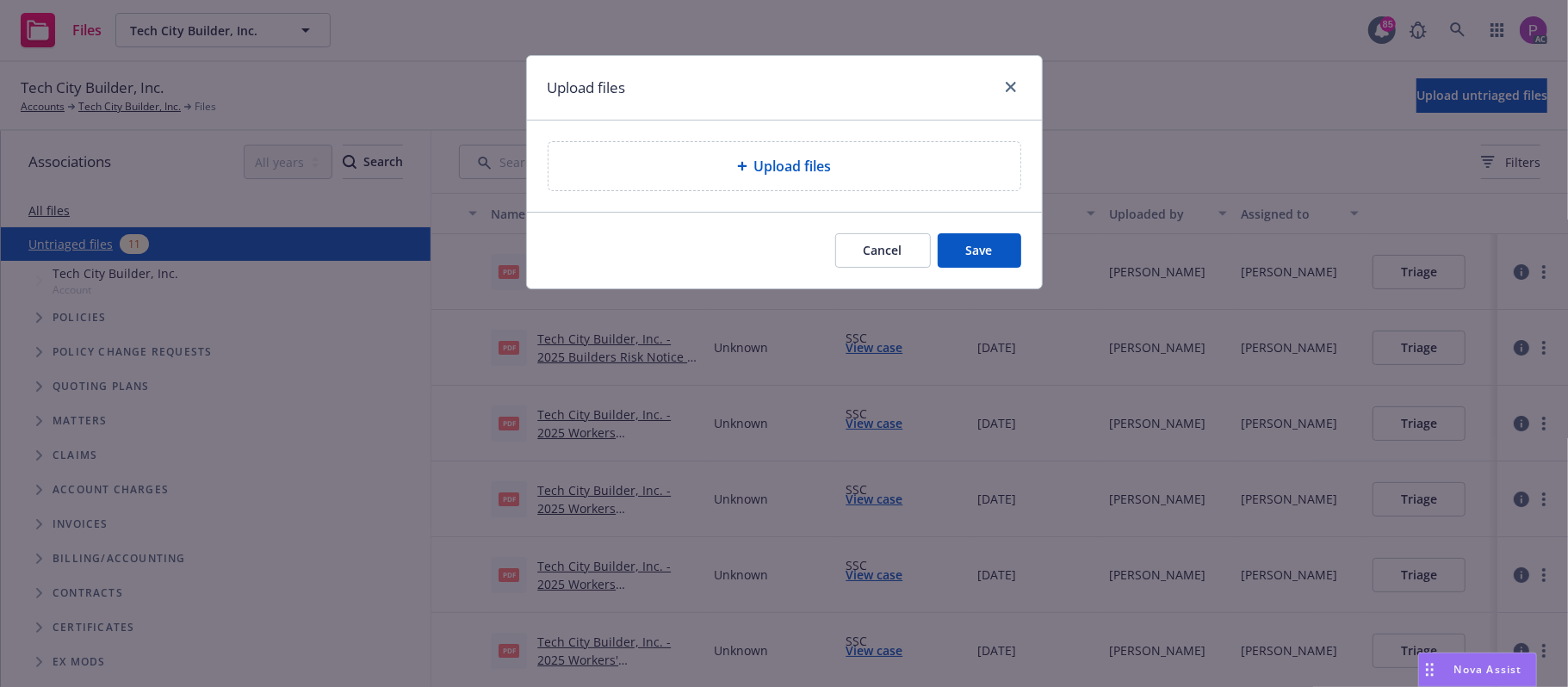
click at [859, 149] on div "Upload files" at bounding box center [784, 166] width 472 height 48
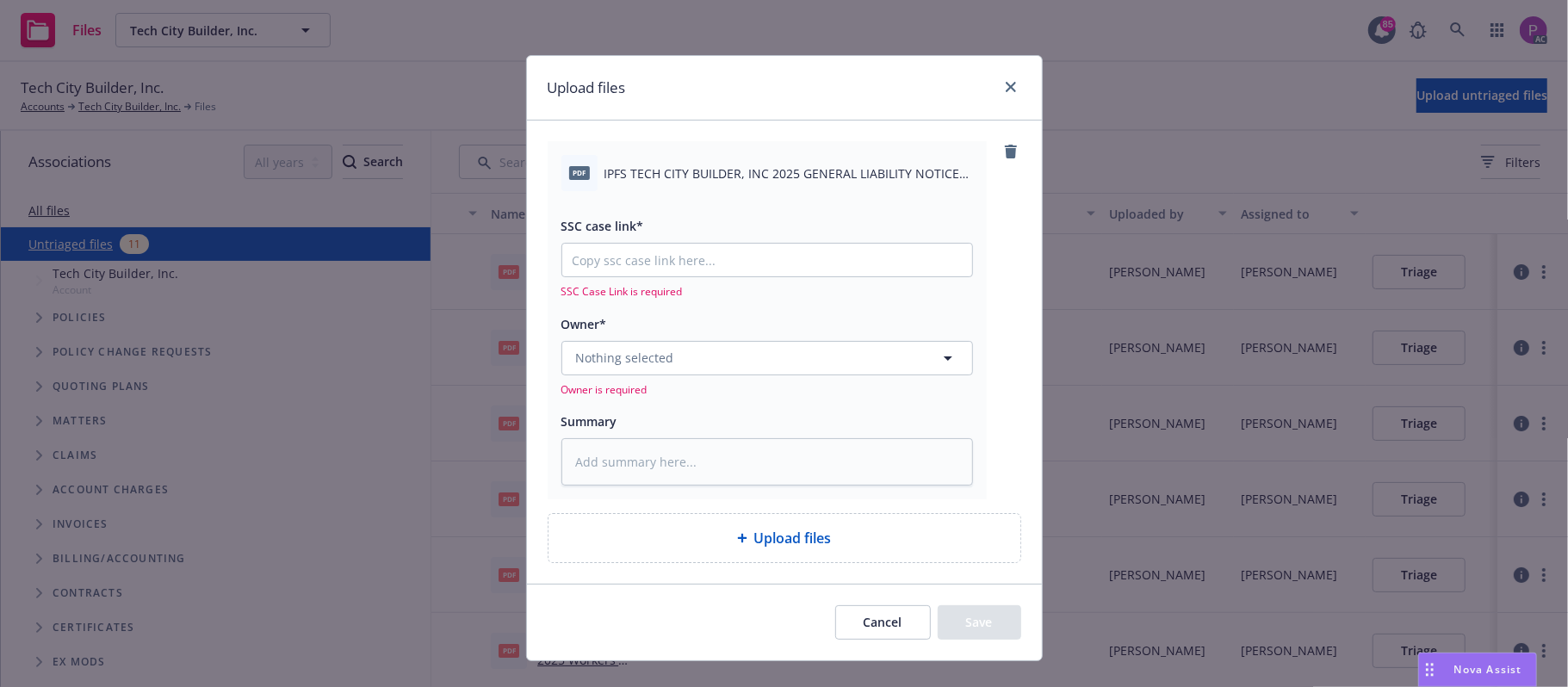
click at [721, 163] on div "pdf IPFS TECH CITY BUILDER, INC 2025 GENERAL LIABILITY NOTICE OF INTENT TO CANC…" at bounding box center [767, 172] width 412 height 36
copy div "IPFS TECH CITY BUILDER, INC 2025 GENERAL LIABILITY NOTICE OF INTENT TO CANCEL E…"
click at [696, 439] on textarea at bounding box center [767, 462] width 412 height 48
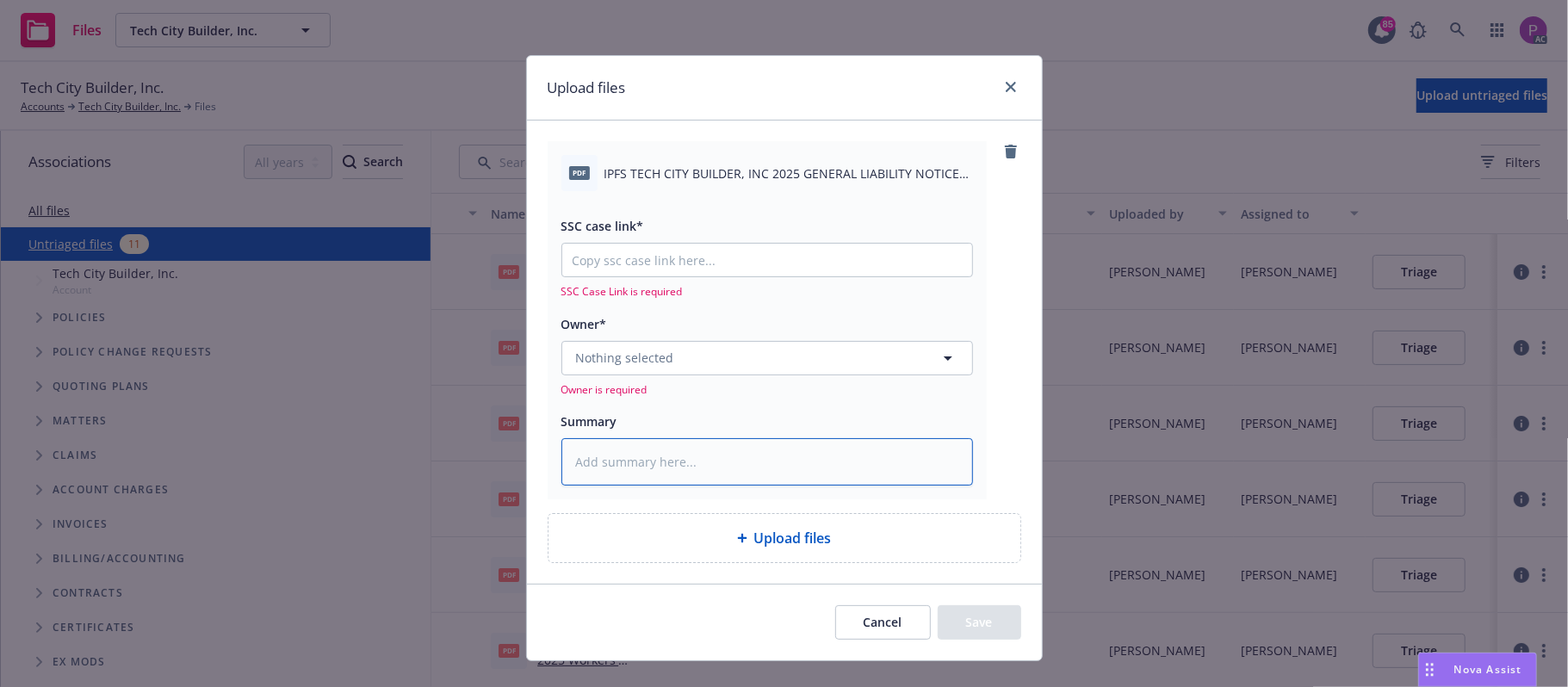
paste textarea "IPFS TECH CITY BUILDER, INC 2025 GENERAL LIABILITY NOTICE OF INTENT TO CANCEL E…"
type textarea "x"
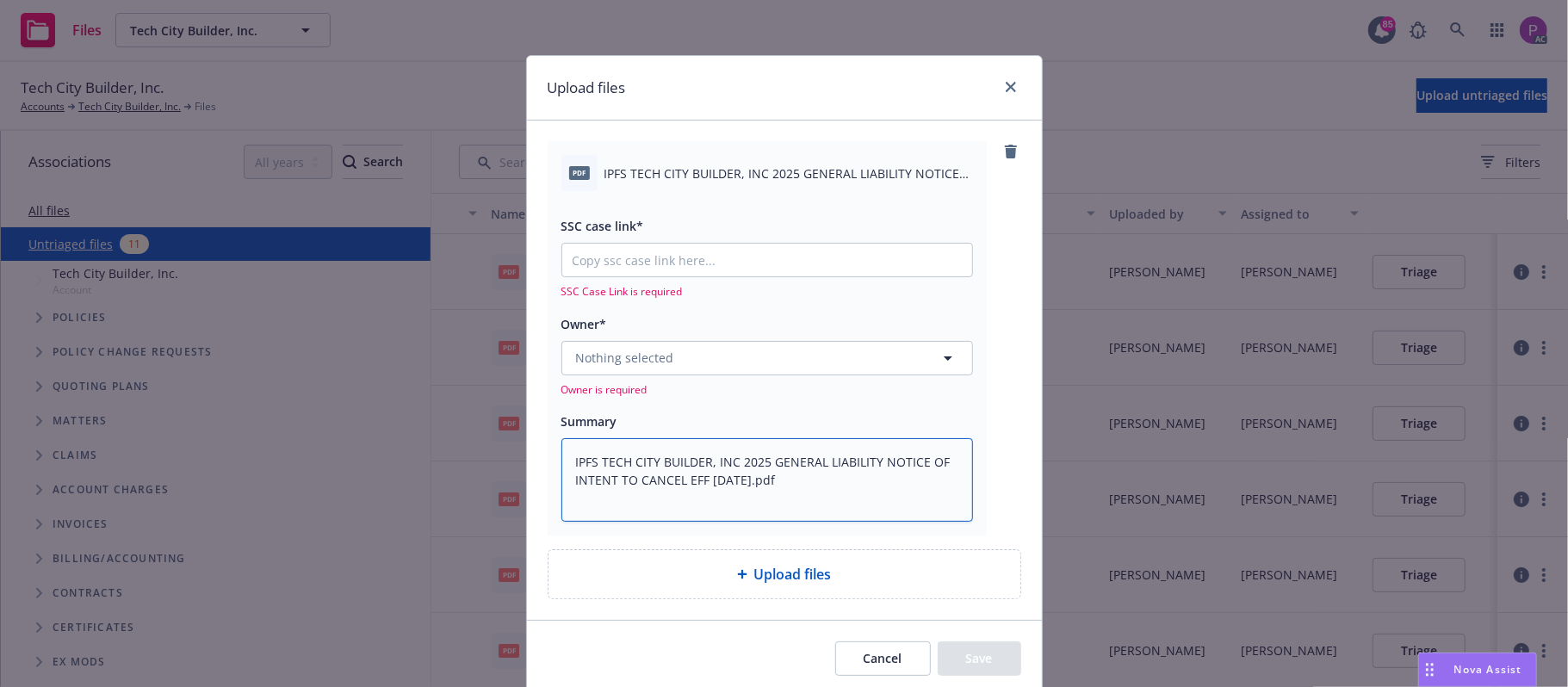
type textarea "IPFS TECH CITY BUILDER, INC 2025 GENERAL LIABILITY NOTICE OF INTENT TO CANCEL E…"
click at [685, 250] on input "SSC case link*" at bounding box center [767, 259] width 410 height 33
paste input "https://newfront-ssc.lightning.force.com/lightning/r/Case/500Vz00000RJ1iSIAT/vi…"
type textarea "x"
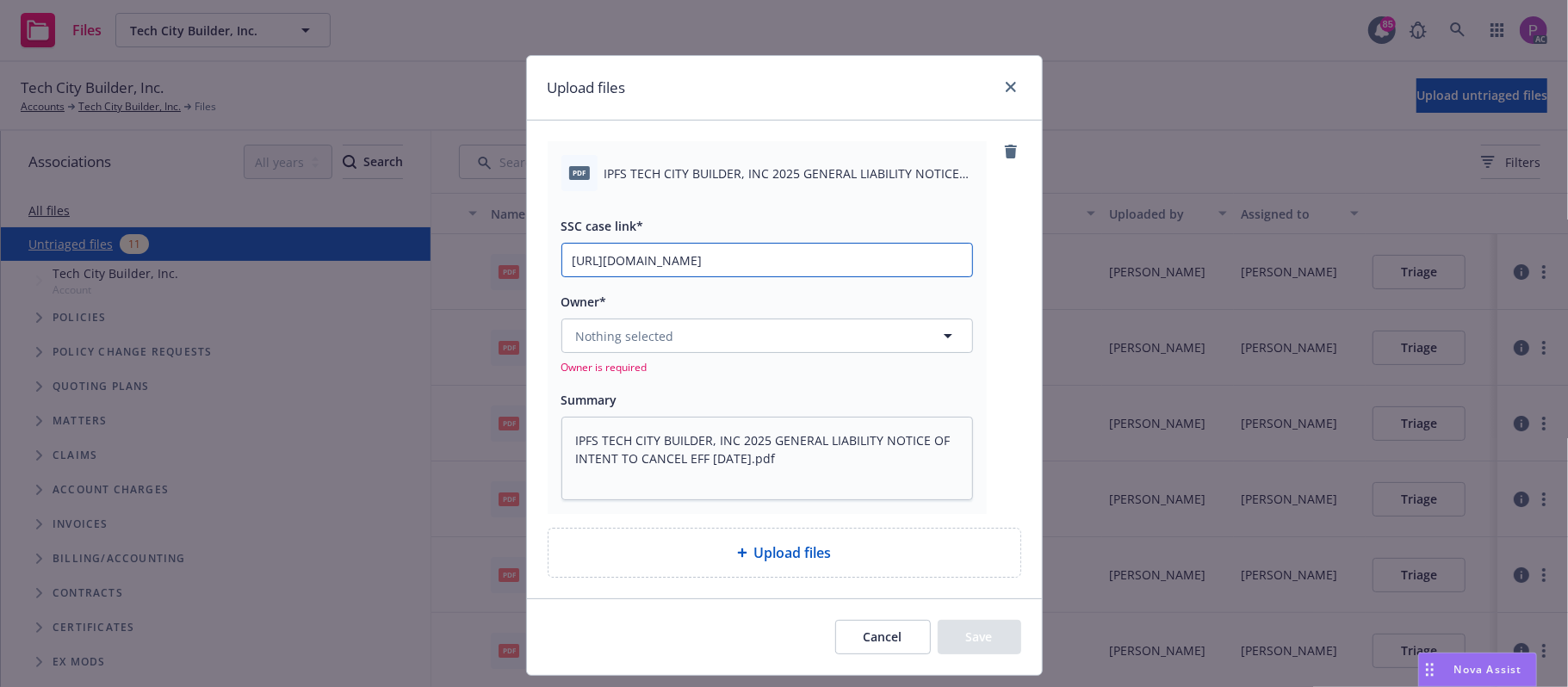
type input "https://newfront-ssc.lightning.force.com/lightning/r/Case/500Vz00000RJ1iSIAT/vi…"
click at [679, 339] on button "Nothing selected" at bounding box center [767, 335] width 412 height 34
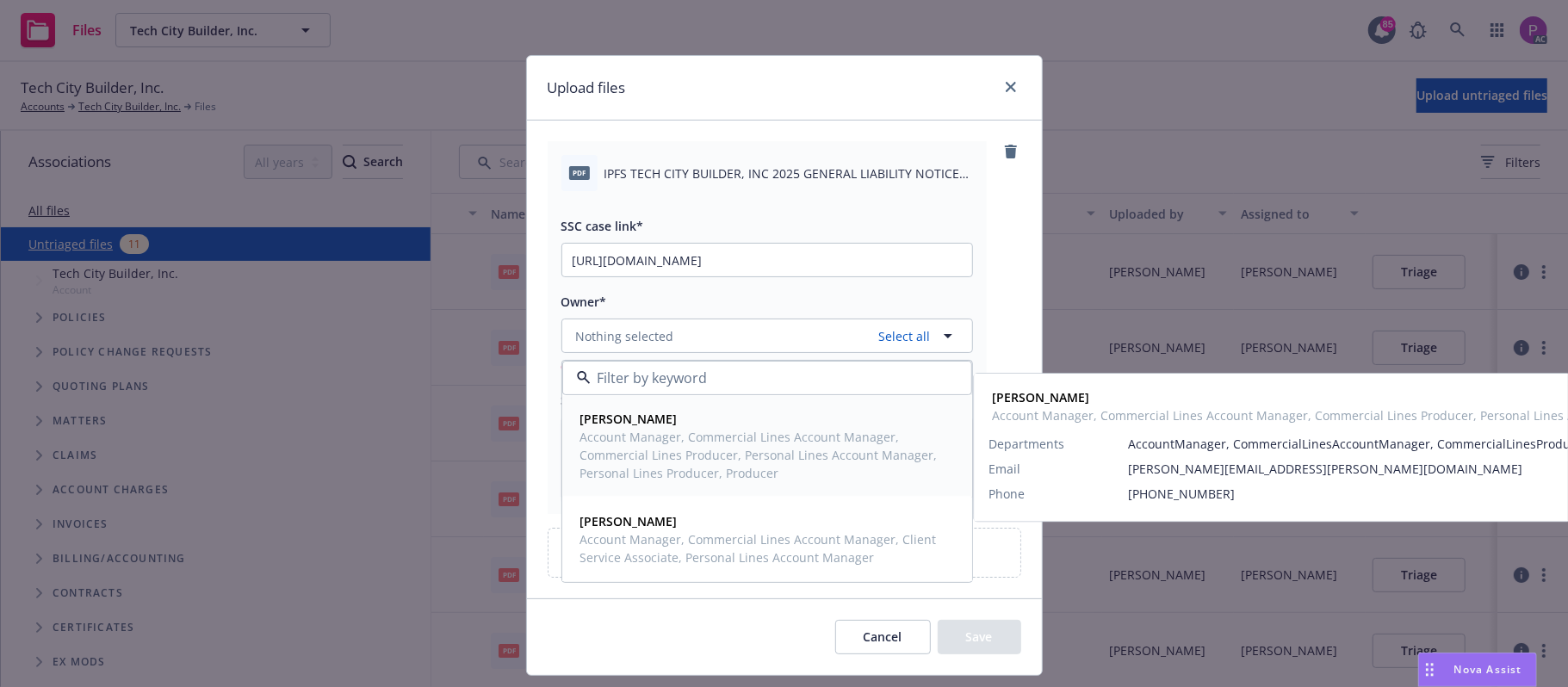
click at [694, 477] on span "Account Manager, Commercial Lines Account Manager, Commercial Lines Producer, P…" at bounding box center [765, 456] width 370 height 55
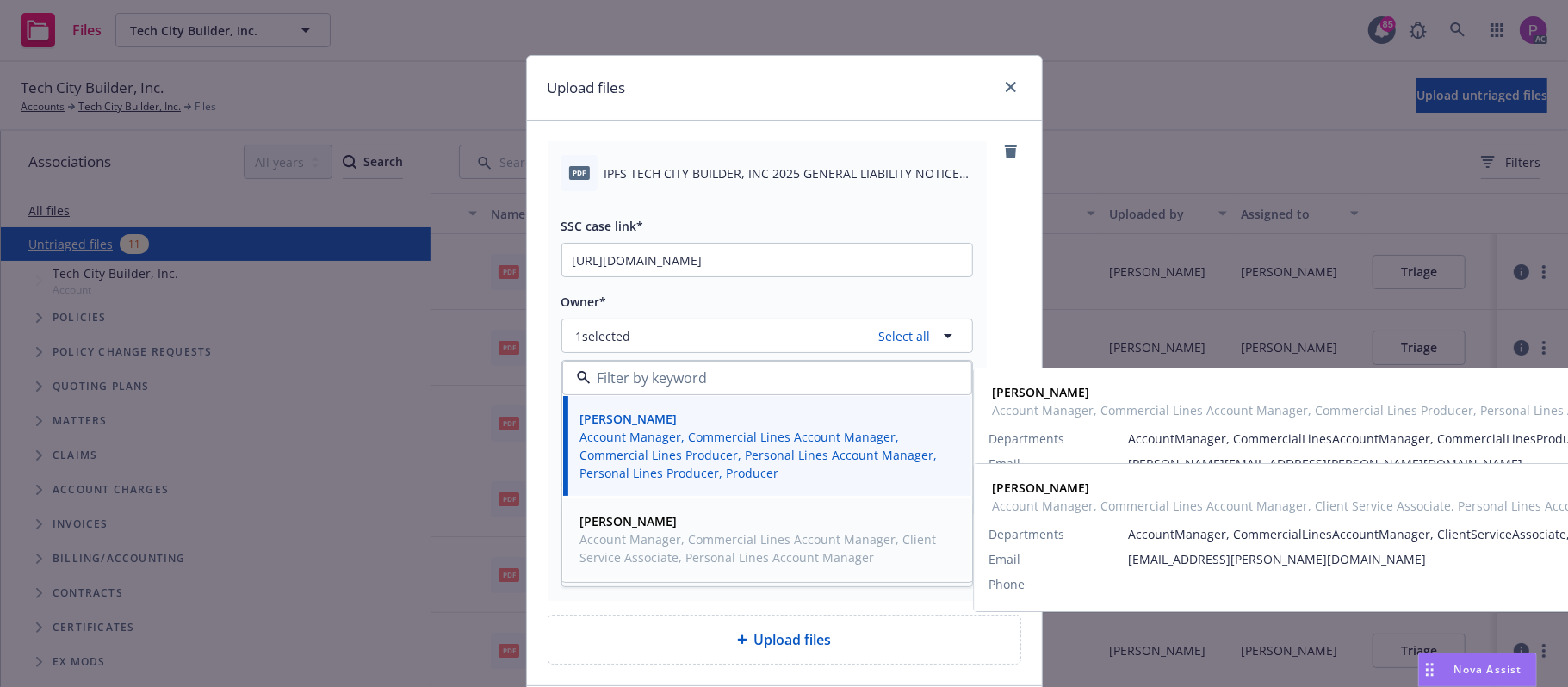
click at [681, 555] on span "Account Manager, Commercial Lines Account Manager, Client Service Associate, Pe…" at bounding box center [765, 548] width 370 height 36
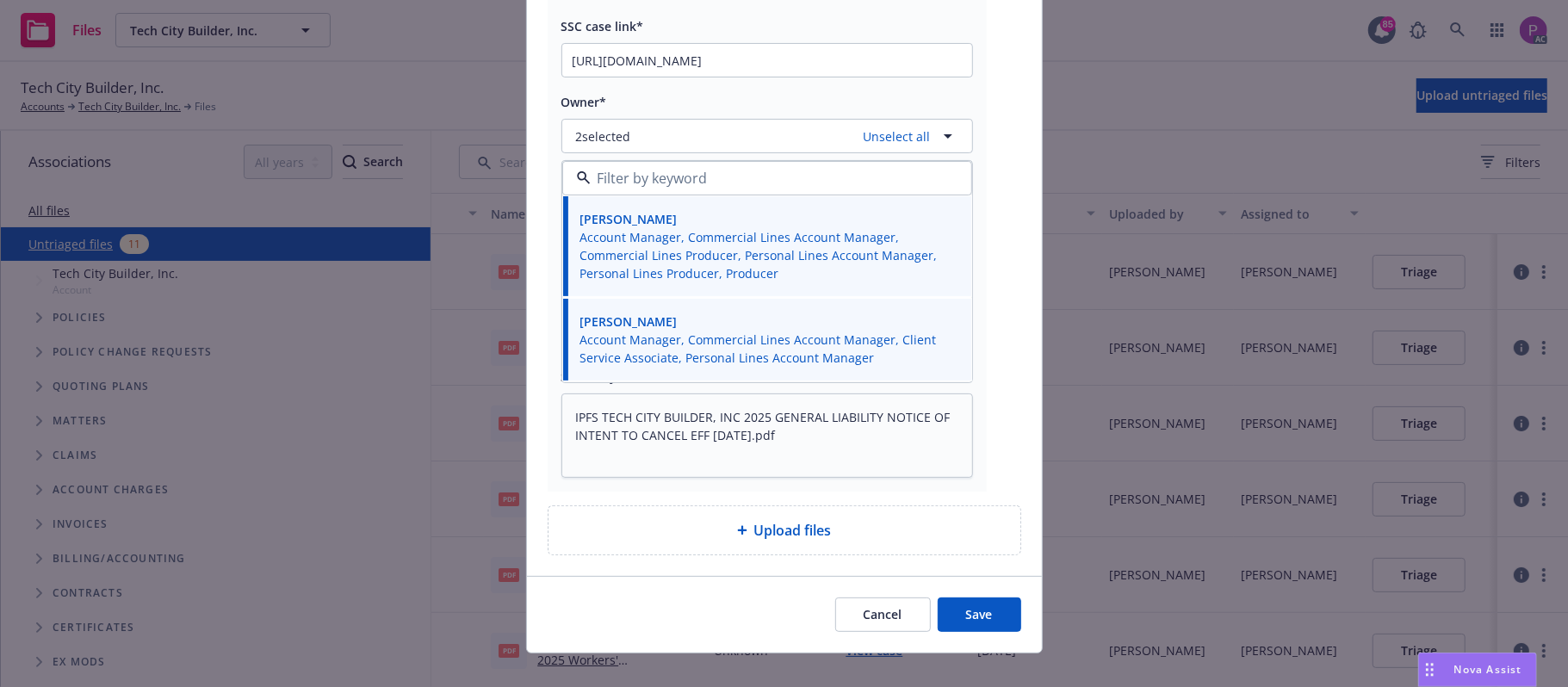
scroll to position [224, 0]
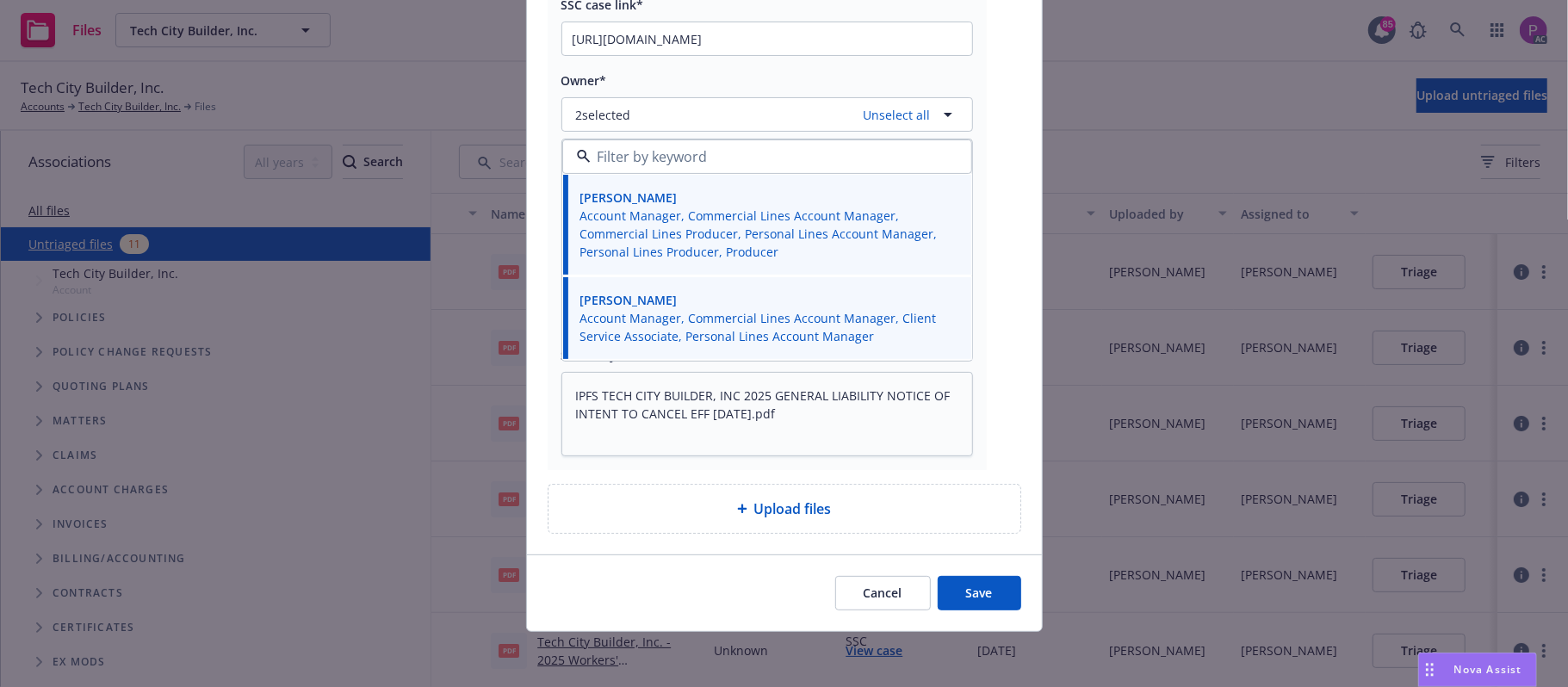
click at [956, 591] on button "Save" at bounding box center [979, 593] width 84 height 34
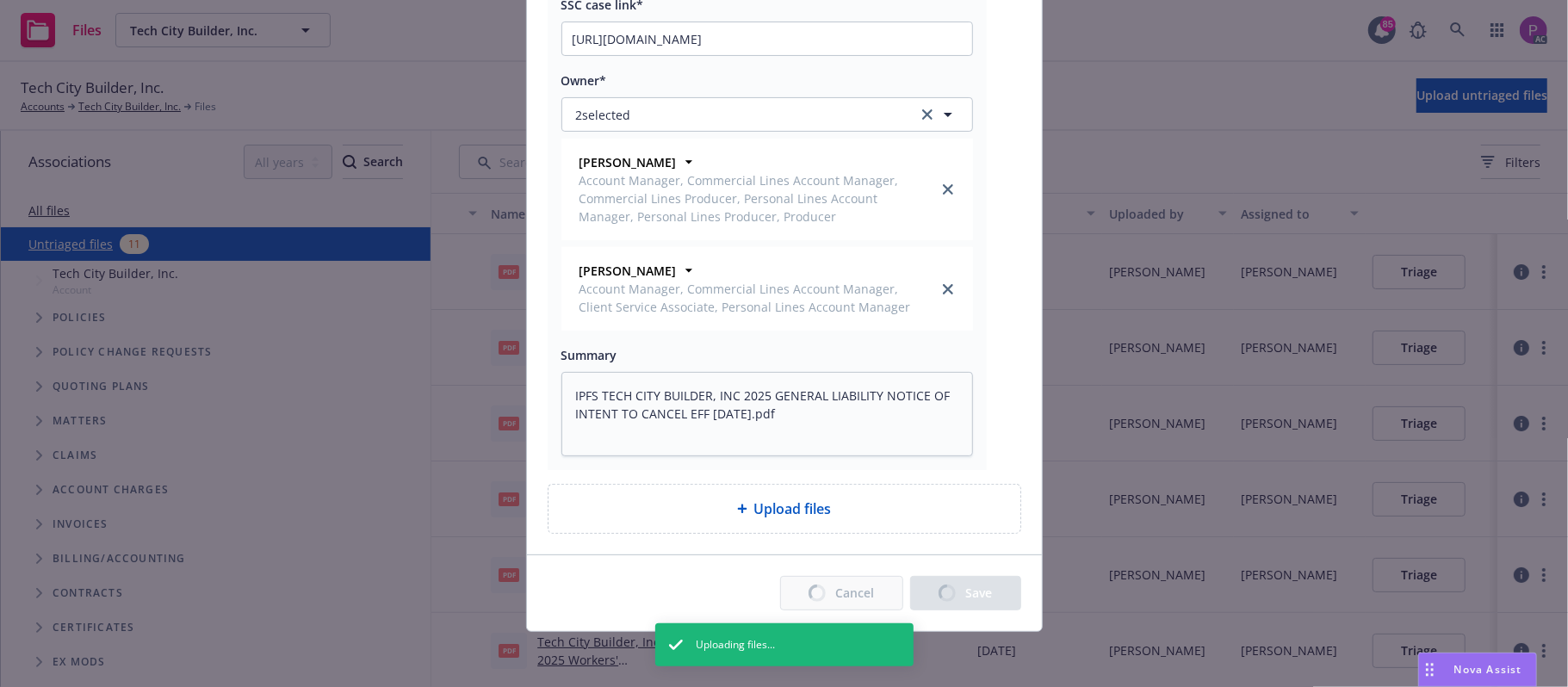
type textarea "x"
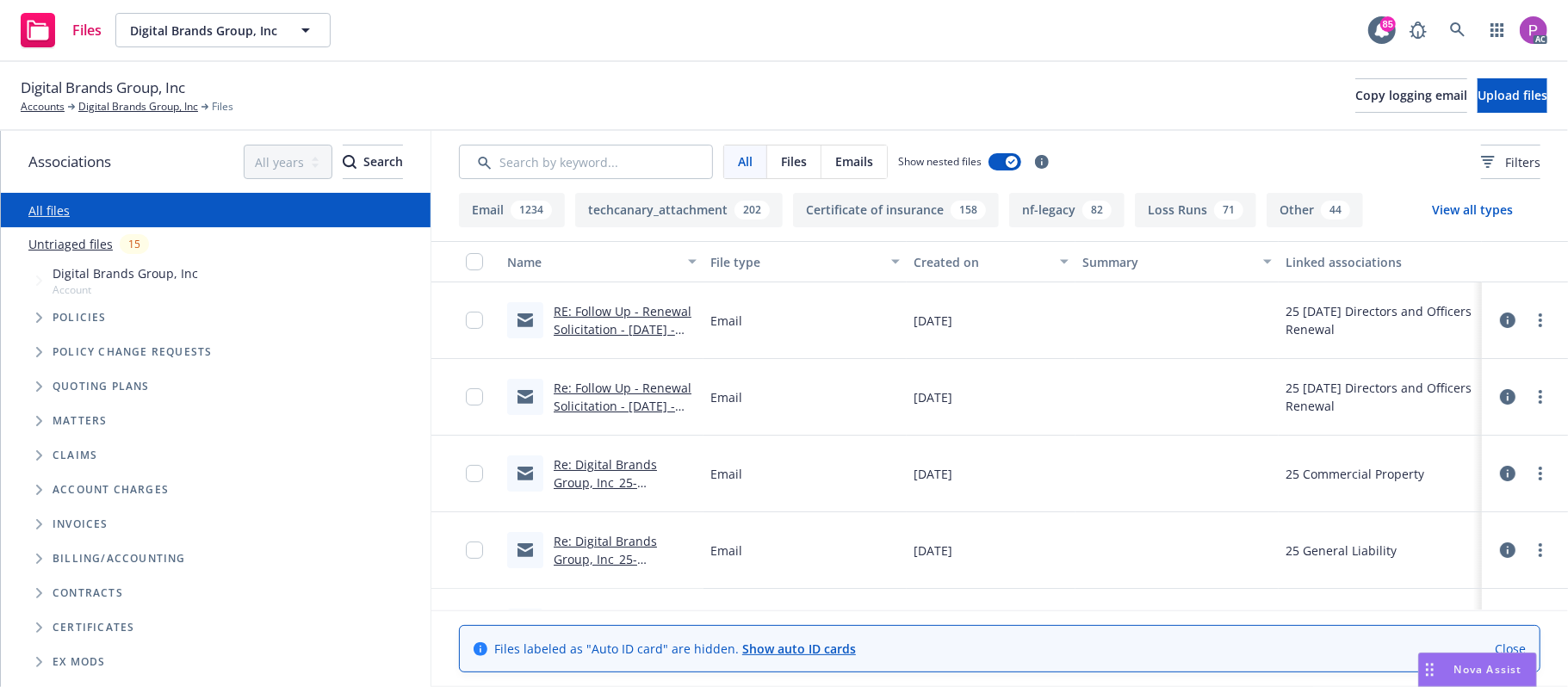
click at [90, 245] on link "Untriaged files" at bounding box center [70, 244] width 84 height 18
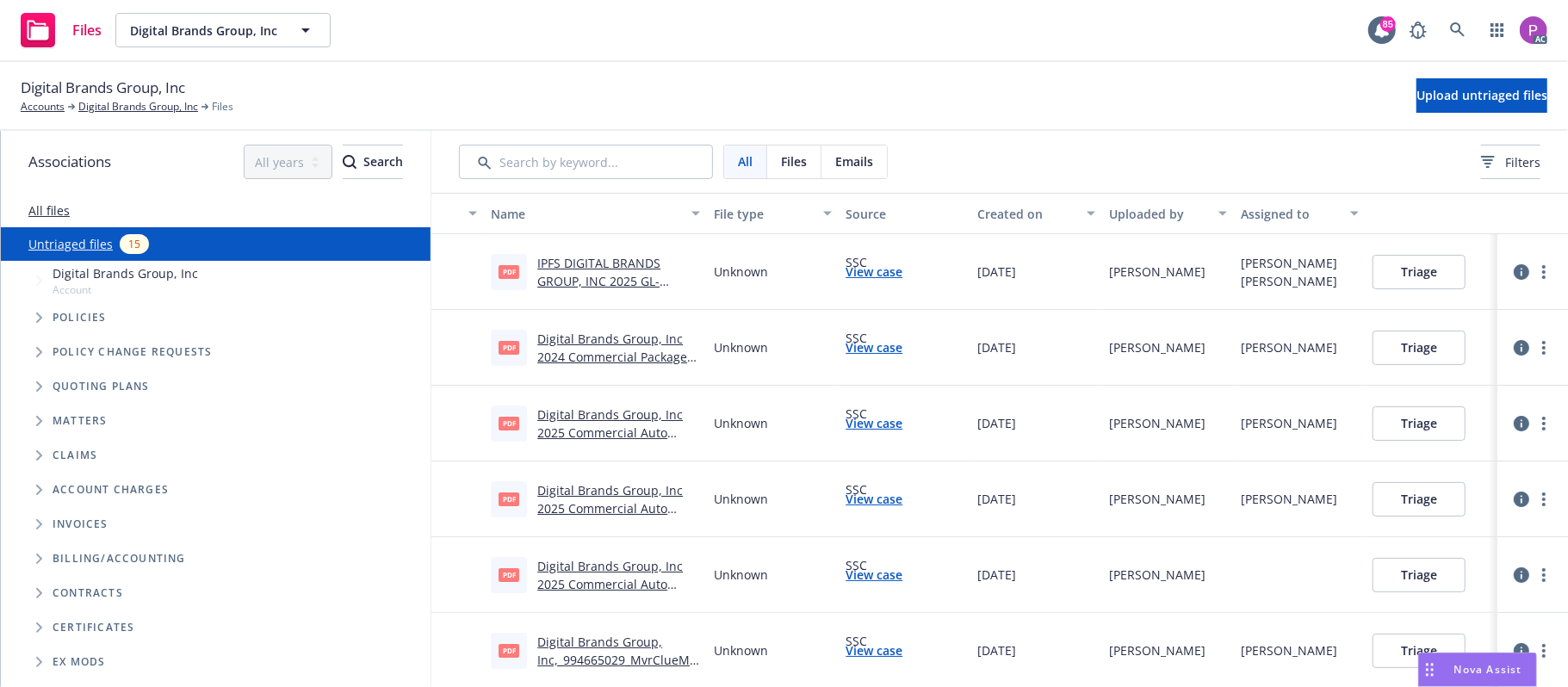
click at [1420, 72] on div "Digital Brands Group, Inc Accounts Digital Brands Group, Inc Files Upload untri…" at bounding box center [784, 97] width 1568 height 69
click at [1417, 90] on span "Upload untriaged files" at bounding box center [1482, 95] width 131 height 17
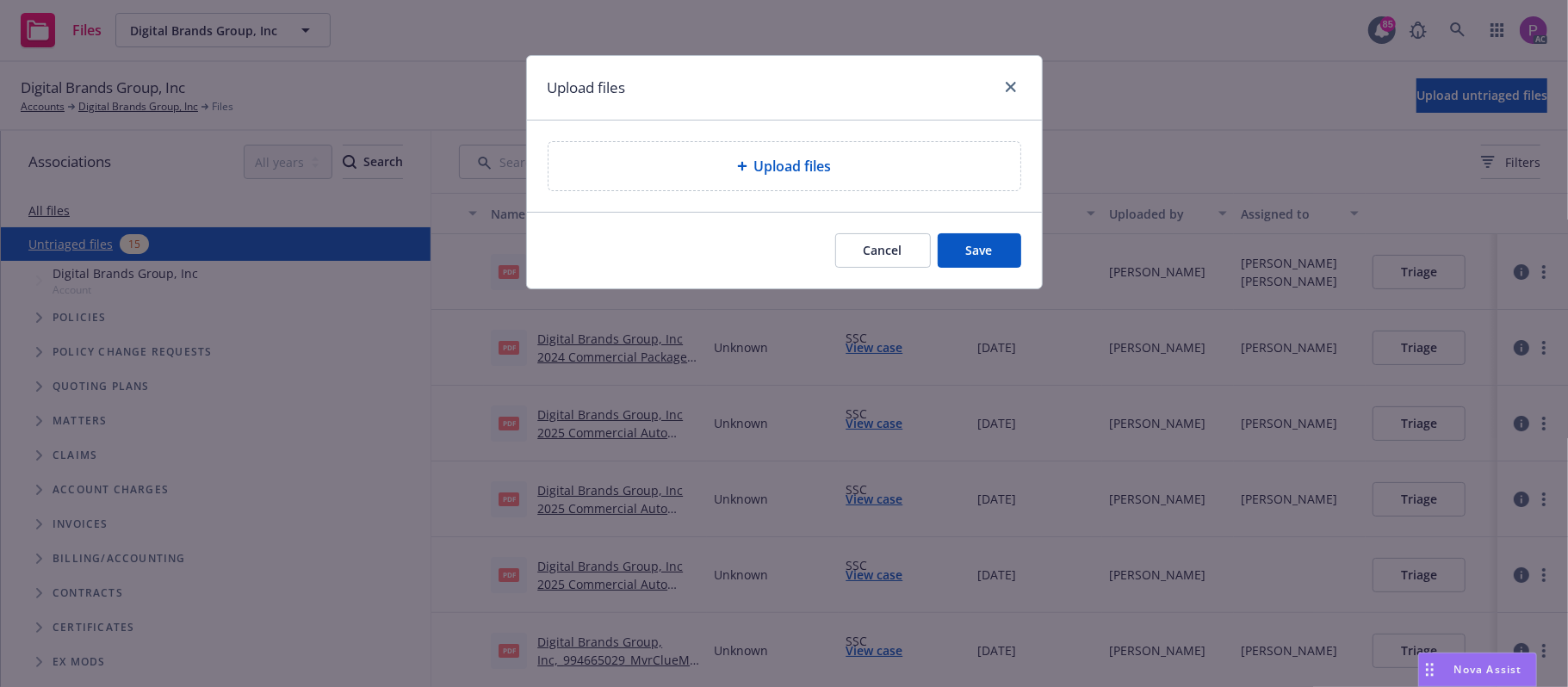
click at [852, 163] on div "Upload files" at bounding box center [784, 166] width 444 height 21
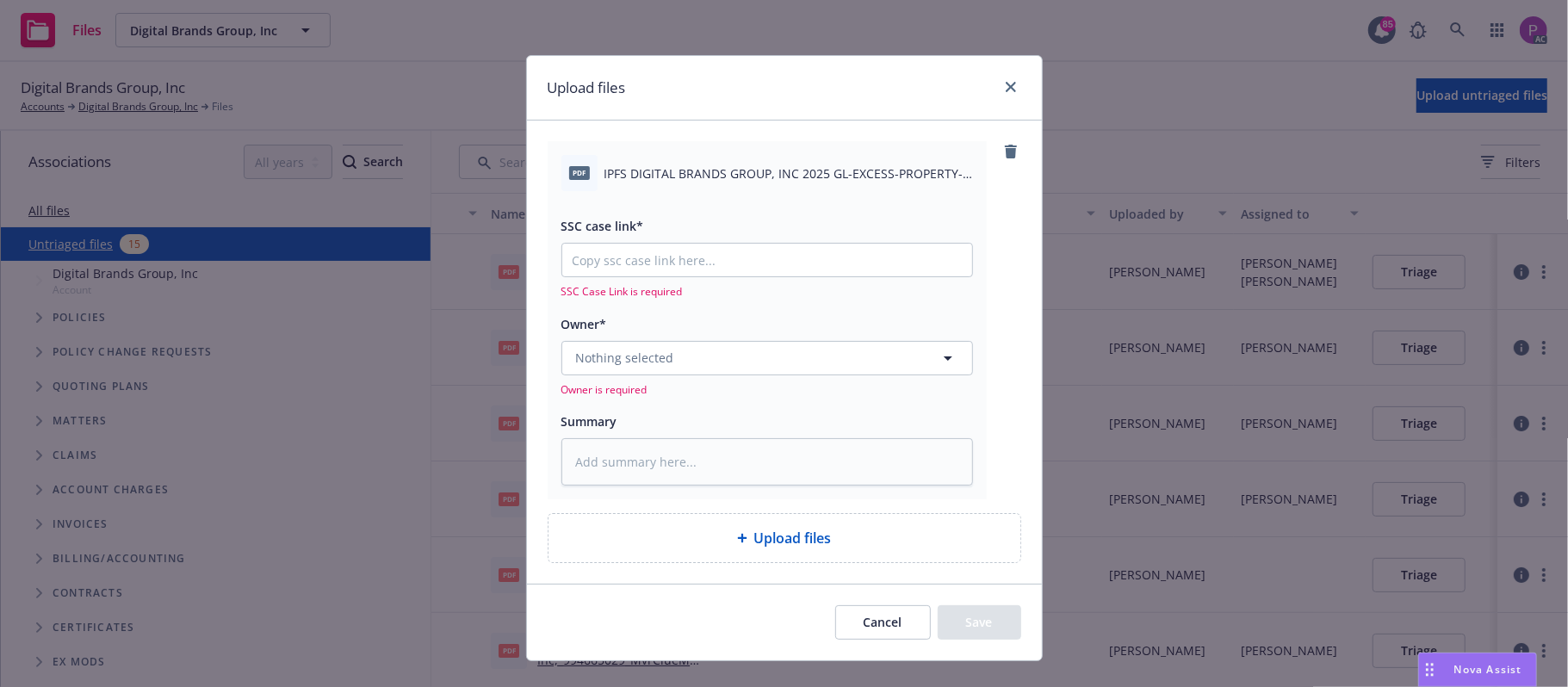
click at [766, 176] on span "IPFS DIGITAL BRANDS GROUP, INC 2025 GL-EXCESS-PROPERTY-CYBER NOTICE OF INTENT T…" at bounding box center [788, 173] width 368 height 18
copy div "IPFS DIGITAL BRANDS GROUP, INC 2025 GL-EXCESS-PROPERTY-CYBER NOTICE OF INTENT T…"
click at [711, 457] on textarea at bounding box center [767, 462] width 412 height 48
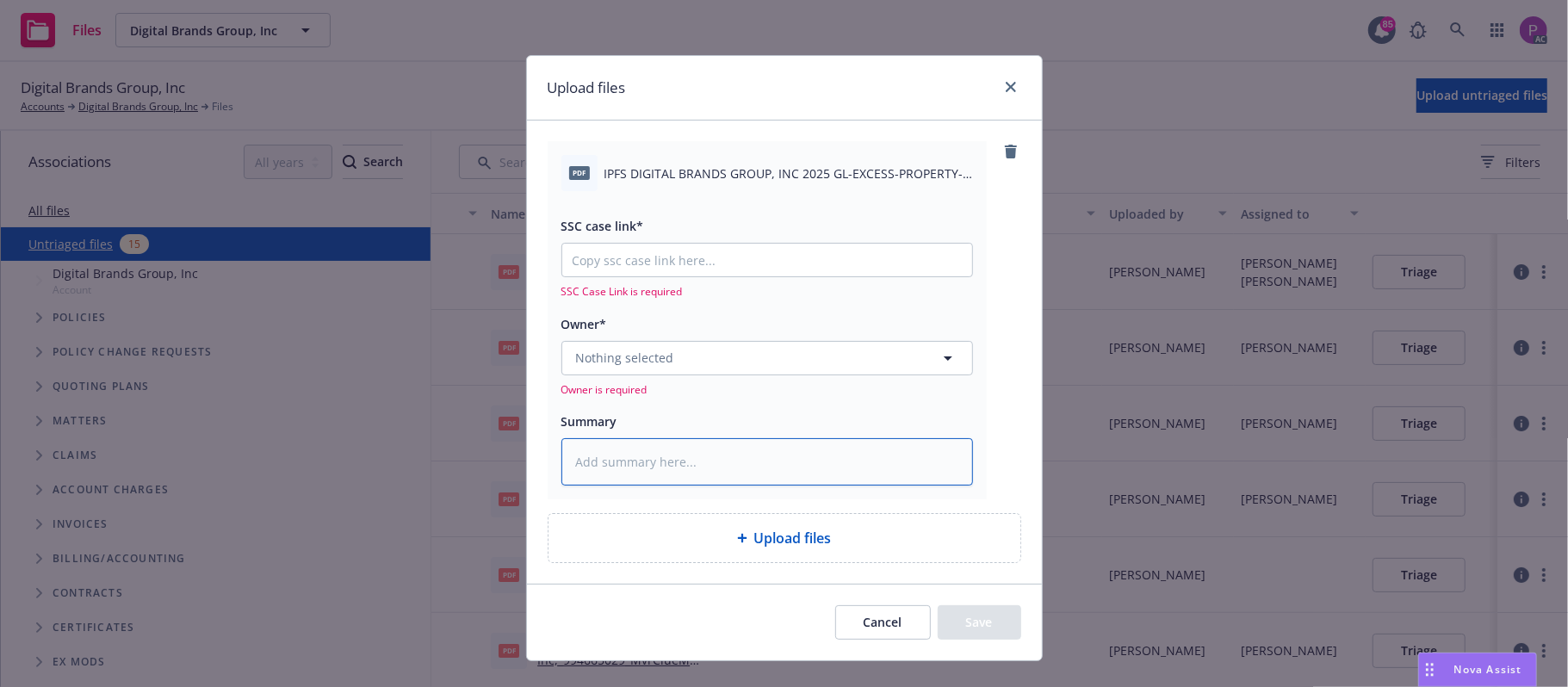
paste textarea "IPFS DIGITAL BRANDS GROUP, INC 2025 GL-EXCESS-PROPERTY-CYBER NOTICE OF INTENT T…"
type textarea "x"
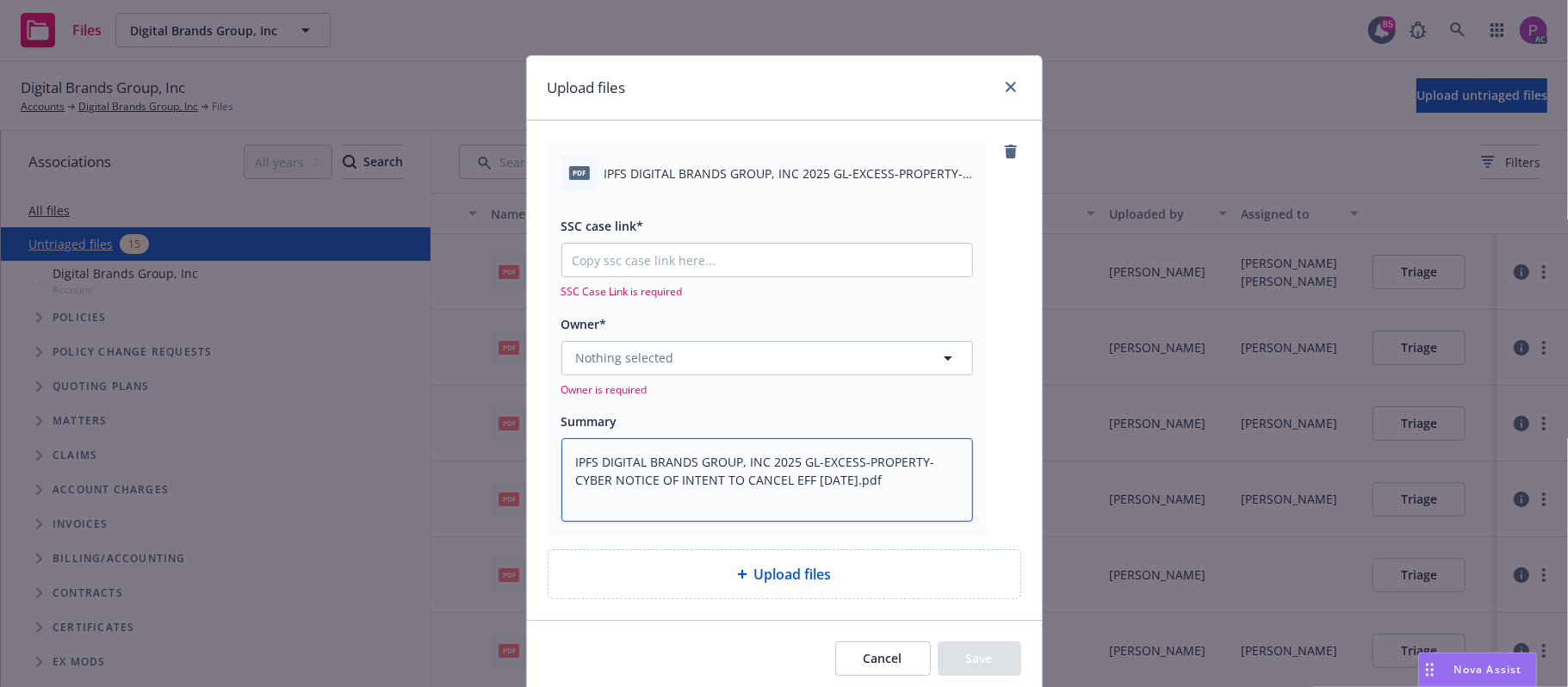
type textarea "IPFS DIGITAL BRANDS GROUP, INC 2025 GL-EXCESS-PROPERTY-CYBER NOTICE OF INTENT T…"
click at [676, 276] on input "SSC case link*" at bounding box center [767, 259] width 410 height 33
paste input "https://newfront-ssc.lightning.force.com/lightning/r/Case/500Vz00000RJ9o5IAD/vi…"
type textarea "x"
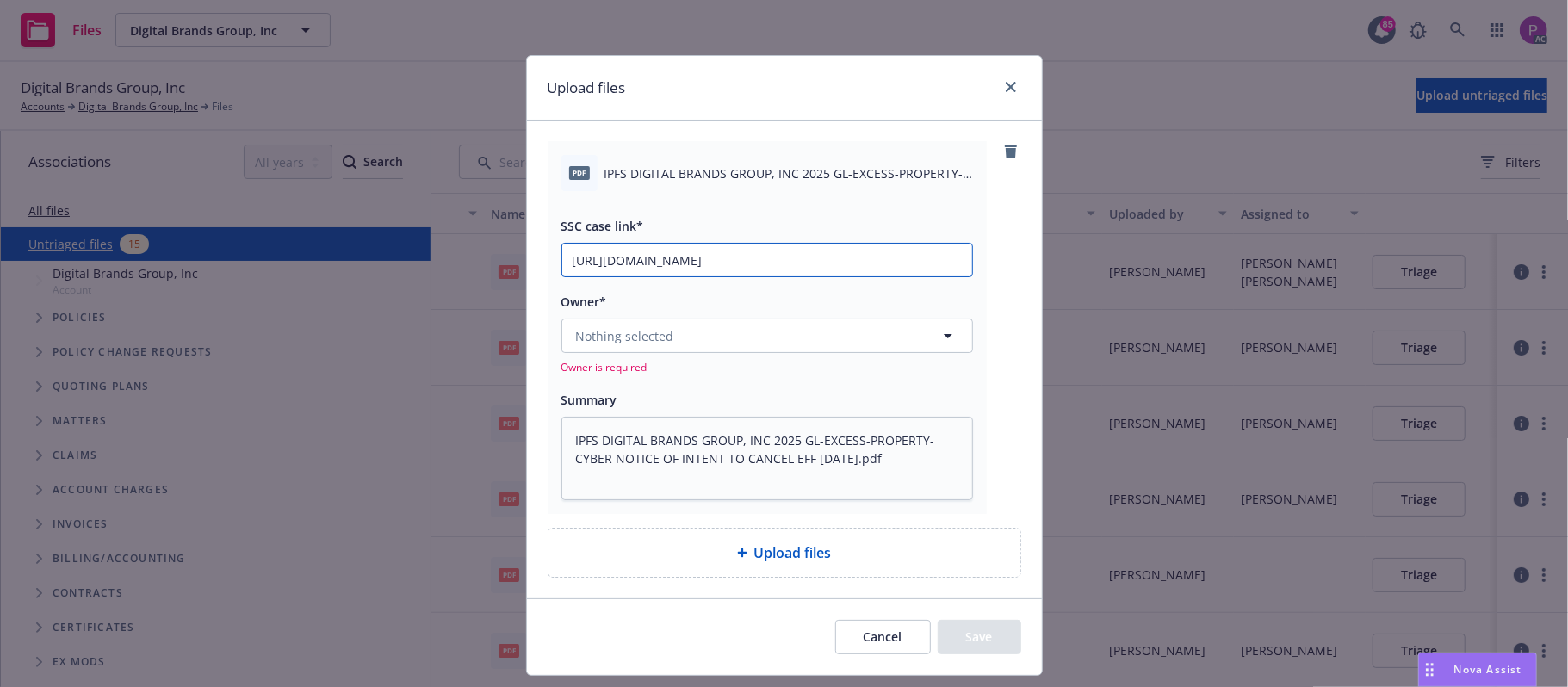
scroll to position [0, 84]
type input "https://newfront-ssc.lightning.force.com/lightning/r/Case/500Vz00000RJ9o5IAD/vi…"
click at [659, 331] on span "Nothing selected" at bounding box center [625, 336] width 98 height 18
click at [746, 331] on button "Nothing selected" at bounding box center [767, 335] width 412 height 34
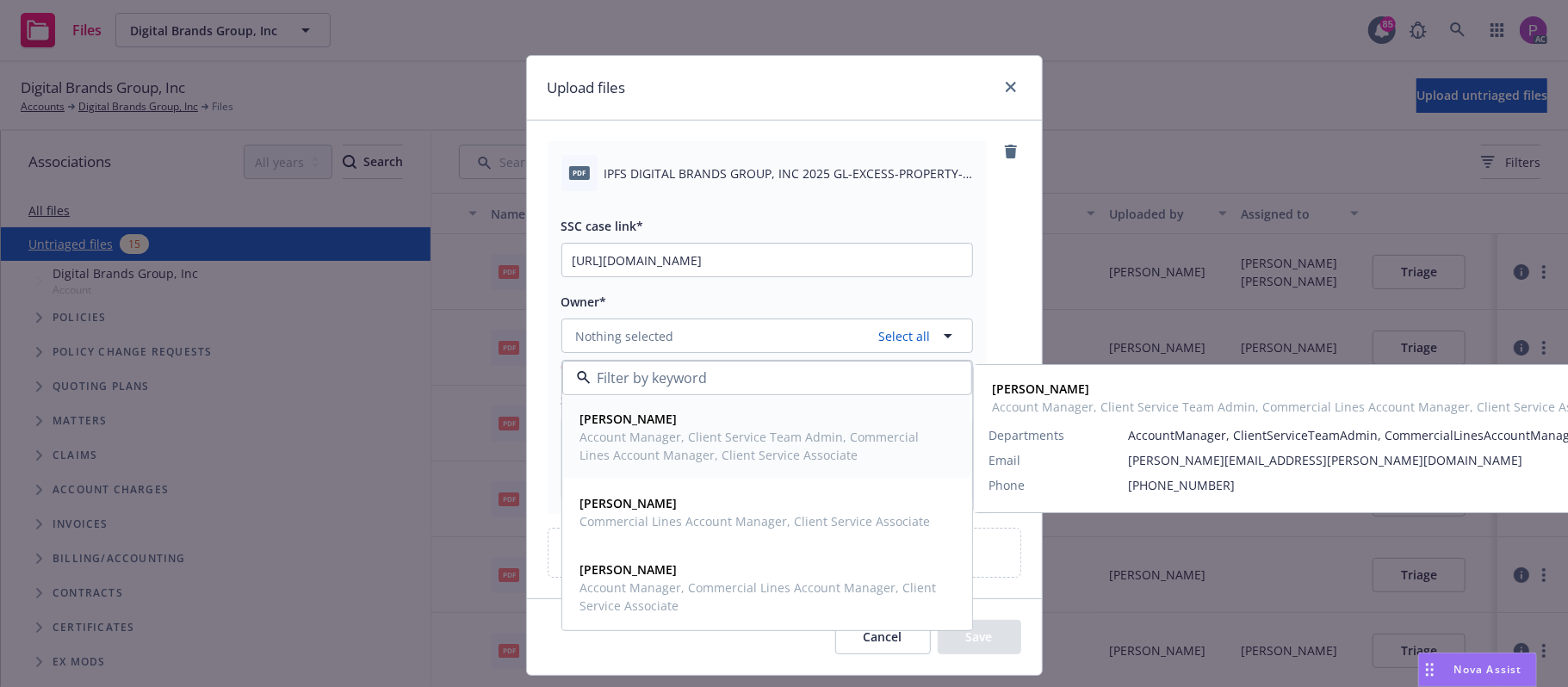
click at [700, 449] on span "Account Manager, Client Service Team Admin, Commercial Lines Account Manager, C…" at bounding box center [765, 446] width 370 height 36
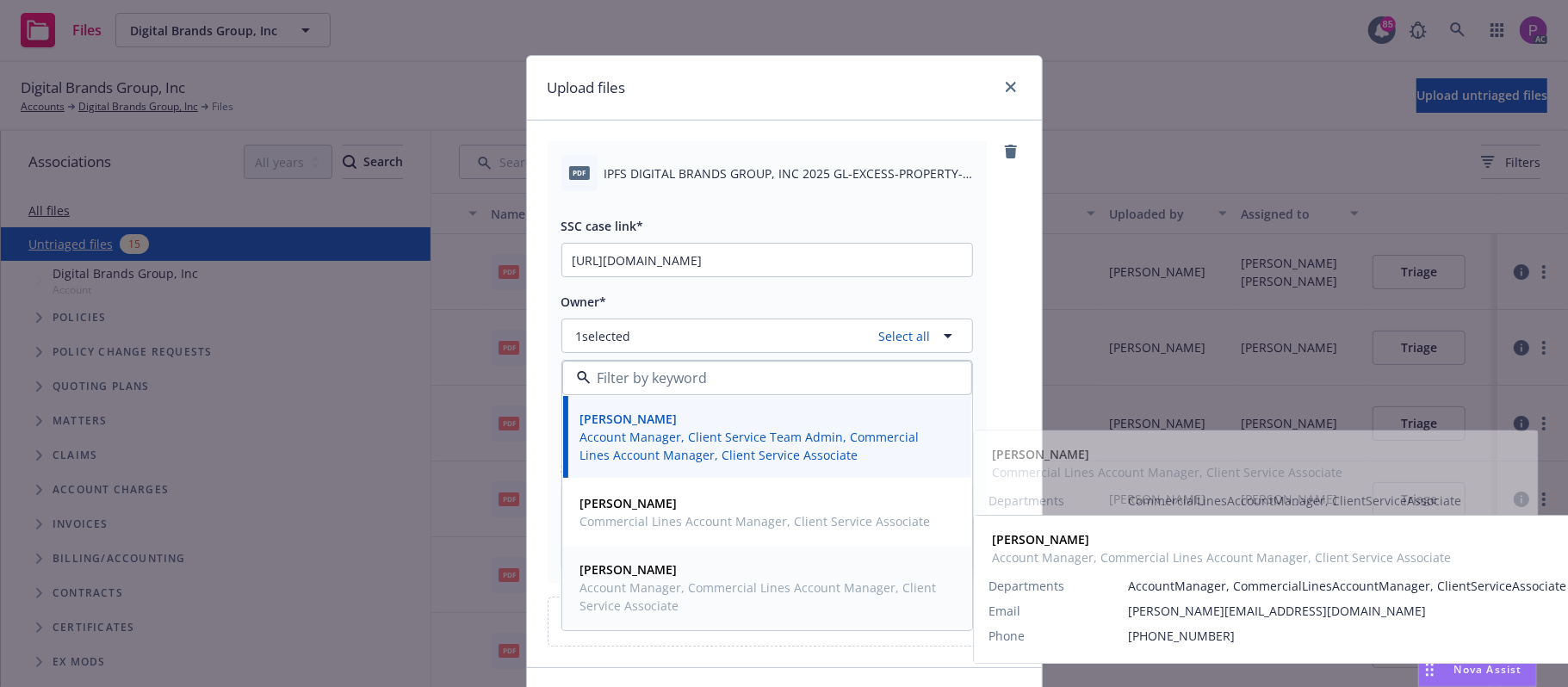
click at [644, 586] on span "Account Manager, Commercial Lines Account Manager, Client Service Associate" at bounding box center [765, 596] width 370 height 36
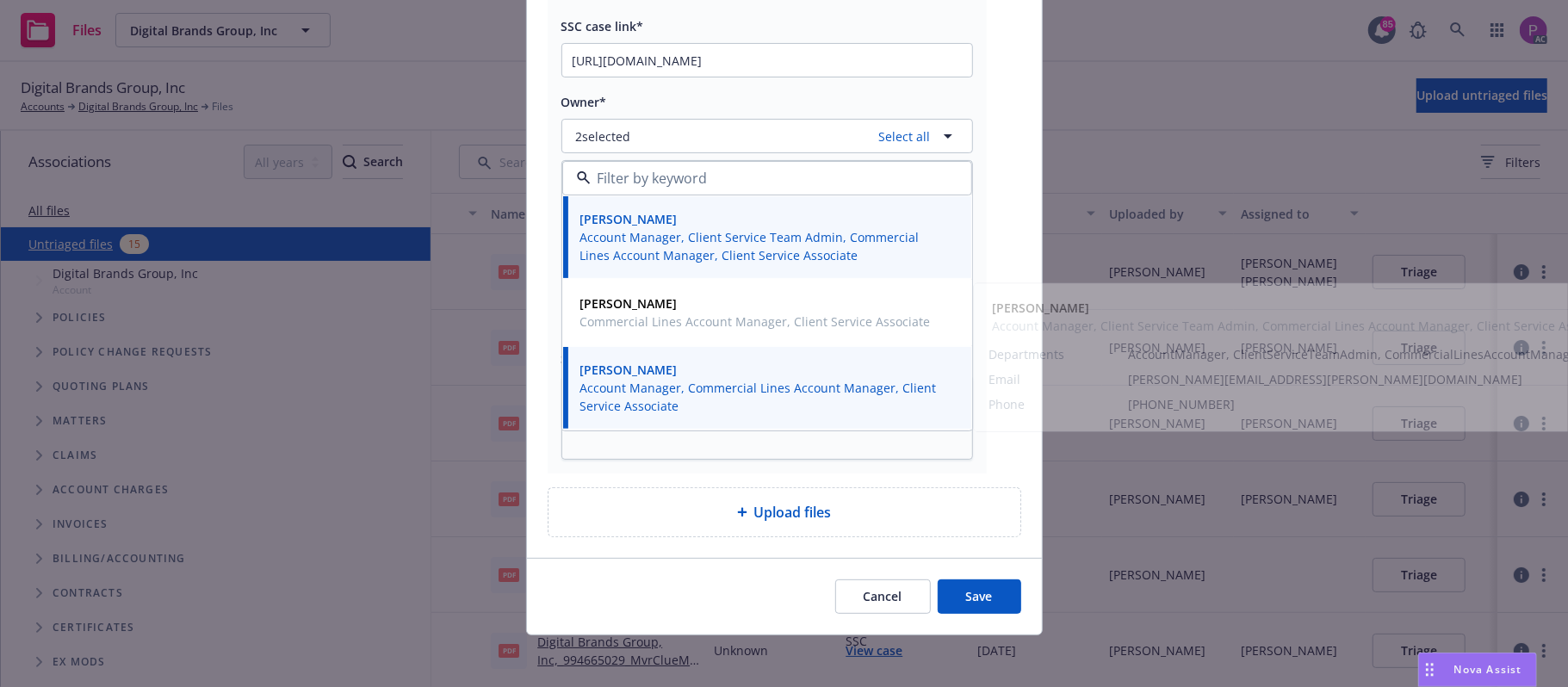
scroll to position [205, 0]
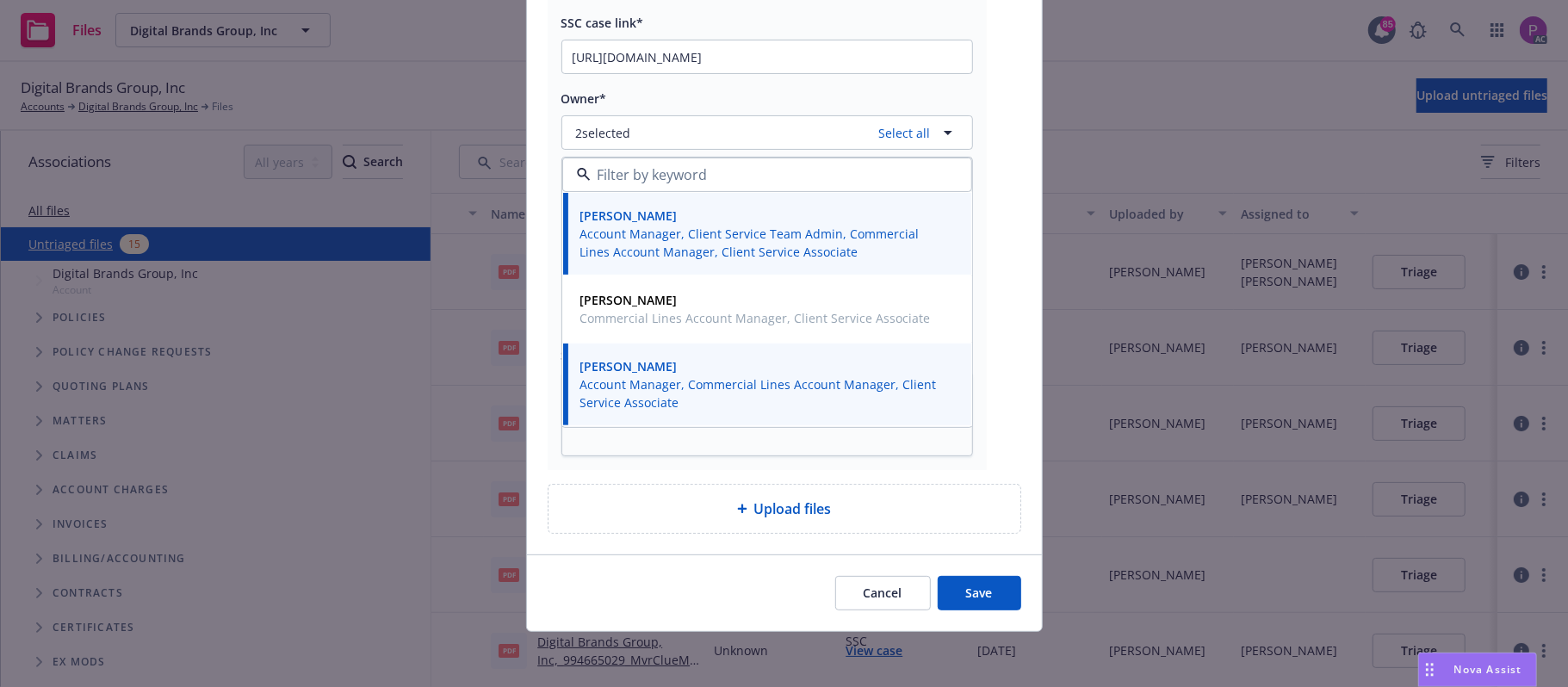
click at [963, 586] on button "Save" at bounding box center [979, 593] width 84 height 34
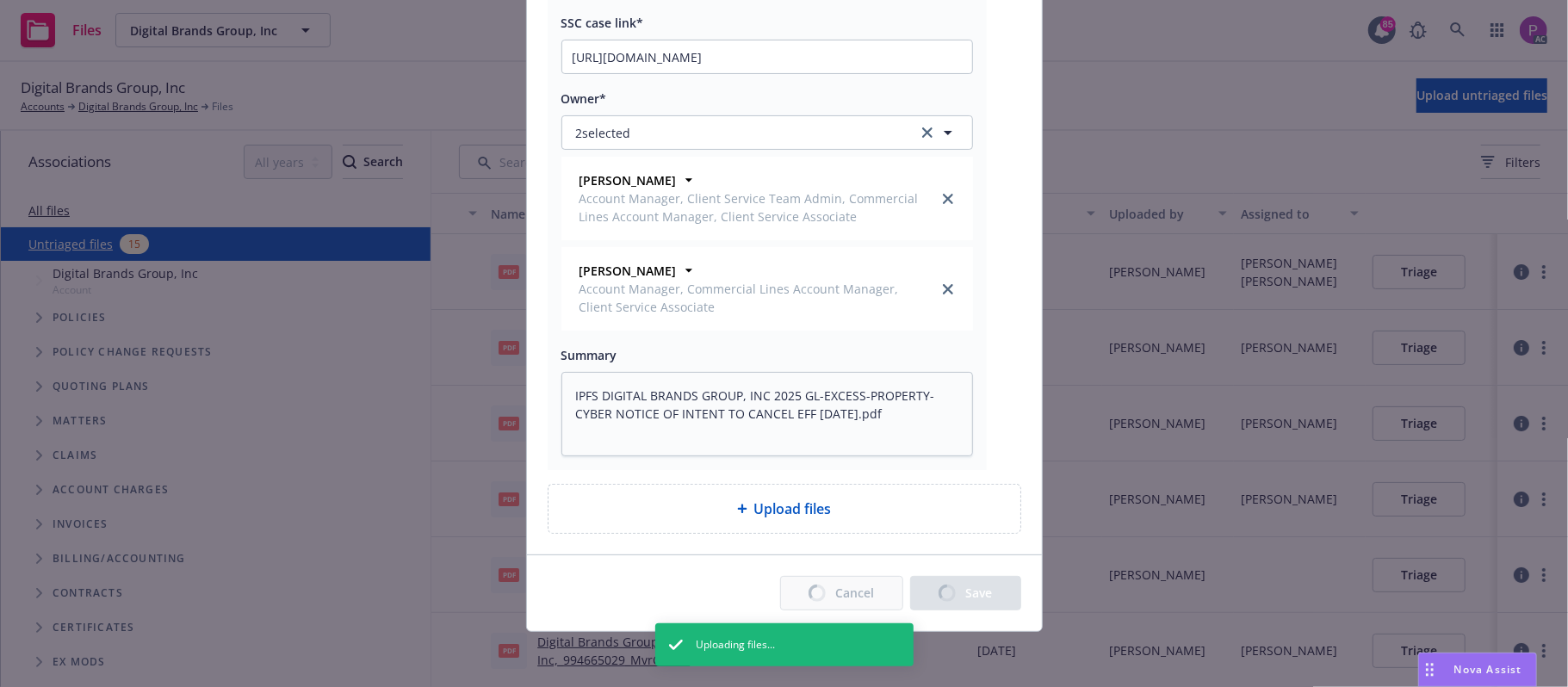
type textarea "x"
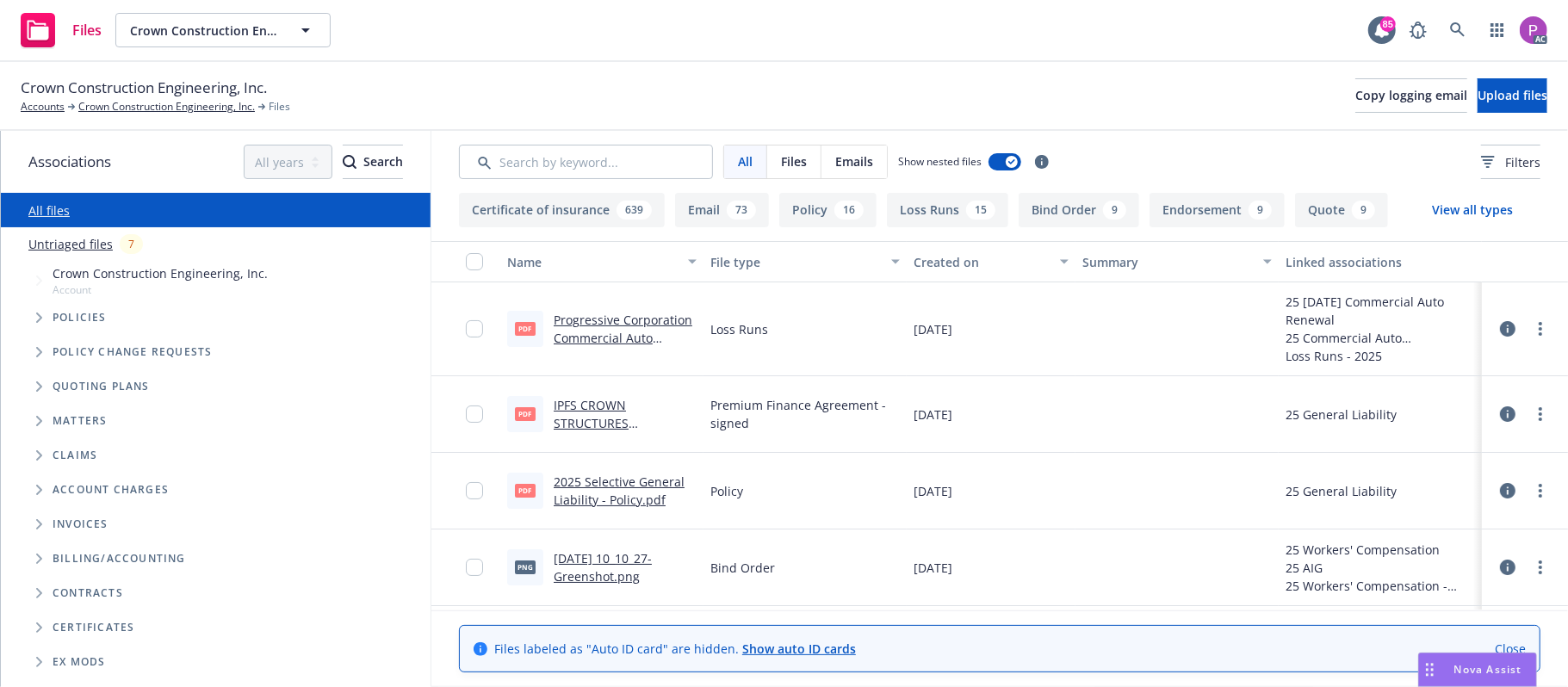
click at [98, 245] on link "Untriaged files" at bounding box center [70, 244] width 84 height 18
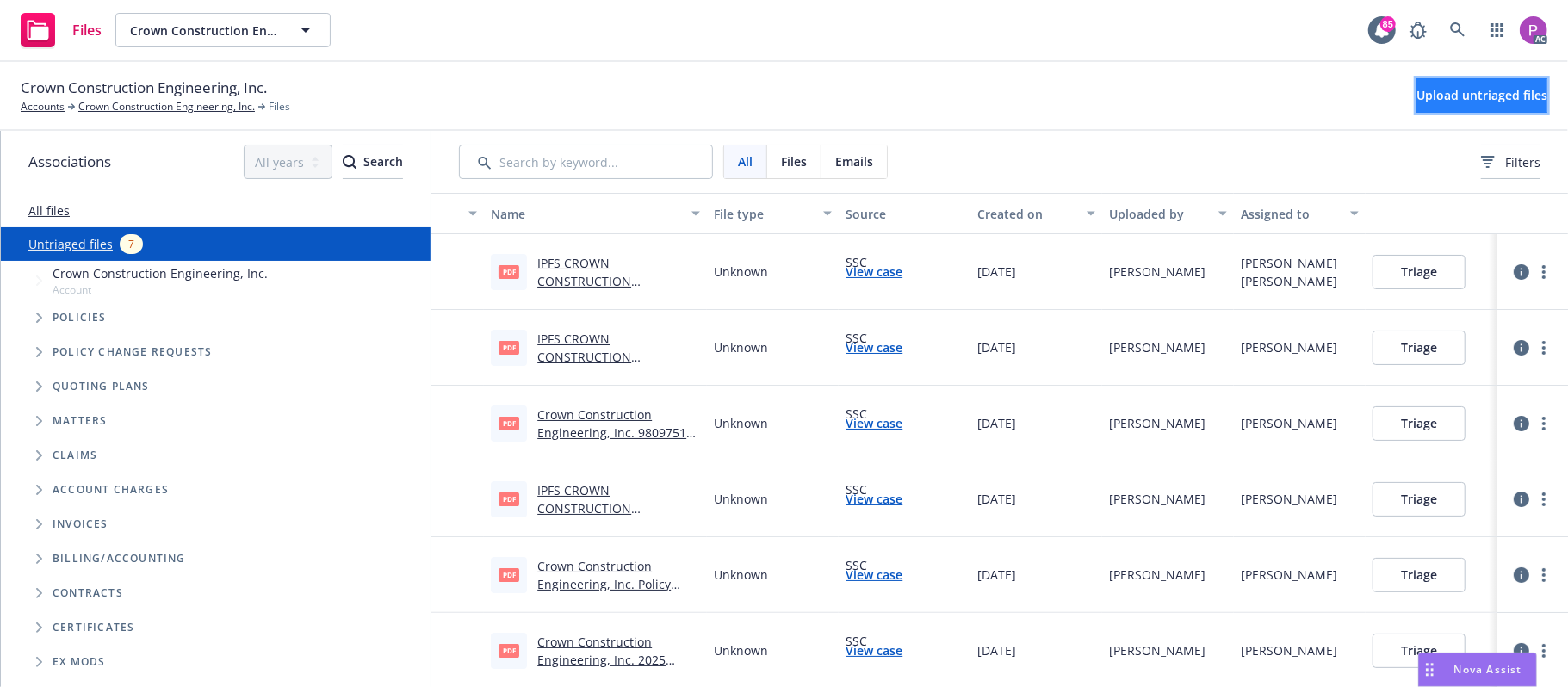
click at [1428, 88] on span "Upload untriaged files" at bounding box center [1482, 95] width 131 height 17
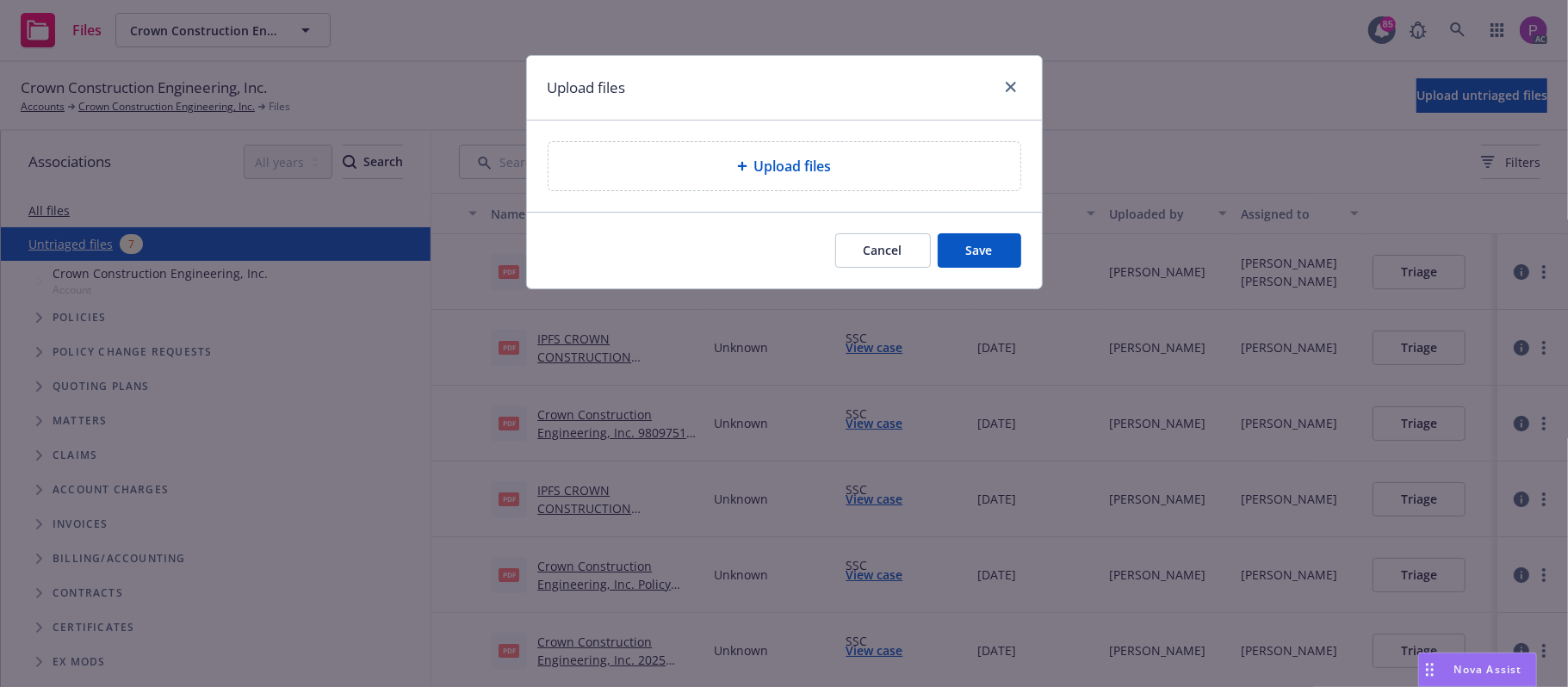
click at [735, 174] on div "Upload files" at bounding box center [784, 166] width 444 height 21
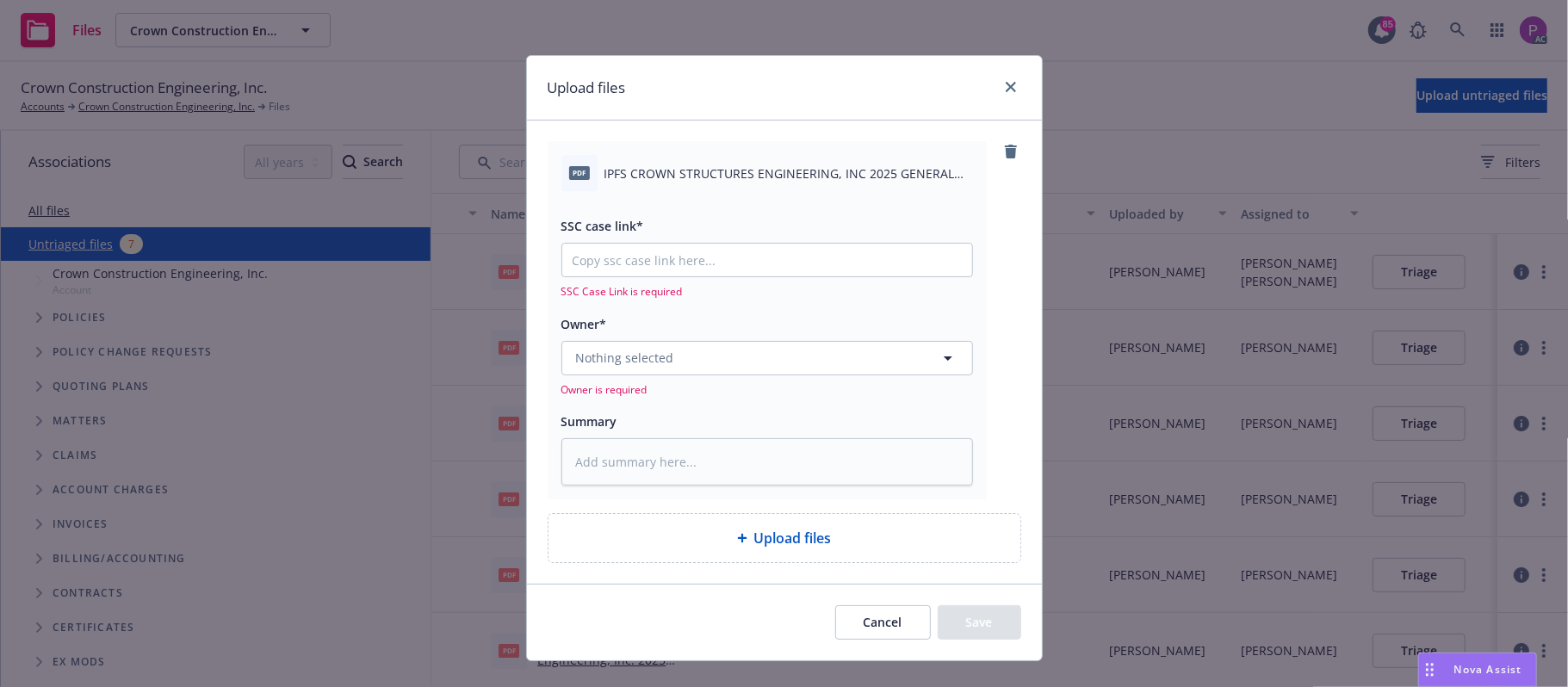
click at [710, 163] on div "pdf IPFS CROWN STRUCTURES ENGINEERING, INC 2025 GENERAL LIABILITY NOTICE OF INT…" at bounding box center [767, 172] width 412 height 36
click at [707, 163] on div "pdf IPFS CROWN STRUCTURES ENGINEERING, INC 2025 GENERAL LIABILITY NOTICE OF INT…" at bounding box center [767, 172] width 412 height 36
copy div "IPFS CROWN STRUCTURES ENGINEERING, INC 2025 GENERAL LIABILITY NOTICE OF INTENT …"
click at [703, 449] on textarea at bounding box center [767, 462] width 412 height 48
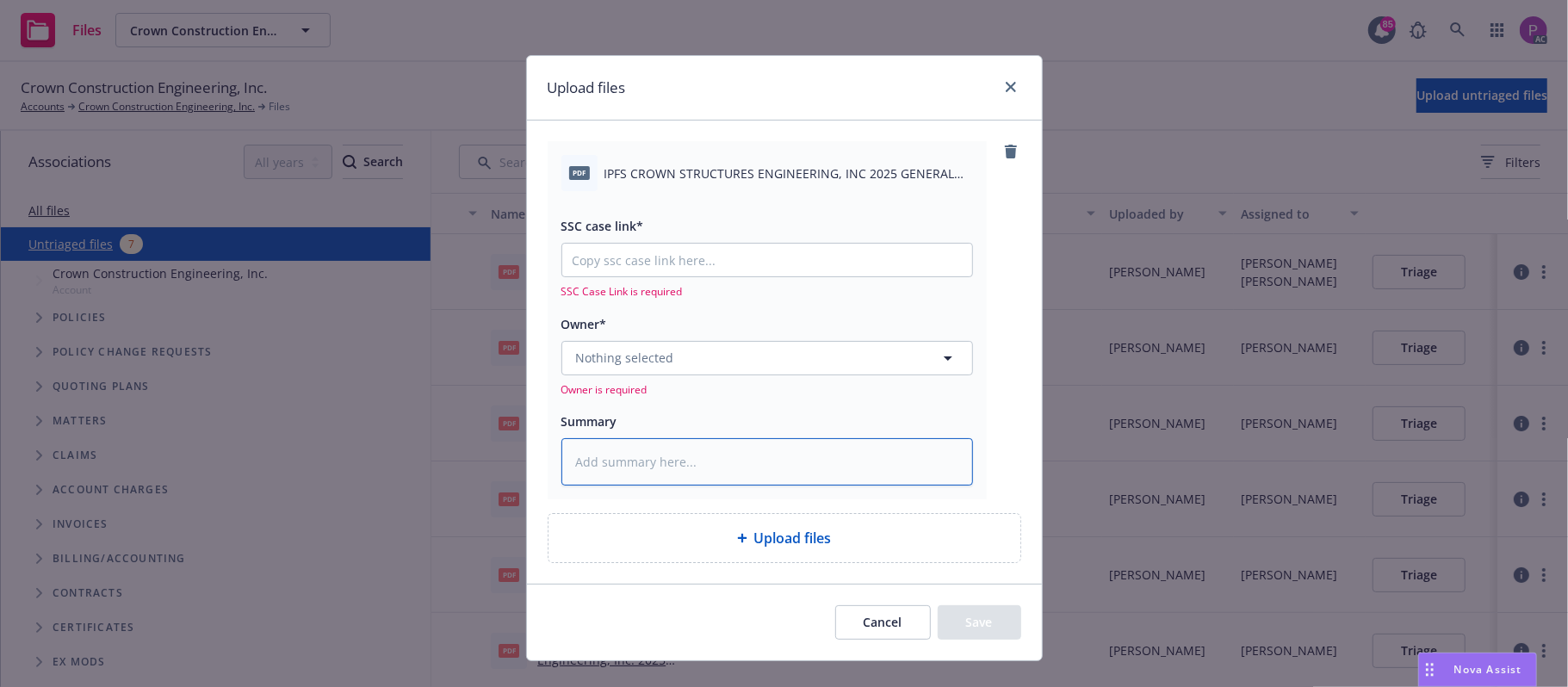
paste textarea "IPFS CROWN STRUCTURES ENGINEERING, INC 2025 GENERAL LIABILITY NOTICE OF INTENT …"
type textarea "x"
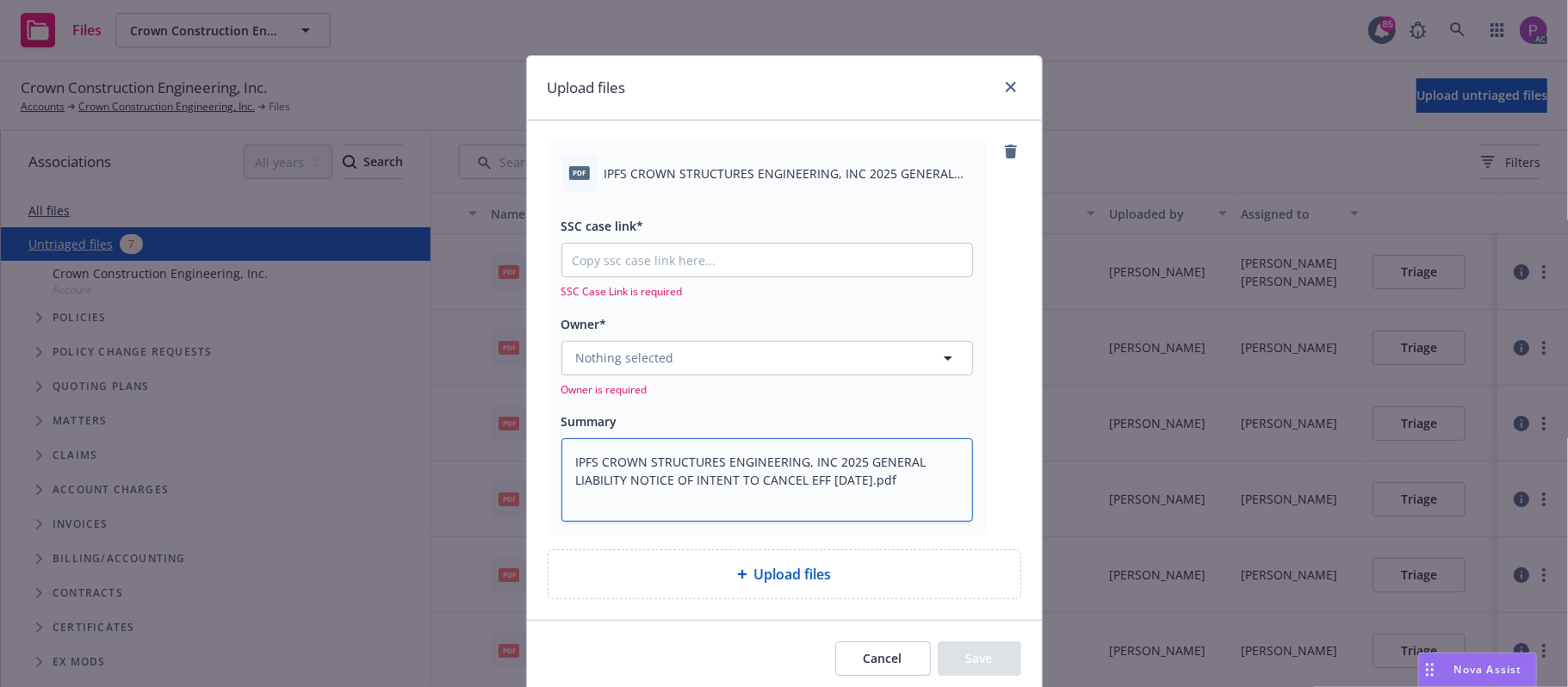
type textarea "IPFS CROWN STRUCTURES ENGINEERING, INC 2025 GENERAL LIABILITY NOTICE OF INTENT …"
click at [680, 269] on input "SSC case link*" at bounding box center [767, 259] width 410 height 33
paste input "https://newfront-ssc.lightning.force.com/lightning/r/Case/500Vz00000RIxLWIA1/vi…"
type textarea "x"
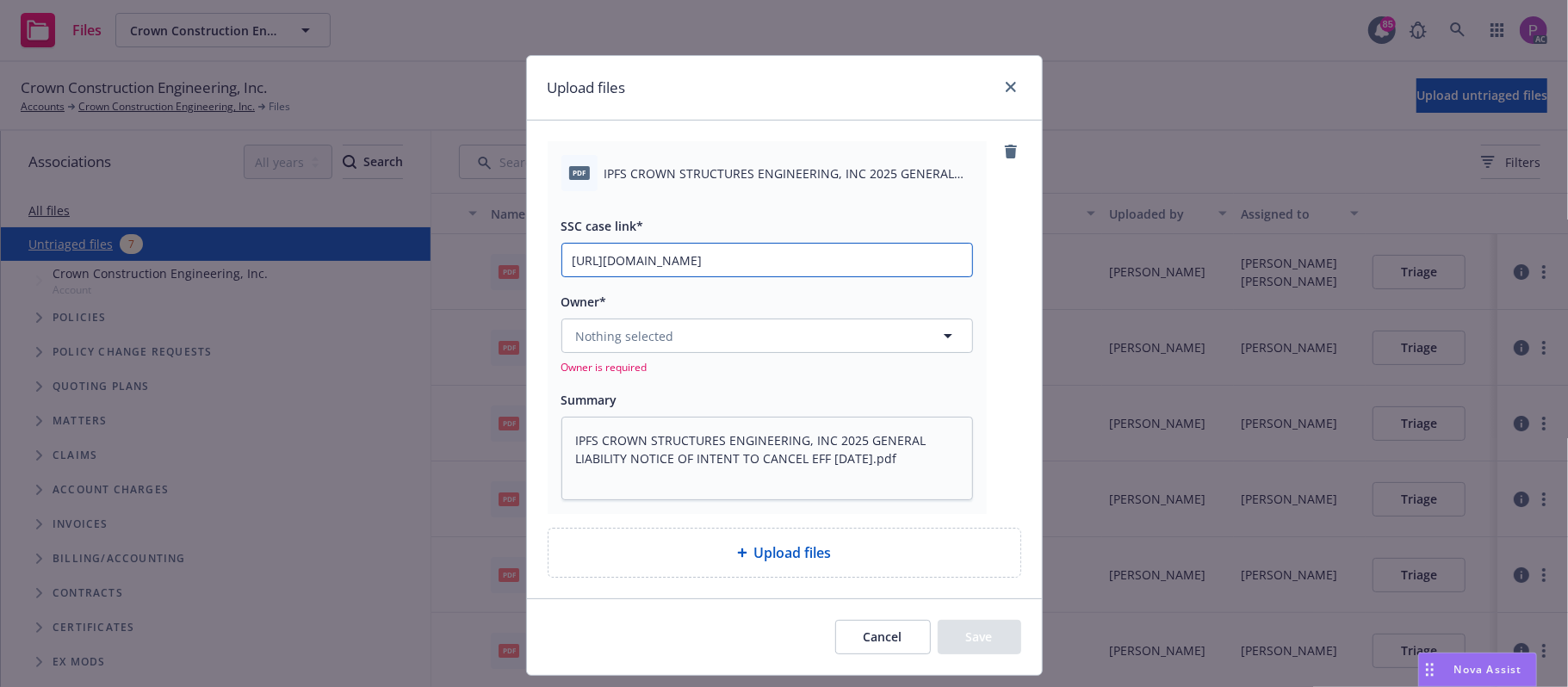
type input "https://newfront-ssc.lightning.force.com/lightning/r/Case/500Vz00000RIxLWIA1/vi…"
click at [682, 338] on button "Nothing selected" at bounding box center [767, 335] width 412 height 34
click at [762, 335] on button "Nothing selected" at bounding box center [767, 335] width 412 height 34
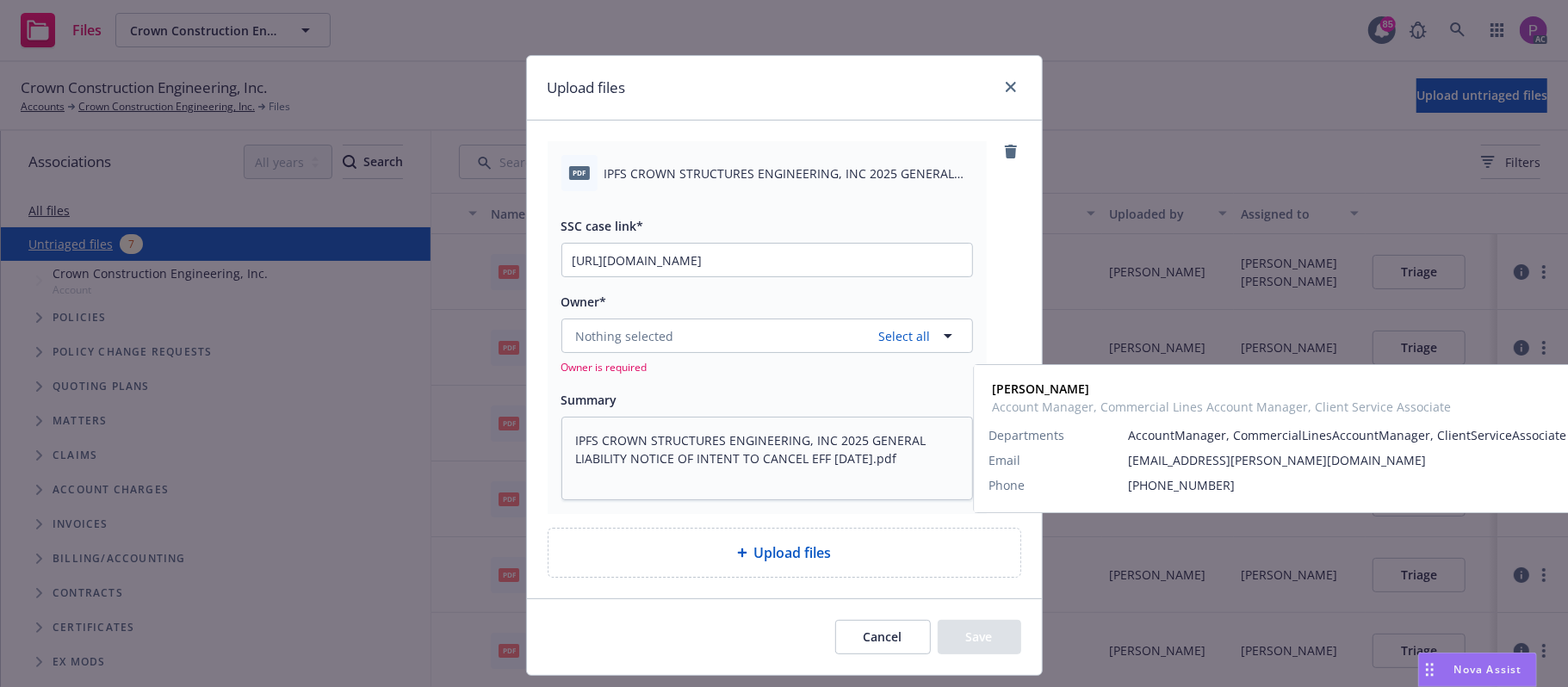
click at [711, 466] on div "Halle Bautista Account Manager, Commercial Lines Account Manager, Client Servic…" at bounding box center [763, 437] width 381 height 62
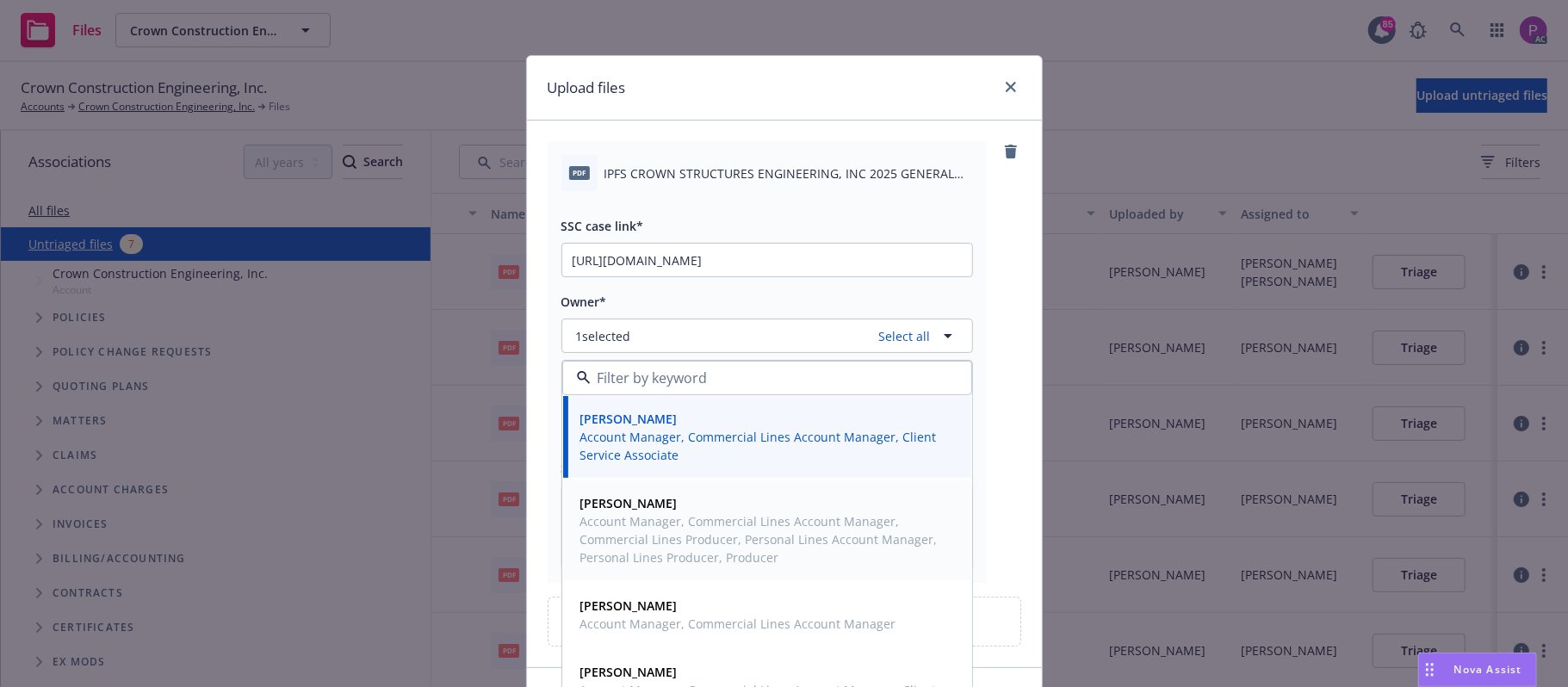
click at [665, 538] on span "Account Manager, Commercial Lines Account Manager, Commercial Lines Producer, P…" at bounding box center [765, 540] width 370 height 55
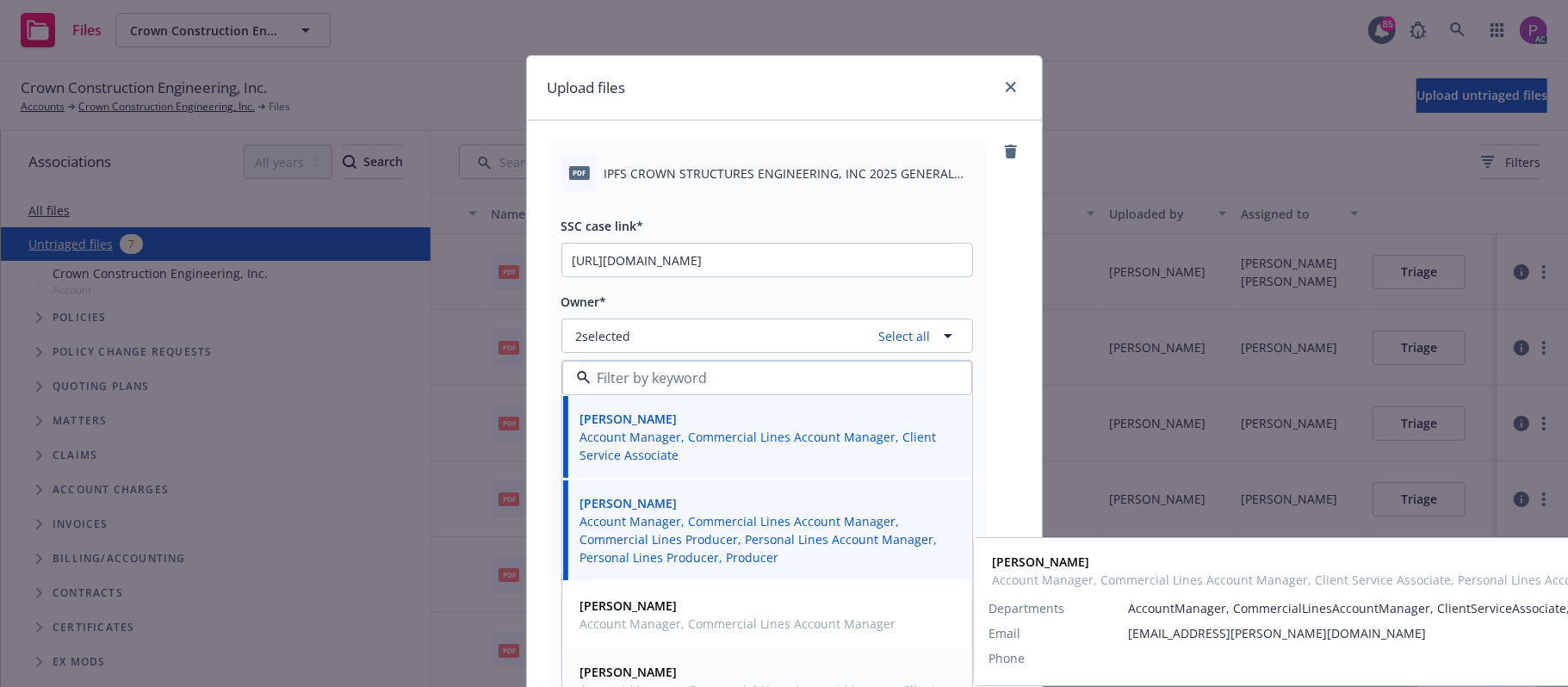
click at [655, 674] on strong "Salvador Pizzo" at bounding box center [629, 672] width 98 height 17
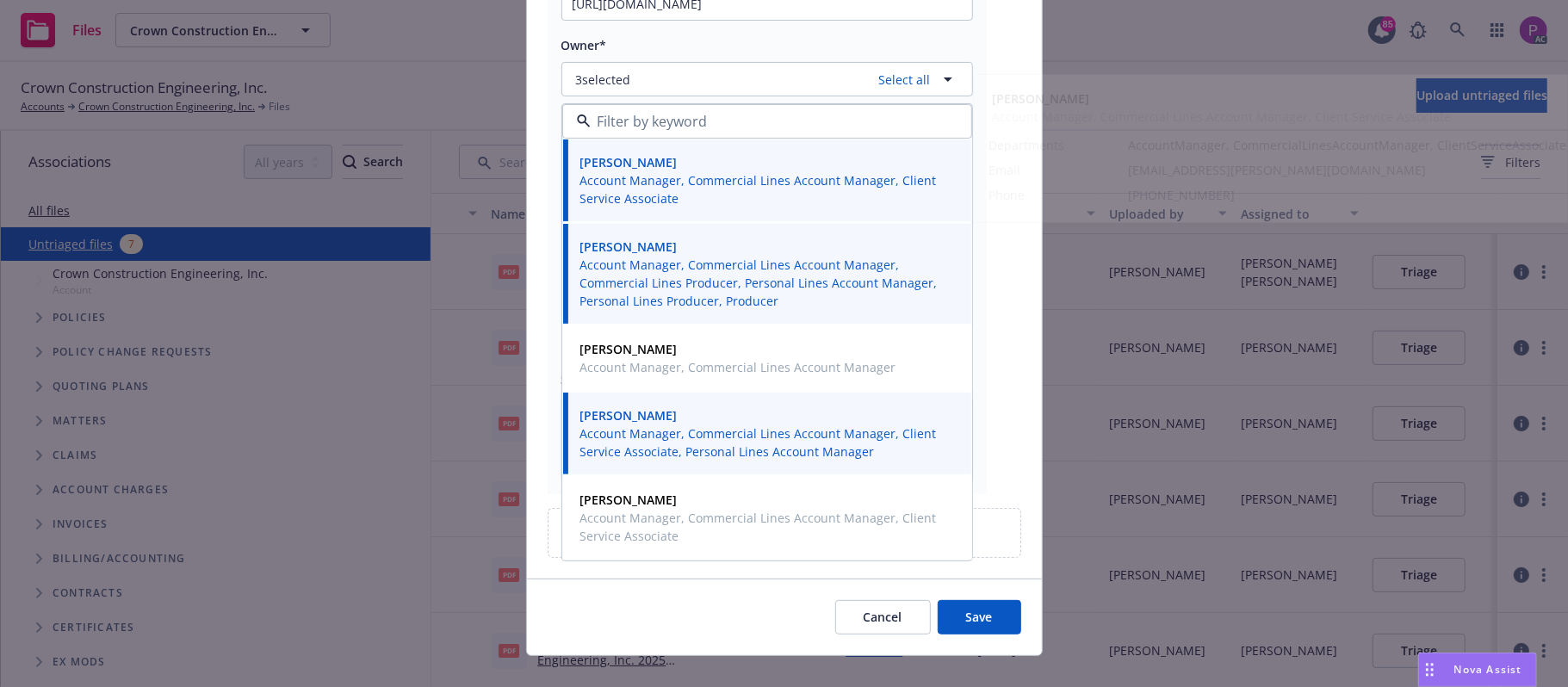
scroll to position [282, 0]
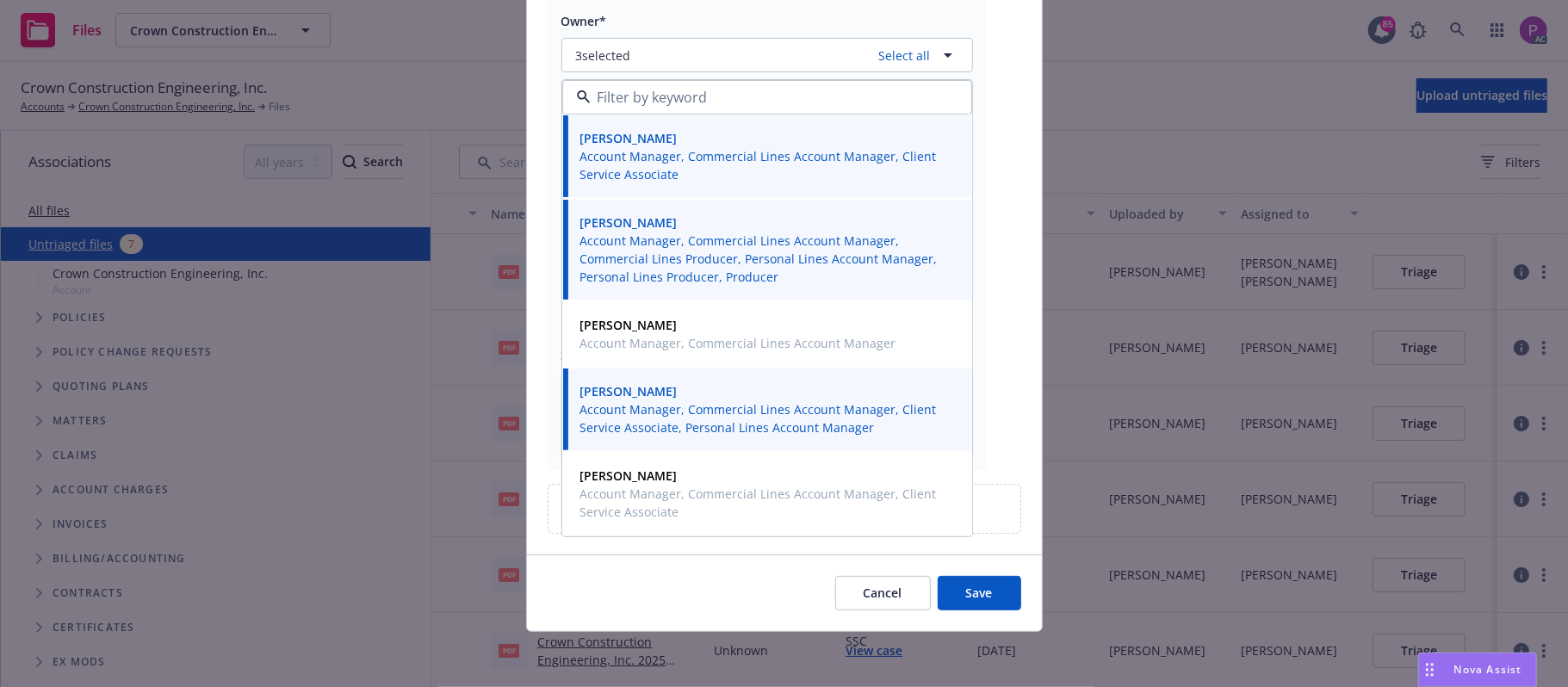
click at [965, 590] on button "Save" at bounding box center [979, 593] width 84 height 34
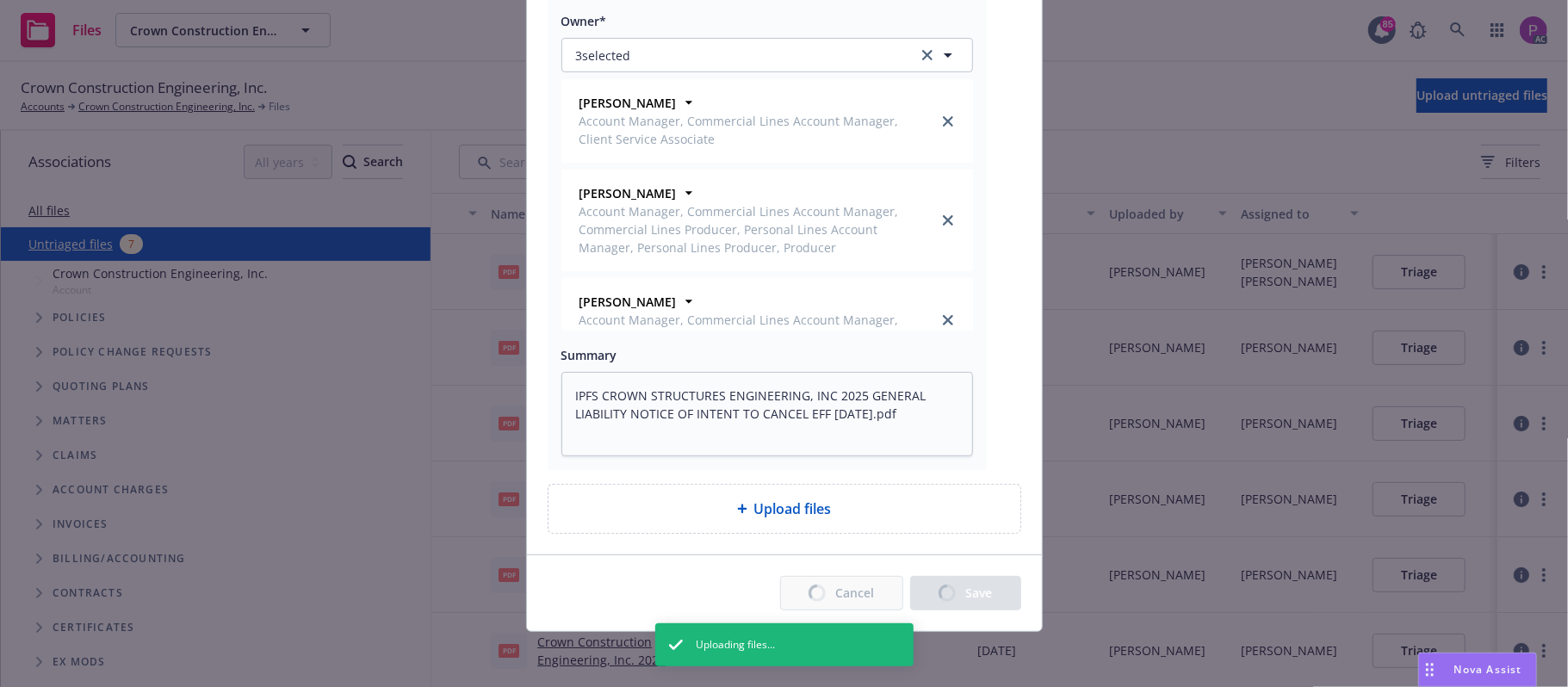
type textarea "x"
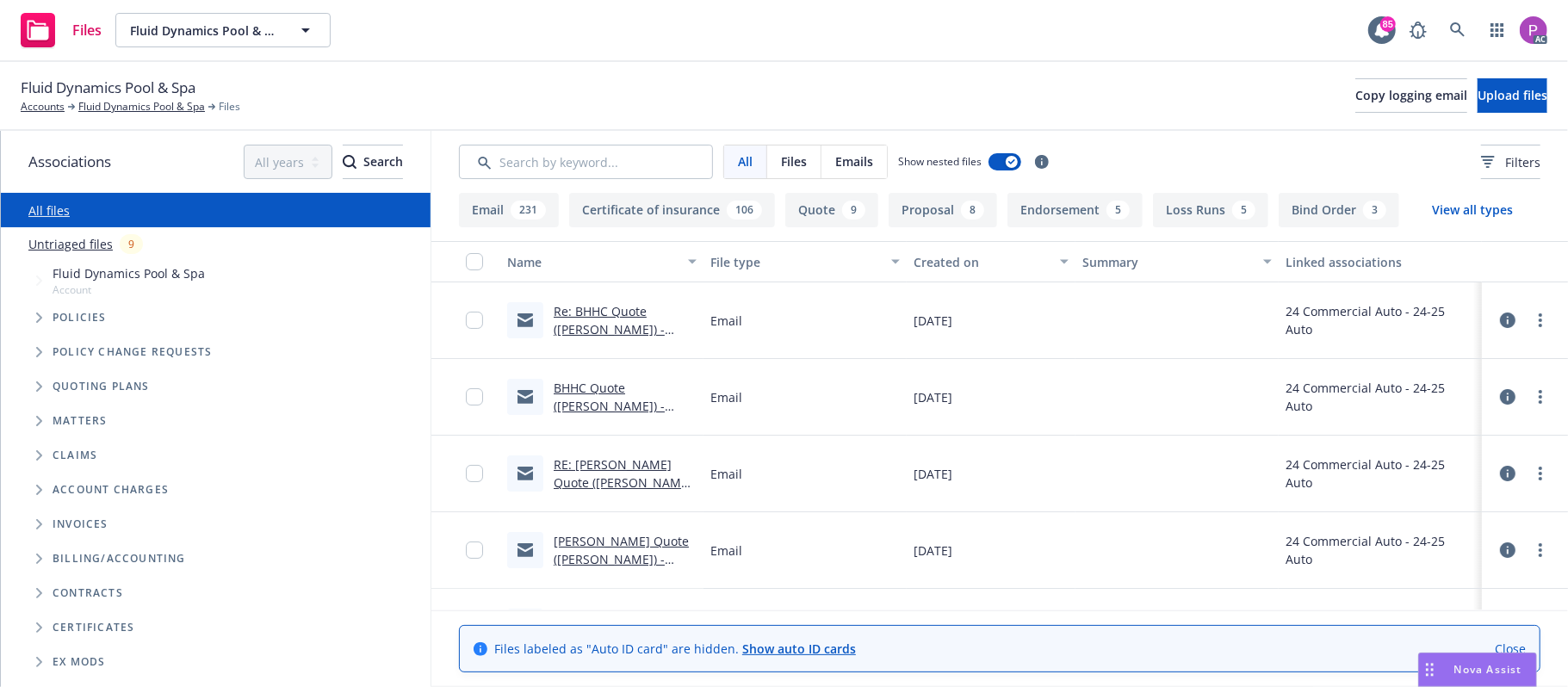
click at [56, 241] on link "Untriaged files" at bounding box center [70, 244] width 84 height 18
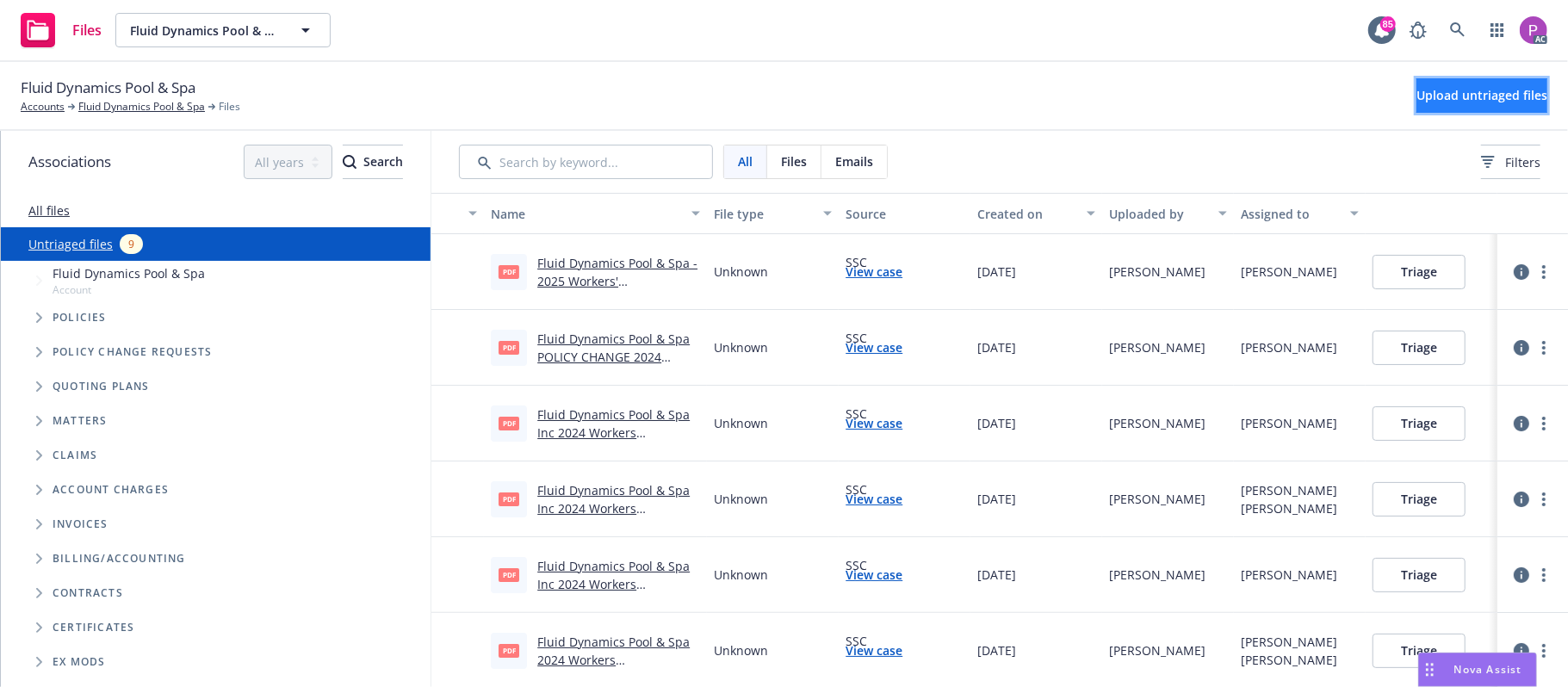
click at [1440, 80] on button "Upload untriaged files" at bounding box center [1482, 95] width 131 height 34
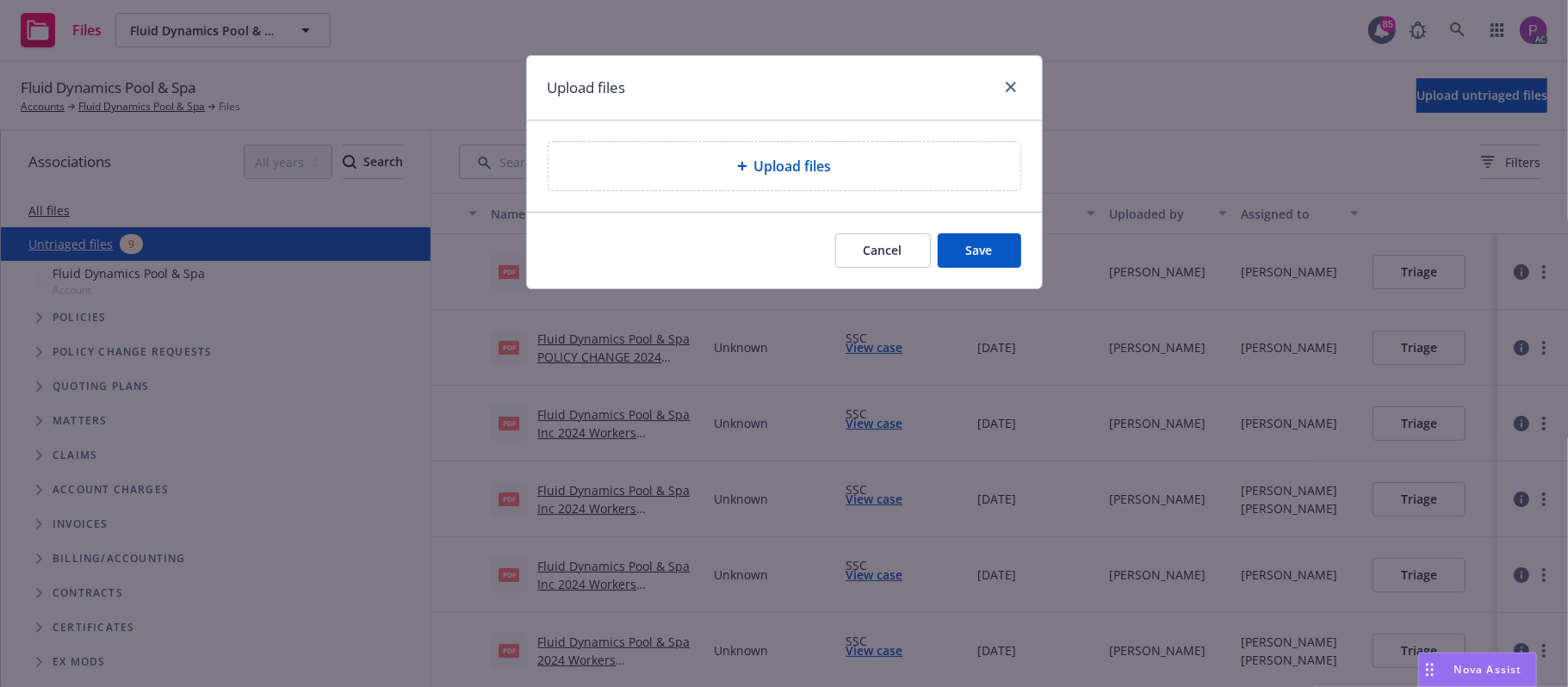
click at [706, 174] on div "Upload files" at bounding box center [784, 166] width 444 height 21
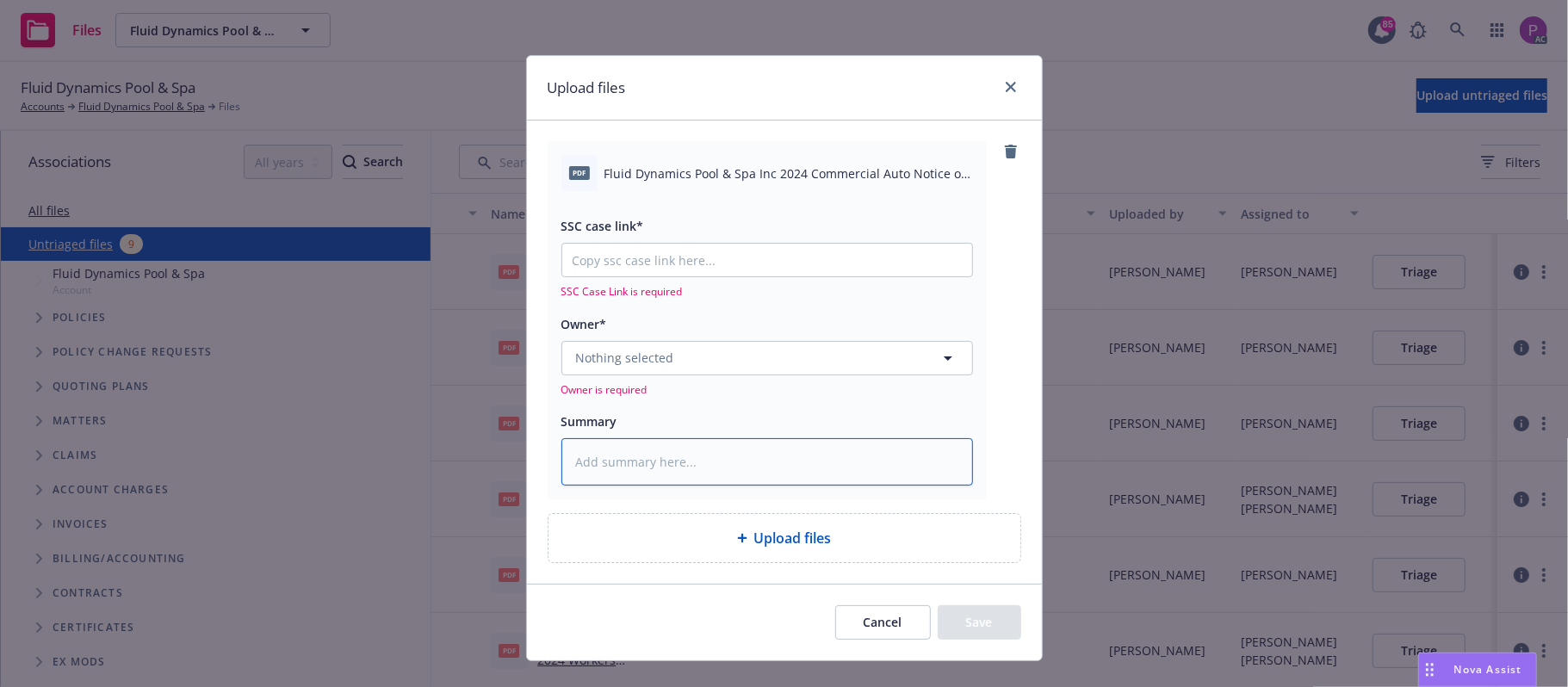
click at [760, 452] on textarea at bounding box center [767, 462] width 412 height 48
click at [784, 178] on span "Fluid Dynamics Pool & Spa Inc 2024 Commercial Auto Notice of Cancellation Eff 1…" at bounding box center [788, 173] width 368 height 18
copy div "Fluid Dynamics Pool & Spa Inc 2024 Commercial Auto Notice of Cancellation Eff 1…"
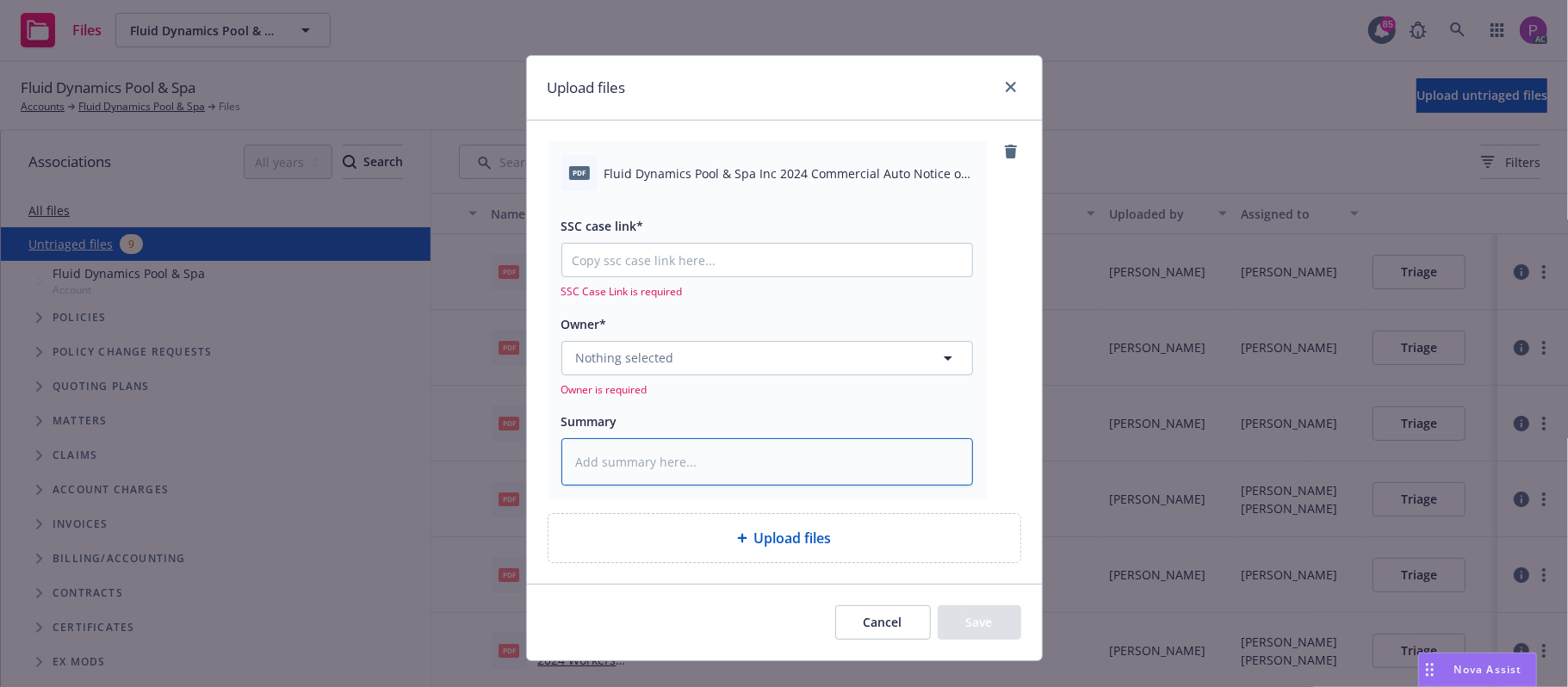
click at [765, 442] on textarea at bounding box center [767, 462] width 412 height 48
paste textarea "Fluid Dynamics Pool & Spa Inc 2024 Commercial Auto Notice of Cancellation Eff 1…"
type textarea "x"
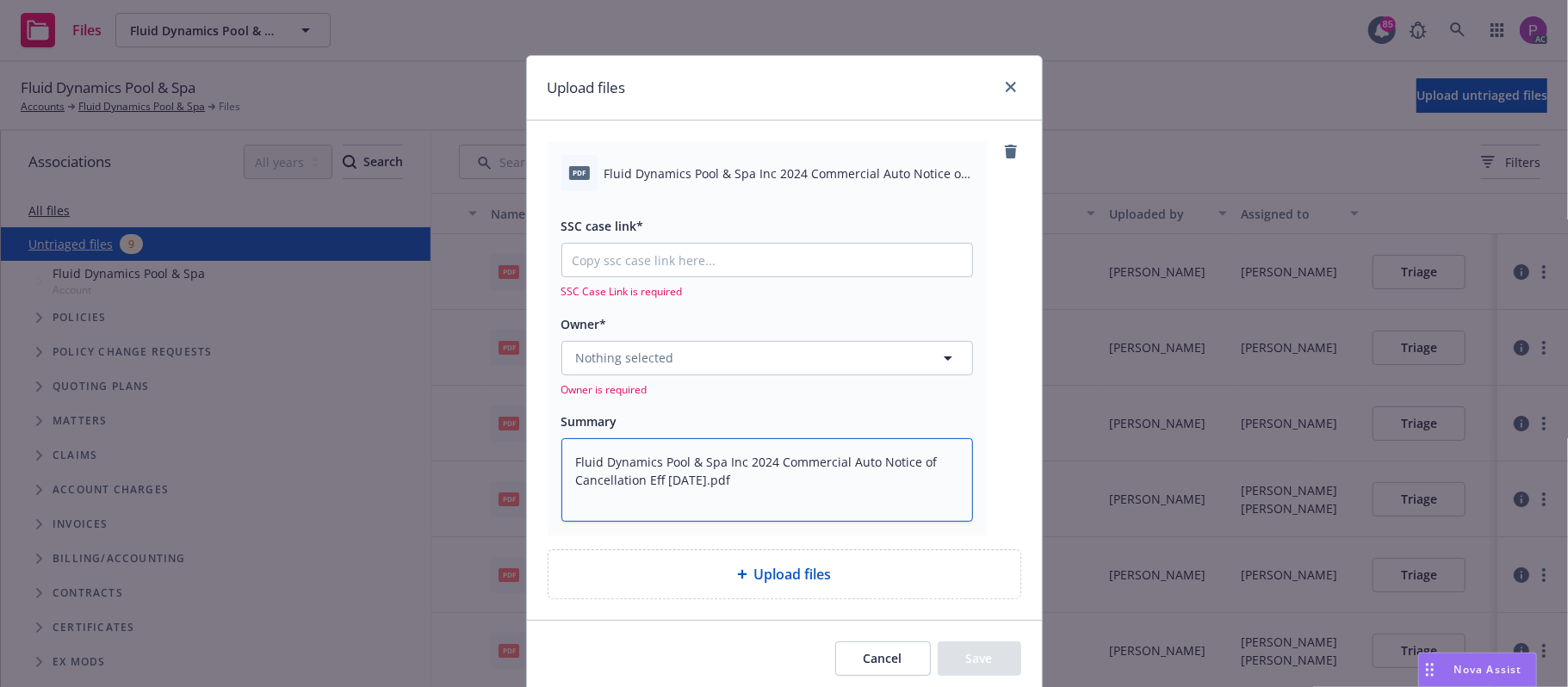
type textarea "Fluid Dynamics Pool & Spa Inc 2024 Commercial Auto Notice of Cancellation Eff 1…"
click at [733, 250] on input "SSC case link*" at bounding box center [767, 259] width 410 height 33
paste input "https://newfront-ssc.lightning.force.com/lightning/r/Case/500Vz00000RJ9NFIA1/vi…"
type textarea "x"
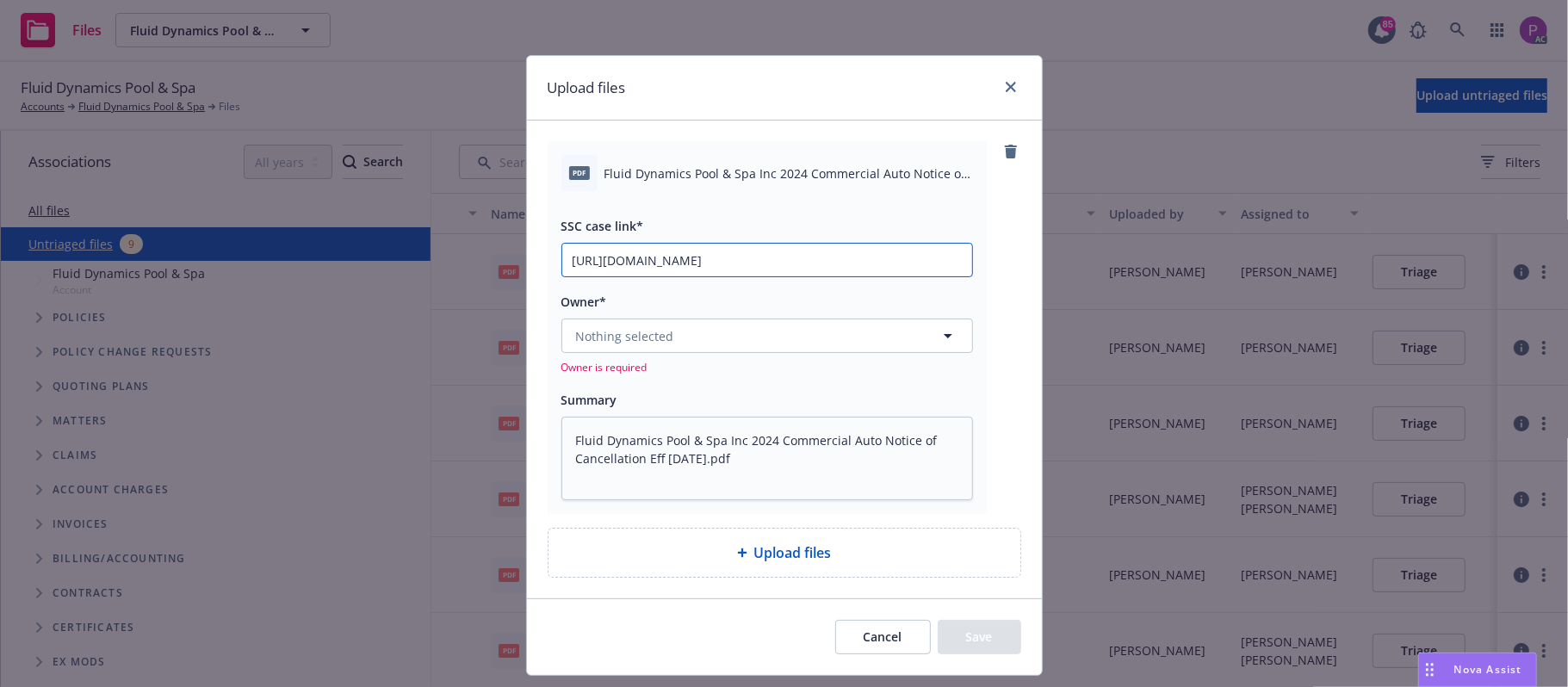
scroll to position [0, 237]
type input "https://newfront-ssc.lightning.force.com/lightning/r/Case/500Vz00000RJ9NFIA1/vi…"
click at [666, 343] on button "Nothing selected" at bounding box center [767, 335] width 412 height 34
click at [704, 324] on button "Nothing selected" at bounding box center [767, 335] width 412 height 34
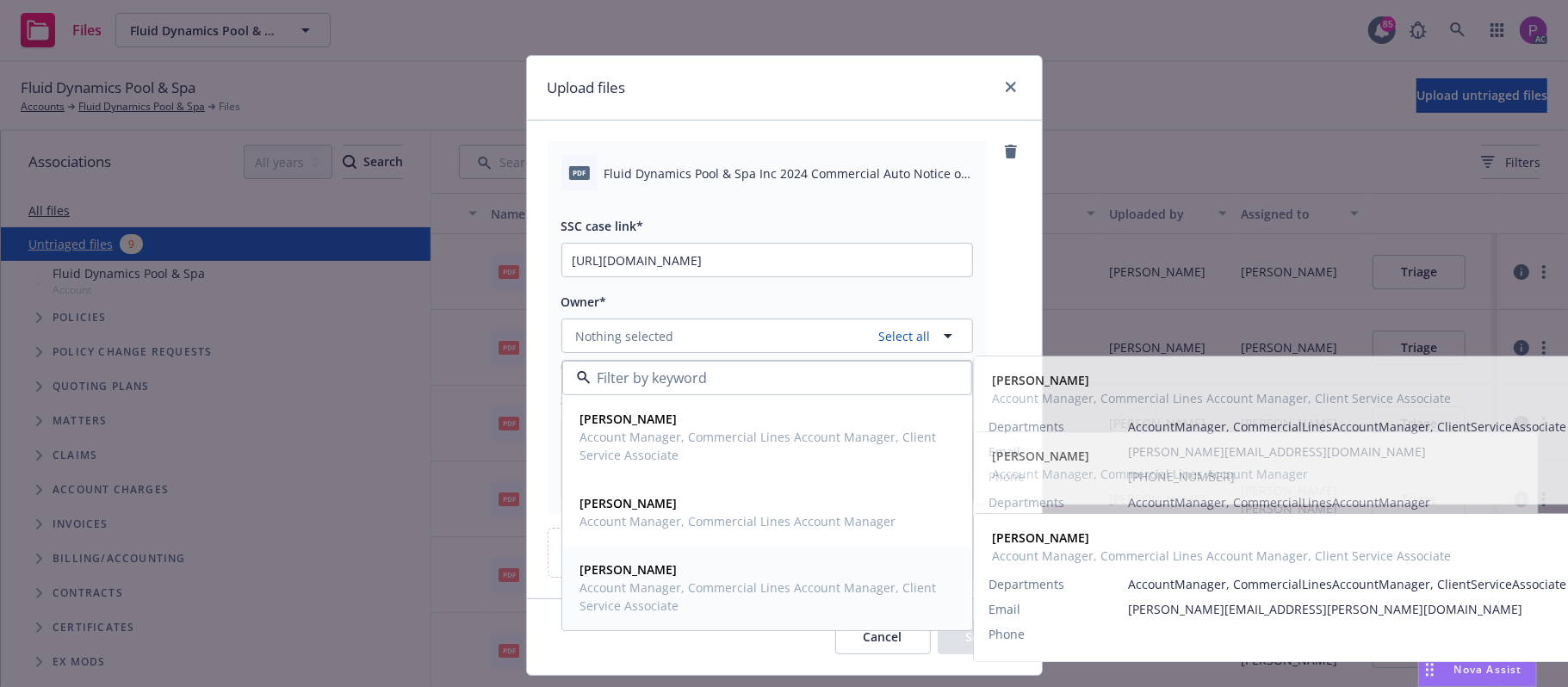
click at [641, 587] on span "Account Manager, Commercial Lines Account Manager, Client Service Associate" at bounding box center [765, 596] width 370 height 36
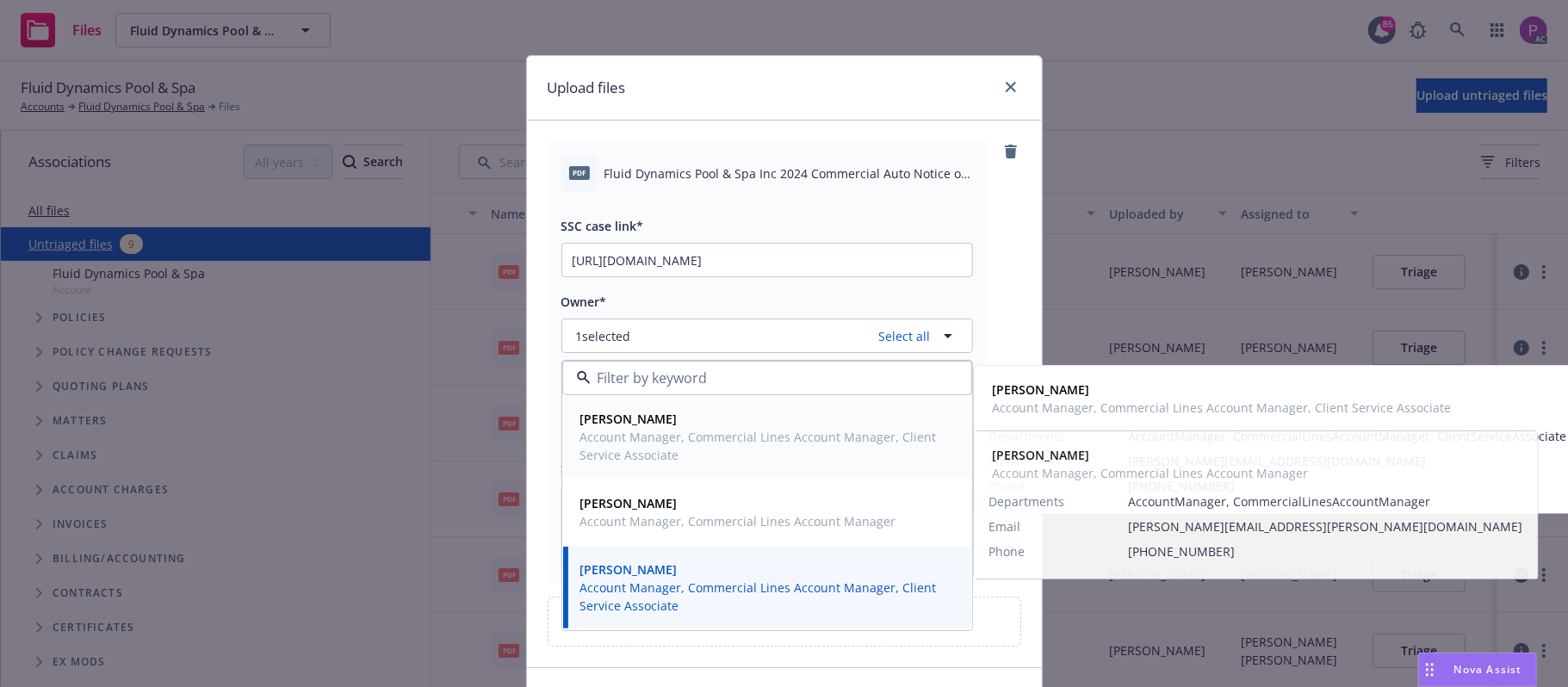
click at [655, 438] on span "Account Manager, Commercial Lines Account Manager, Client Service Associate" at bounding box center [765, 446] width 370 height 36
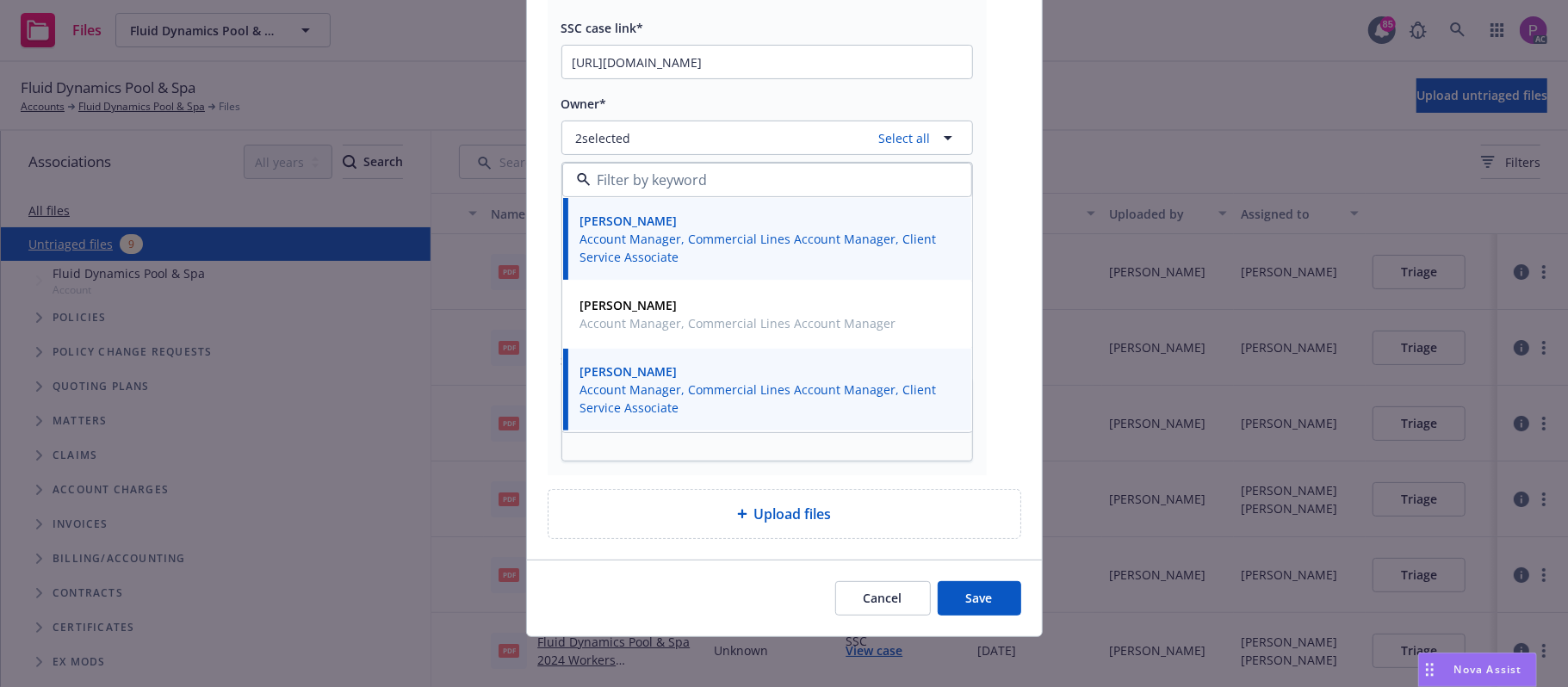
scroll to position [205, 0]
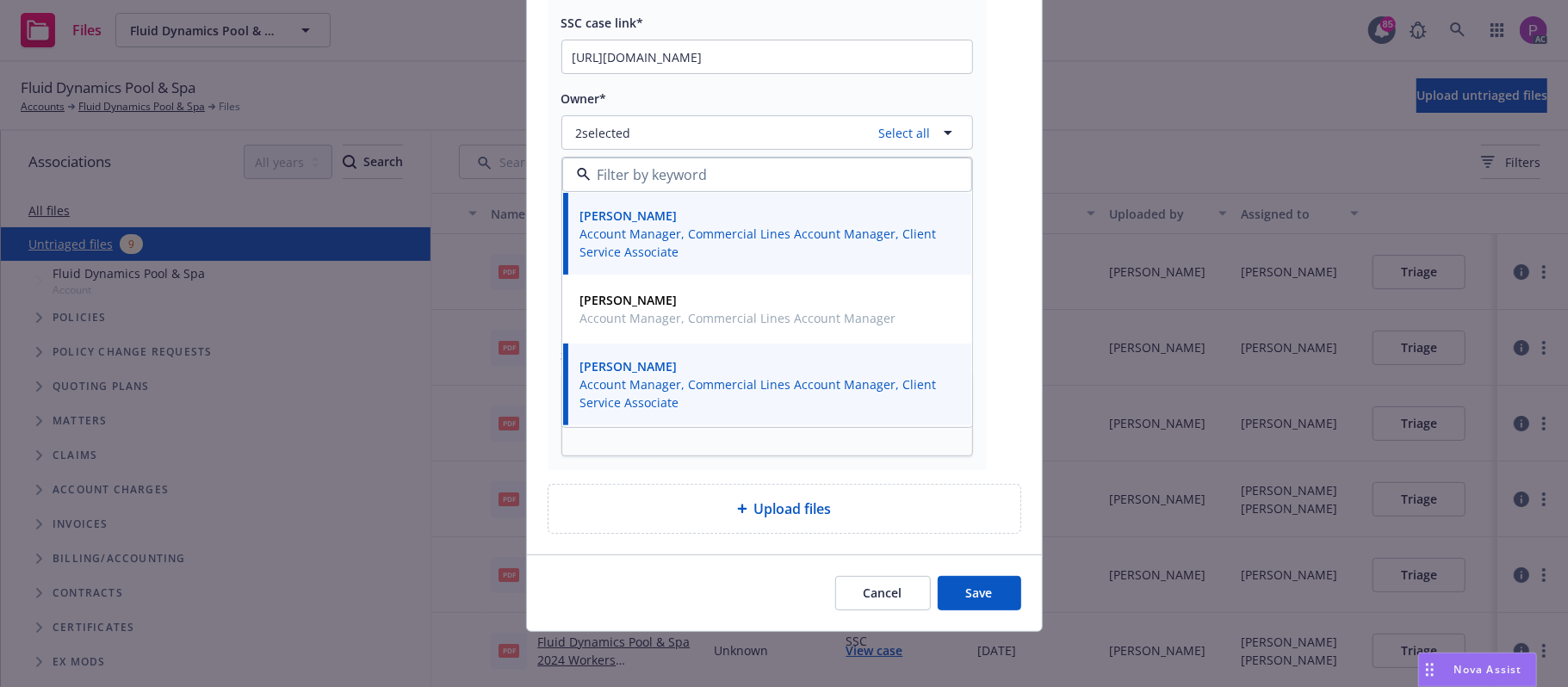
click at [947, 581] on button "Save" at bounding box center [979, 593] width 84 height 34
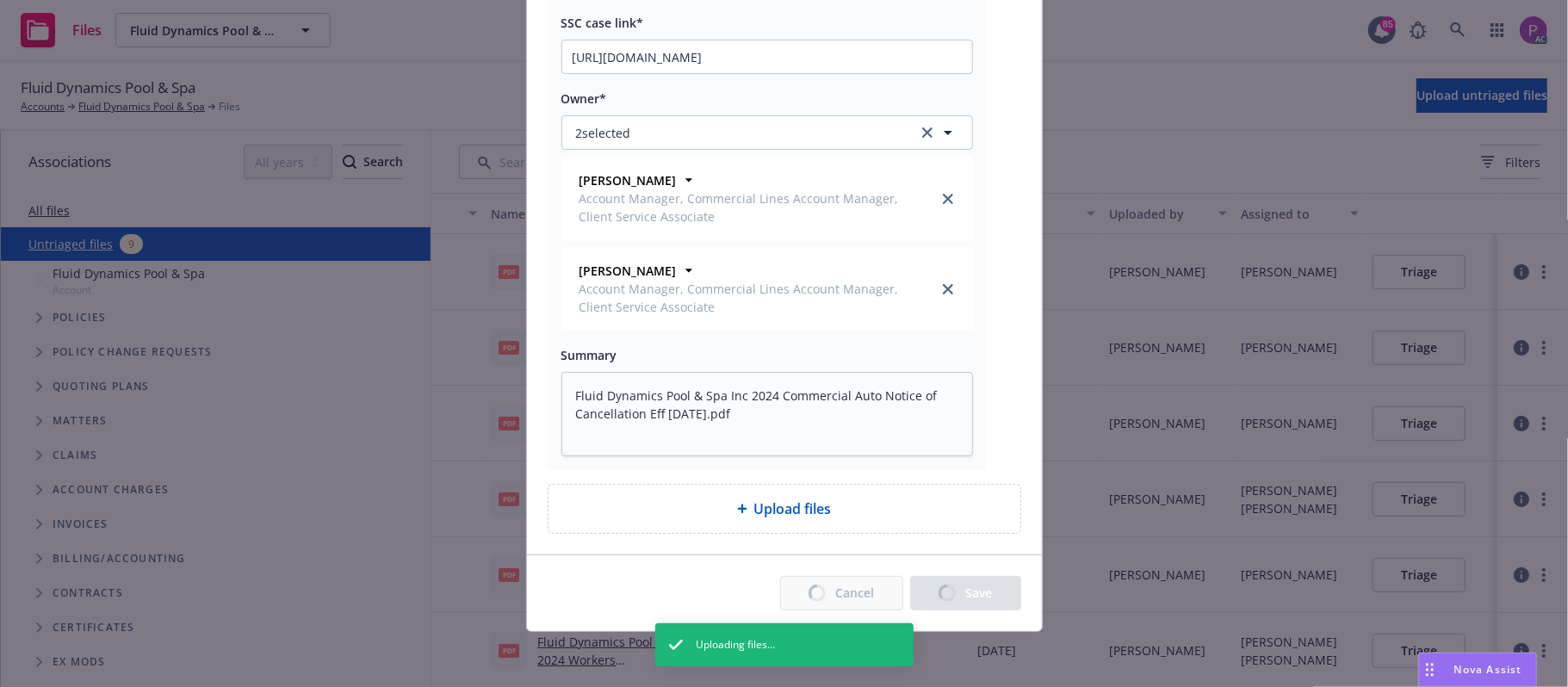
type textarea "x"
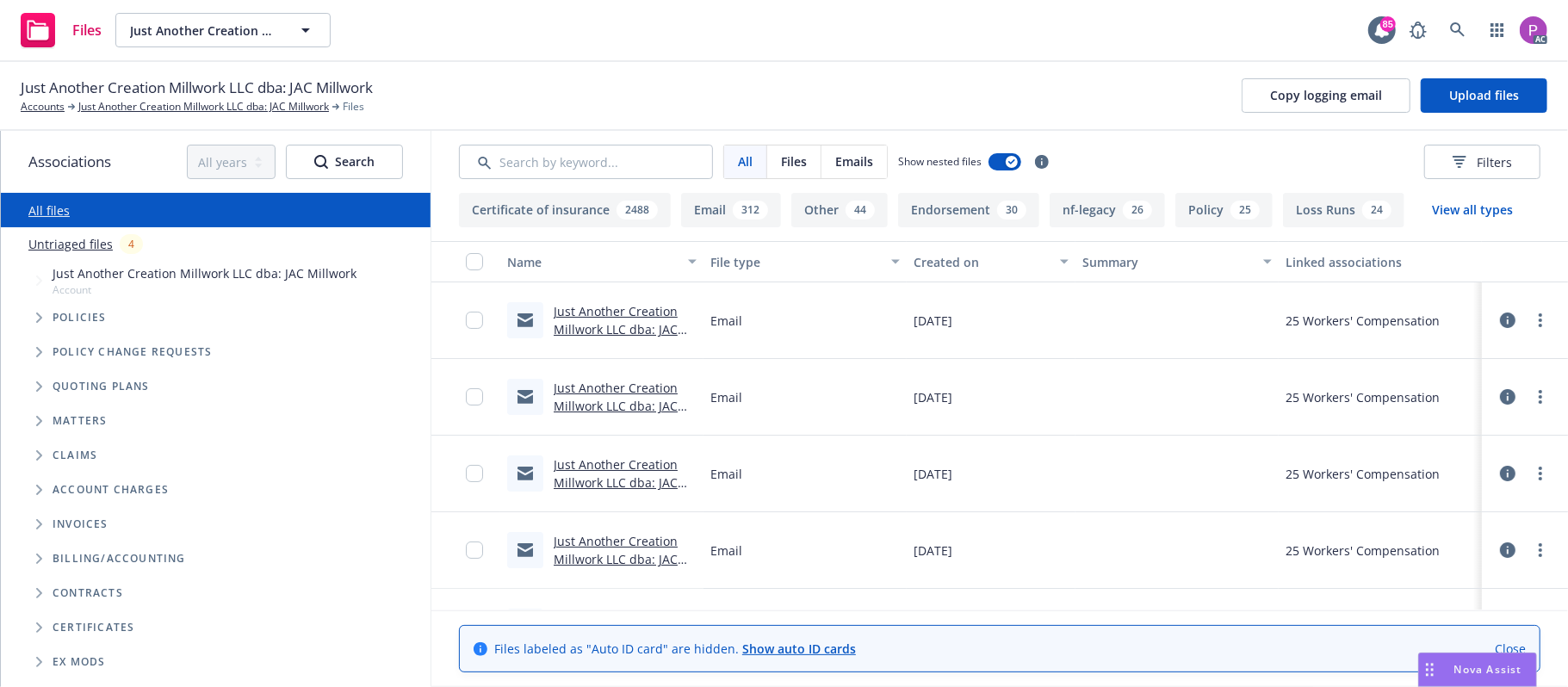
click at [91, 243] on link "Untriaged files" at bounding box center [70, 244] width 84 height 18
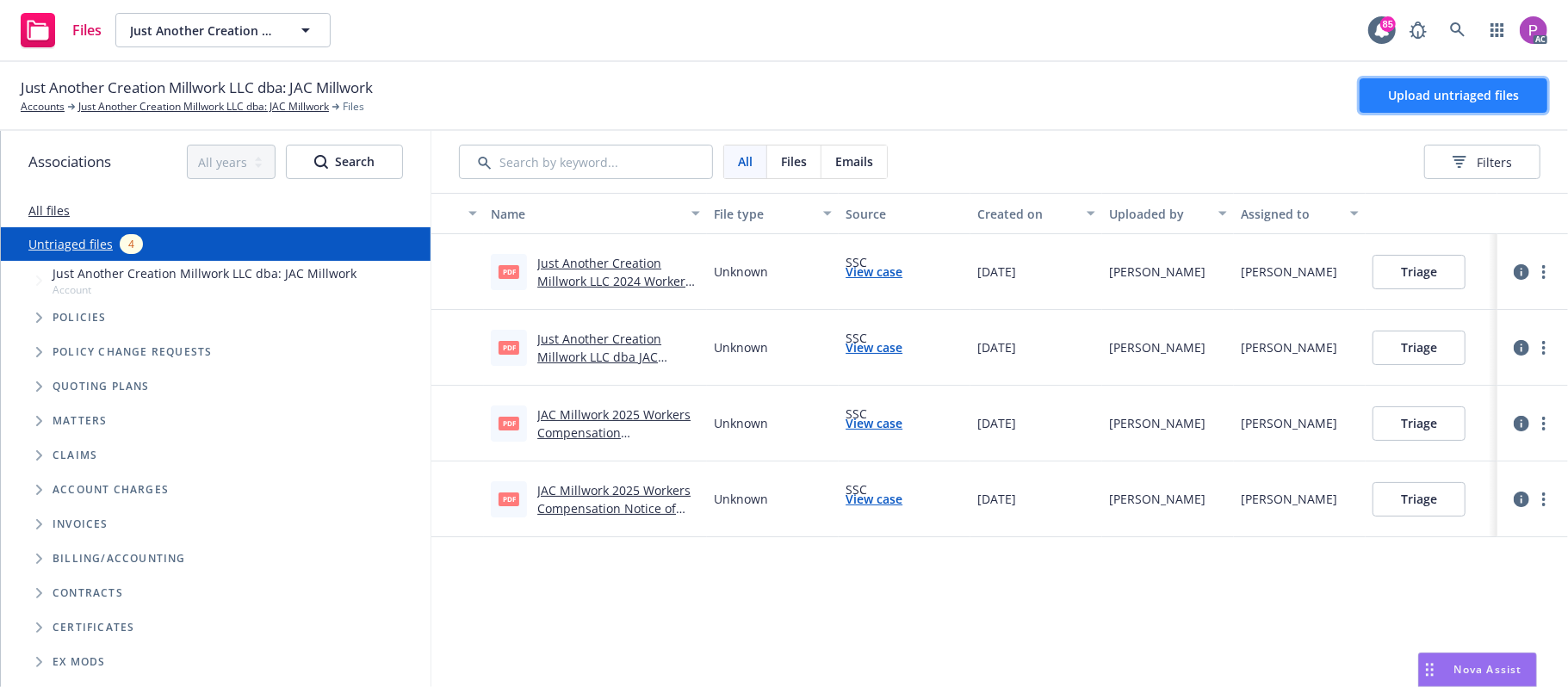
click at [1393, 95] on span "Upload untriaged files" at bounding box center [1453, 95] width 131 height 17
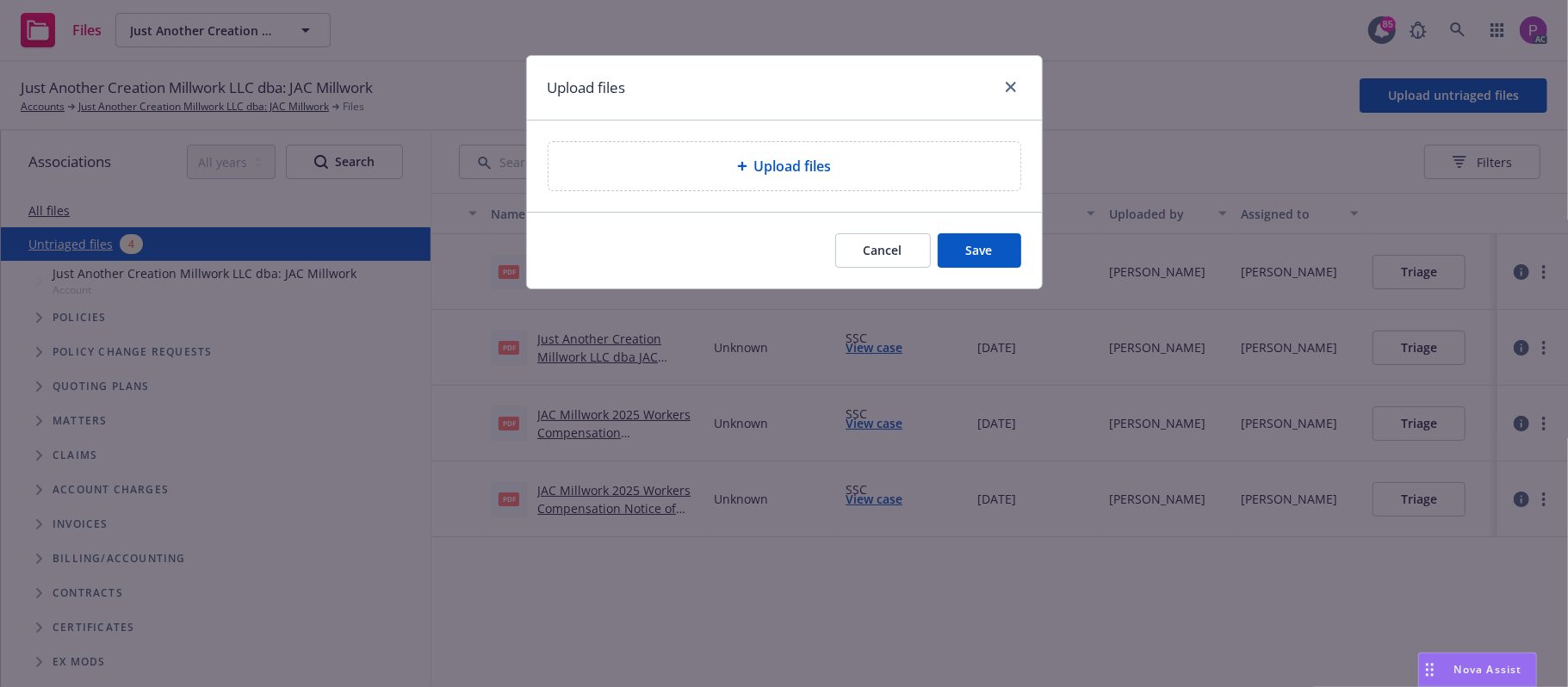
click at [796, 166] on span "Upload files" at bounding box center [793, 166] width 77 height 21
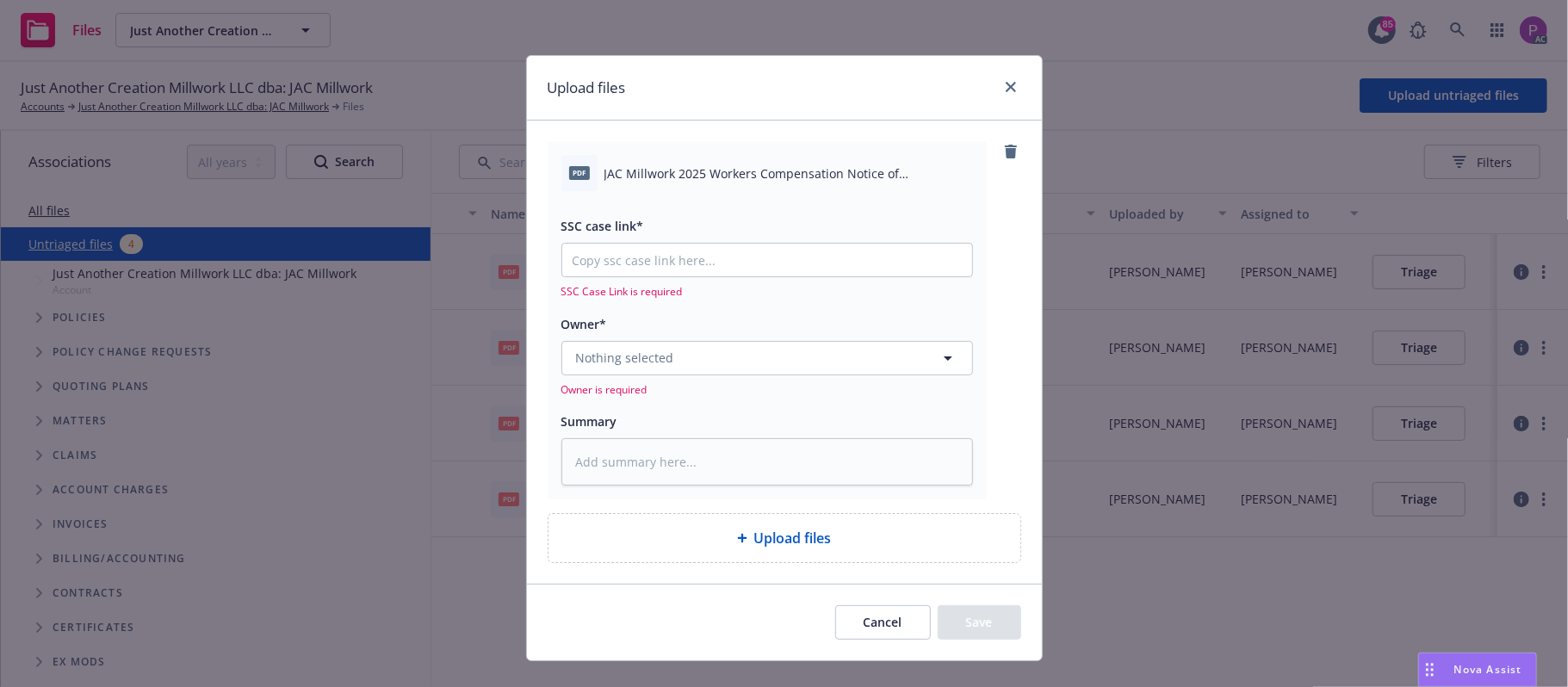
click at [778, 171] on span "JAC Millwork 2025 Workers Compensation Notice of Cancellation Eff [DATE].pdf" at bounding box center [788, 173] width 368 height 18
copy div "JAC Millwork 2025 Workers Compensation Notice of Cancellation Eff [DATE].pdf"
click at [690, 455] on textarea at bounding box center [767, 462] width 412 height 48
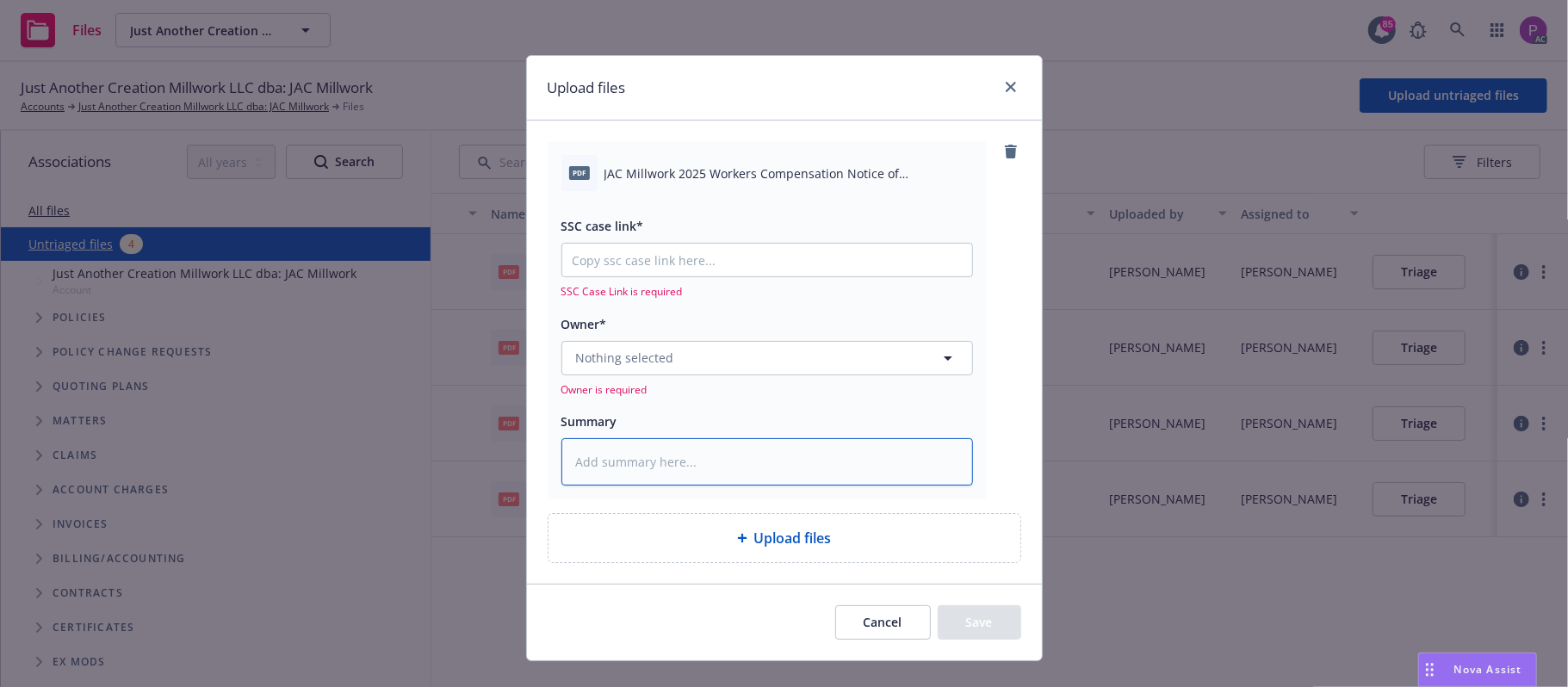
paste textarea "JAC Millwork 2025 Workers Compensation Notice of Cancellation Eff 09-12-2025.pdf"
type textarea "x"
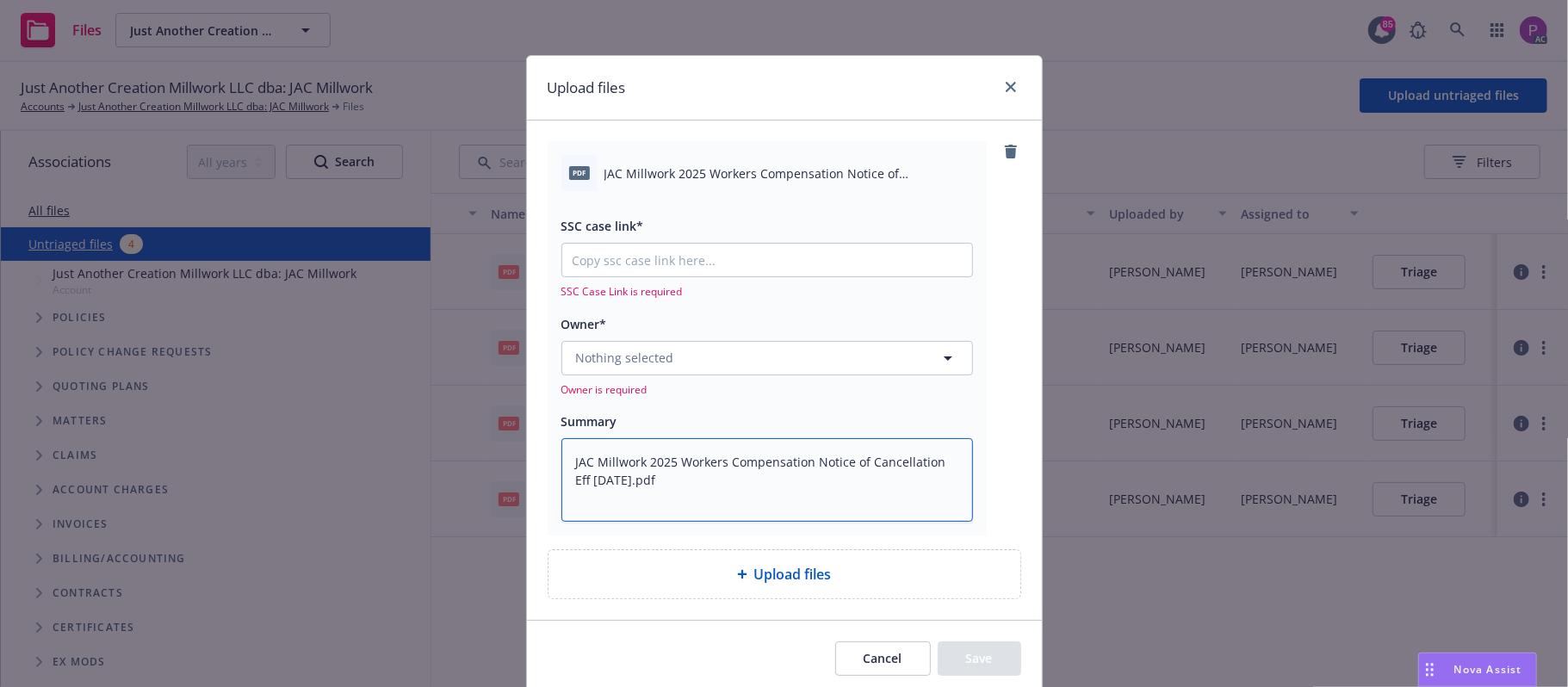
type textarea "JAC Millwork 2025 Workers Compensation Notice of Cancellation Eff 09-12-2025.pdf"
click at [738, 262] on input "SSC case link*" at bounding box center [767, 259] width 410 height 33
paste input "https://newfront-ssc.lightning.force.com/lightning/r/Case/500Vz00000RJCVsIAP/vi…"
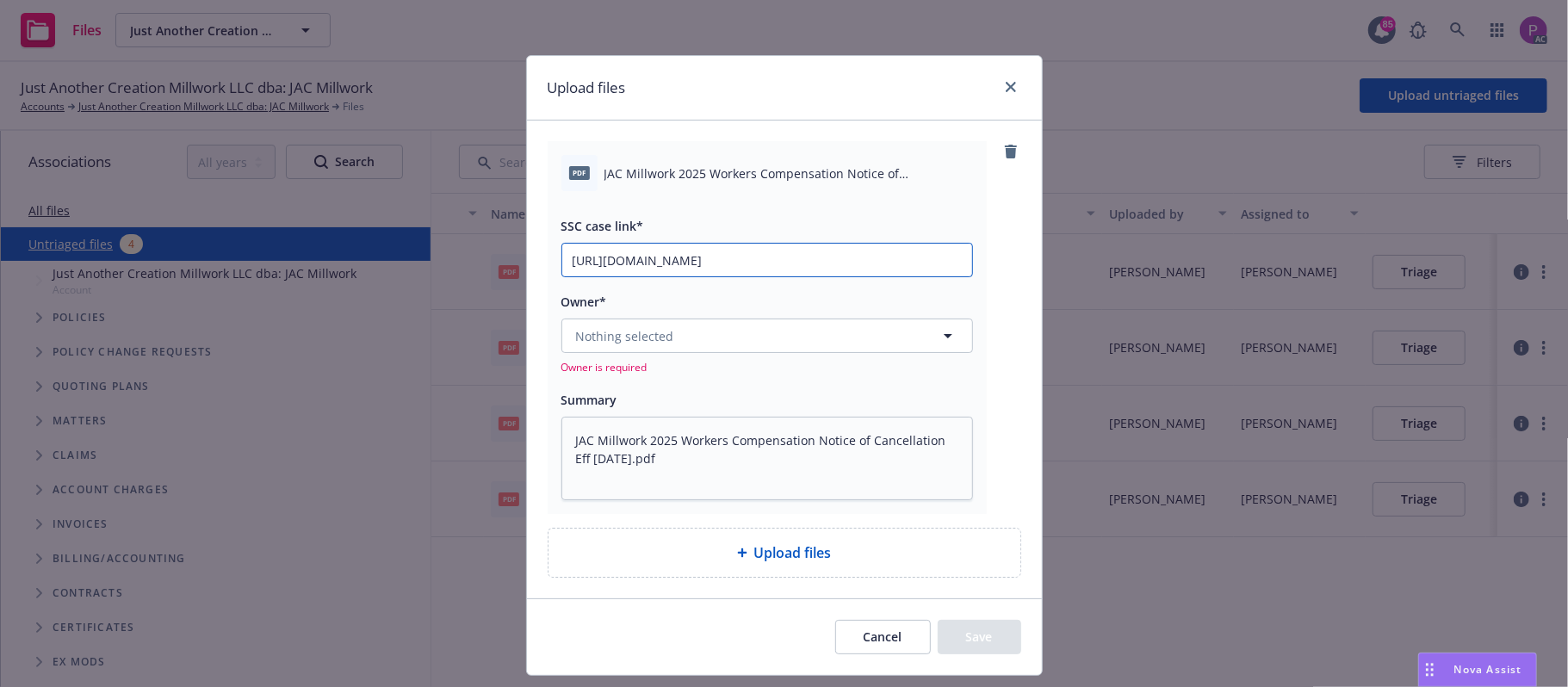
type textarea "x"
type input "https://newfront-ssc.lightning.force.com/lightning/r/Case/500Vz00000RJCVsIAP/vi…"
click at [689, 324] on button "Nothing selected" at bounding box center [767, 335] width 412 height 34
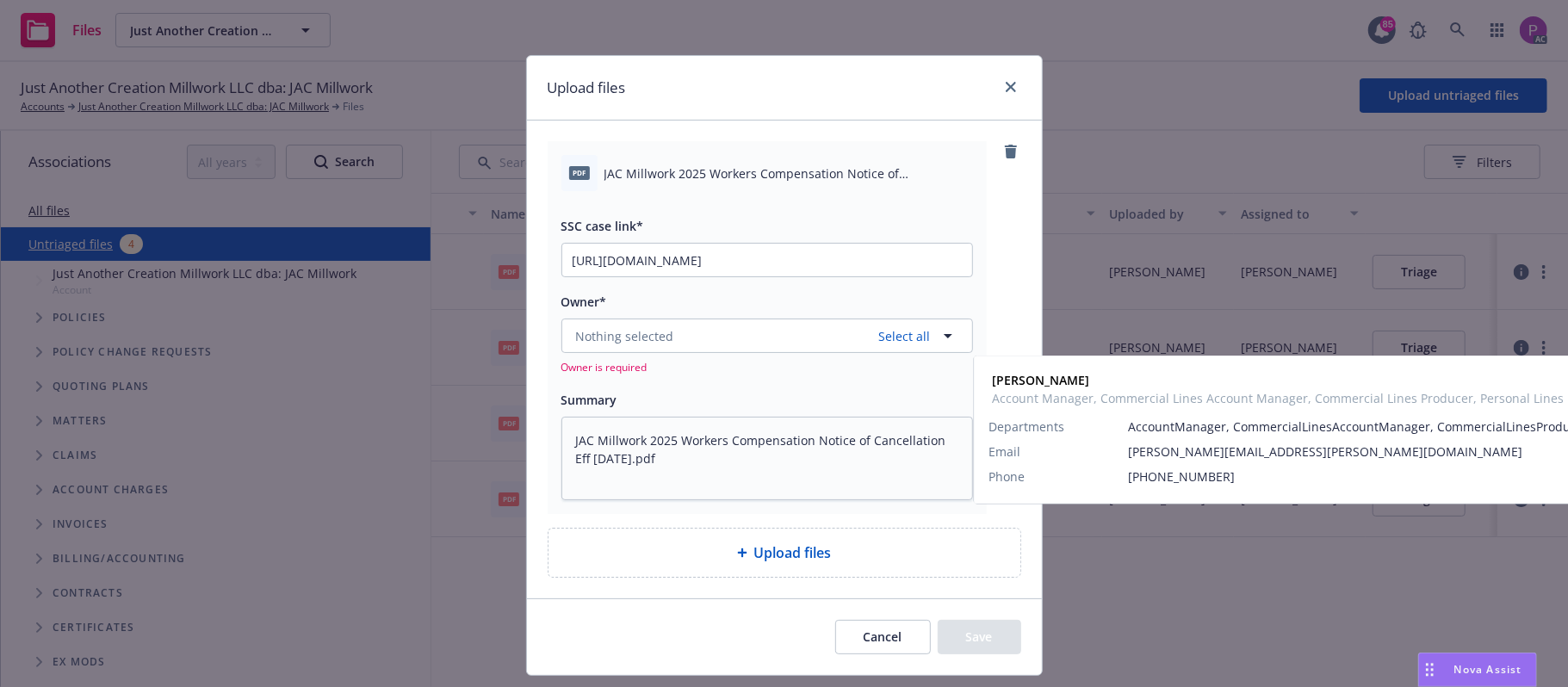
click at [741, 431] on div "Ashley Mack Account Manager, Commercial Lines Account Manager, Commercial Lines…" at bounding box center [765, 437] width 370 height 55
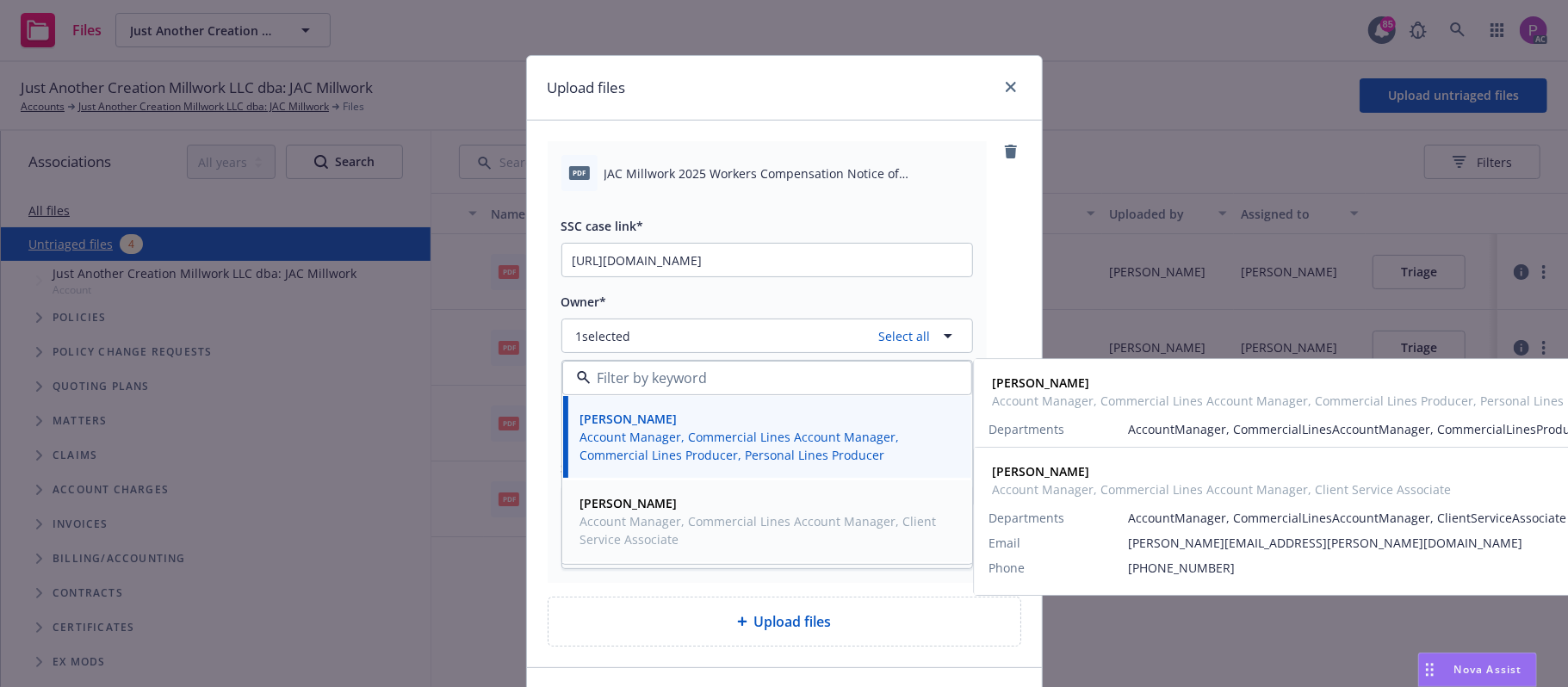
drag, startPoint x: 685, startPoint y: 552, endPoint x: 689, endPoint y: 539, distance: 13.6
click at [685, 552] on div "Elliot Ivins Account Manager, Commercial Lines Account Manager, Client Service …" at bounding box center [763, 522] width 381 height 62
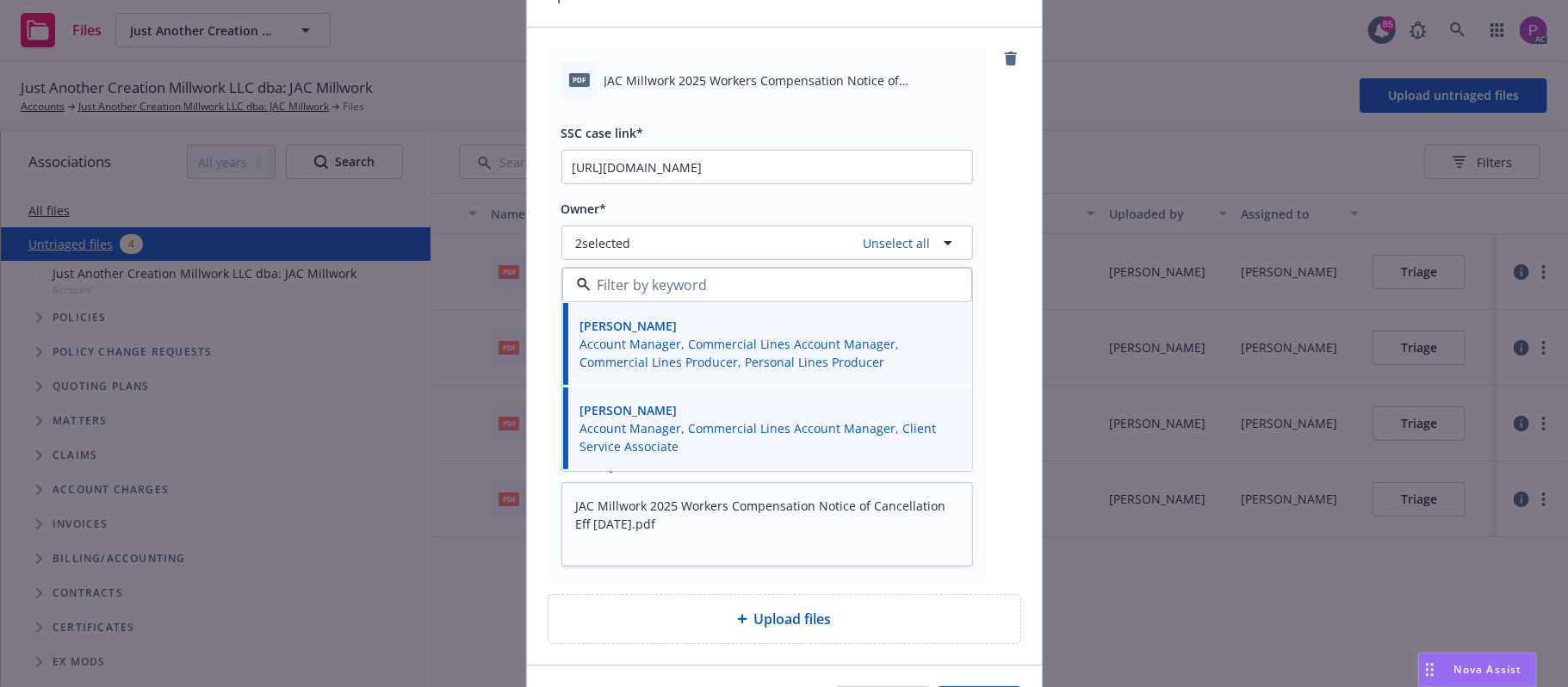
scroll to position [205, 0]
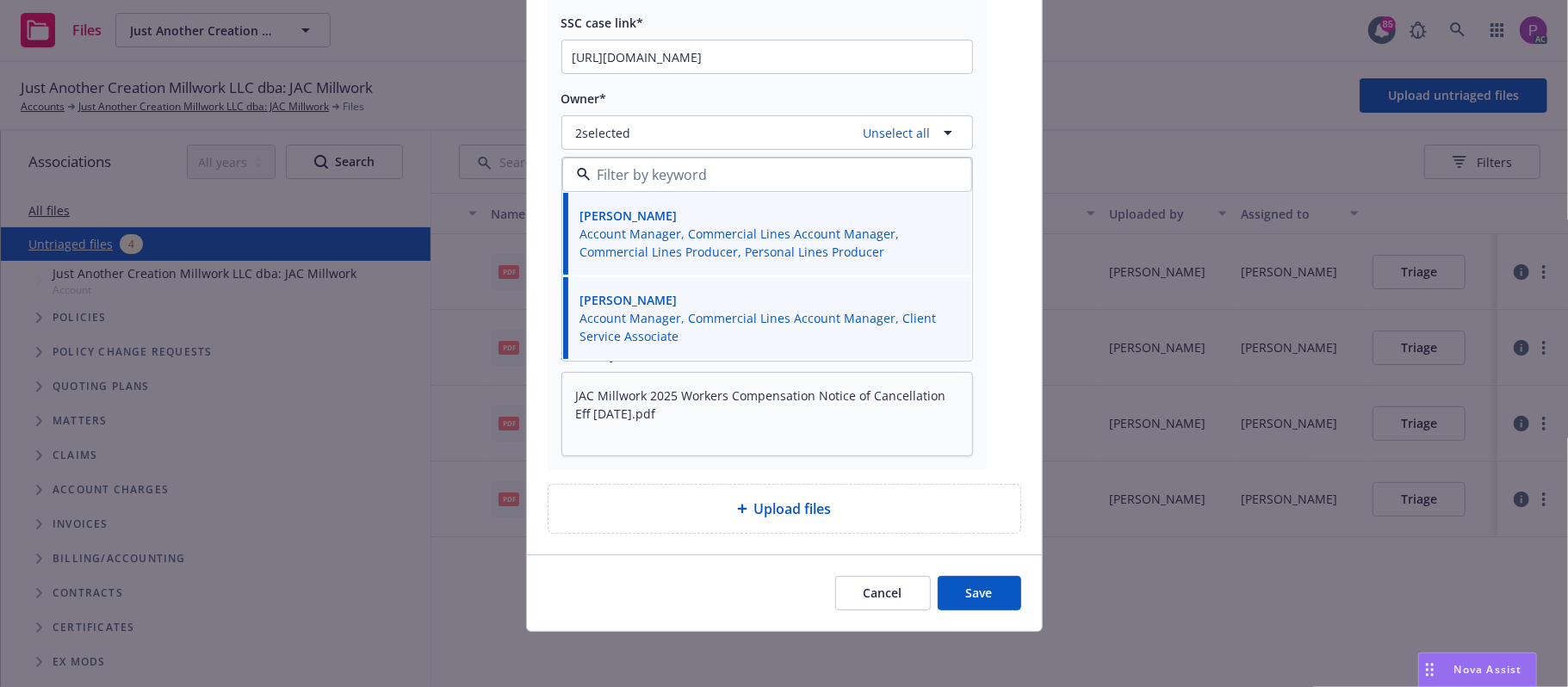
click at [962, 594] on button "Save" at bounding box center [979, 593] width 84 height 34
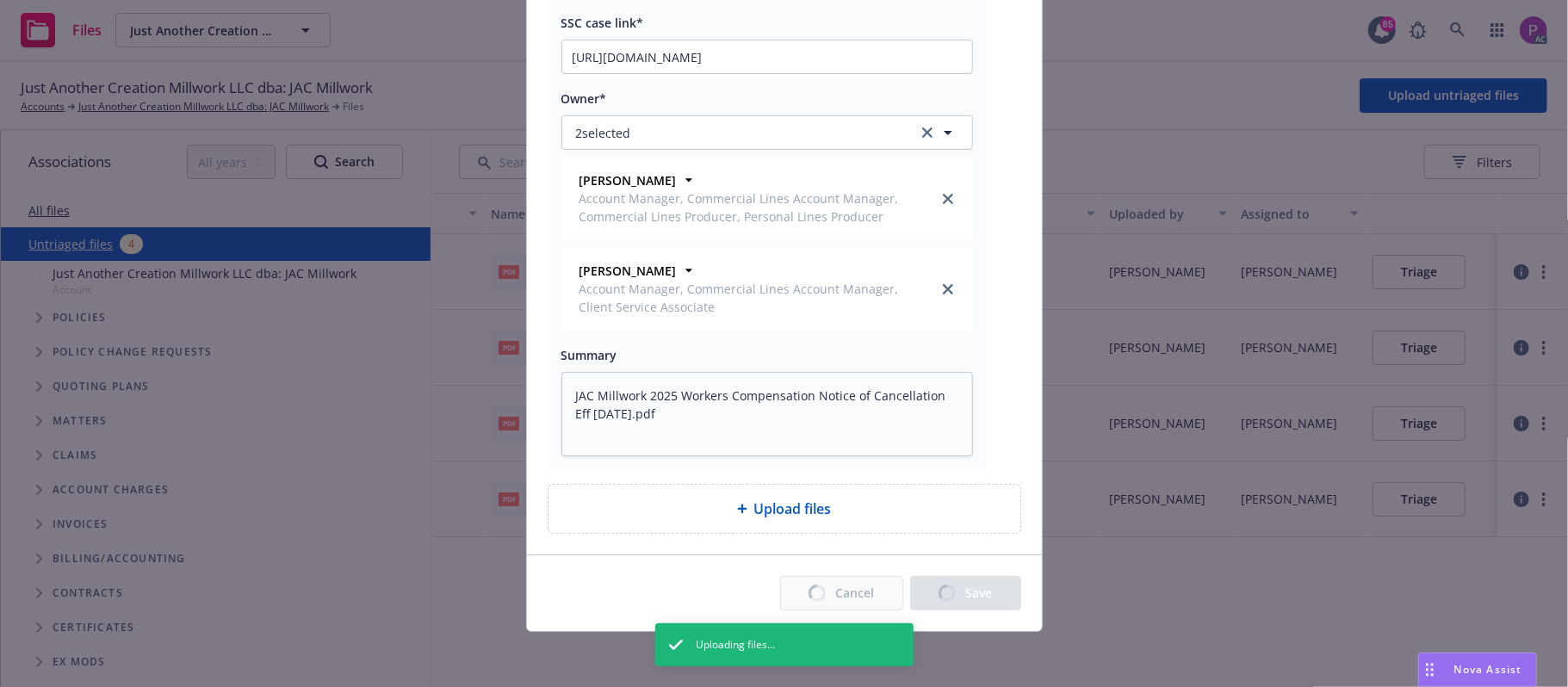
type textarea "x"
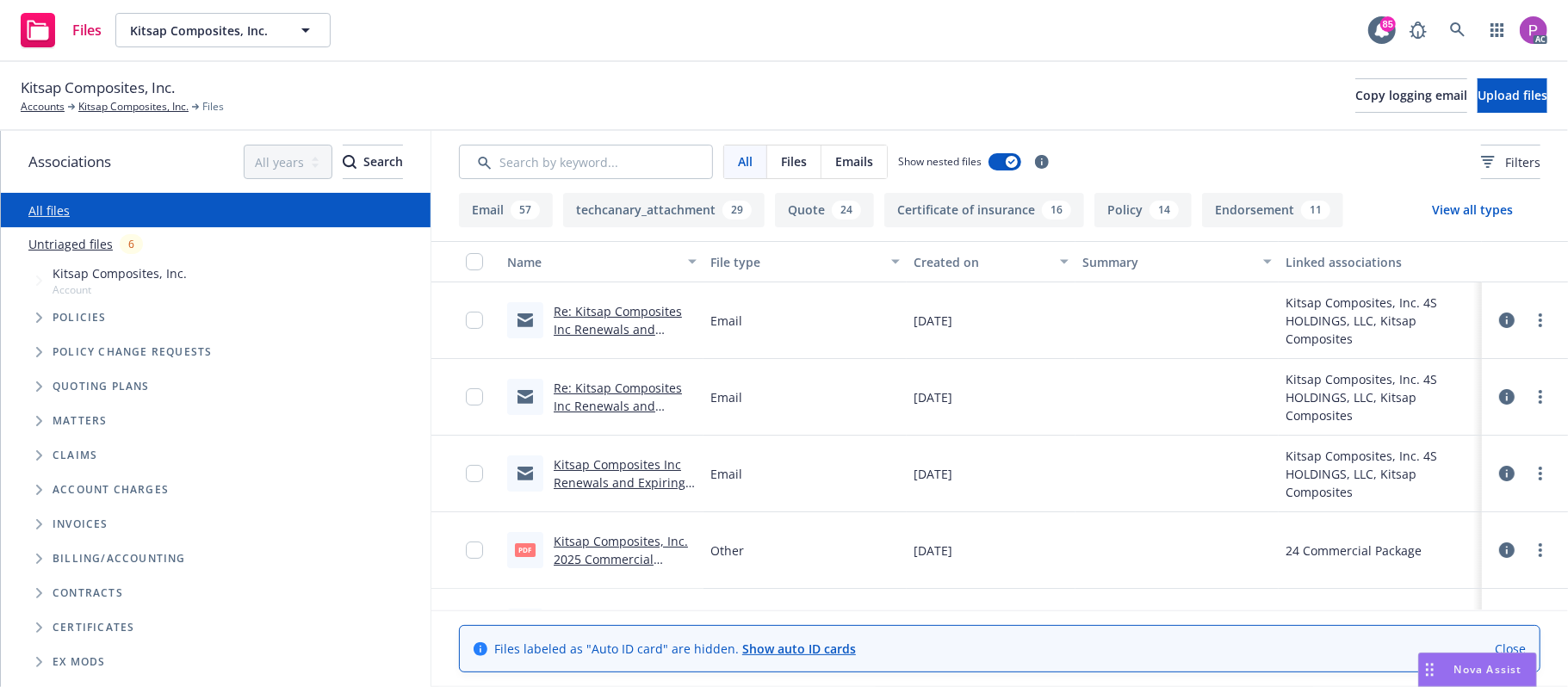
click at [77, 243] on link "Untriaged files" at bounding box center [70, 244] width 84 height 18
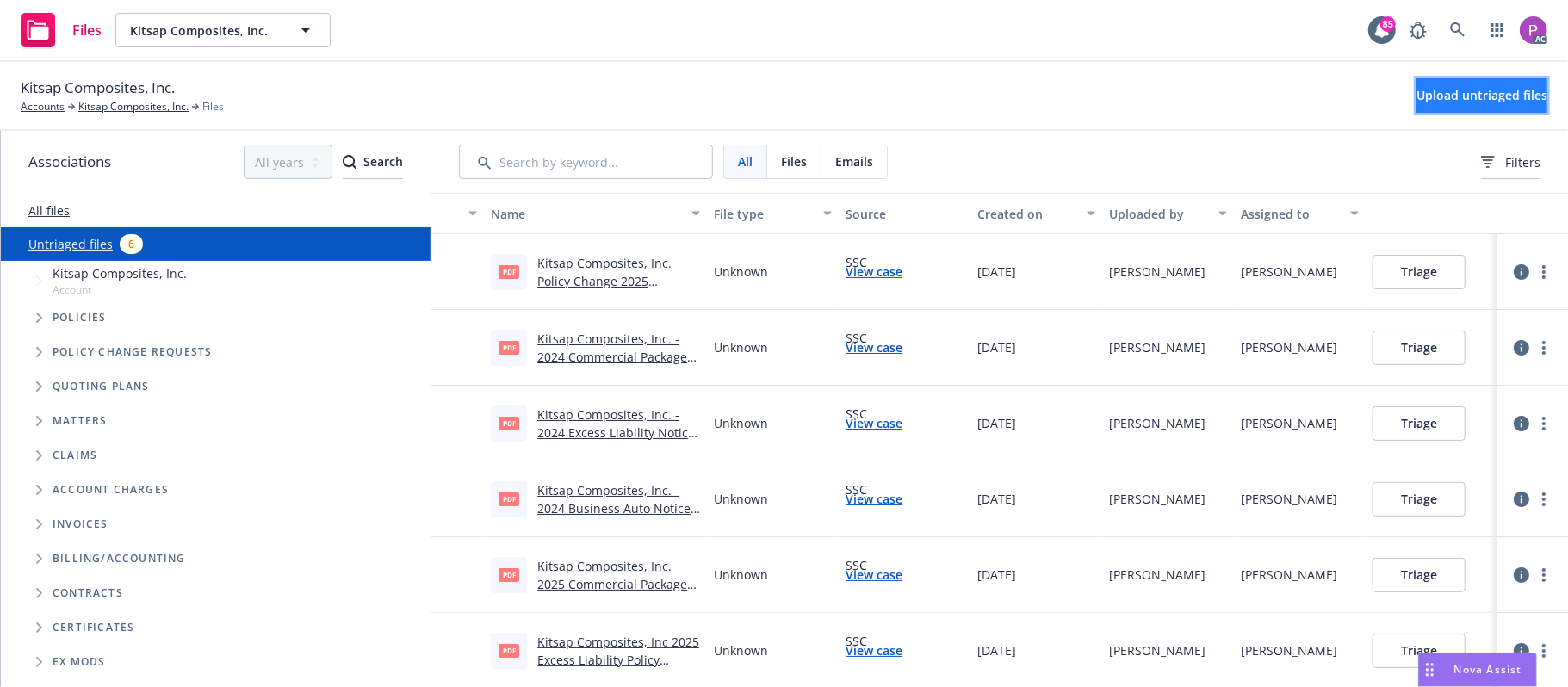
click at [1417, 87] on button "Upload untriaged files" at bounding box center [1482, 95] width 131 height 34
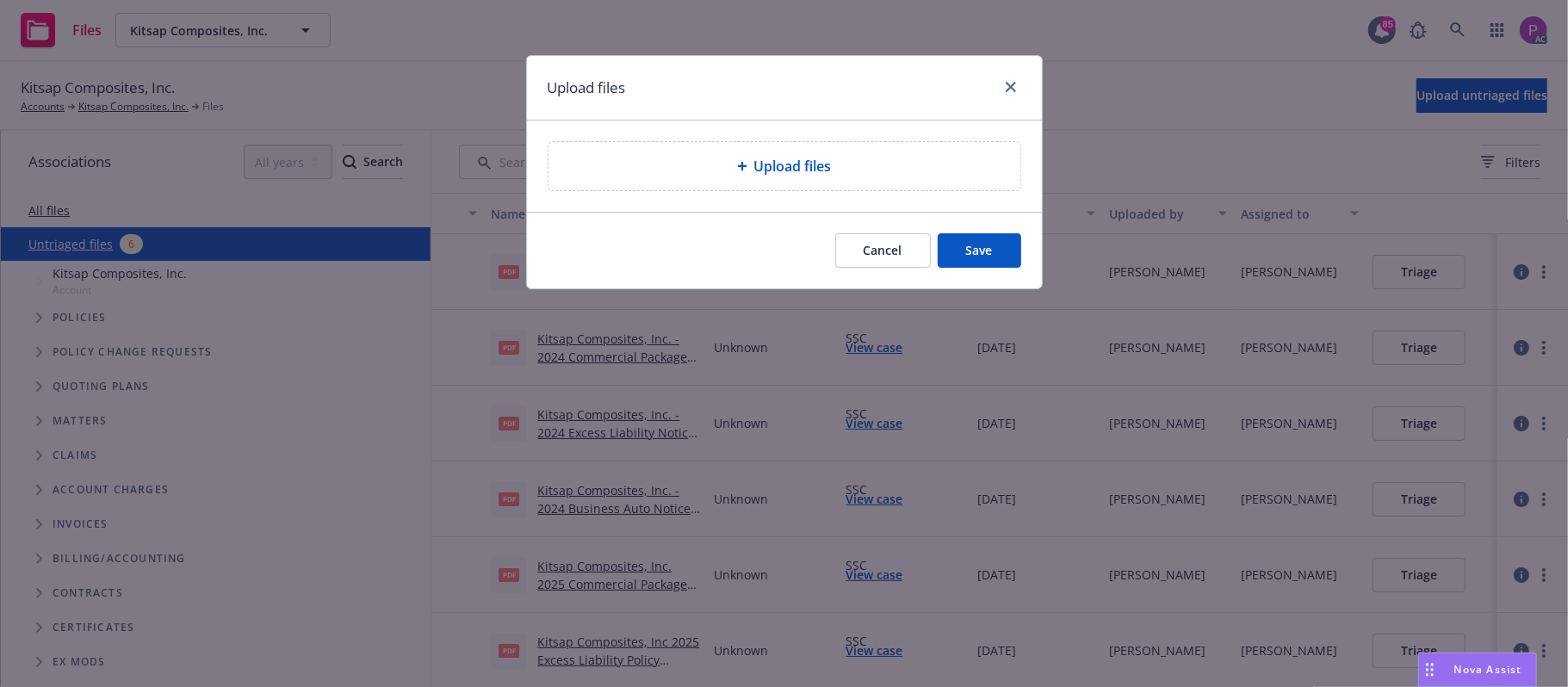
click at [852, 173] on div "Upload files" at bounding box center [784, 166] width 444 height 21
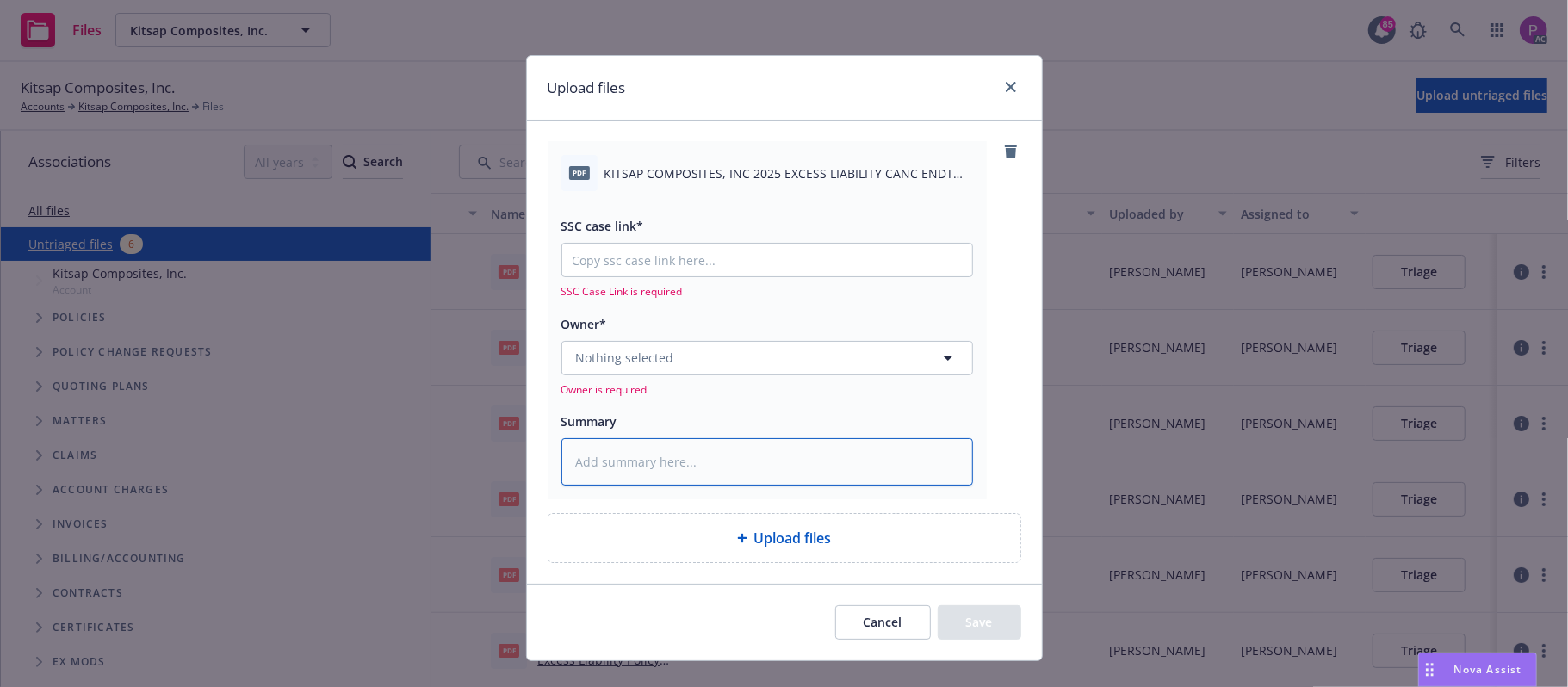
click at [773, 456] on textarea at bounding box center [767, 462] width 412 height 48
drag, startPoint x: 773, startPoint y: 456, endPoint x: 683, endPoint y: 448, distance: 90.4
click at [683, 448] on textarea at bounding box center [767, 462] width 412 height 48
paste textarea "KITSAP COMPOSITES, INC 2025 EXCESS LIABILITY CANC ENDT EFF. [DATE]"
type textarea "x"
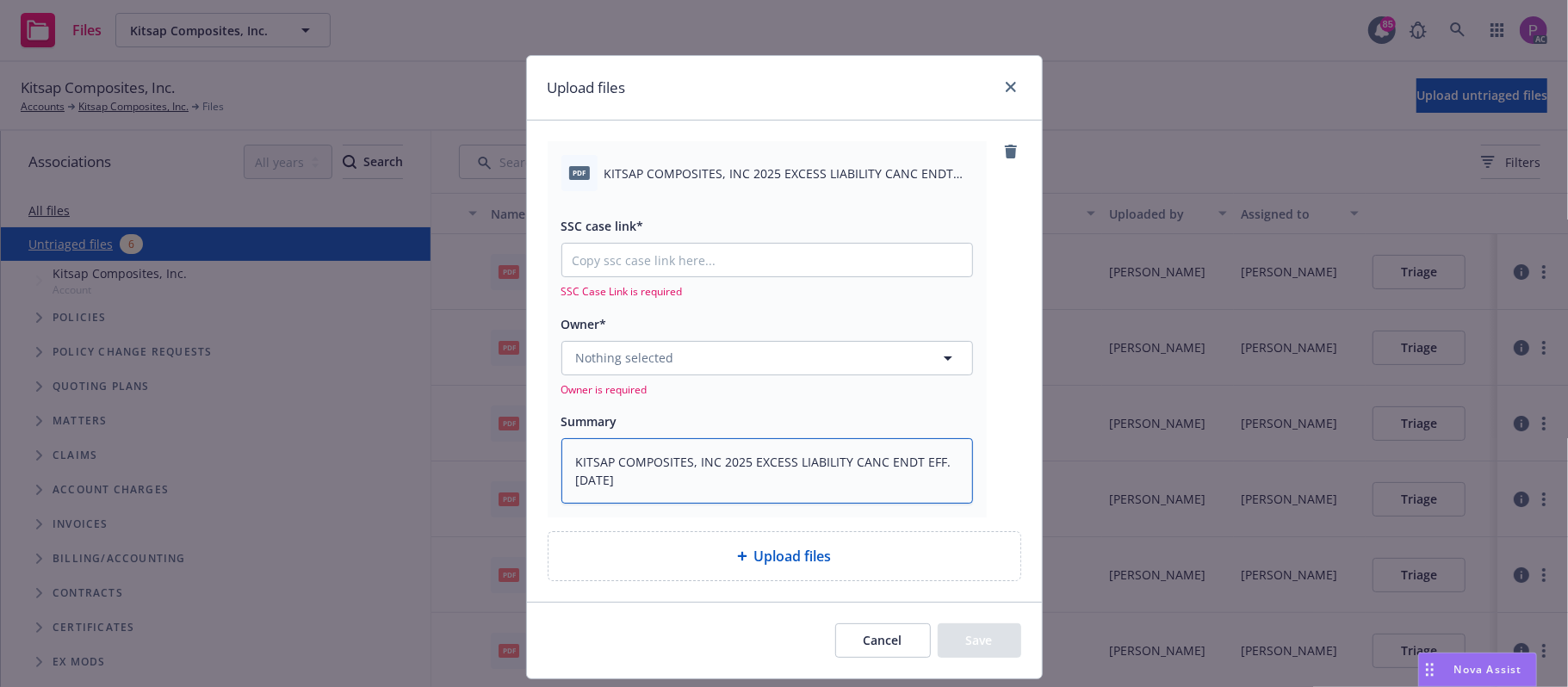
type textarea "KITSAP COMPOSITES, INC 2025 EXCESS LIABILITY CANC ENDT EFF. [DATE]"
click at [733, 281] on div "SSC Case Link is required" at bounding box center [767, 271] width 412 height 56
click at [733, 267] on input "SSC case link*" at bounding box center [767, 259] width 410 height 33
paste input "[URL][DOMAIN_NAME]"
type textarea "x"
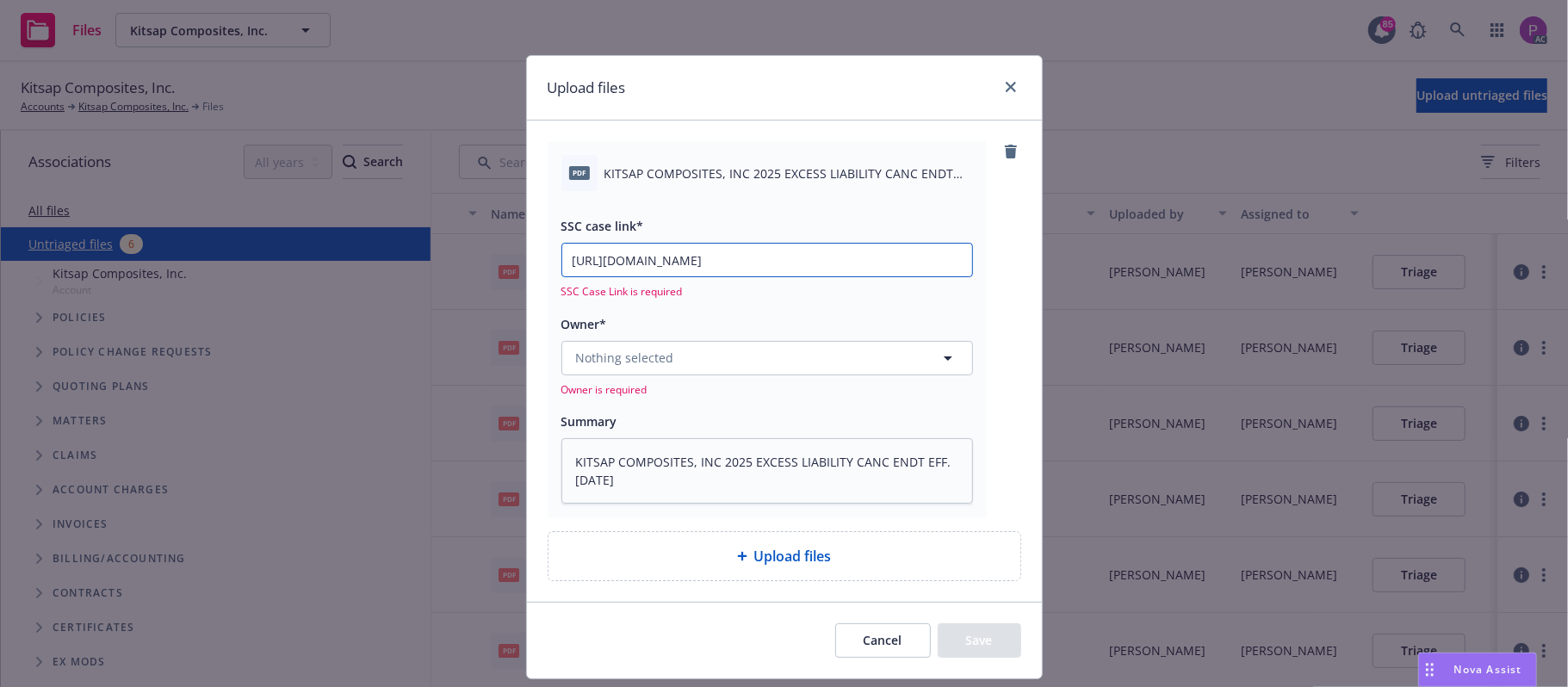
scroll to position [0, 235]
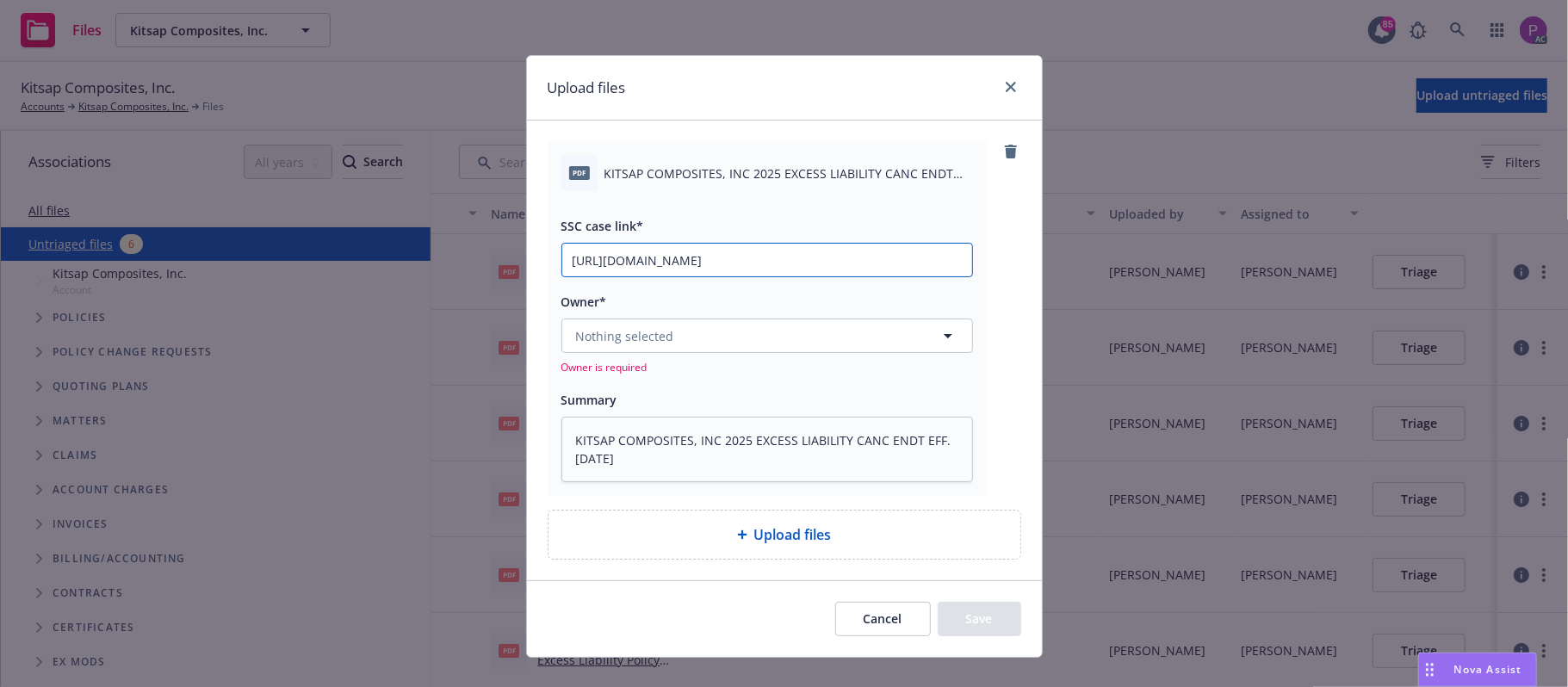
type input "[URL][DOMAIN_NAME]"
click at [690, 341] on button "Nothing selected" at bounding box center [767, 335] width 412 height 34
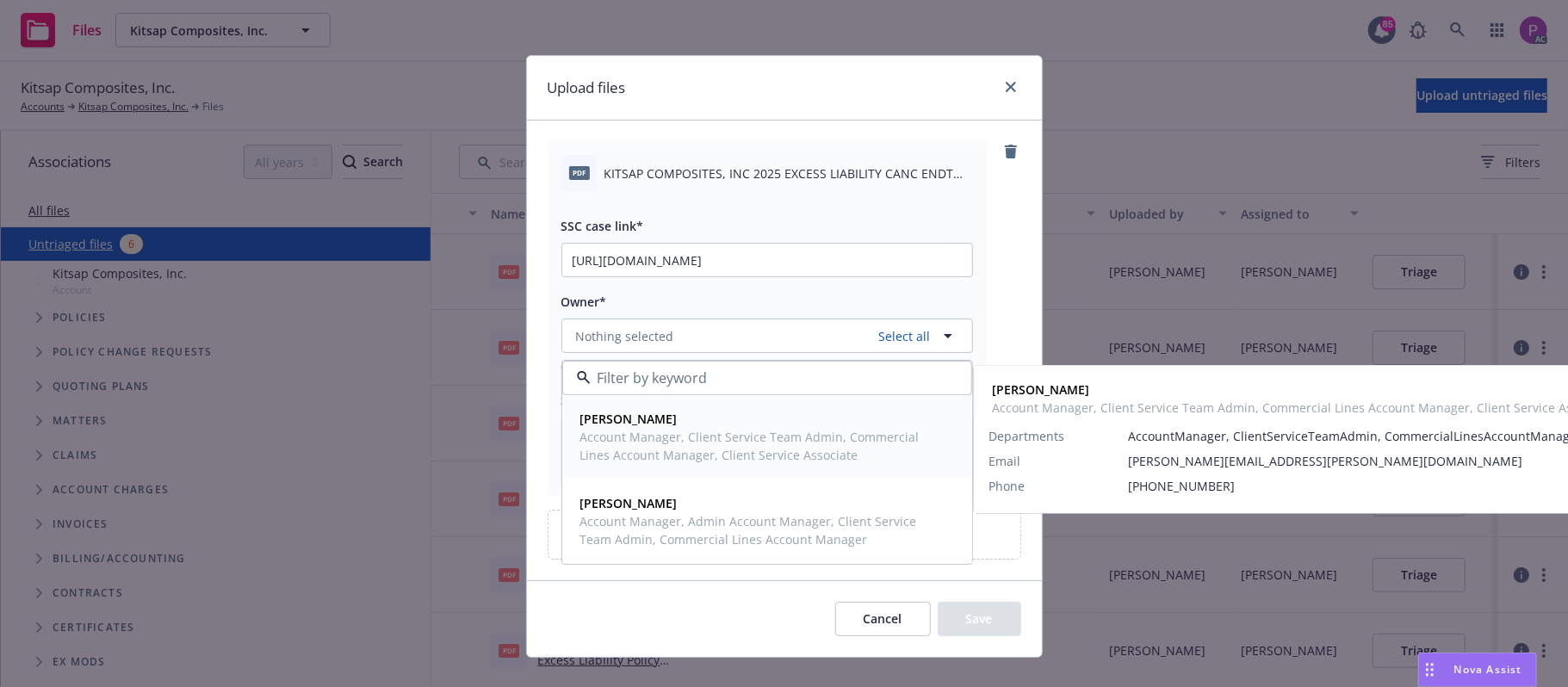
click at [711, 431] on span "Account Manager, Client Service Team Admin, Commercial Lines Account Manager, C…" at bounding box center [765, 446] width 370 height 36
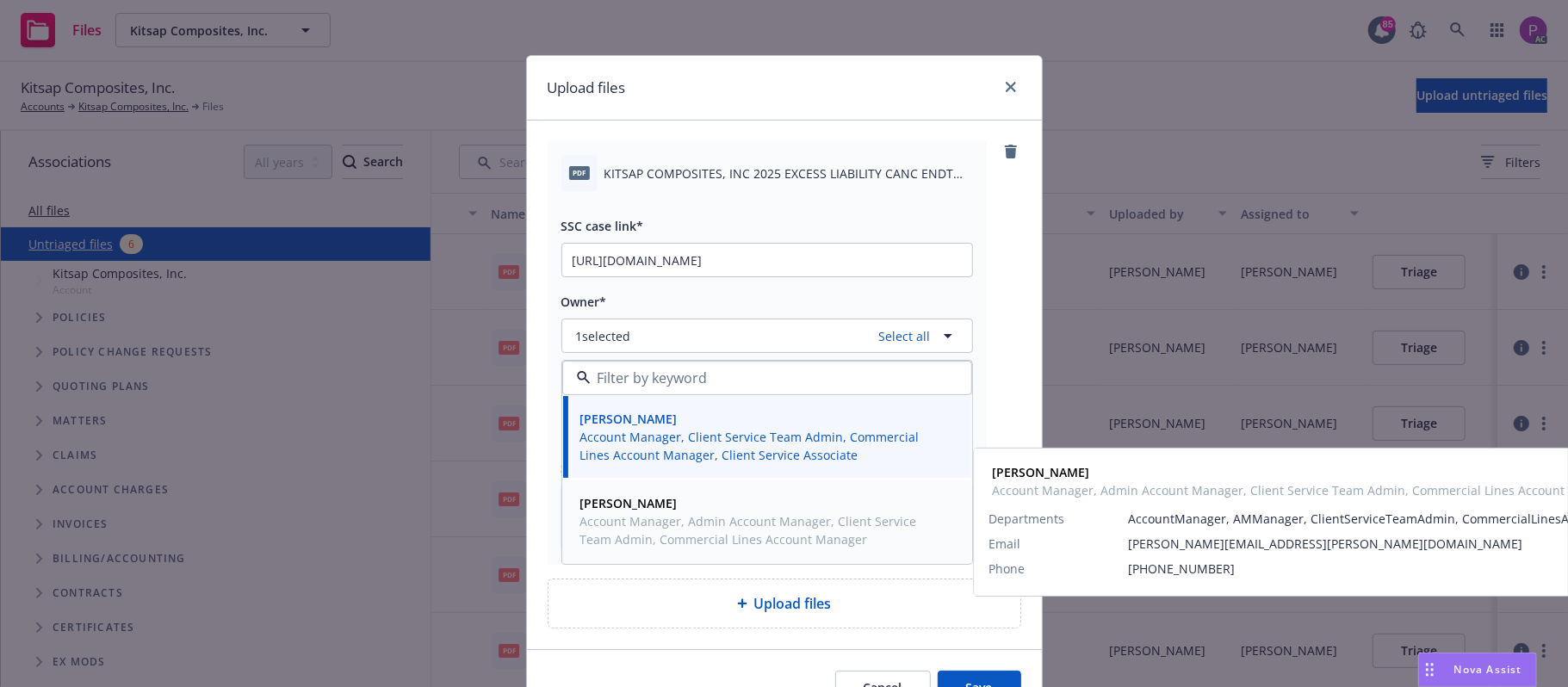
click at [676, 515] on span "Account Manager, Admin Account Manager, Client Service Team Admin, Commercial L…" at bounding box center [765, 530] width 370 height 36
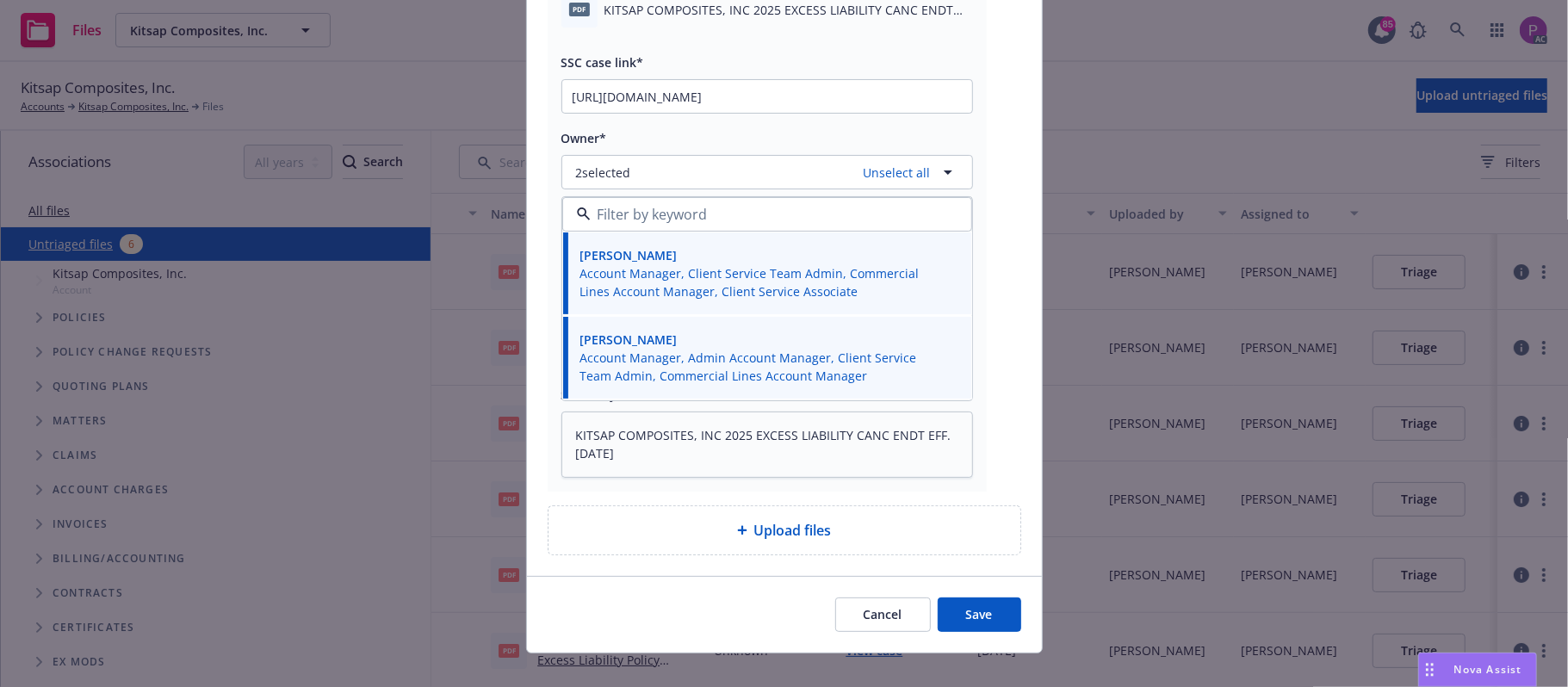
scroll to position [186, 0]
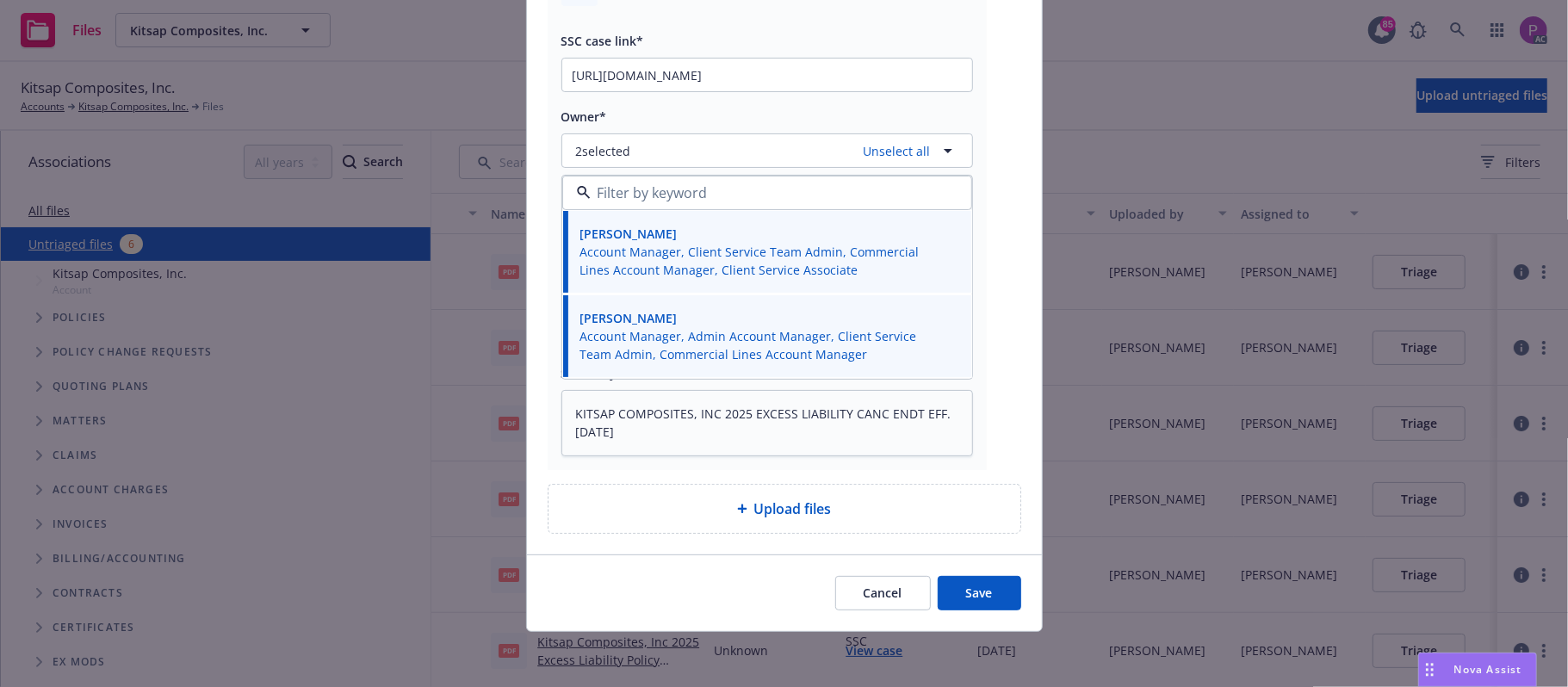
click at [687, 548] on div "pdf KITSAP COMPOSITES, INC 2025 EXCESS LIABILITY CANC ENDT EFF. [DATE].pdf SSC …" at bounding box center [784, 245] width 515 height 619
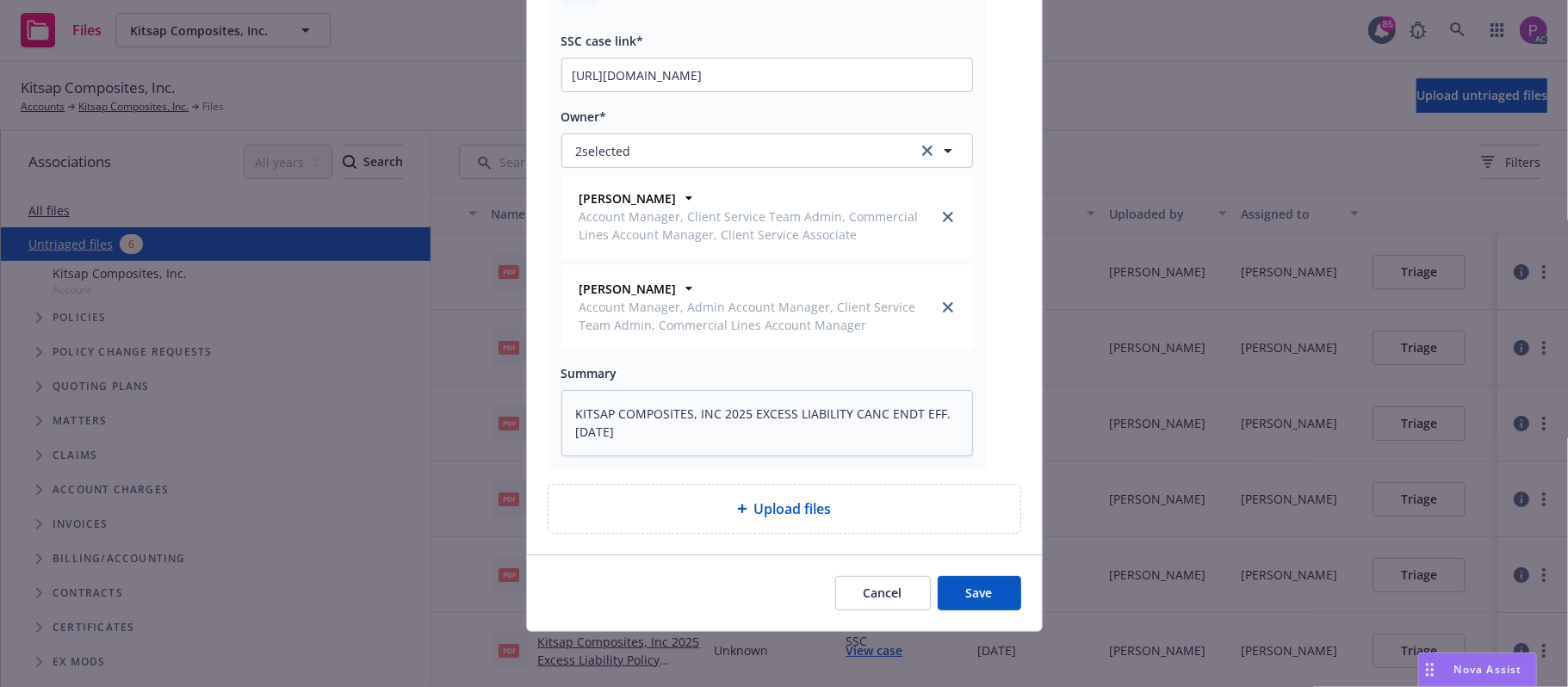
click at [753, 520] on div "Upload files" at bounding box center [784, 508] width 472 height 48
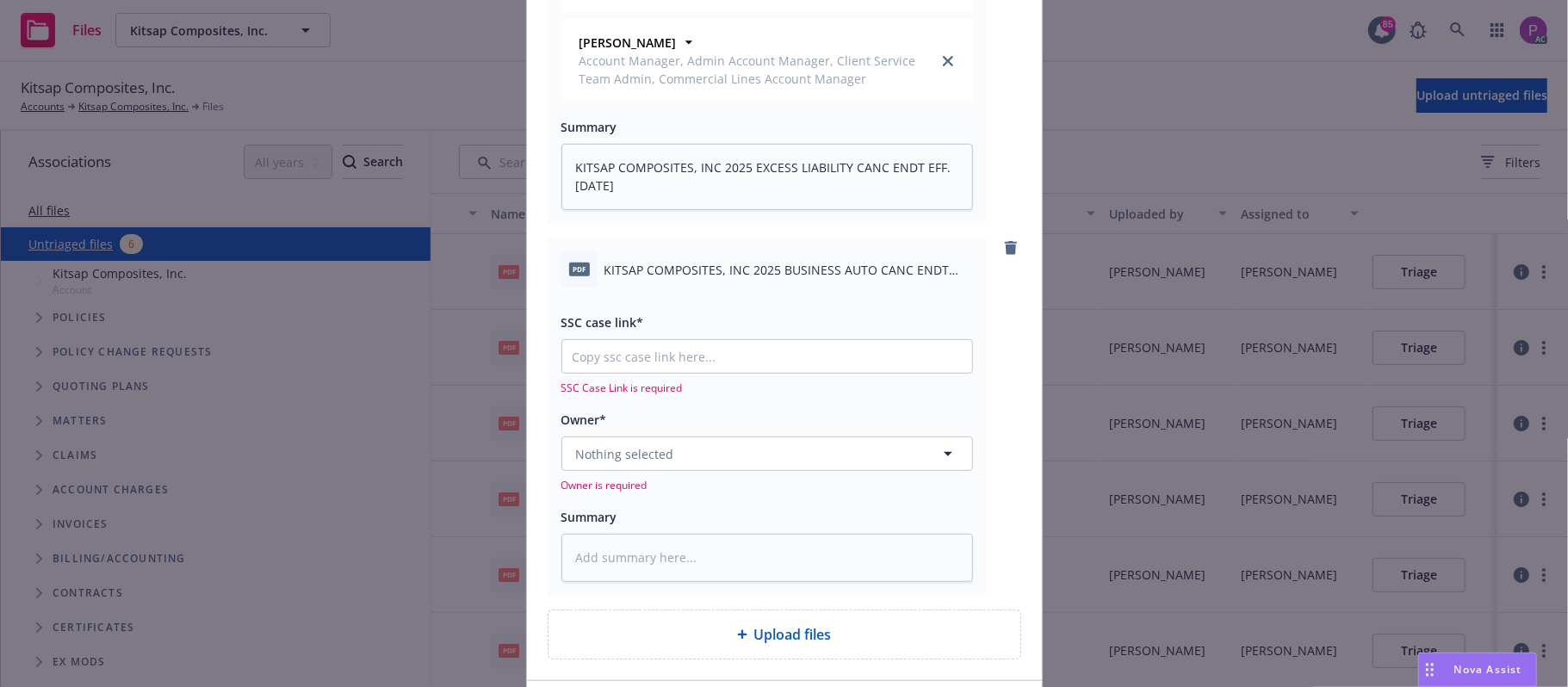
scroll to position [559, 0]
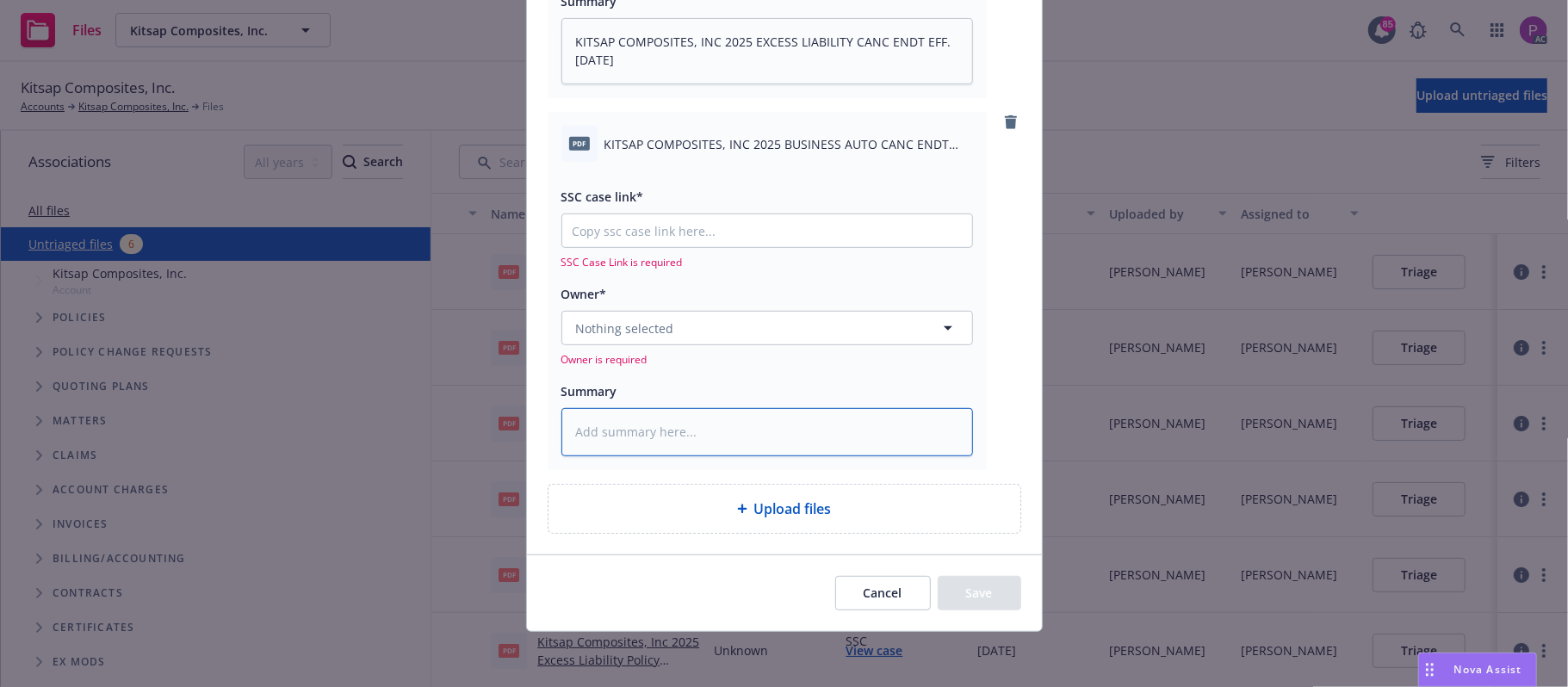
click at [655, 424] on textarea at bounding box center [767, 432] width 412 height 48
paste textarea "KITSAP COMPOSITES, INC 2025 BUSINESS AUTO CANC ENDT EFF. [DATE]"
type textarea "x"
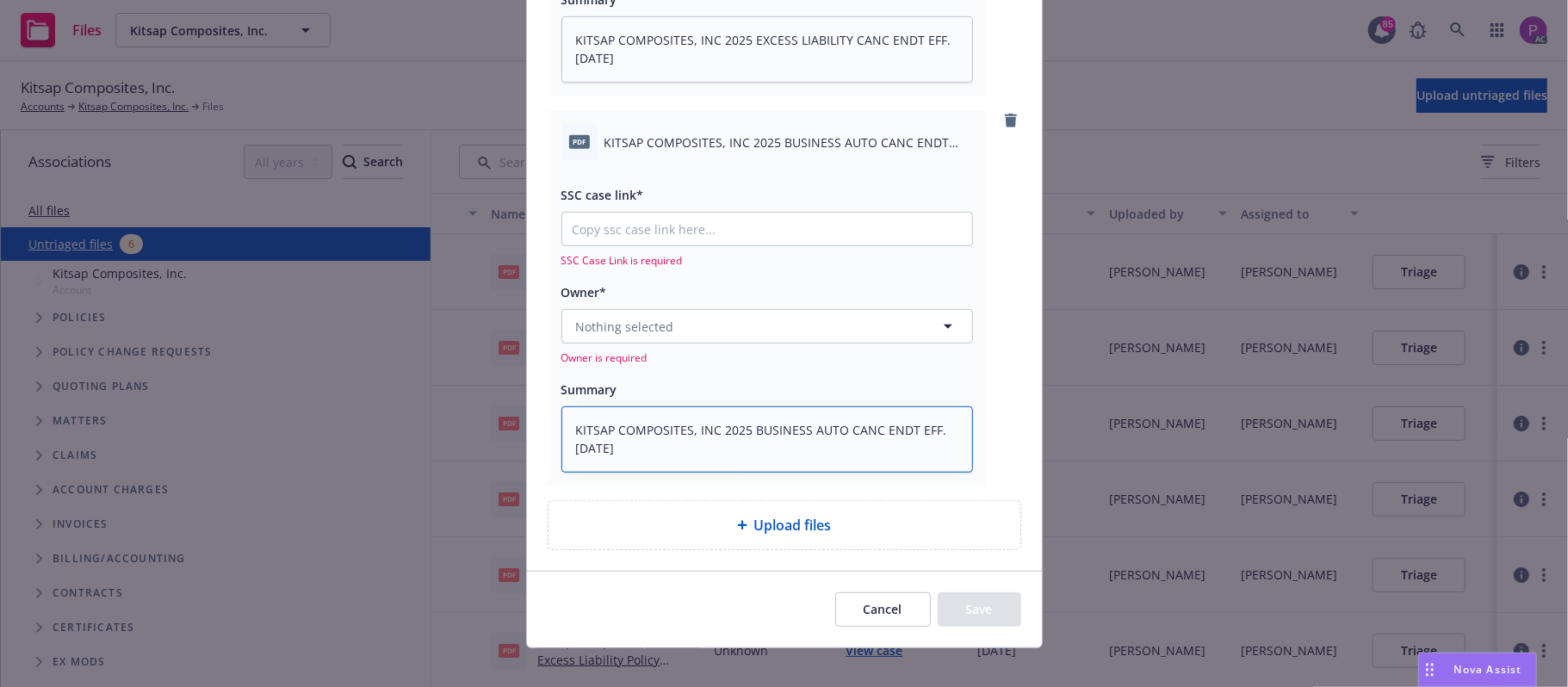
type textarea "KITSAP COMPOSITES, INC 2025 BUSINESS AUTO CANC ENDT EFF. [DATE]"
paste input "[URL][DOMAIN_NAME]"
type textarea "x"
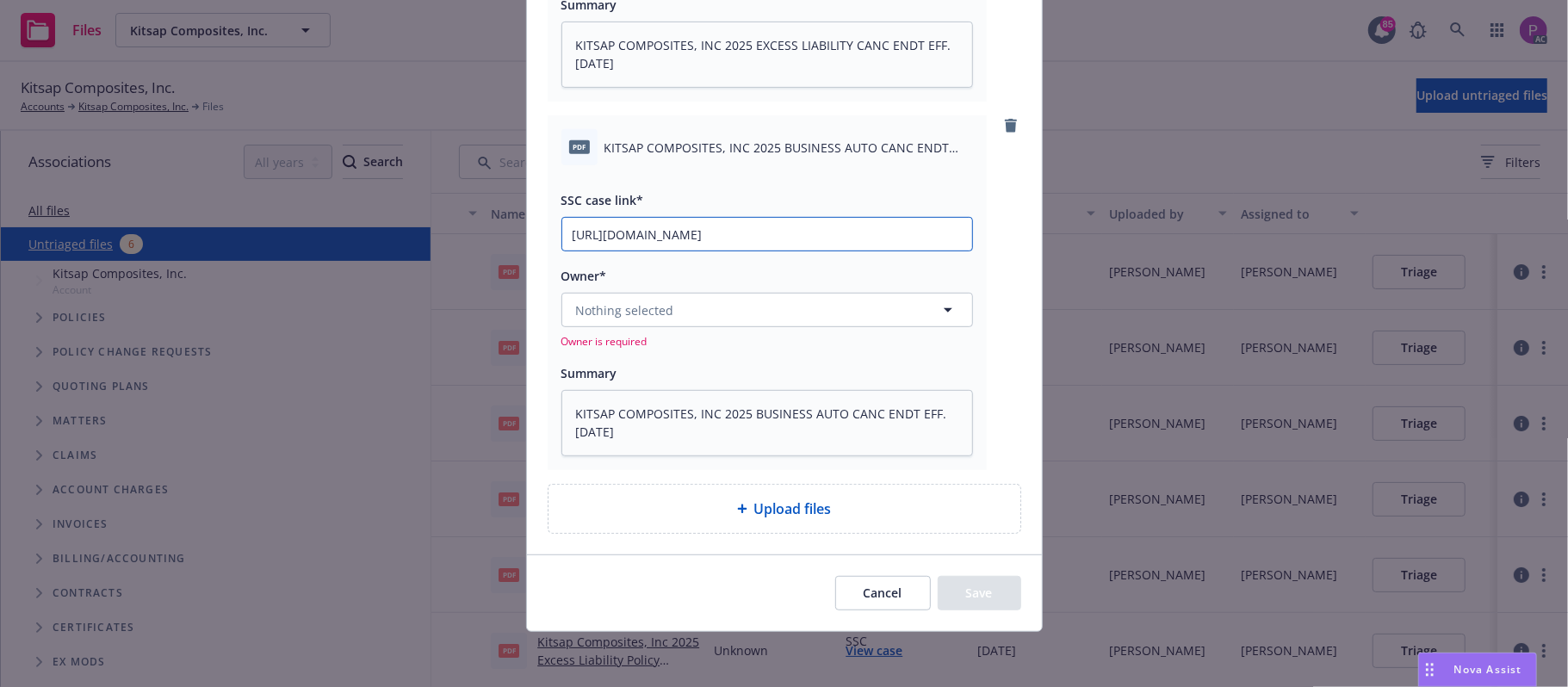
type input "[URL][DOMAIN_NAME]"
click at [711, 315] on button "Nothing selected" at bounding box center [767, 310] width 412 height 34
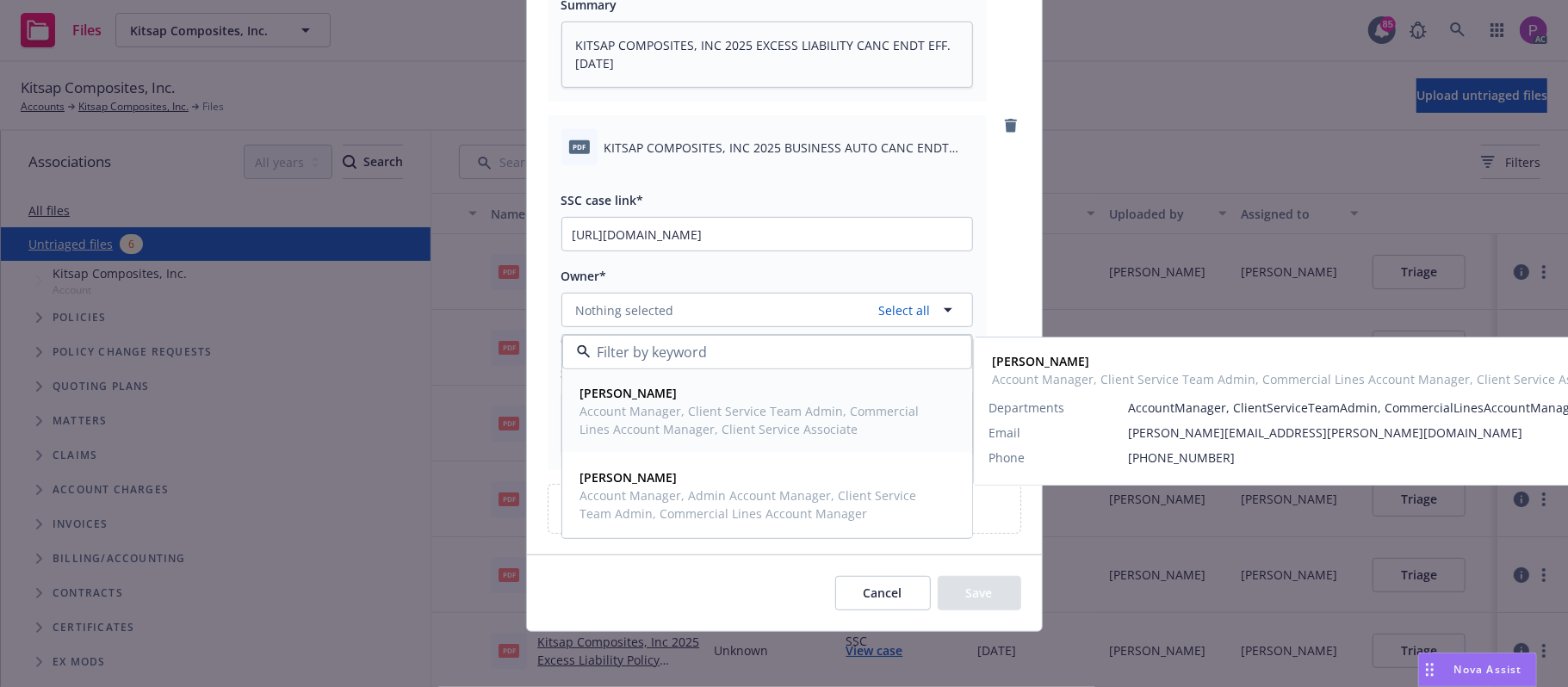
click at [692, 415] on span "Account Manager, Client Service Team Admin, Commercial Lines Account Manager, C…" at bounding box center [765, 420] width 370 height 36
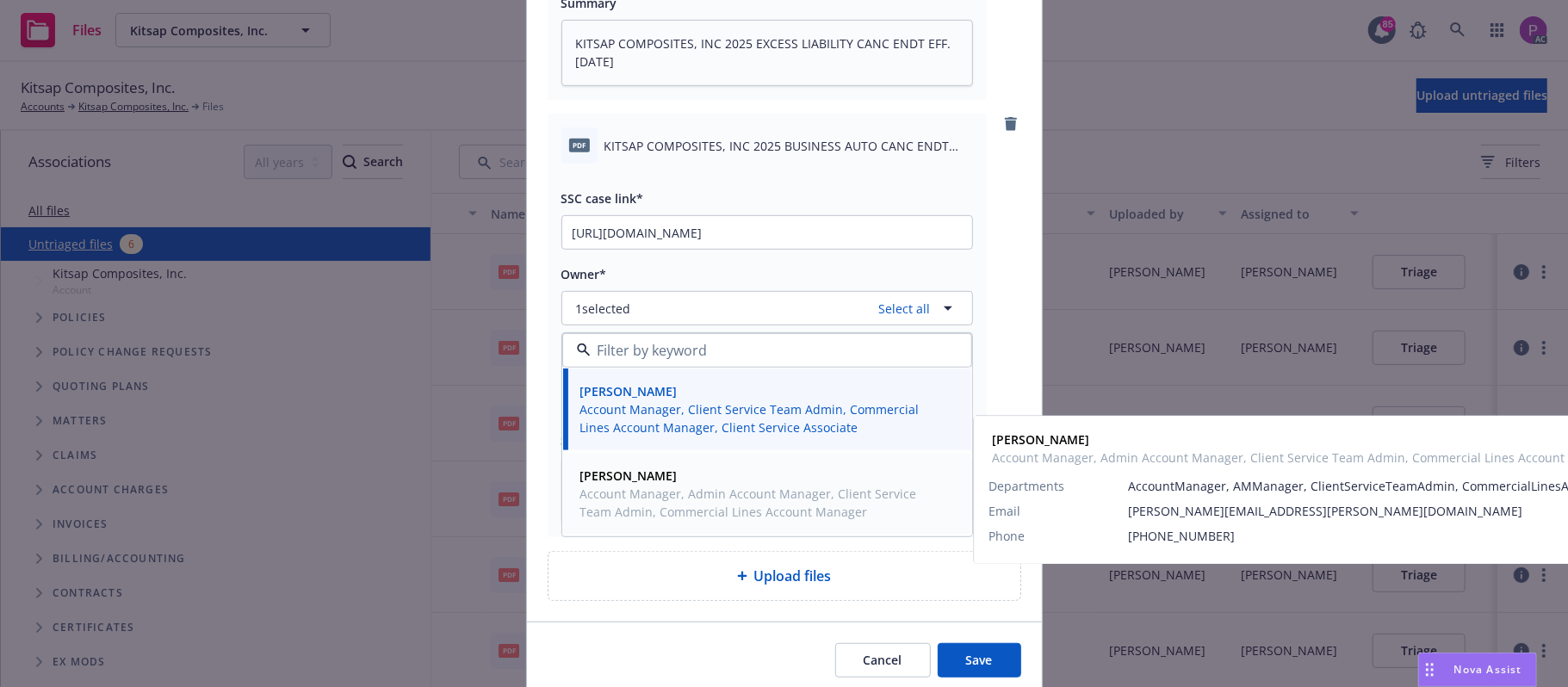
click at [679, 515] on span "Account Manager, Admin Account Manager, Client Service Team Admin, Commercial L…" at bounding box center [765, 502] width 370 height 36
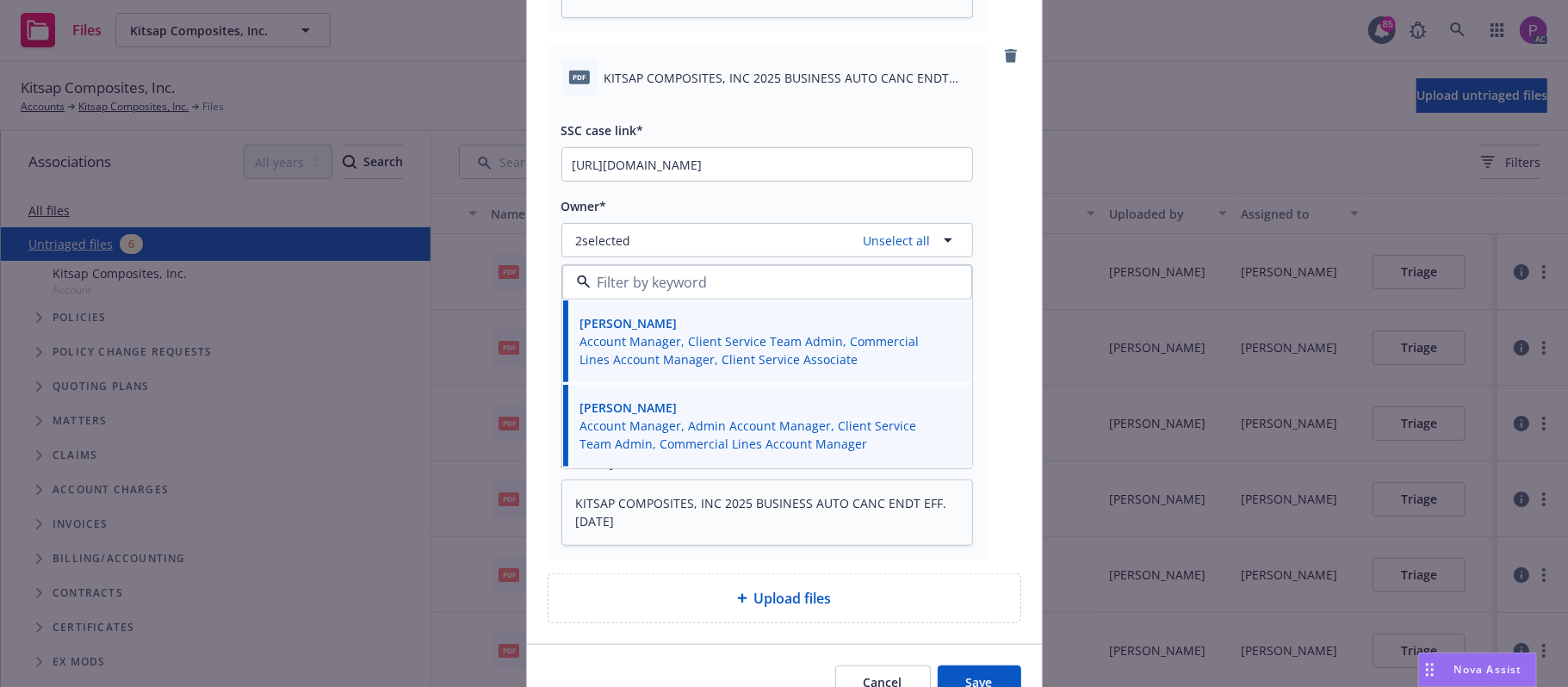
scroll to position [717, 0]
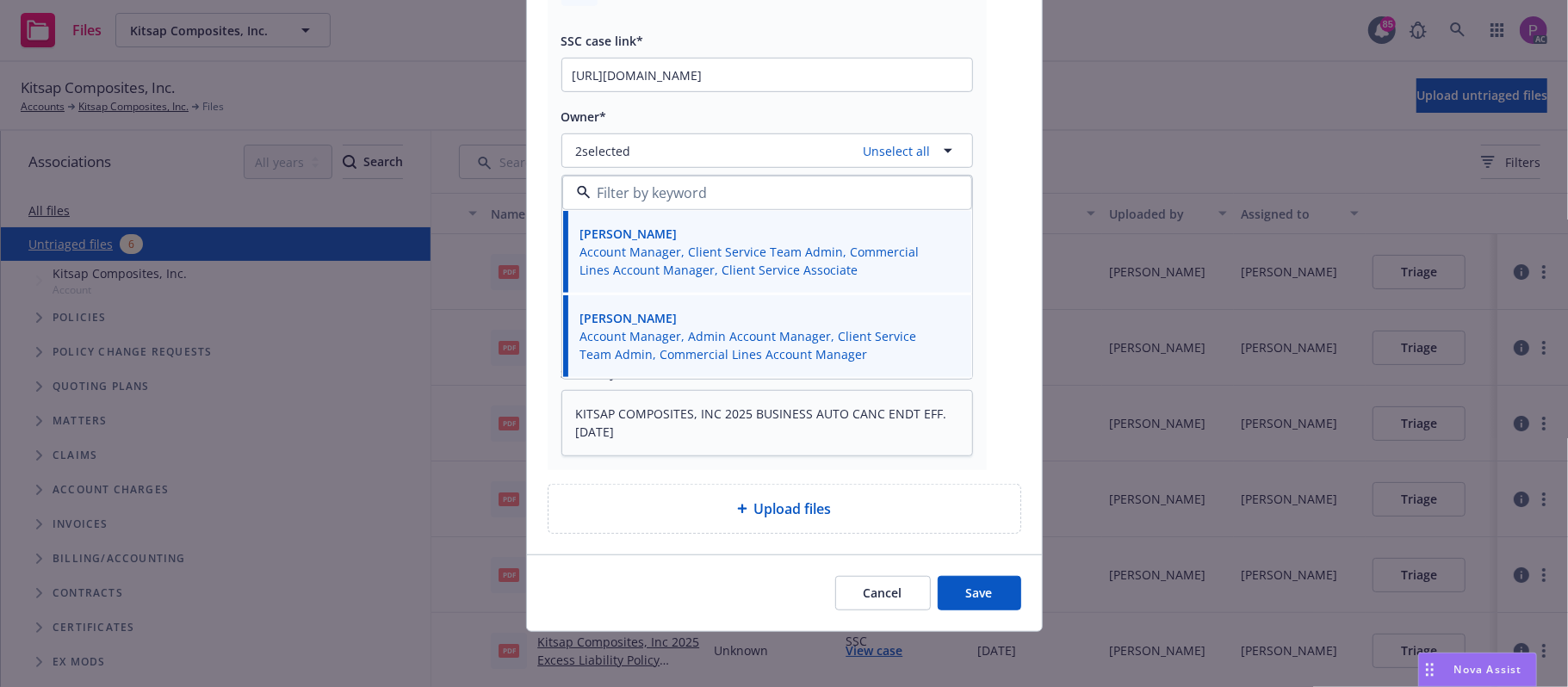
click at [954, 588] on button "Save" at bounding box center [979, 593] width 84 height 34
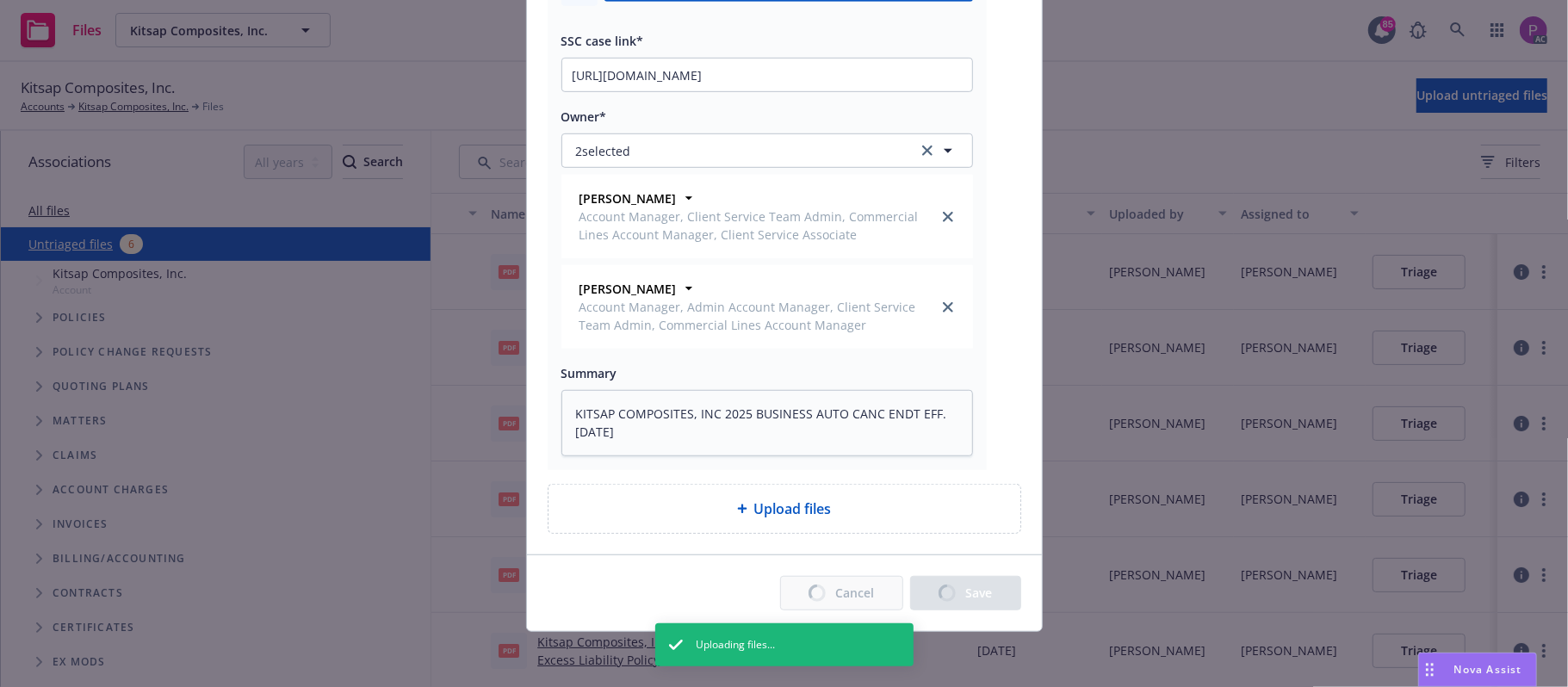
type textarea "x"
